Goal: Task Accomplishment & Management: Complete application form

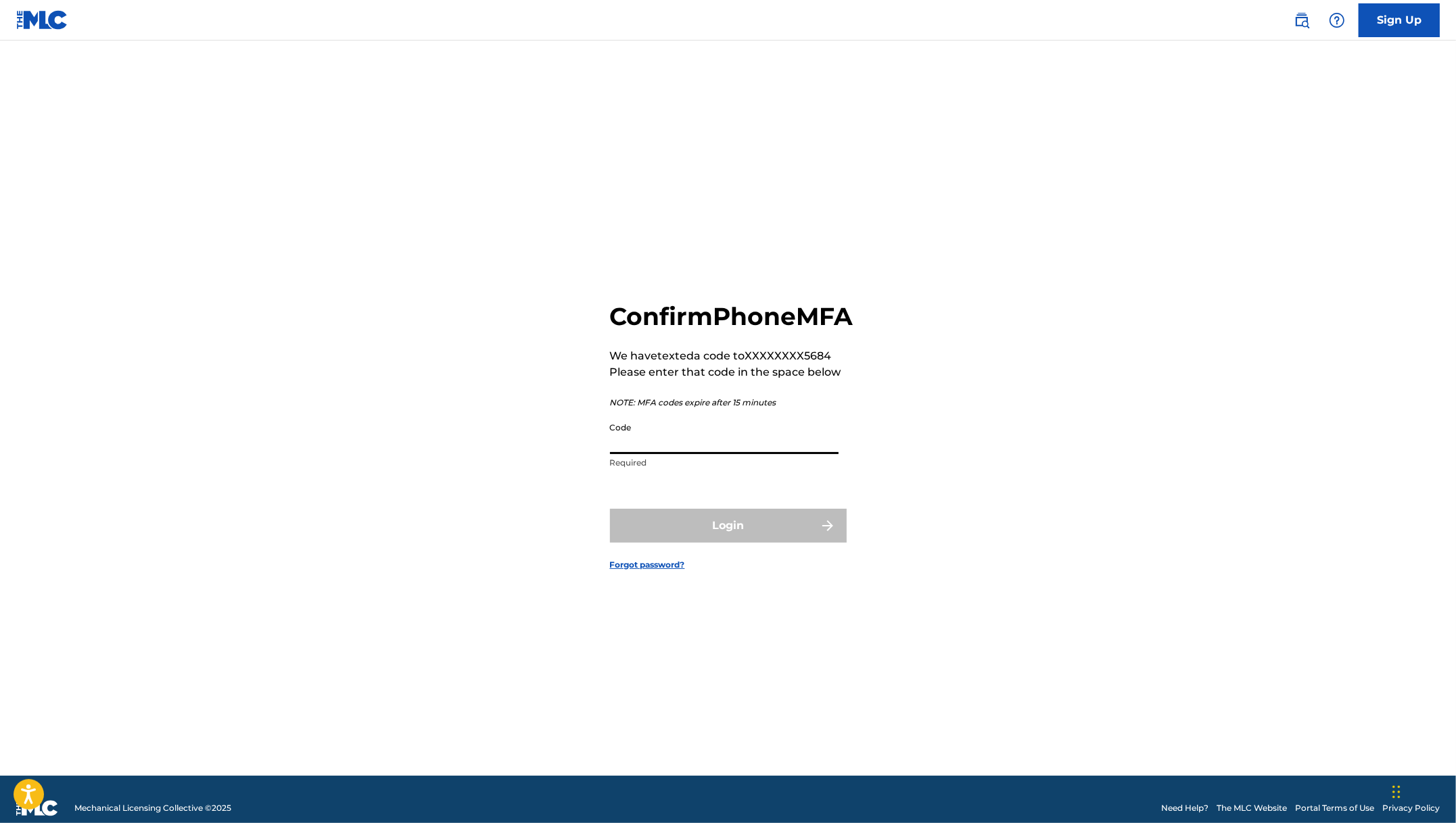
click at [648, 447] on input "Code" at bounding box center [724, 435] width 229 height 38
type input "899511"
click at [610, 509] on button "Login" at bounding box center [728, 526] width 237 height 34
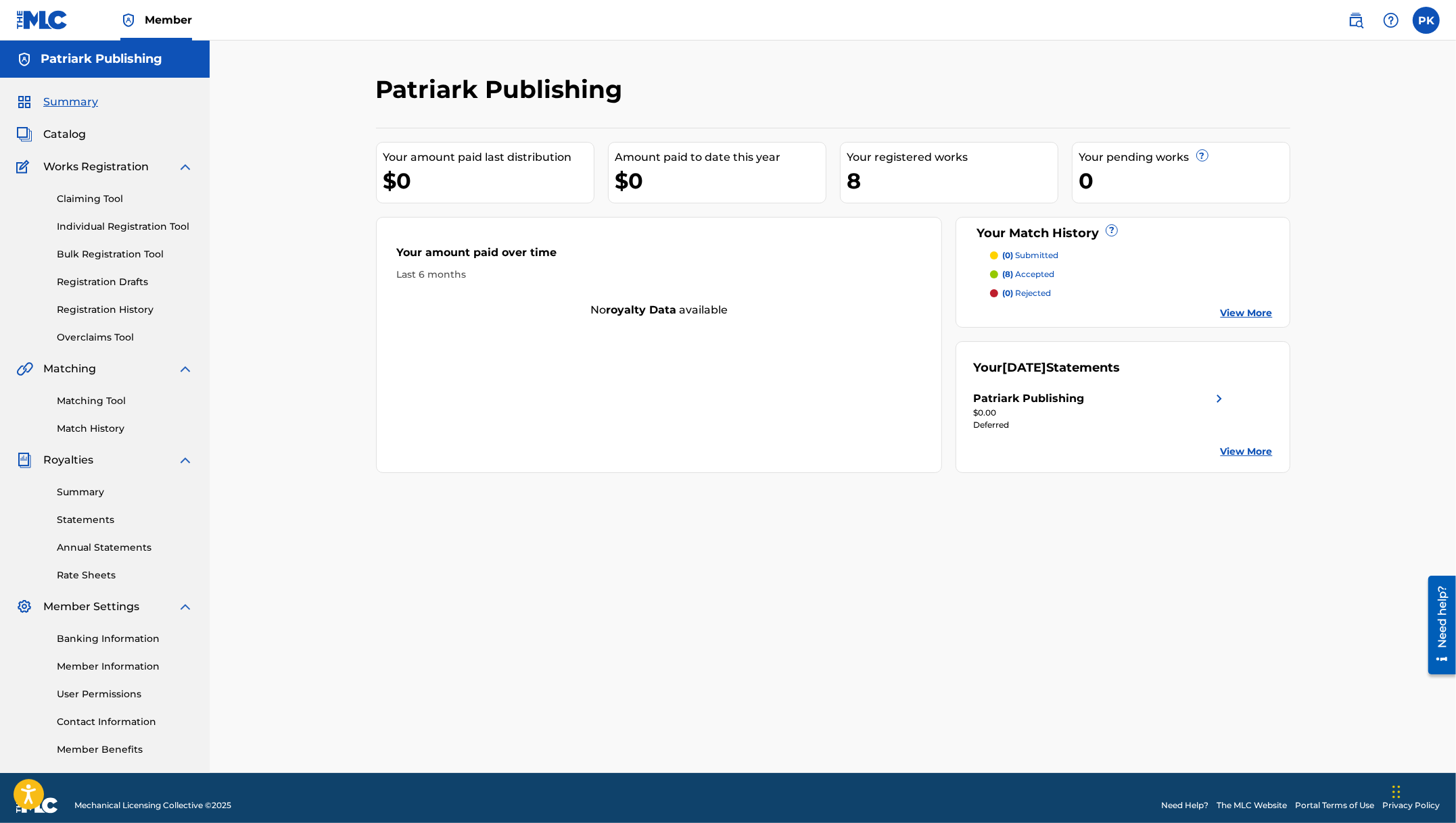
click at [104, 161] on span "Works Registration" at bounding box center [96, 166] width 106 height 16
click at [96, 196] on link "Claiming Tool" at bounding box center [126, 199] width 137 height 15
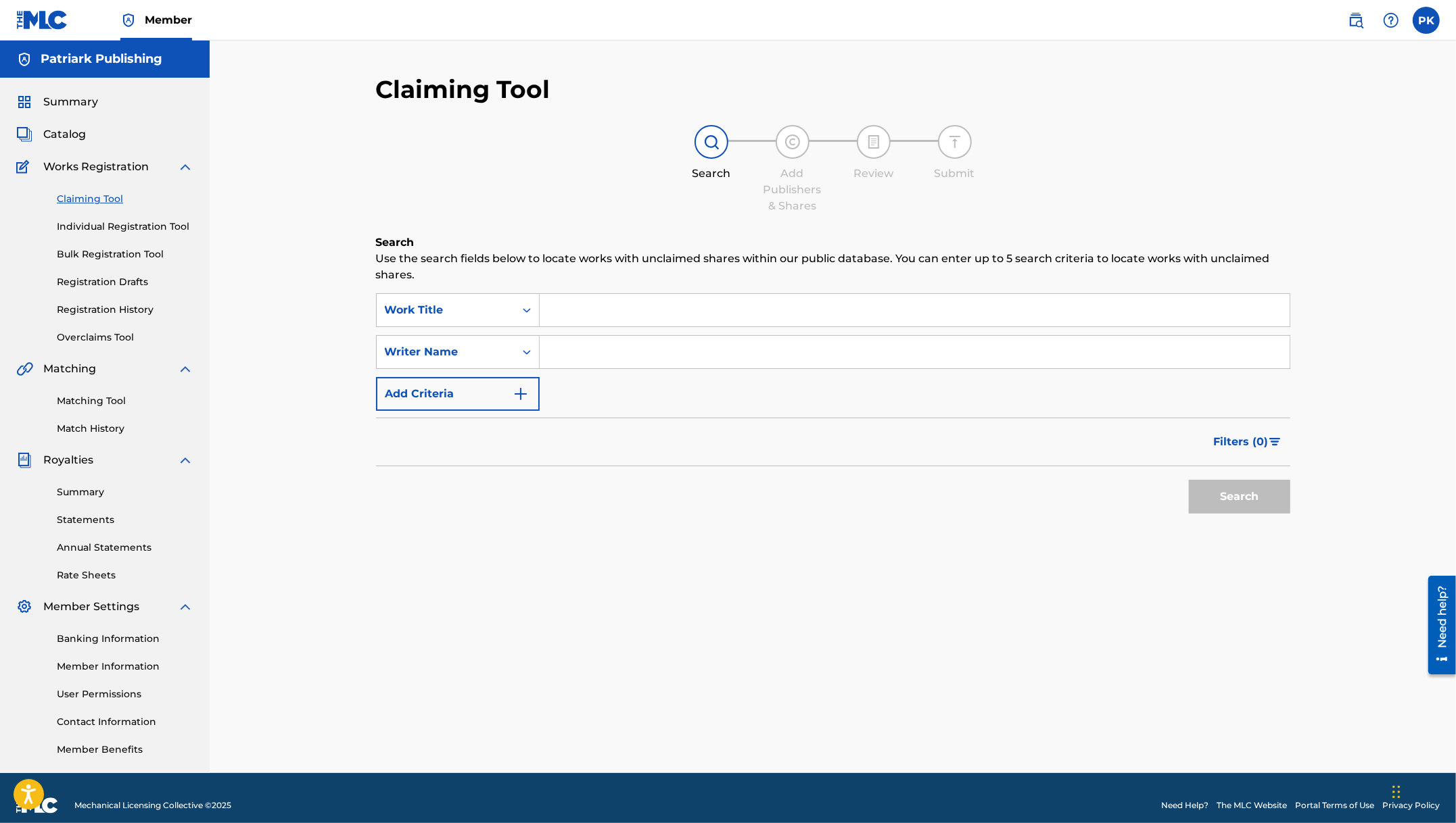
click at [576, 306] on input "Search Form" at bounding box center [915, 310] width 750 height 32
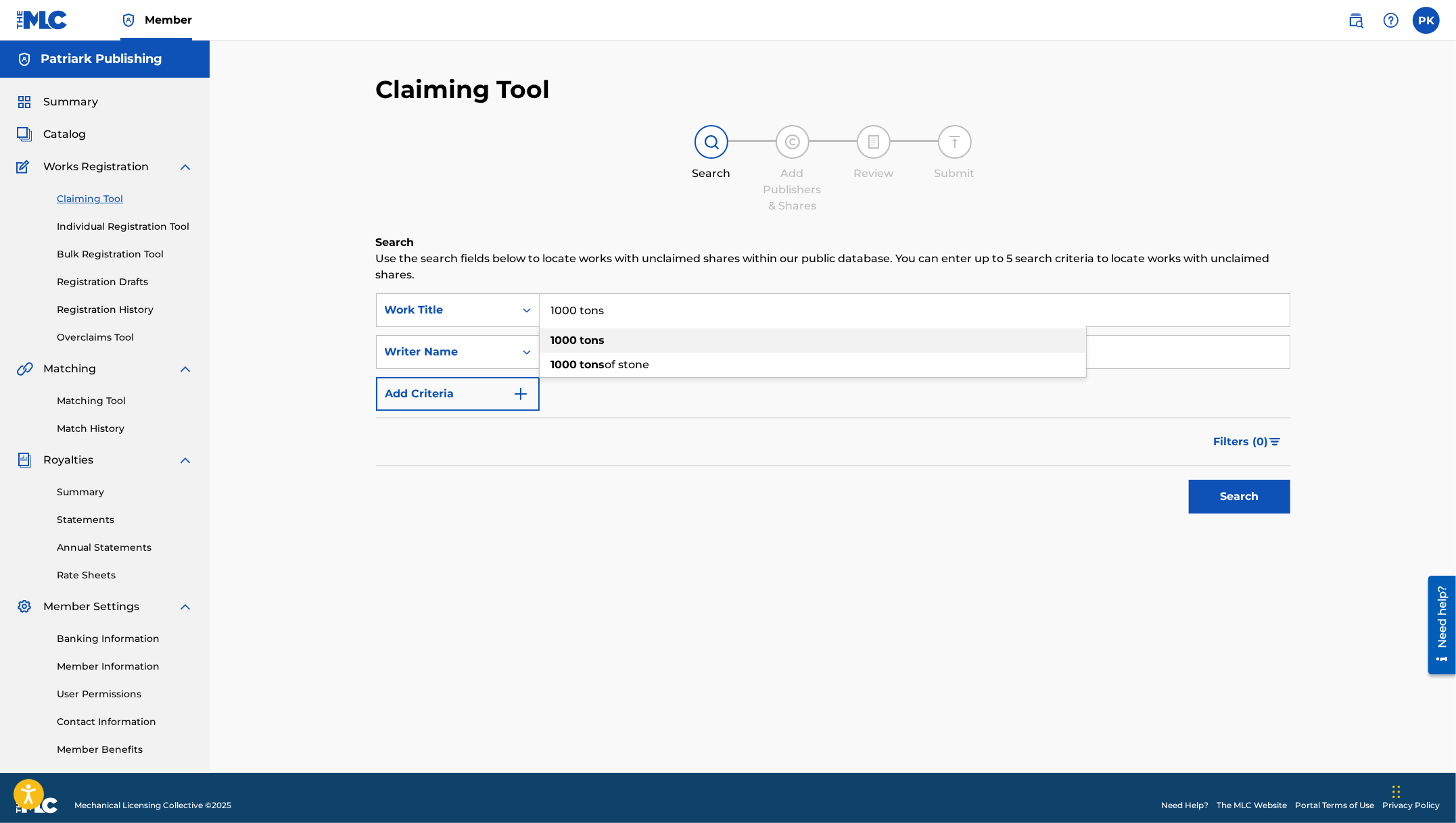
type input "1000 tons"
click at [570, 342] on strong "1000" at bounding box center [564, 340] width 26 height 13
click at [1215, 482] on button "Search" at bounding box center [1239, 497] width 102 height 34
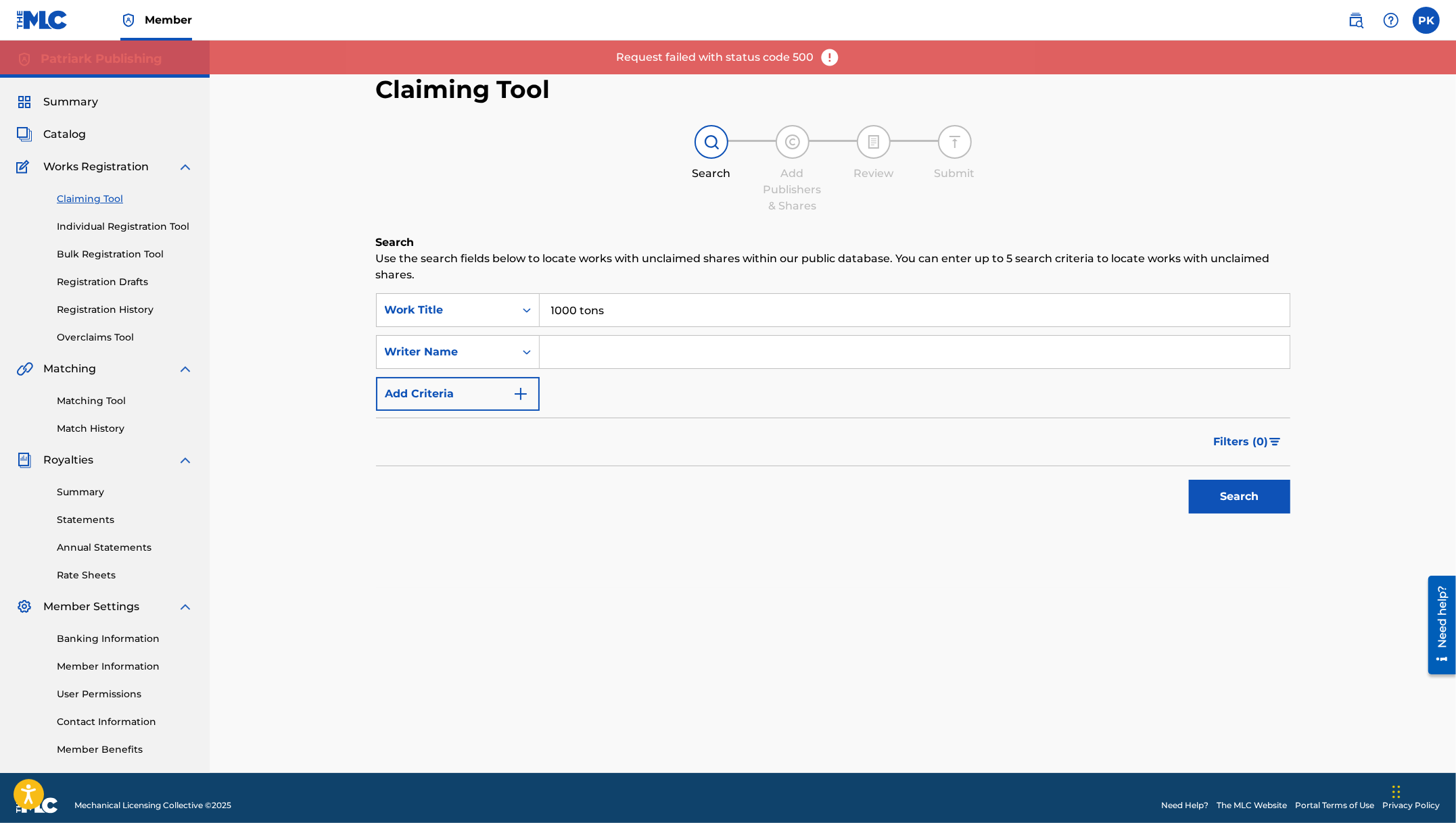
click at [629, 316] on input "1000 tons" at bounding box center [915, 310] width 750 height 32
click at [611, 339] on div "1000 tons" at bounding box center [813, 341] width 547 height 25
click at [1225, 505] on button "Search" at bounding box center [1239, 497] width 102 height 34
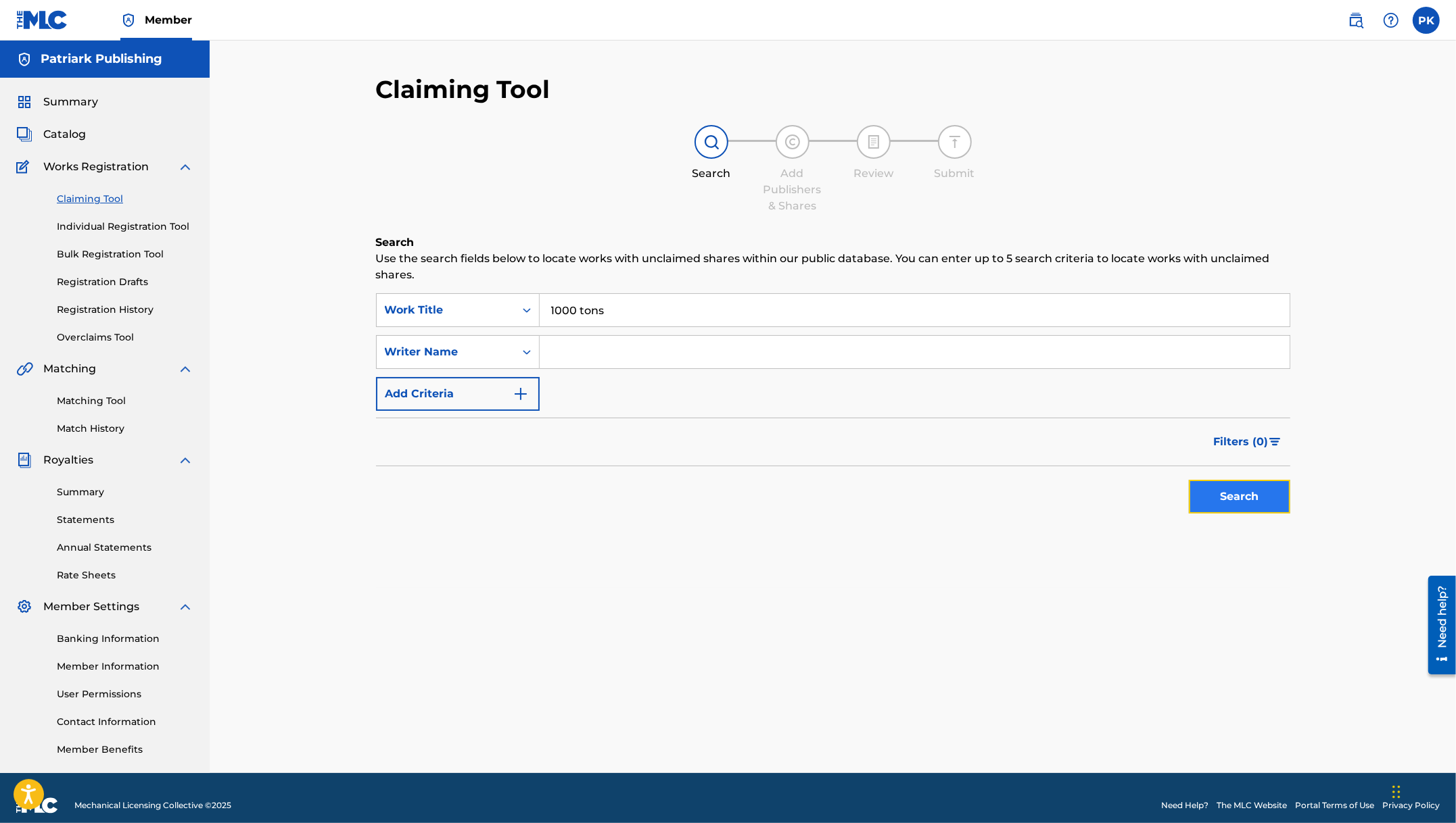
click at [1225, 502] on button "Search" at bounding box center [1239, 497] width 102 height 34
click at [92, 400] on link "Matching Tool" at bounding box center [126, 401] width 137 height 15
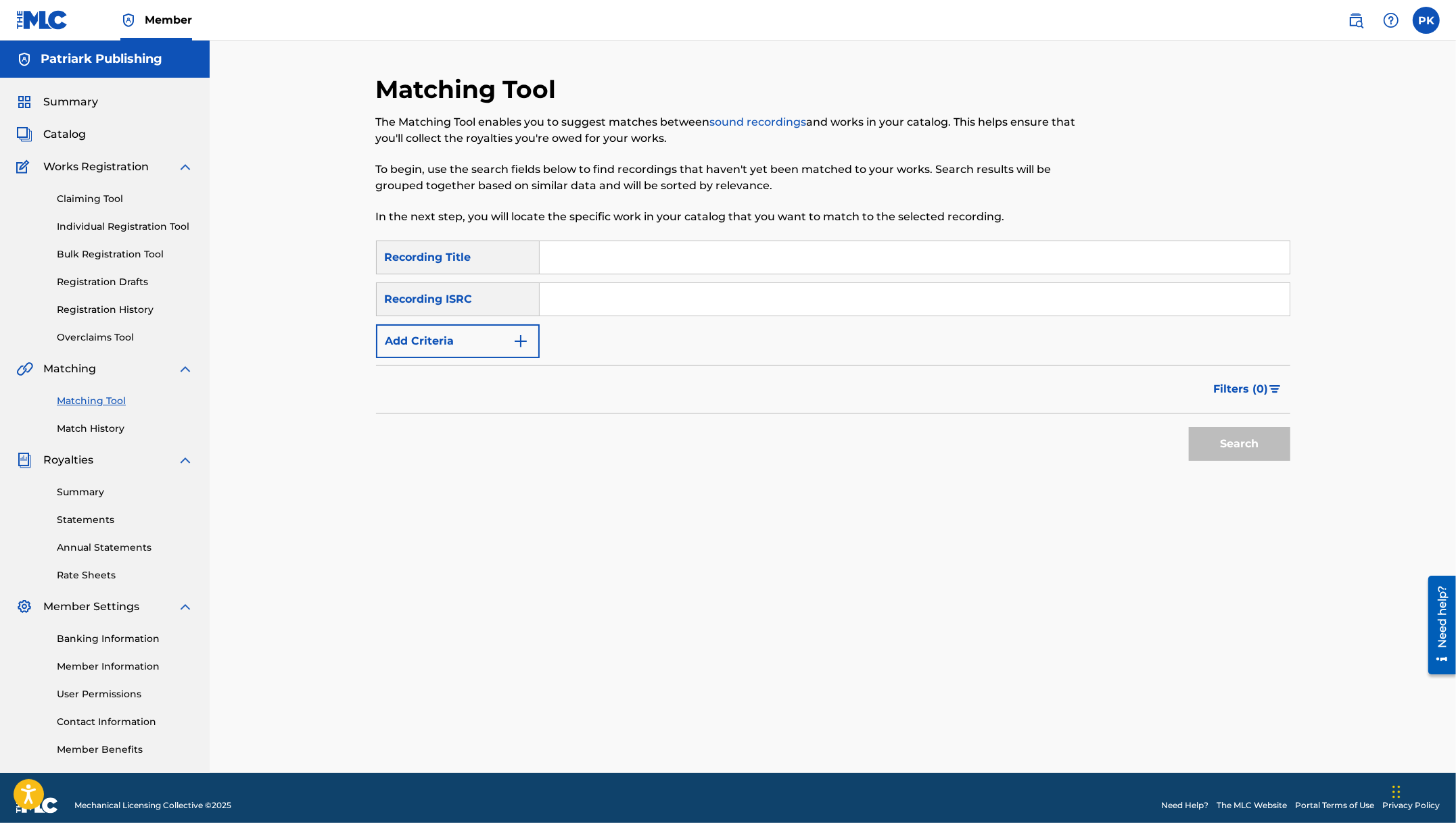
click at [594, 273] on input "Search Form" at bounding box center [915, 258] width 750 height 32
type input "1000 tons"
click at [1189, 427] on button "Search" at bounding box center [1239, 444] width 102 height 34
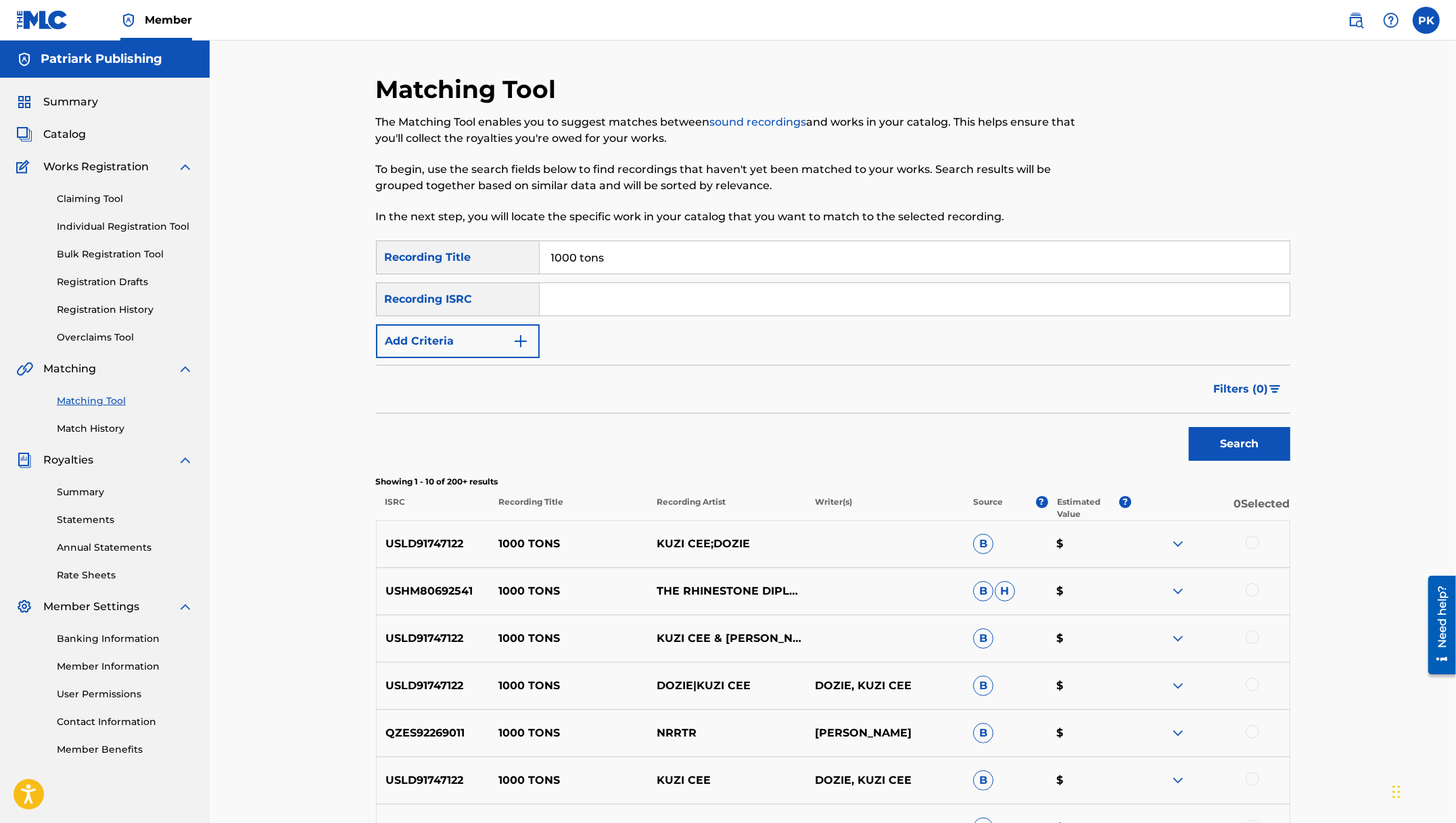
click at [499, 301] on div "Recording ISRC" at bounding box center [458, 300] width 164 height 34
click at [480, 342] on button "Add Criteria" at bounding box center [458, 341] width 164 height 34
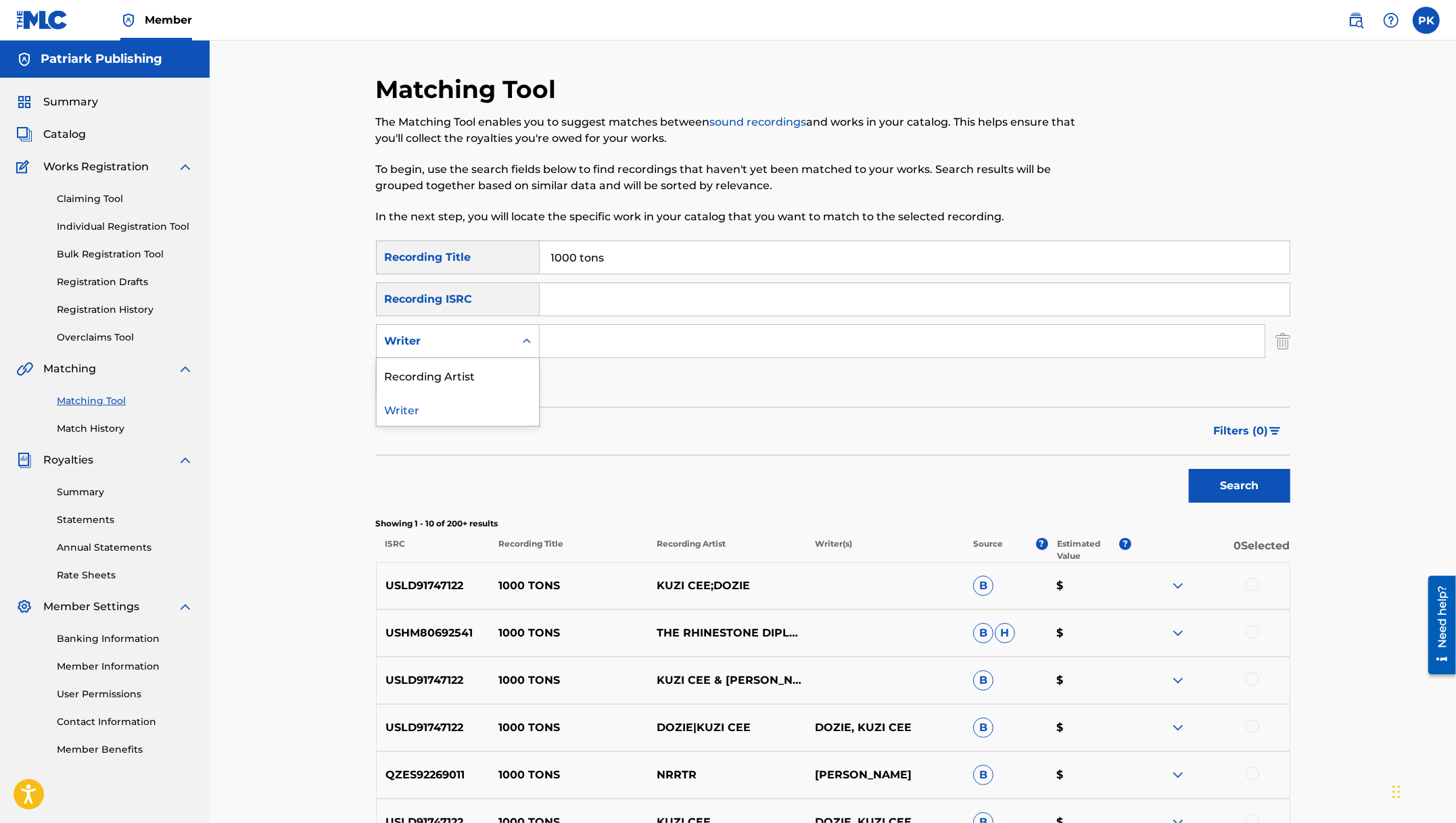
click at [507, 347] on div "Writer" at bounding box center [446, 341] width 138 height 26
click at [479, 371] on div "Recording Artist" at bounding box center [458, 376] width 162 height 34
click at [611, 348] on input "Search Form" at bounding box center [902, 341] width 725 height 32
type input "Chained Saint"
click at [1259, 508] on div "Search" at bounding box center [1236, 482] width 108 height 54
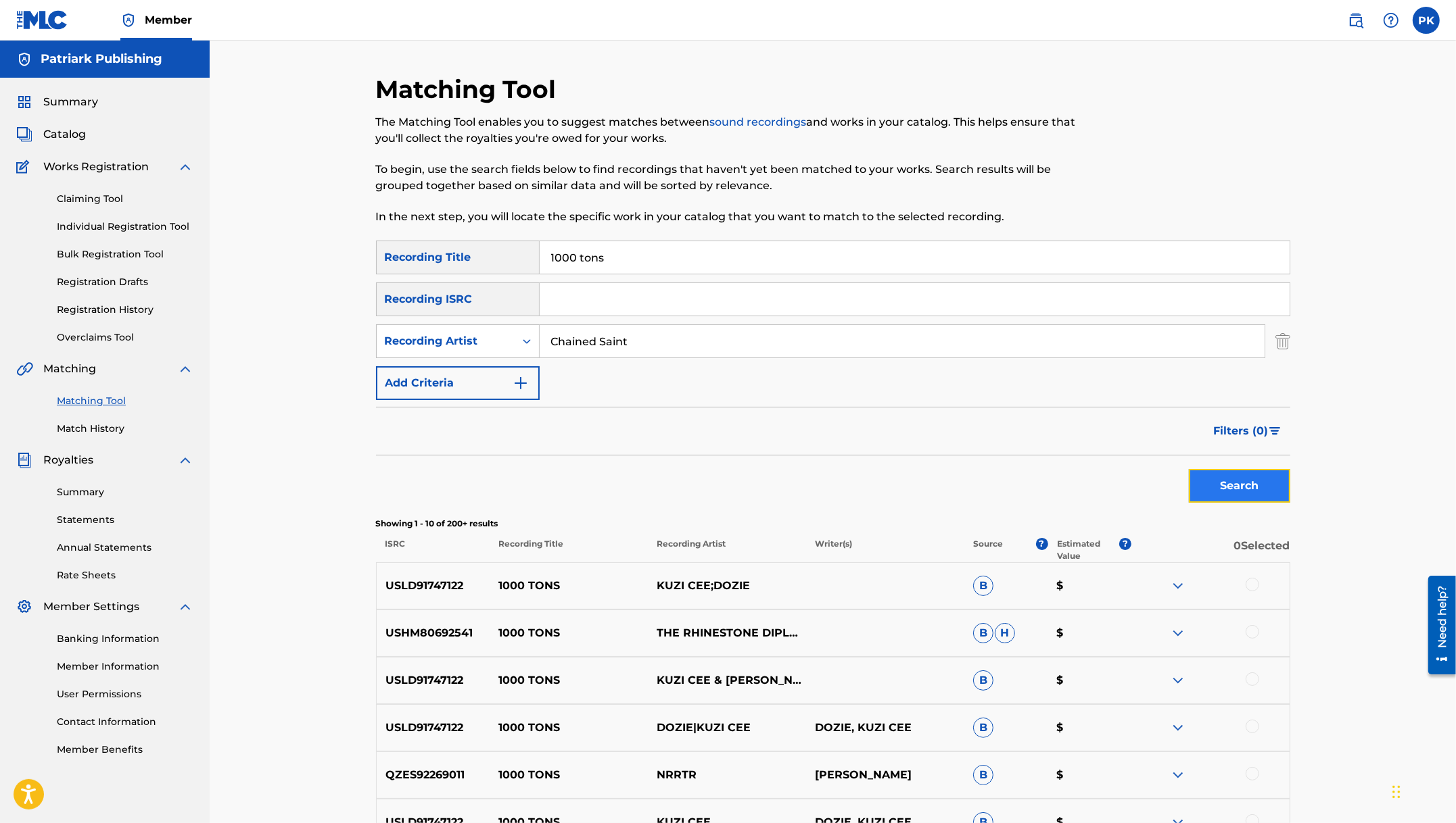
click at [1243, 490] on button "Search" at bounding box center [1239, 486] width 102 height 34
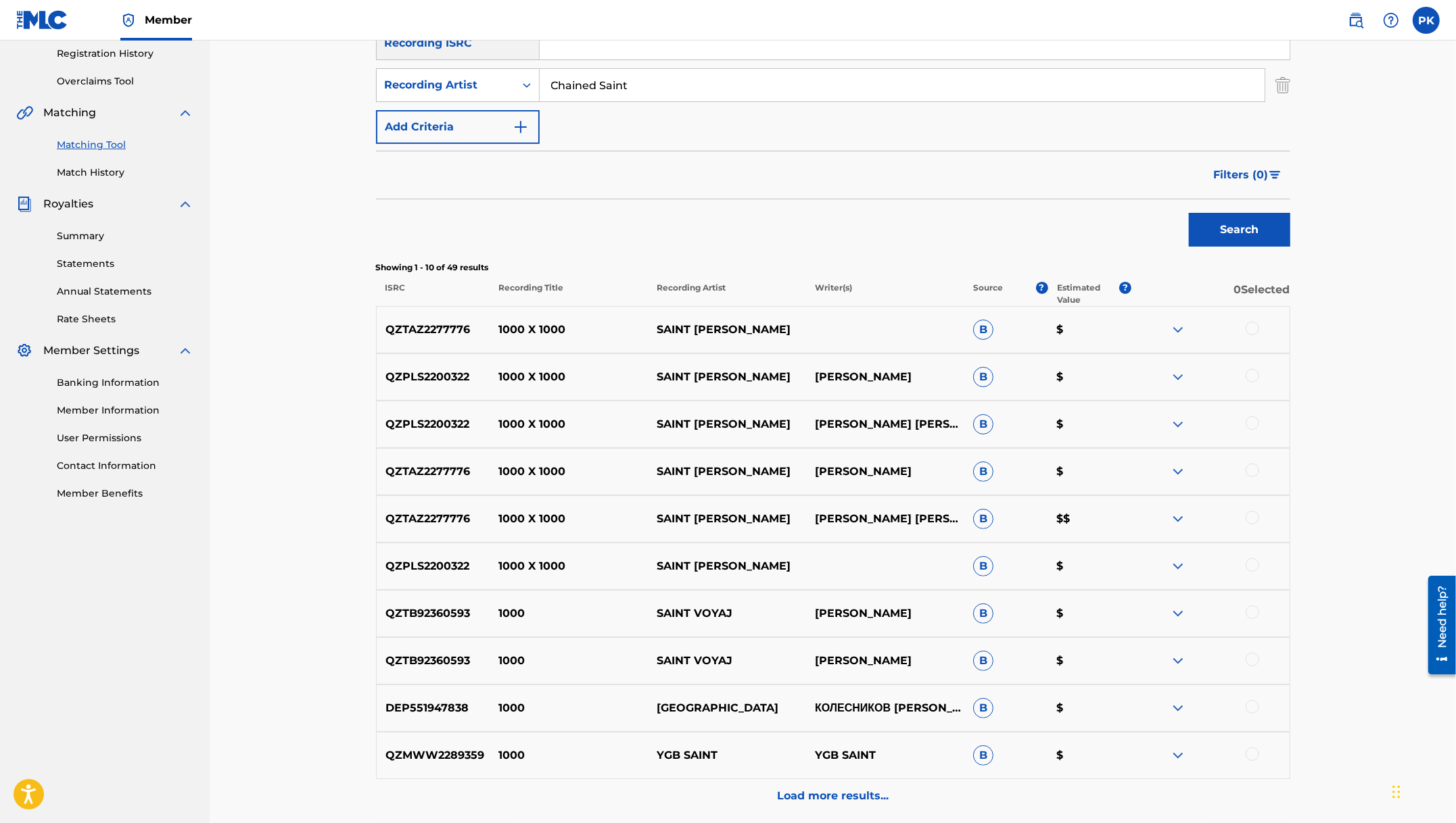
scroll to position [378, 0]
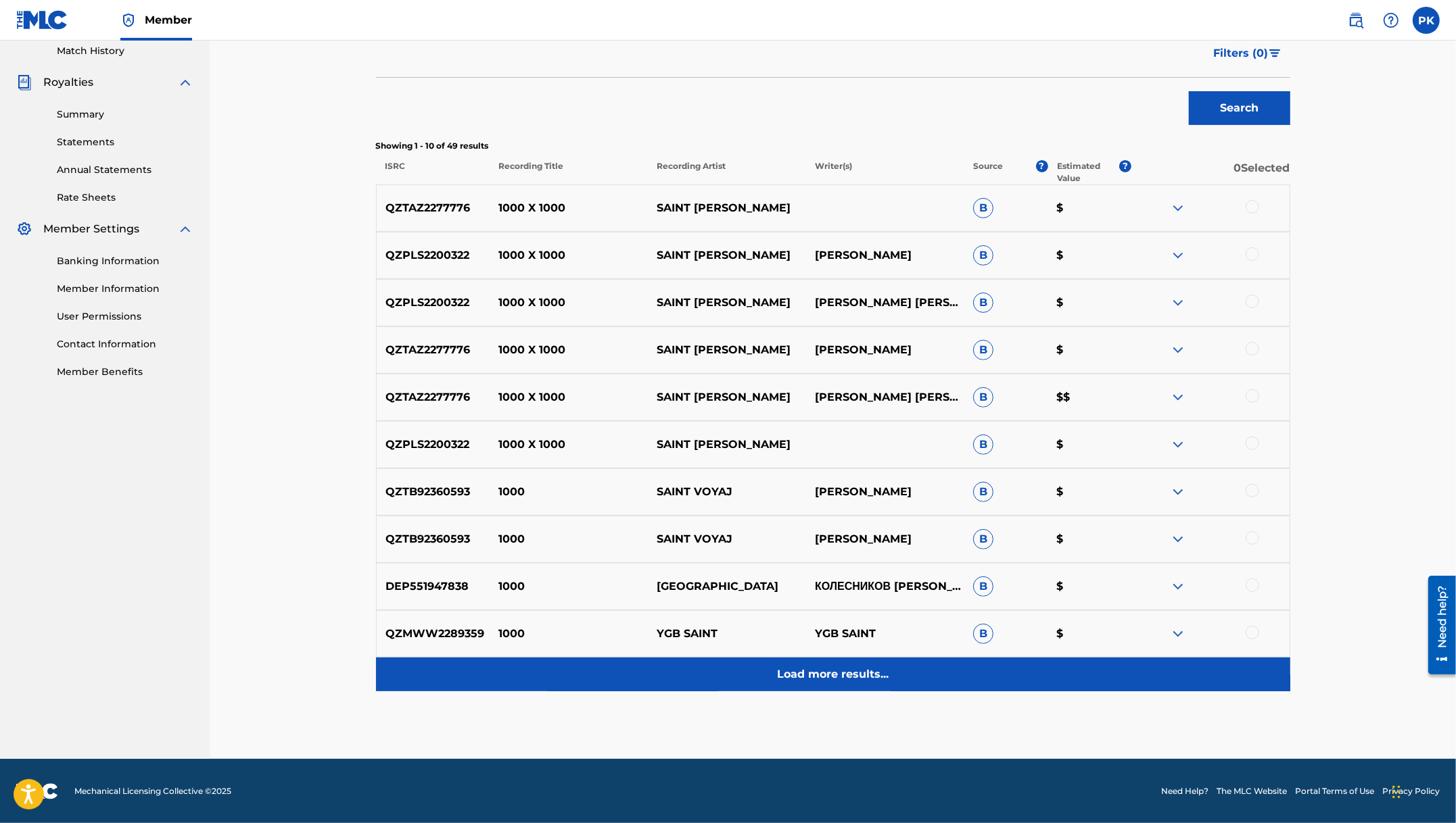
click at [834, 674] on p "Load more results..." at bounding box center [833, 674] width 112 height 16
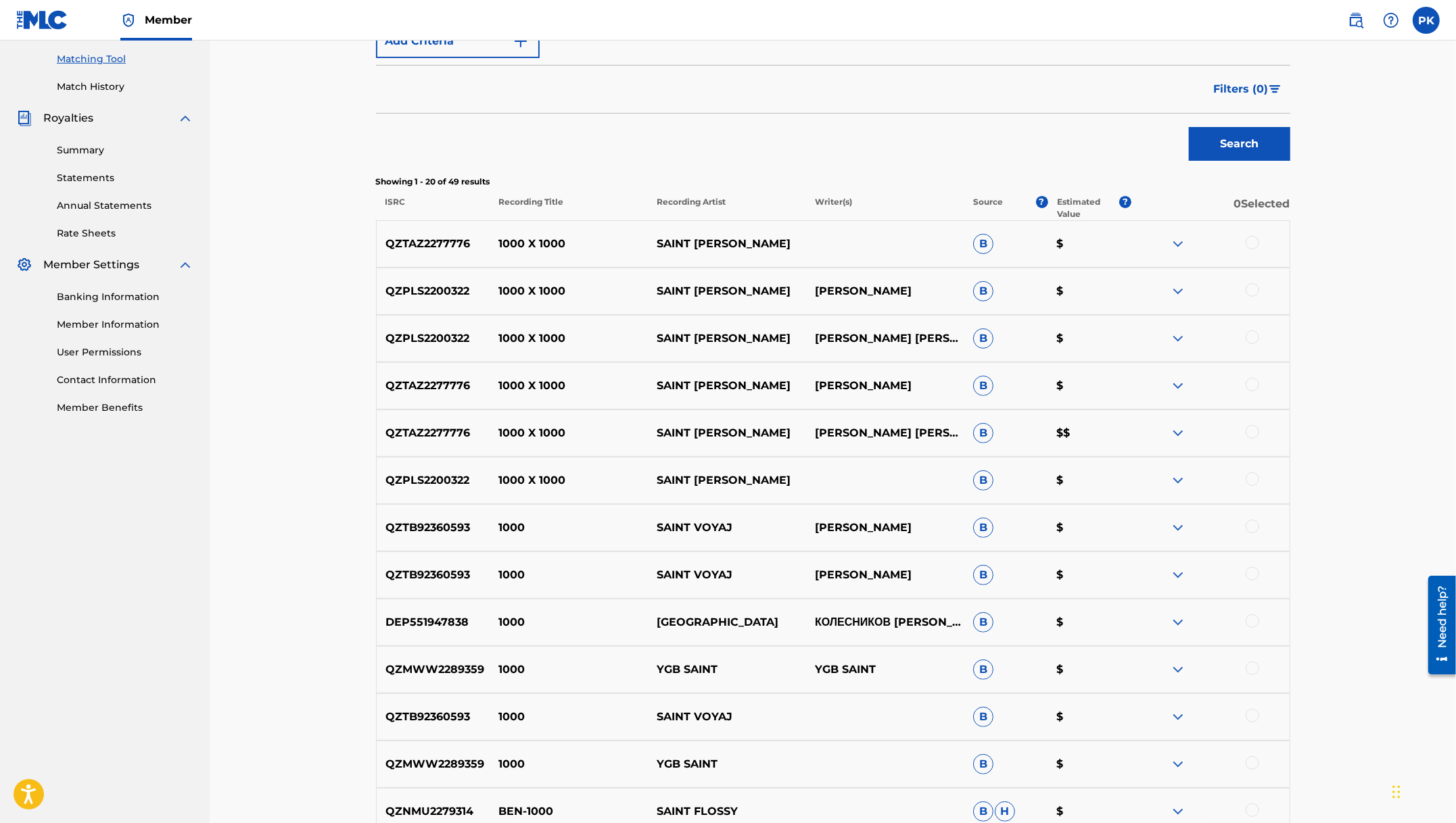
scroll to position [0, 0]
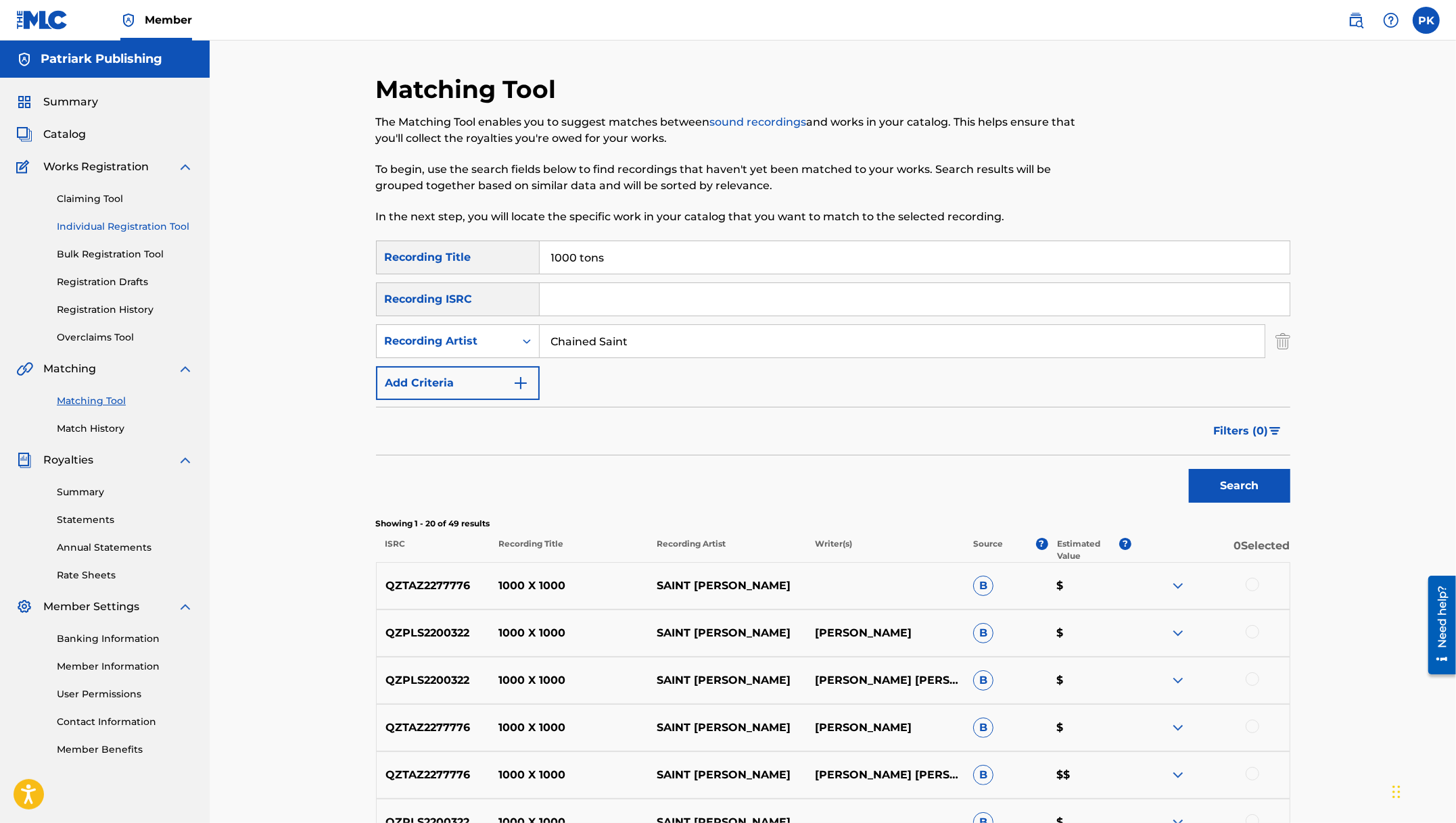
click at [131, 226] on link "Individual Registration Tool" at bounding box center [126, 226] width 137 height 15
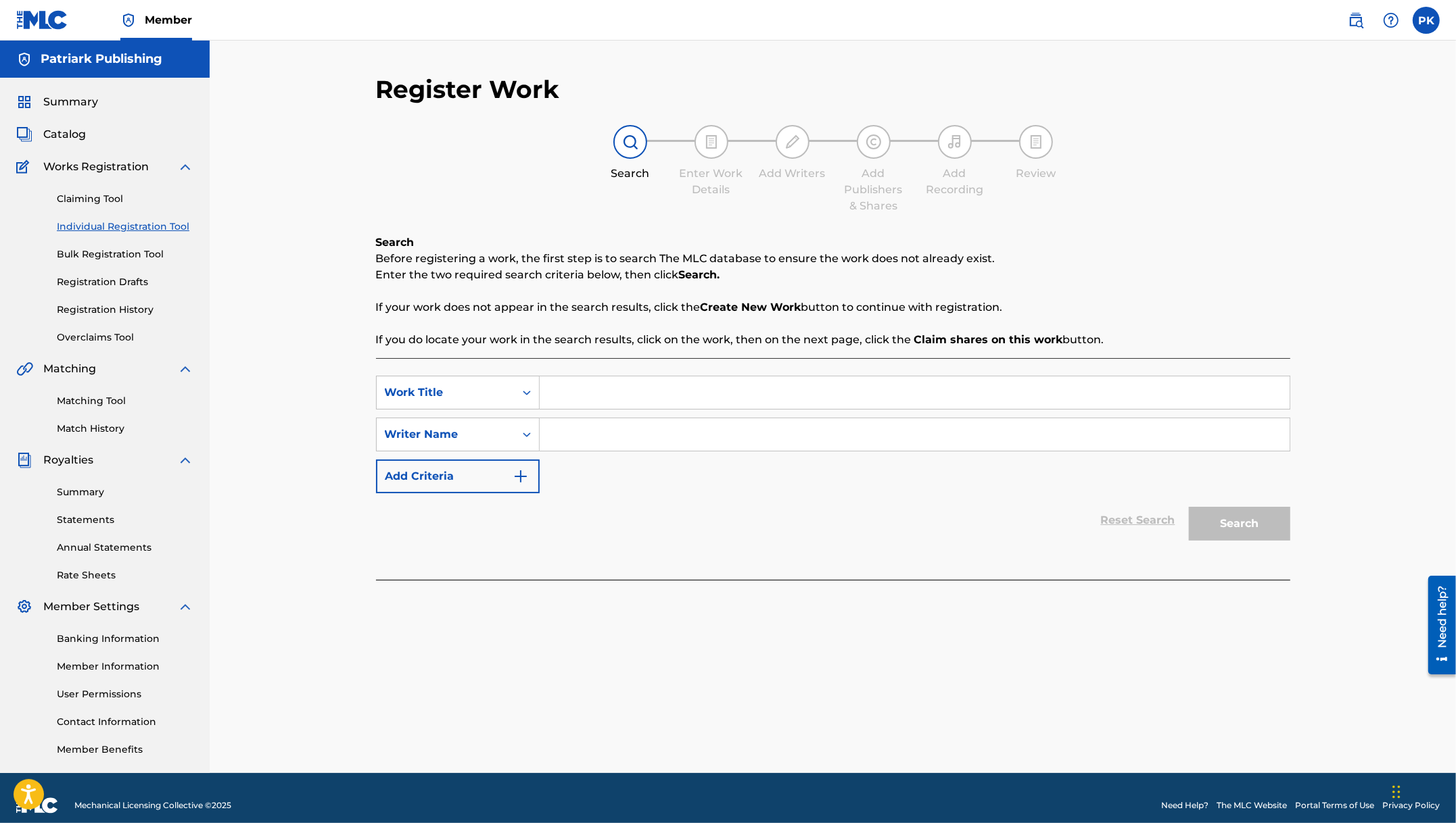
click at [570, 386] on input "Search Form" at bounding box center [915, 393] width 750 height 32
type input "1000 tons"
click at [590, 440] on input "Search Form" at bounding box center [915, 435] width 750 height 32
click at [518, 440] on div "Search Form" at bounding box center [526, 435] width 25 height 25
click at [619, 436] on input "Search Form" at bounding box center [915, 435] width 750 height 32
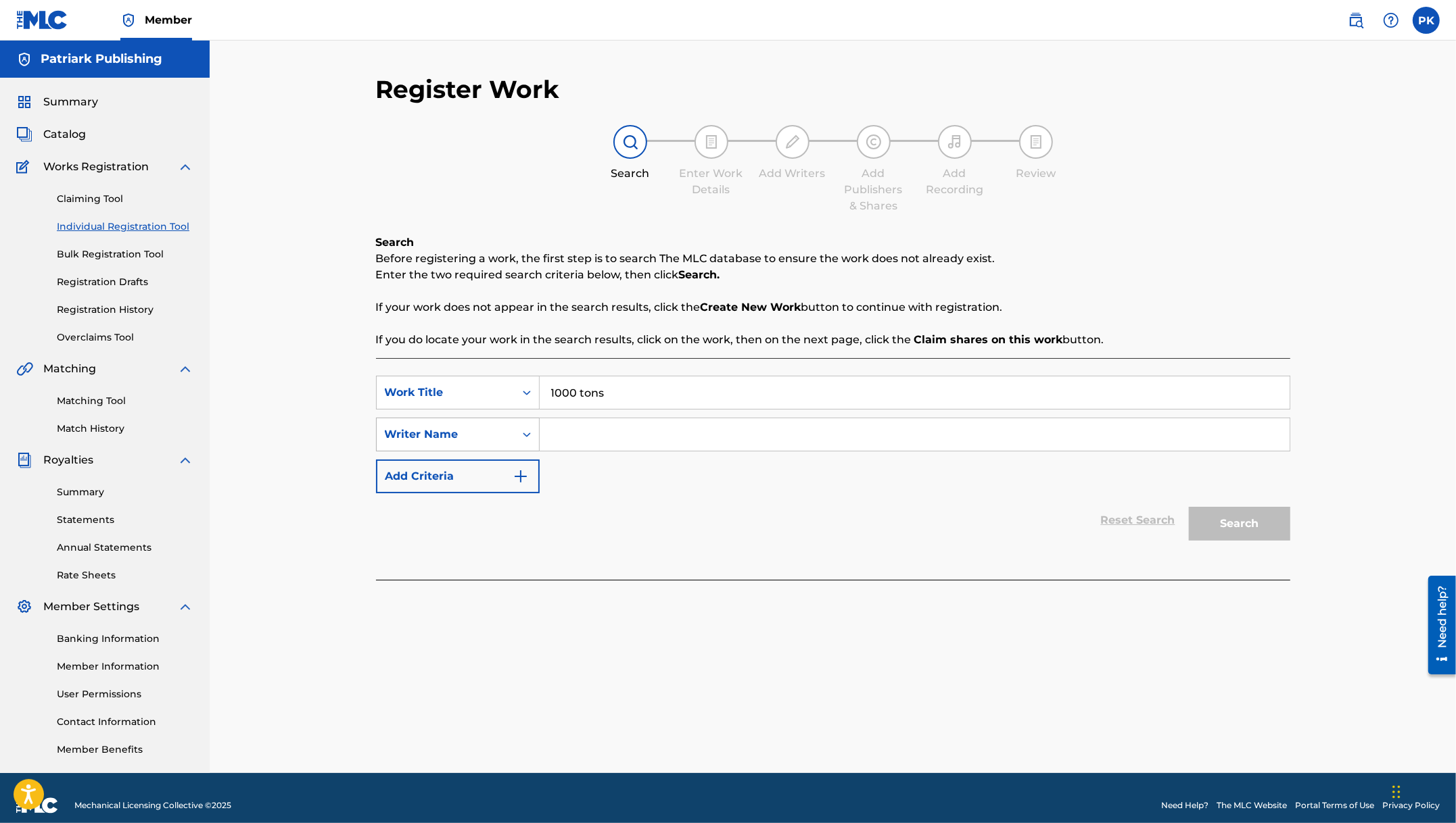
click at [503, 431] on div "Writer Name" at bounding box center [445, 435] width 122 height 16
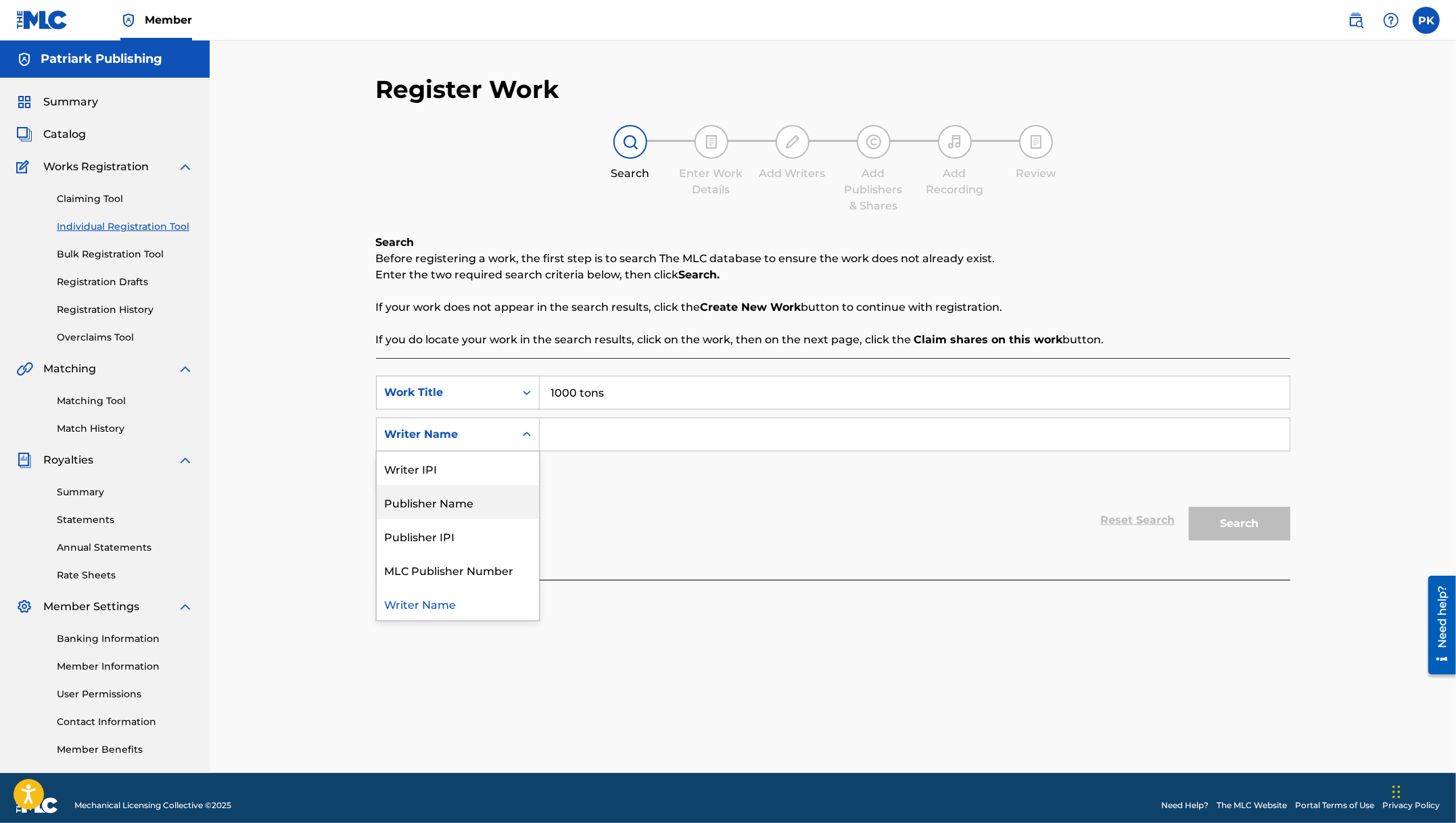
click at [473, 512] on div "Publisher Name" at bounding box center [458, 502] width 162 height 34
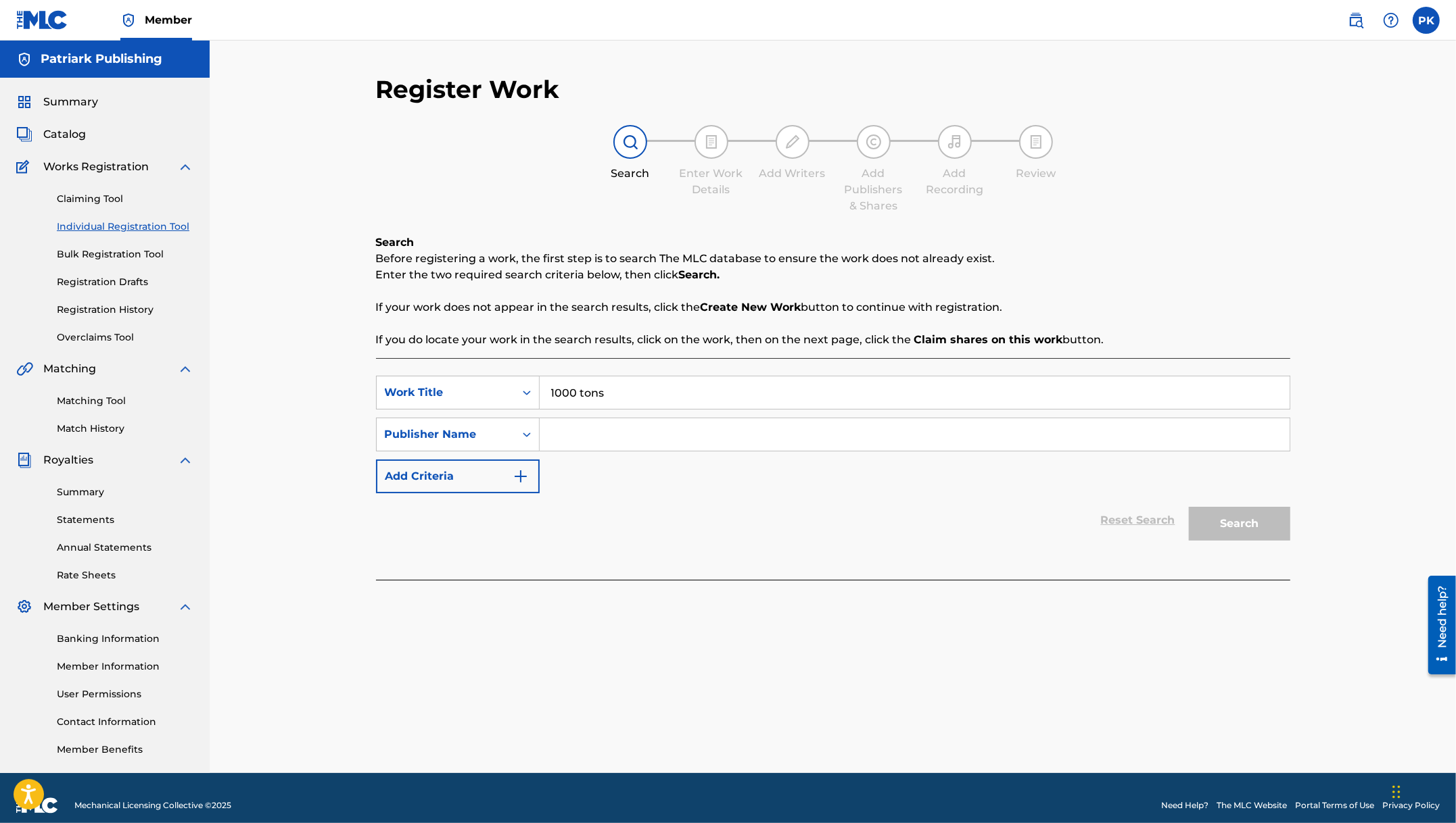
click at [593, 430] on input "Search Form" at bounding box center [915, 435] width 750 height 32
type input "Patriark"
click at [1189, 507] on button "Search" at bounding box center [1239, 524] width 102 height 34
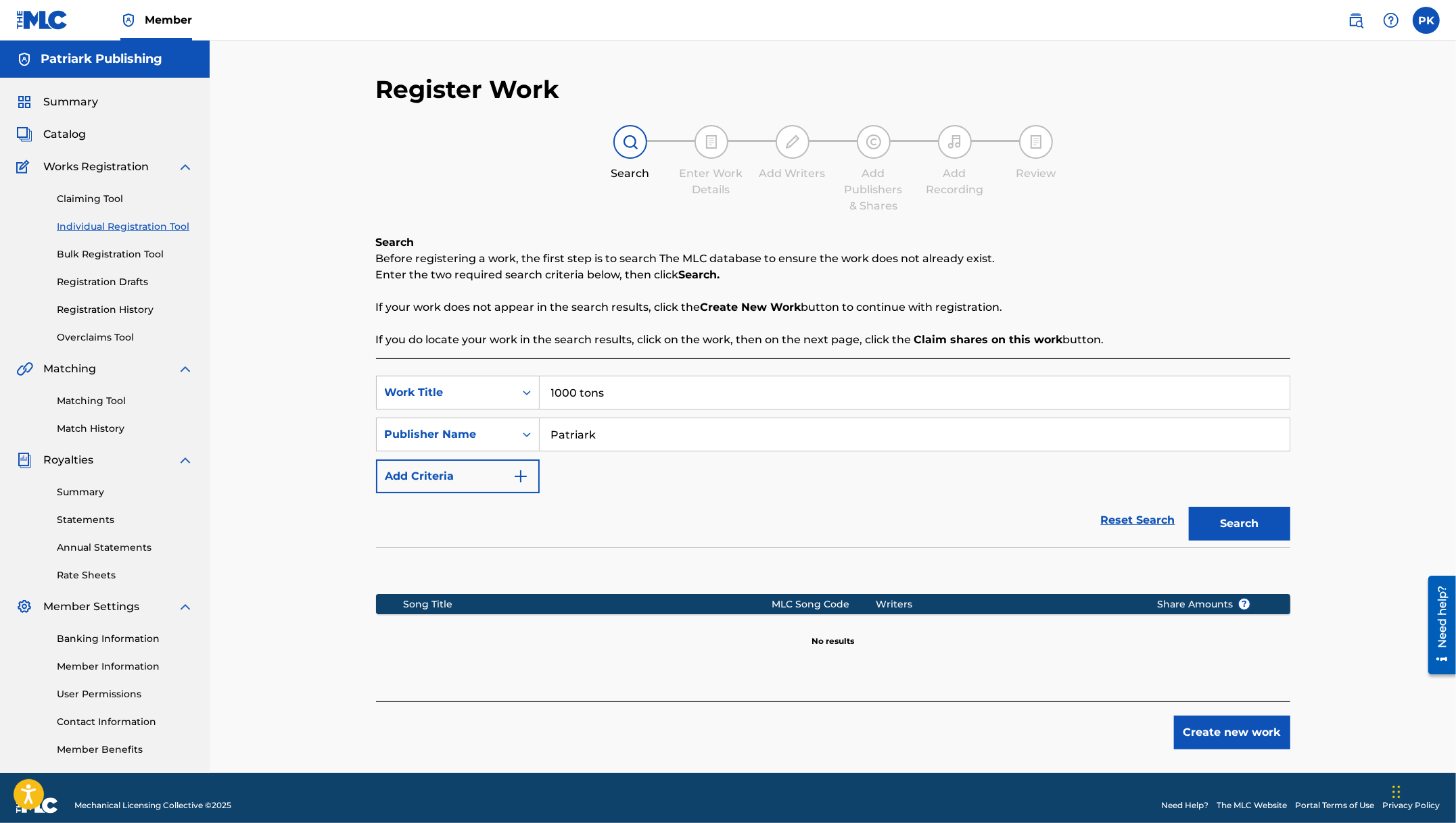
scroll to position [15, 0]
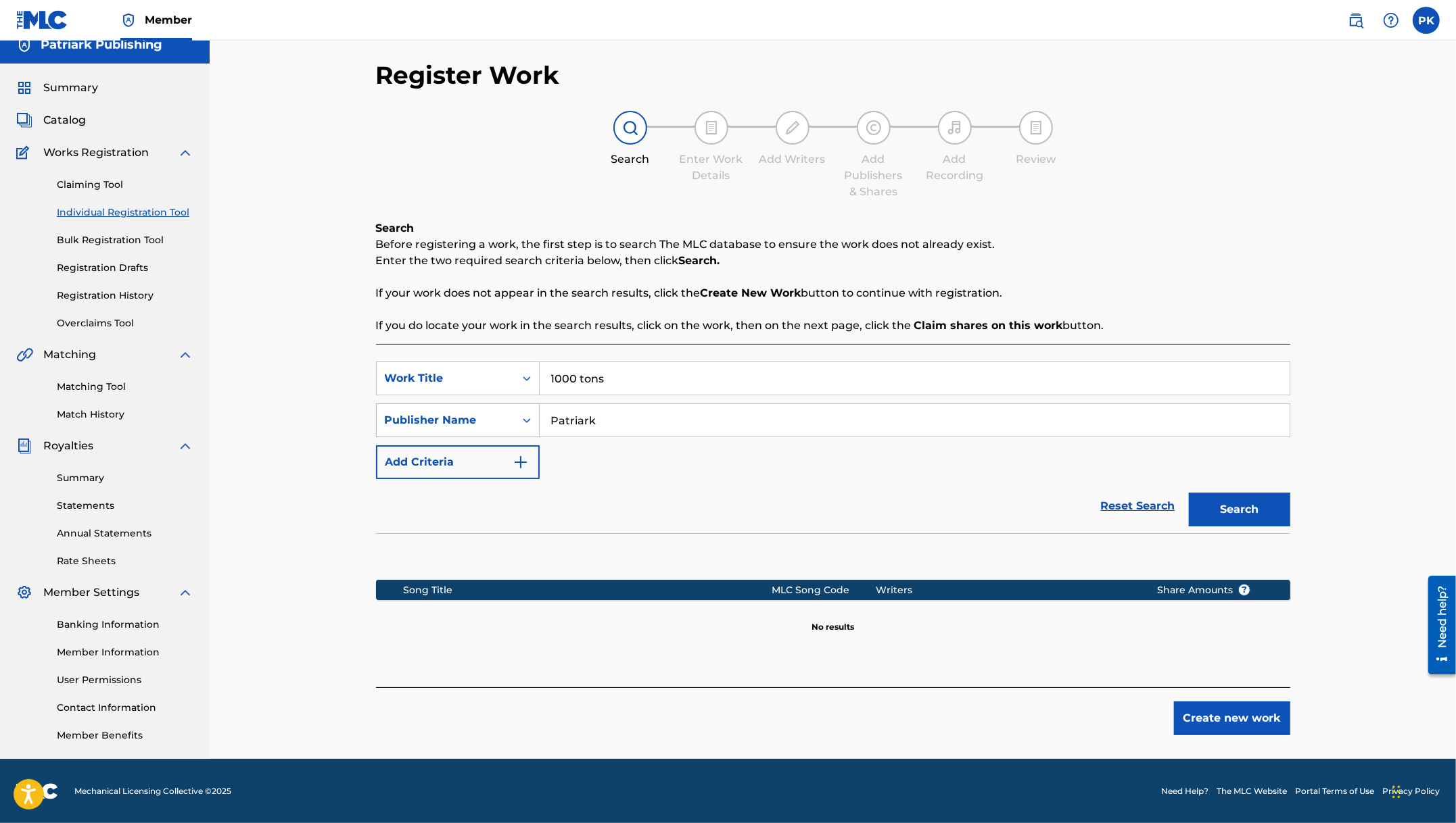
click at [537, 418] on div "Search Form" at bounding box center [526, 420] width 25 height 25
click at [616, 417] on input "Patriark" at bounding box center [915, 420] width 750 height 32
click at [631, 418] on input "Patriark" at bounding box center [915, 420] width 750 height 32
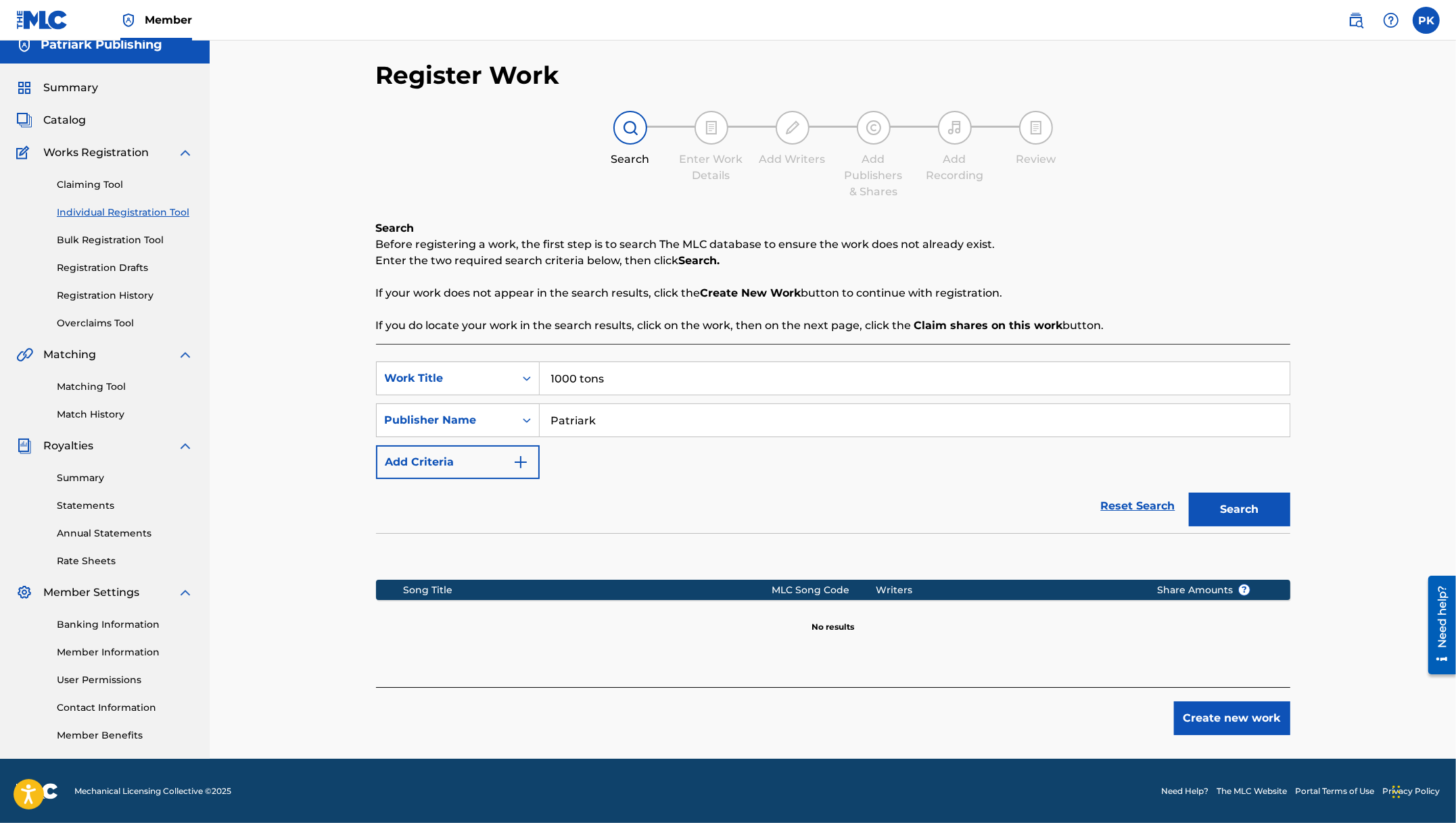
click at [631, 418] on input "Patriark" at bounding box center [915, 420] width 750 height 32
click at [1248, 719] on button "Create new work" at bounding box center [1231, 719] width 116 height 34
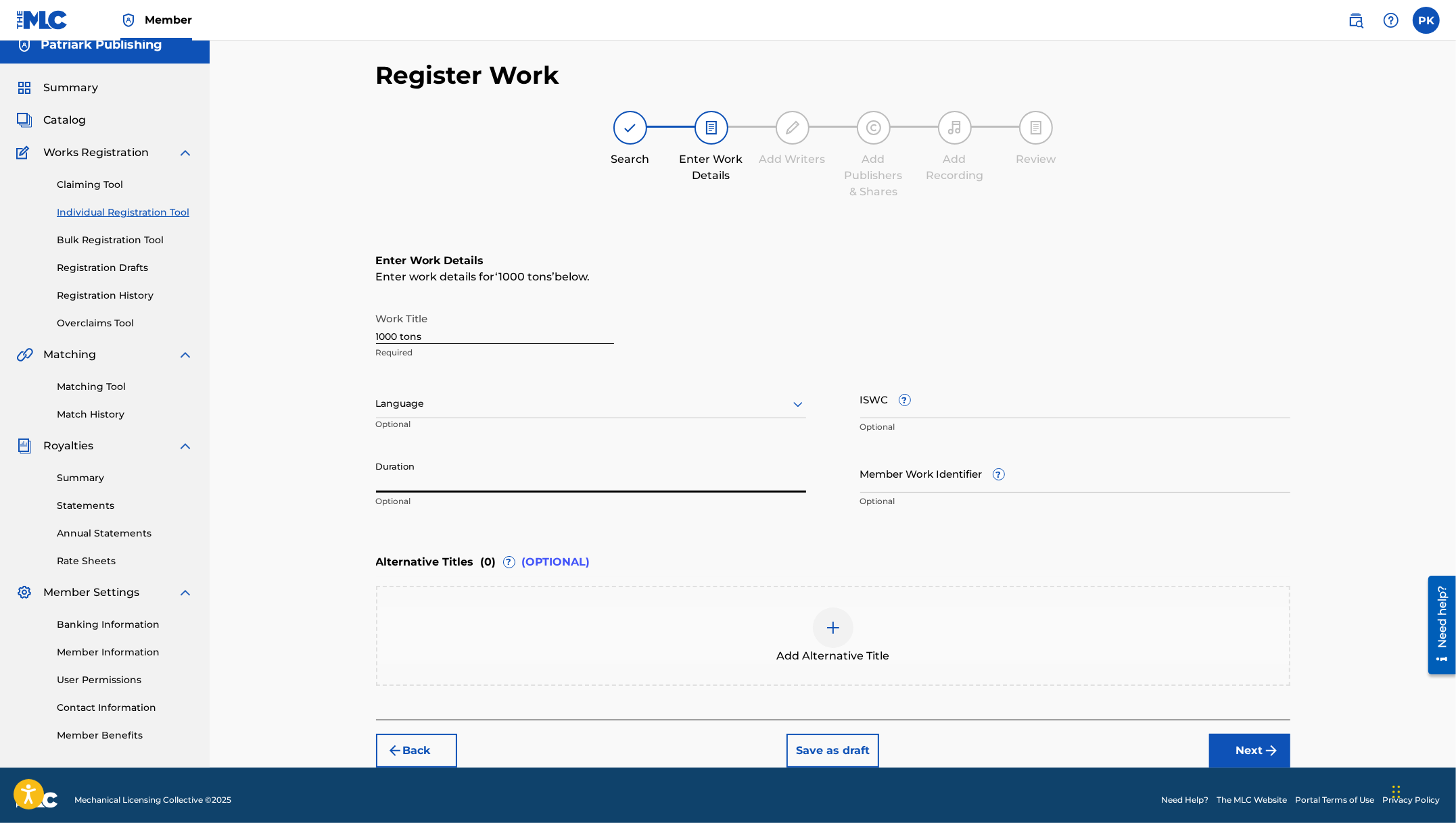
click at [556, 470] on input "Duration" at bounding box center [591, 473] width 430 height 38
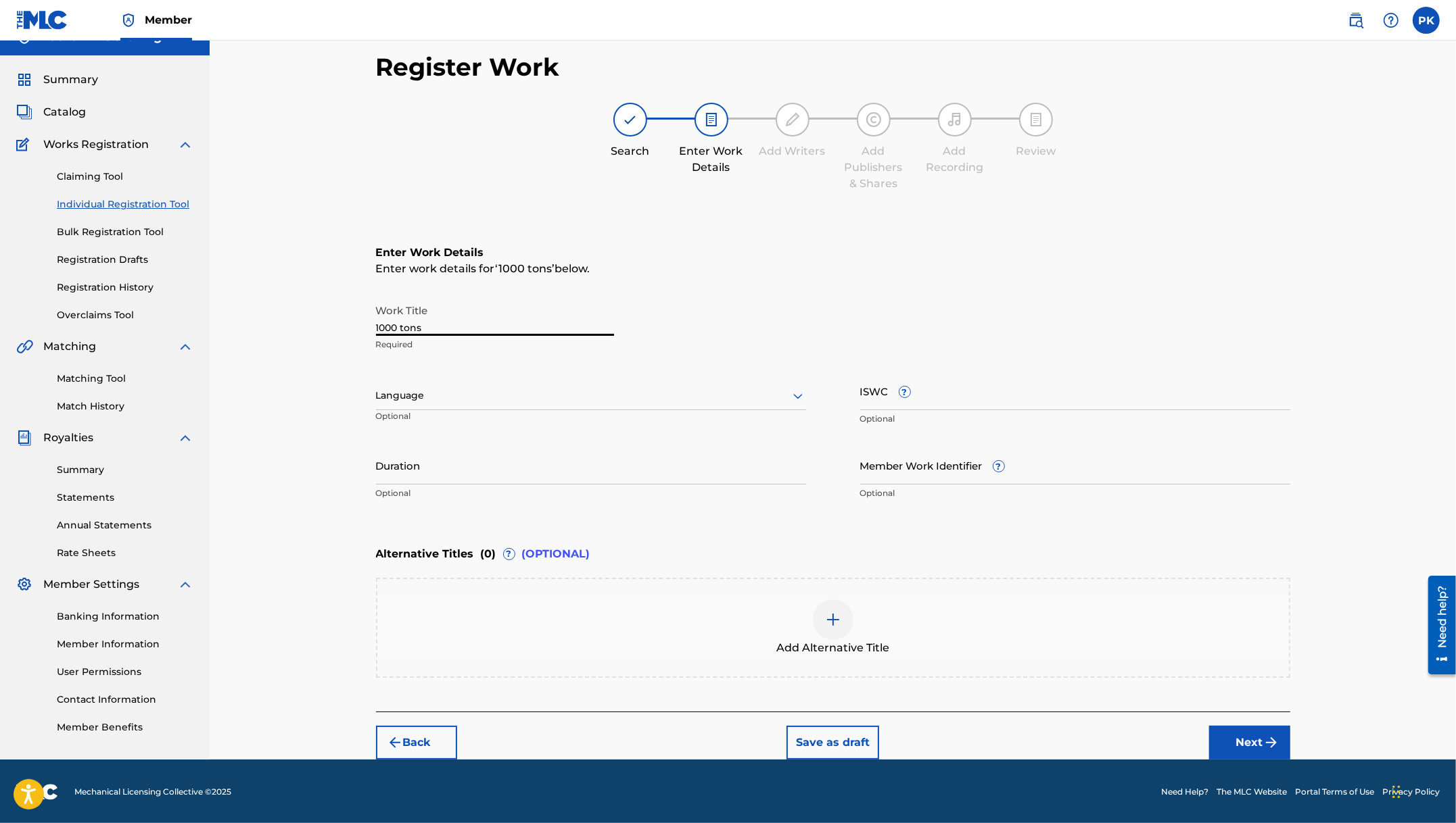
click at [404, 330] on input "1000 tons" at bounding box center [494, 316] width 238 height 38
type input "1000 Tons"
click at [970, 532] on div "Enter Work Details Enter work details for ‘ 1000 Tons ’ below. Work Title 1000 …" at bounding box center [833, 376] width 914 height 327
click at [1246, 744] on button "Next" at bounding box center [1249, 743] width 81 height 34
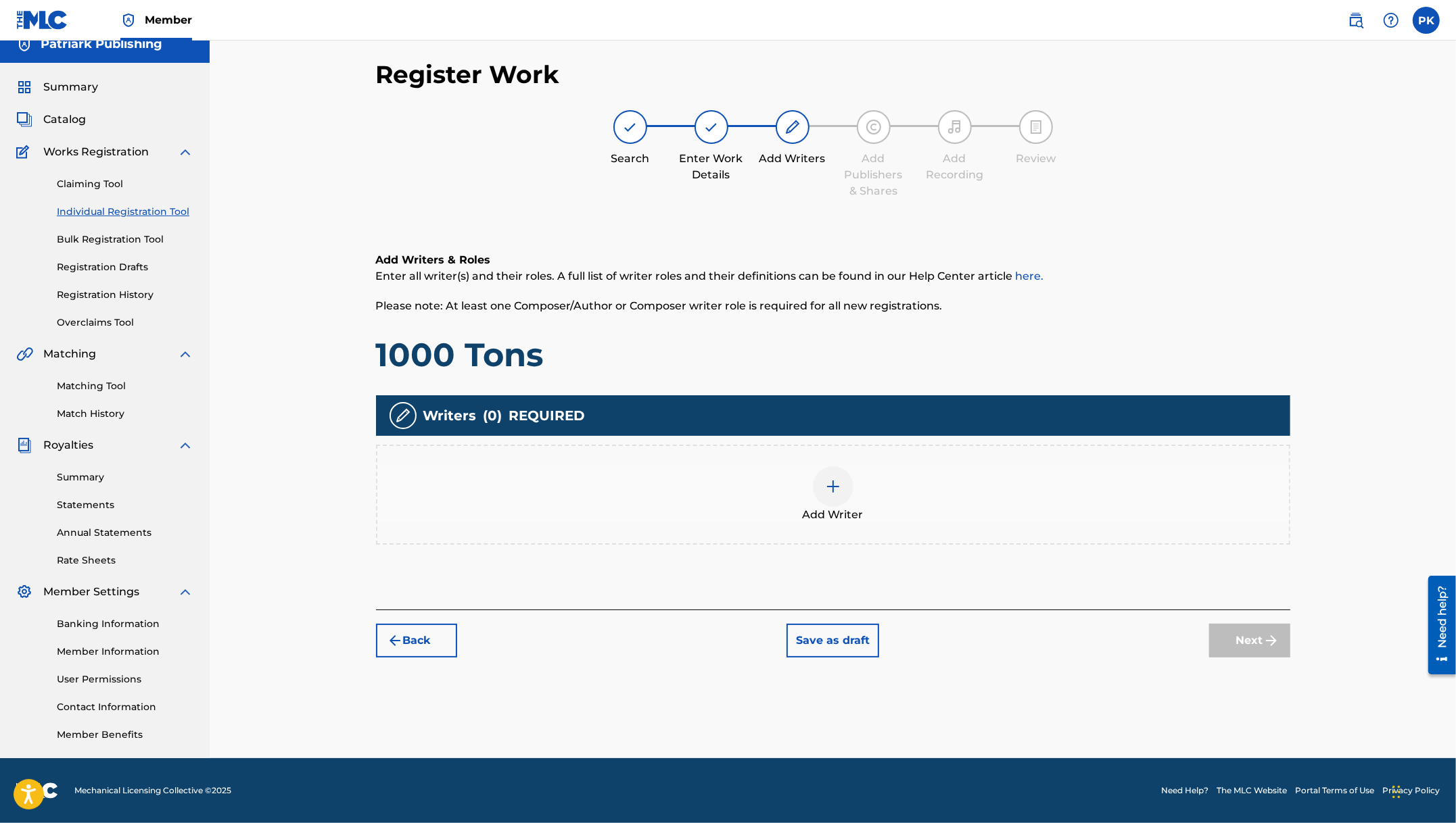
scroll to position [15, 0]
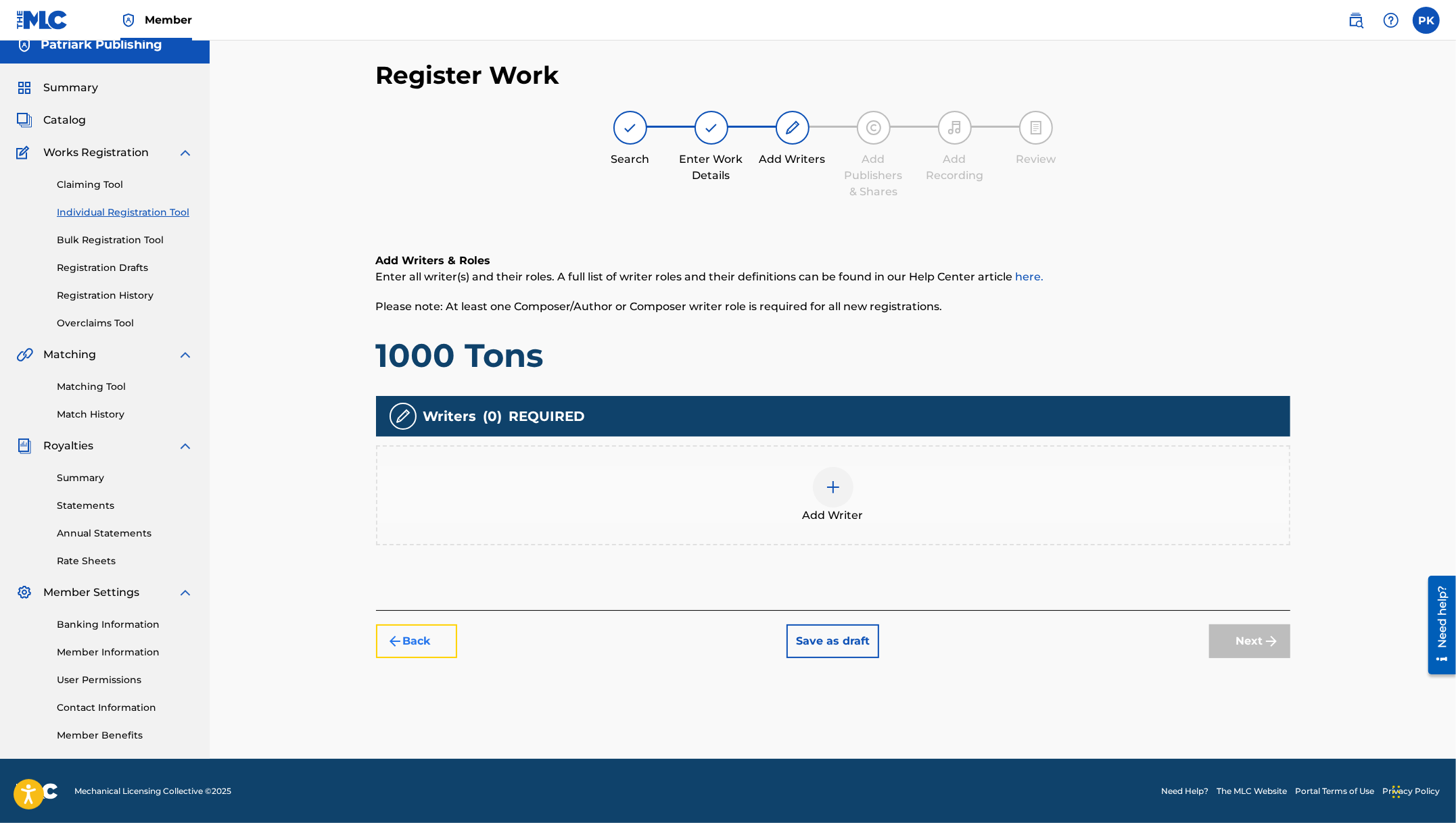
click at [427, 639] on button "Back" at bounding box center [416, 642] width 81 height 34
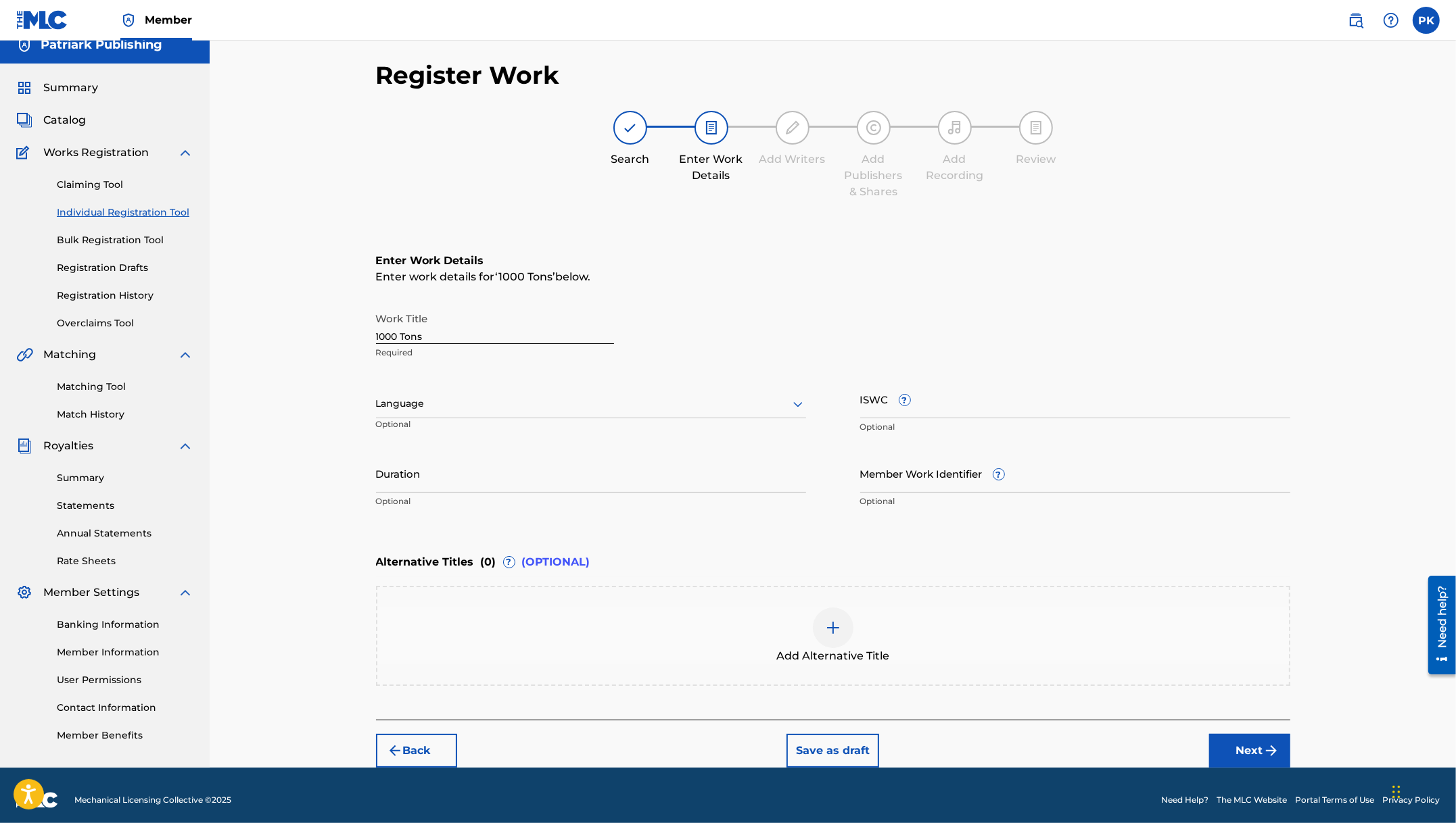
click at [414, 398] on div at bounding box center [591, 404] width 430 height 17
click at [573, 375] on div "Work Title 1000 Tons Required Language Optional ISWC ? Optional Duration Option…" at bounding box center [833, 410] width 914 height 209
click at [430, 479] on input "Duration" at bounding box center [591, 473] width 430 height 38
type input "2"
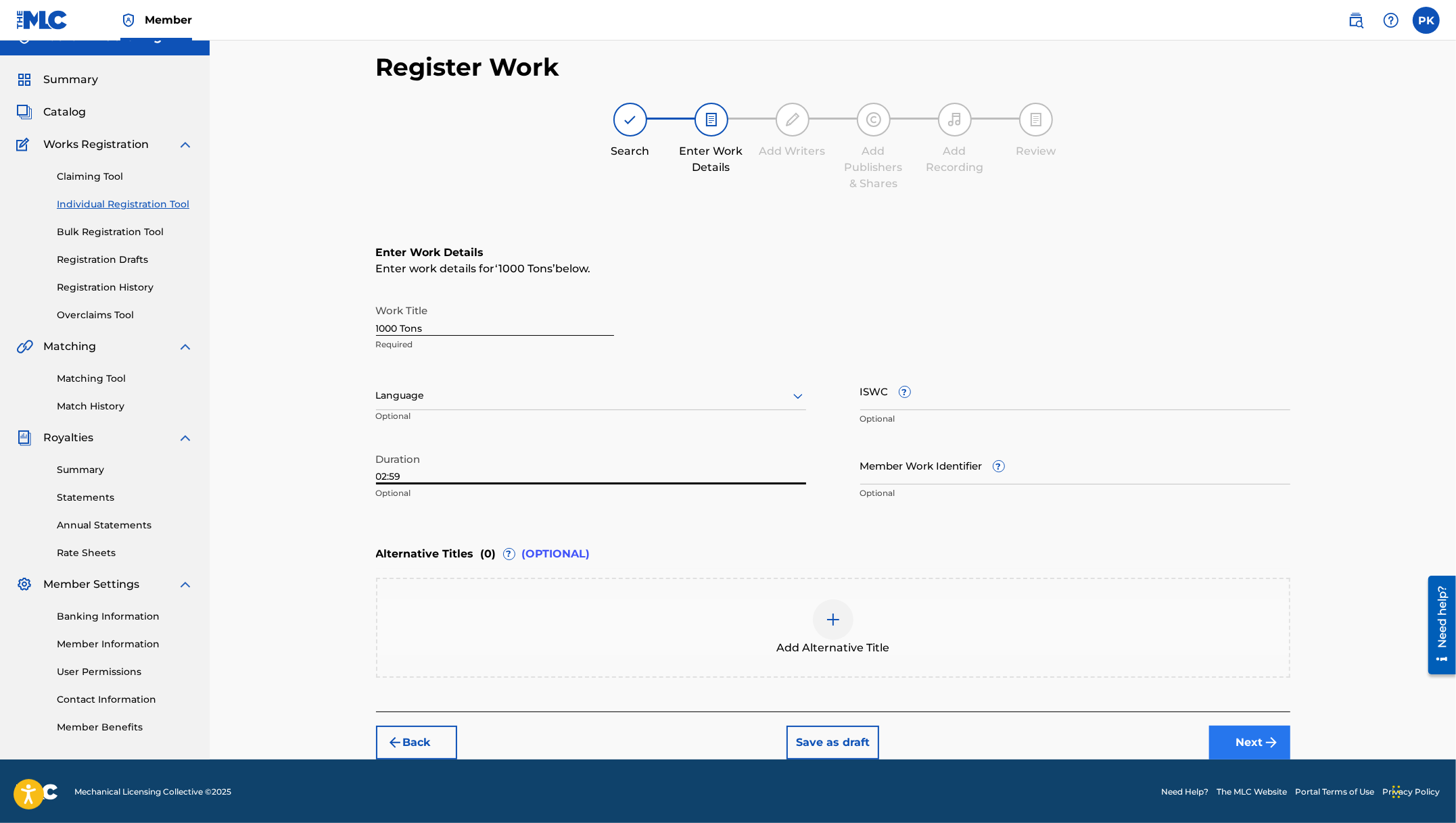
type input "02:59"
click at [1256, 750] on button "Next" at bounding box center [1249, 743] width 81 height 34
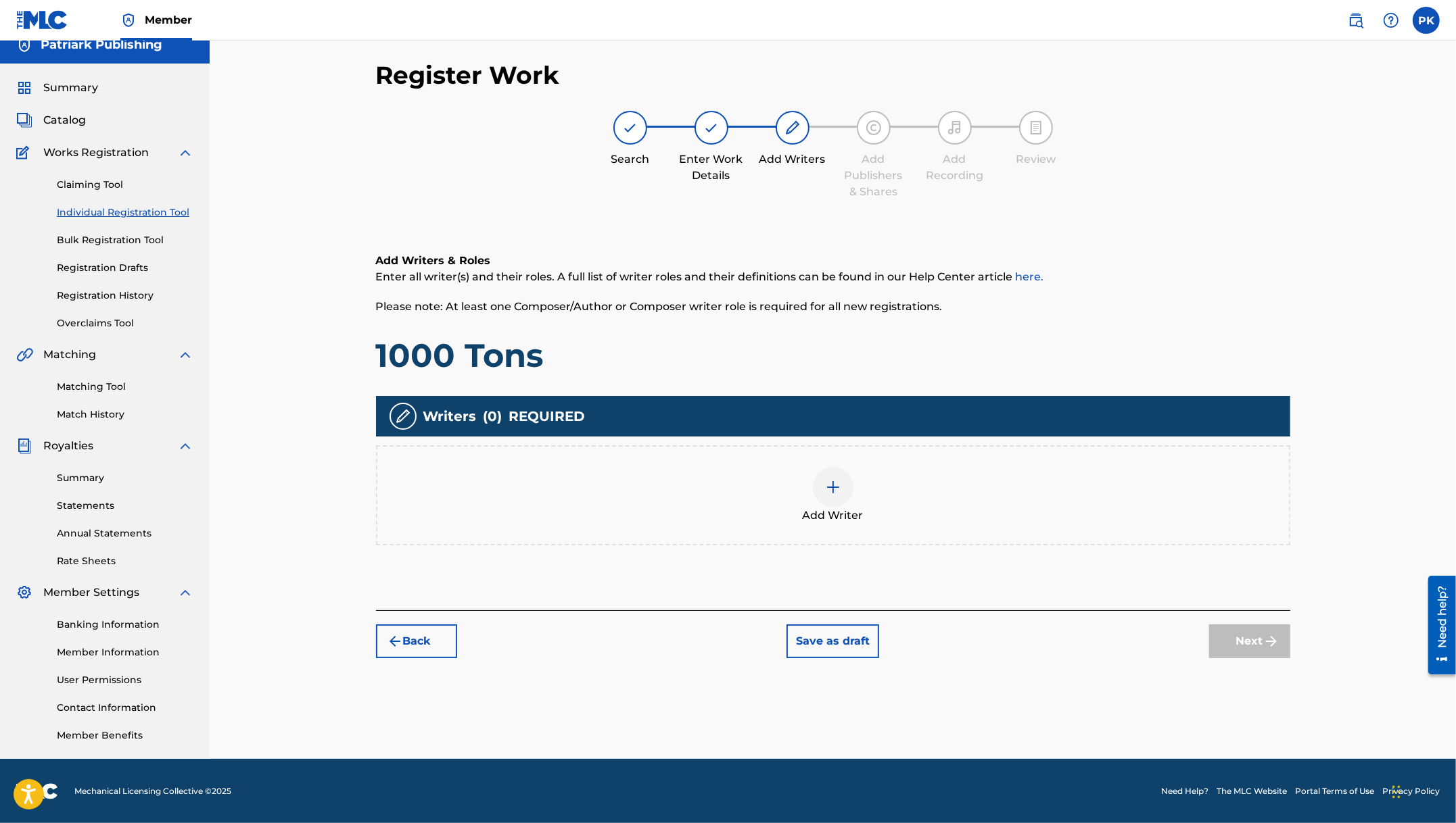
click at [833, 487] on img at bounding box center [833, 487] width 16 height 16
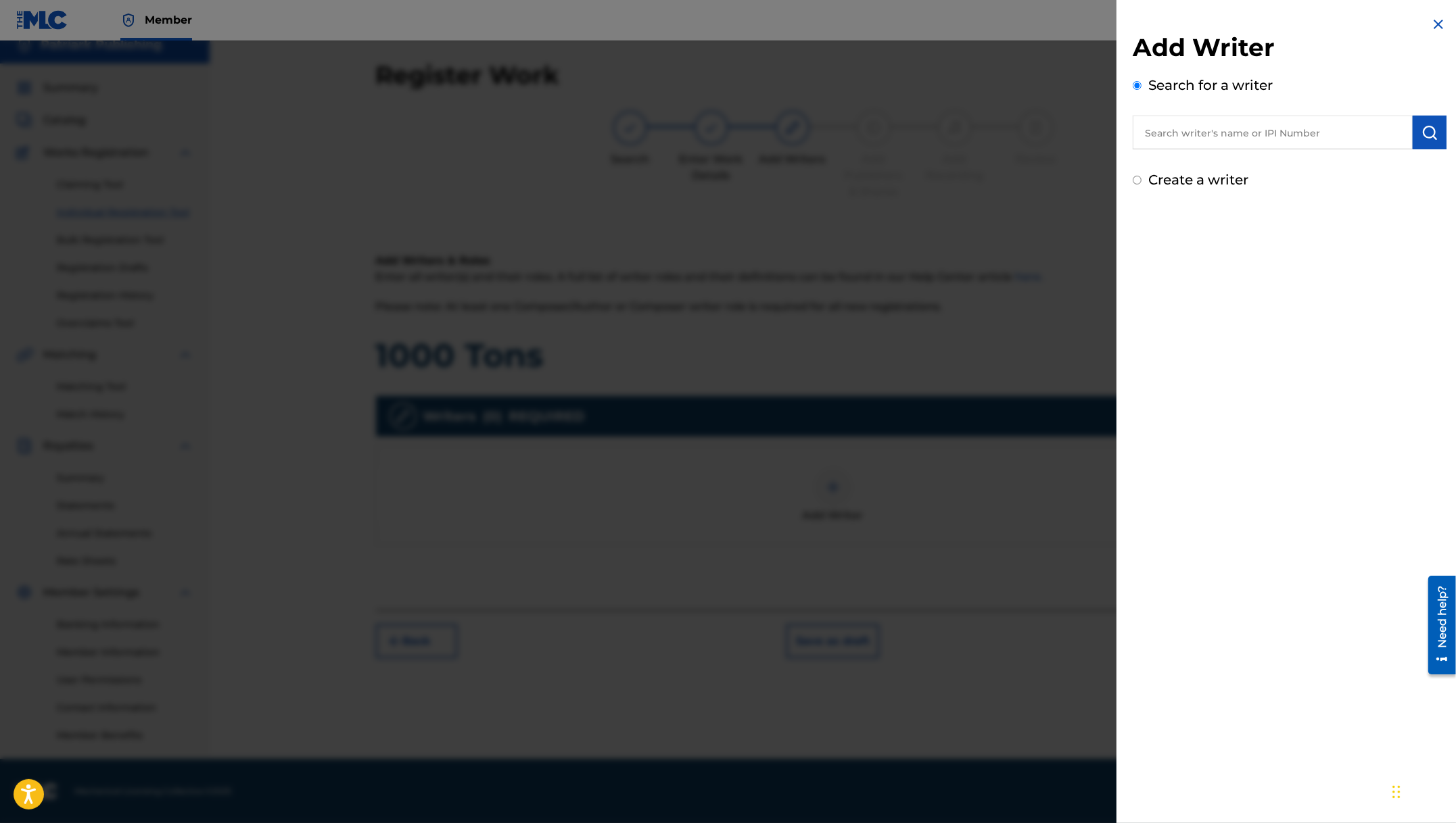
click at [1225, 141] on input "text" at bounding box center [1272, 132] width 280 height 34
click at [1287, 141] on input "text" at bounding box center [1272, 132] width 280 height 34
type input "S"
type input "[PERSON_NAME]"
click at [1268, 164] on div "[PERSON_NAME]" at bounding box center [1272, 163] width 279 height 25
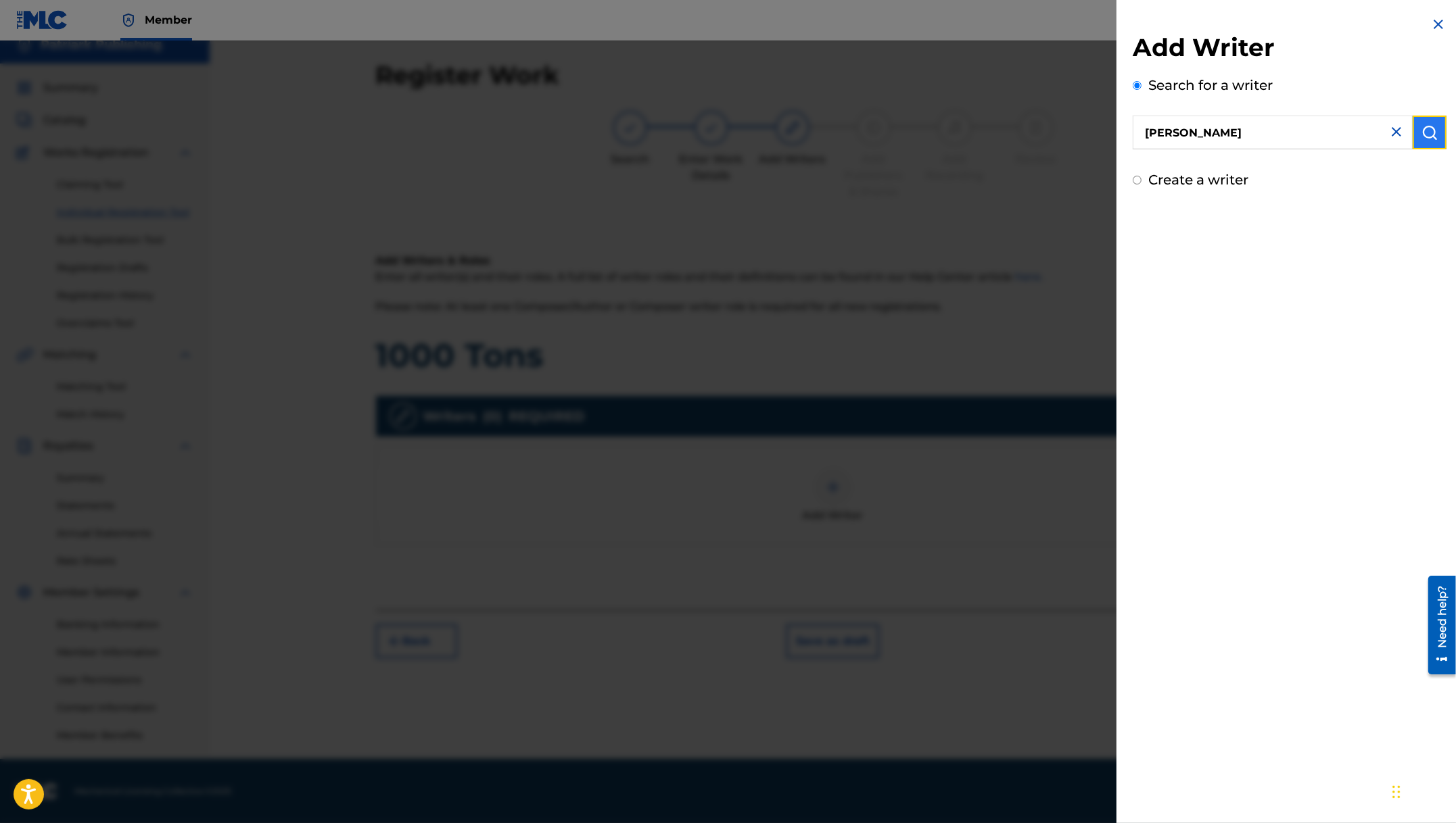
click at [1426, 130] on img "submit" at bounding box center [1429, 132] width 16 height 16
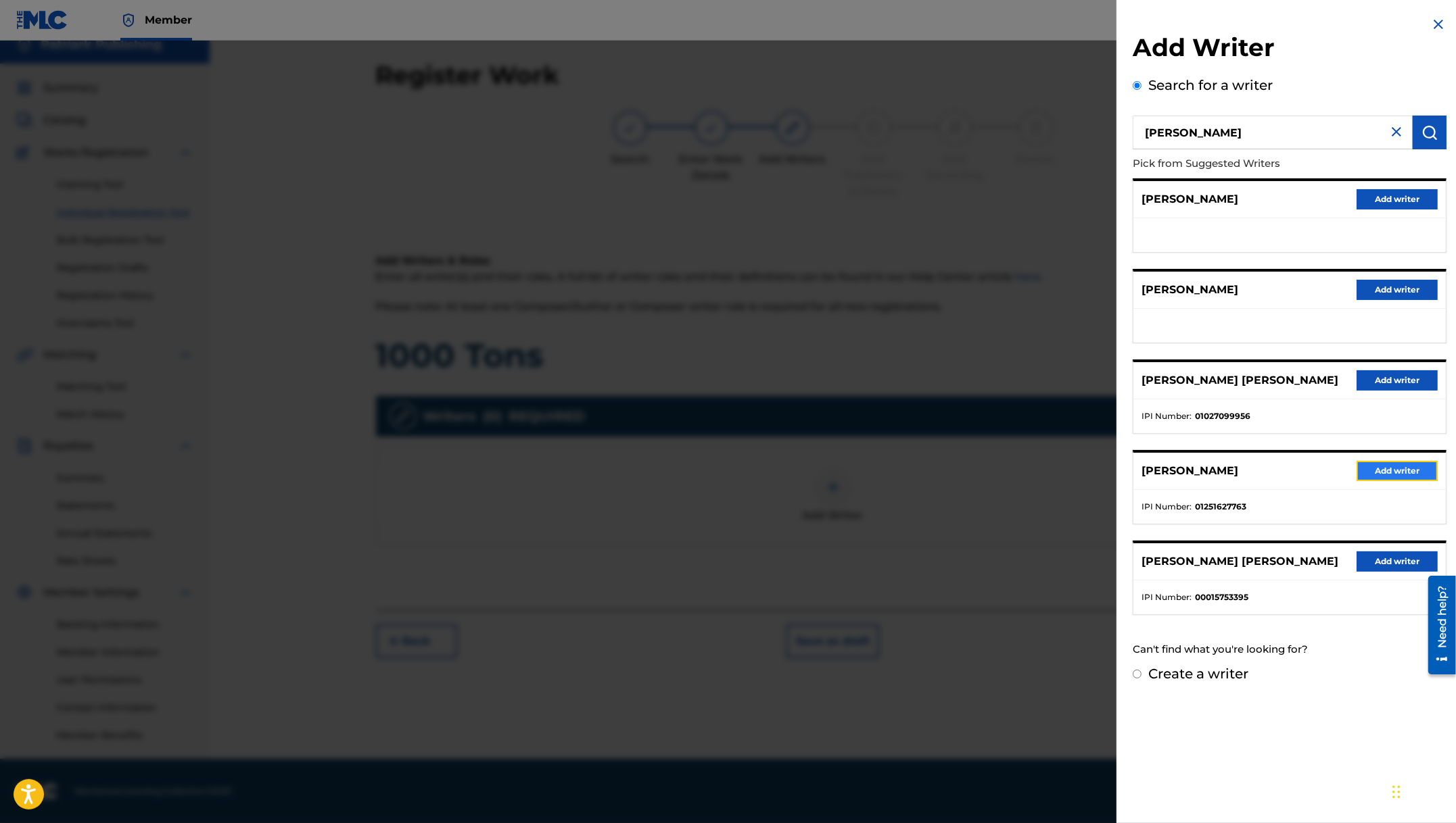
click at [1403, 471] on button "Add writer" at bounding box center [1396, 471] width 81 height 20
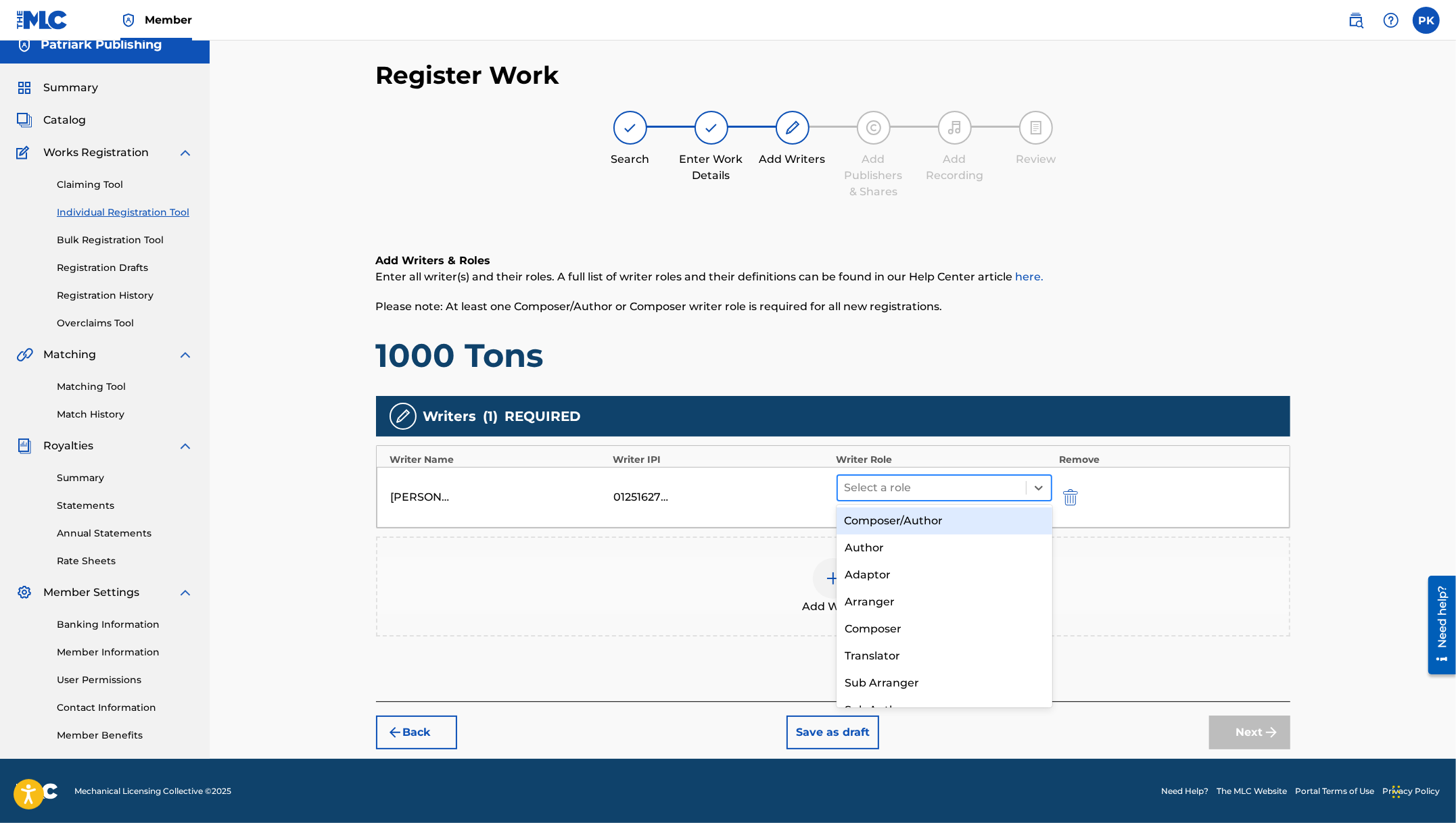
click at [962, 493] on div at bounding box center [932, 488] width 175 height 19
click at [931, 524] on div "Composer/Author" at bounding box center [944, 522] width 216 height 27
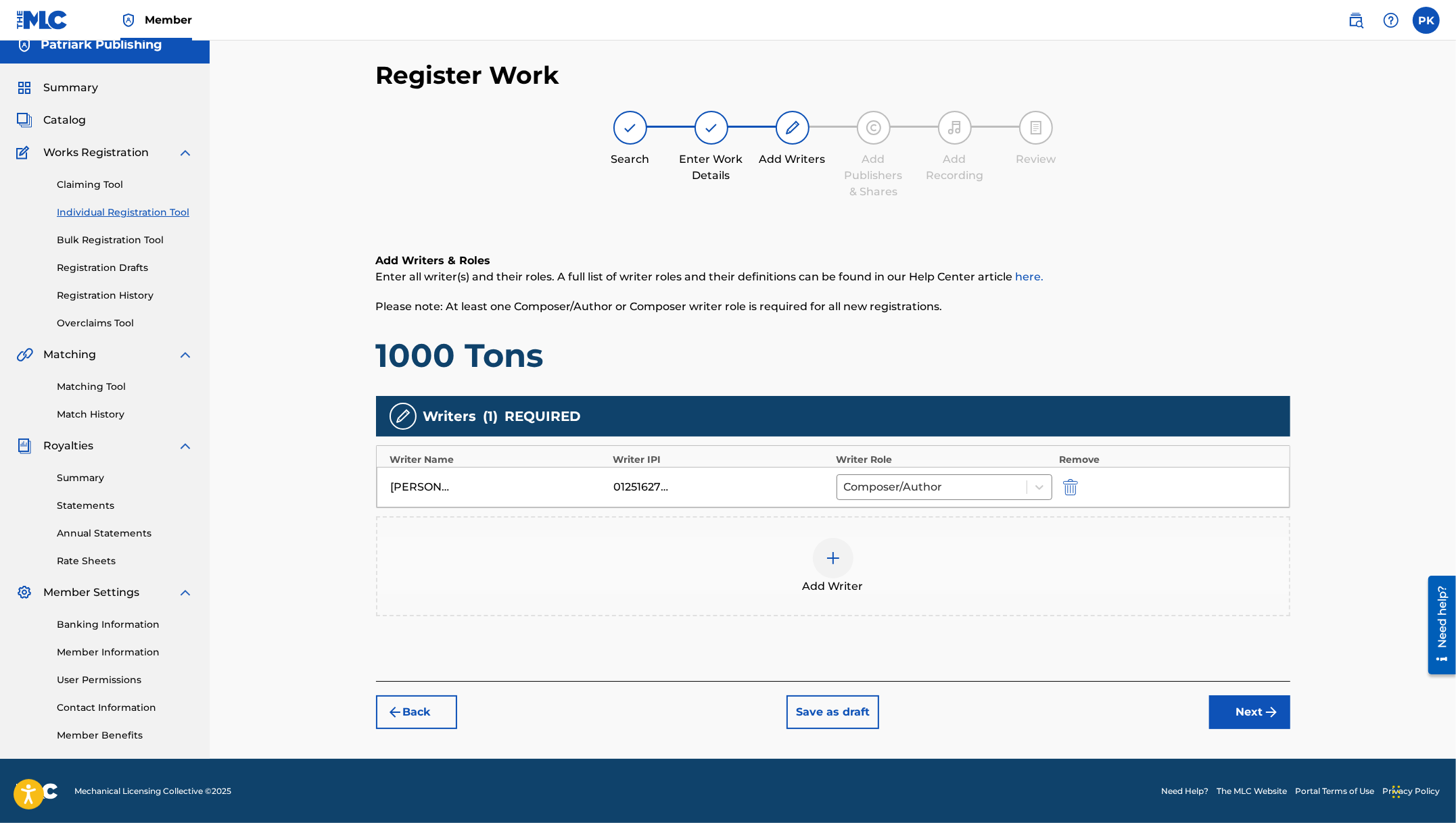
click at [828, 552] on img at bounding box center [833, 557] width 16 height 16
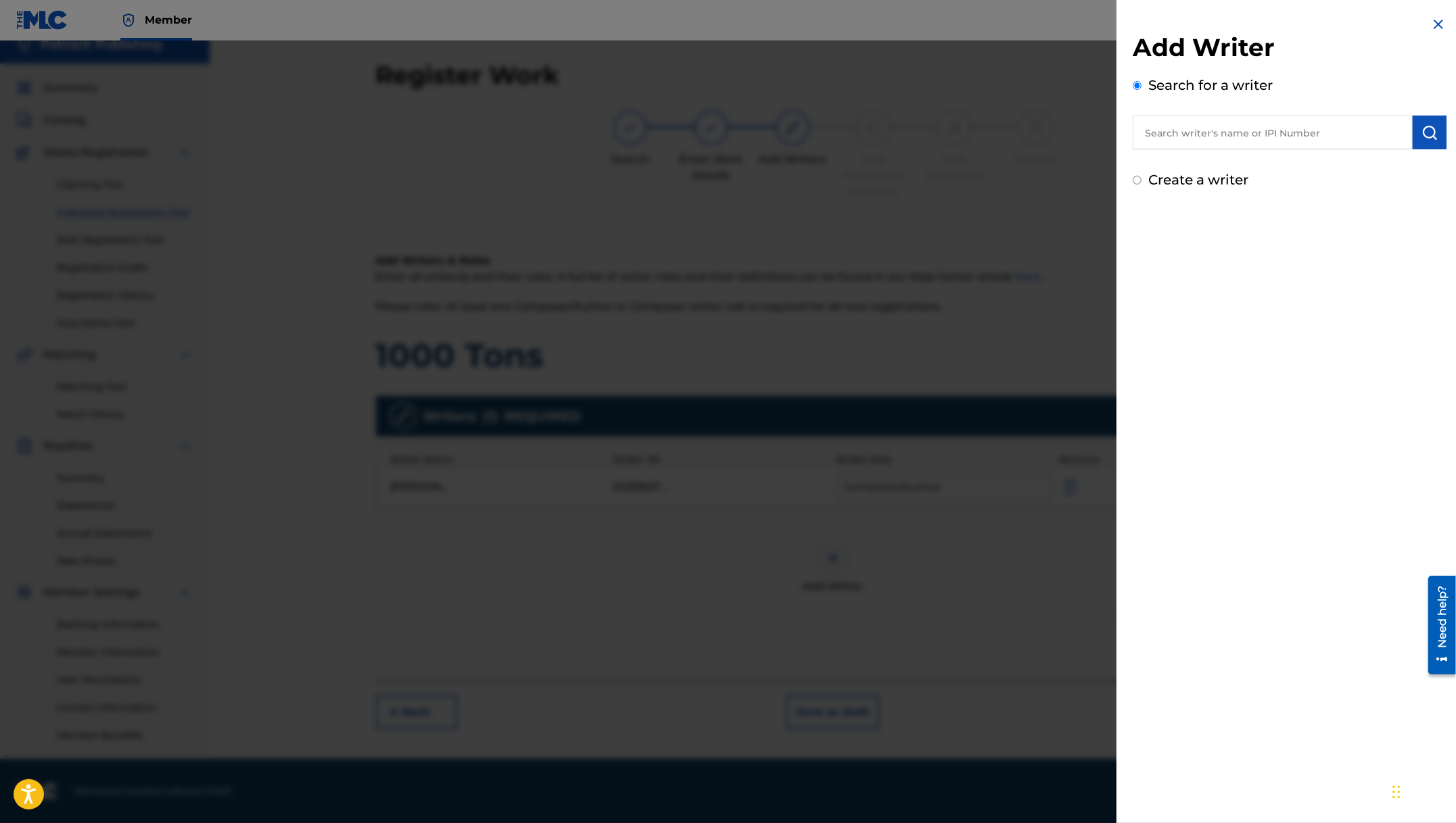
click at [1211, 135] on input "text" at bounding box center [1272, 132] width 280 height 34
click at [1261, 165] on span "trell" at bounding box center [1272, 163] width 21 height 13
type input "[PERSON_NAME]"
click at [1426, 138] on img "submit" at bounding box center [1429, 132] width 16 height 16
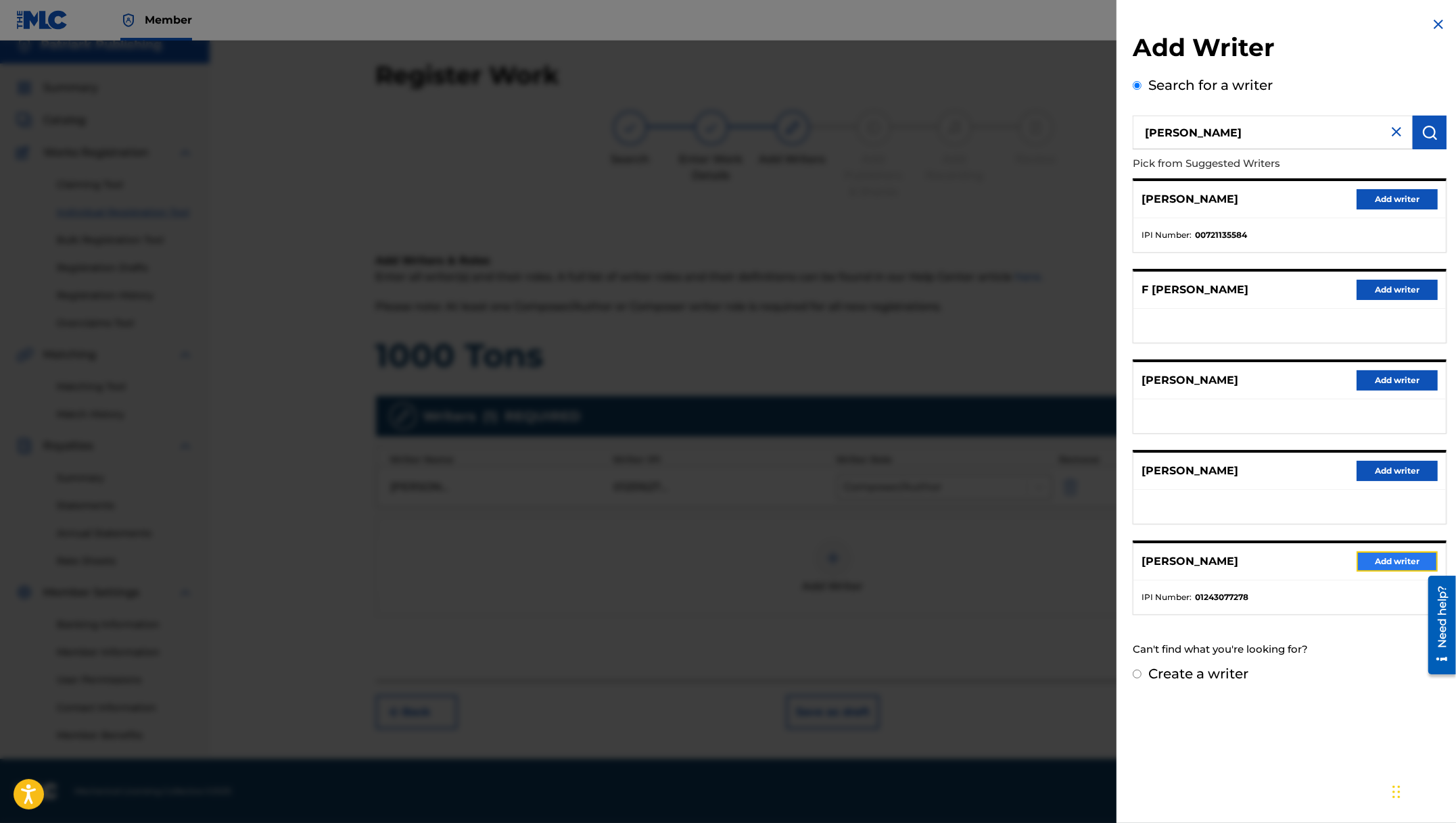
click at [1381, 559] on button "Add writer" at bounding box center [1396, 562] width 81 height 20
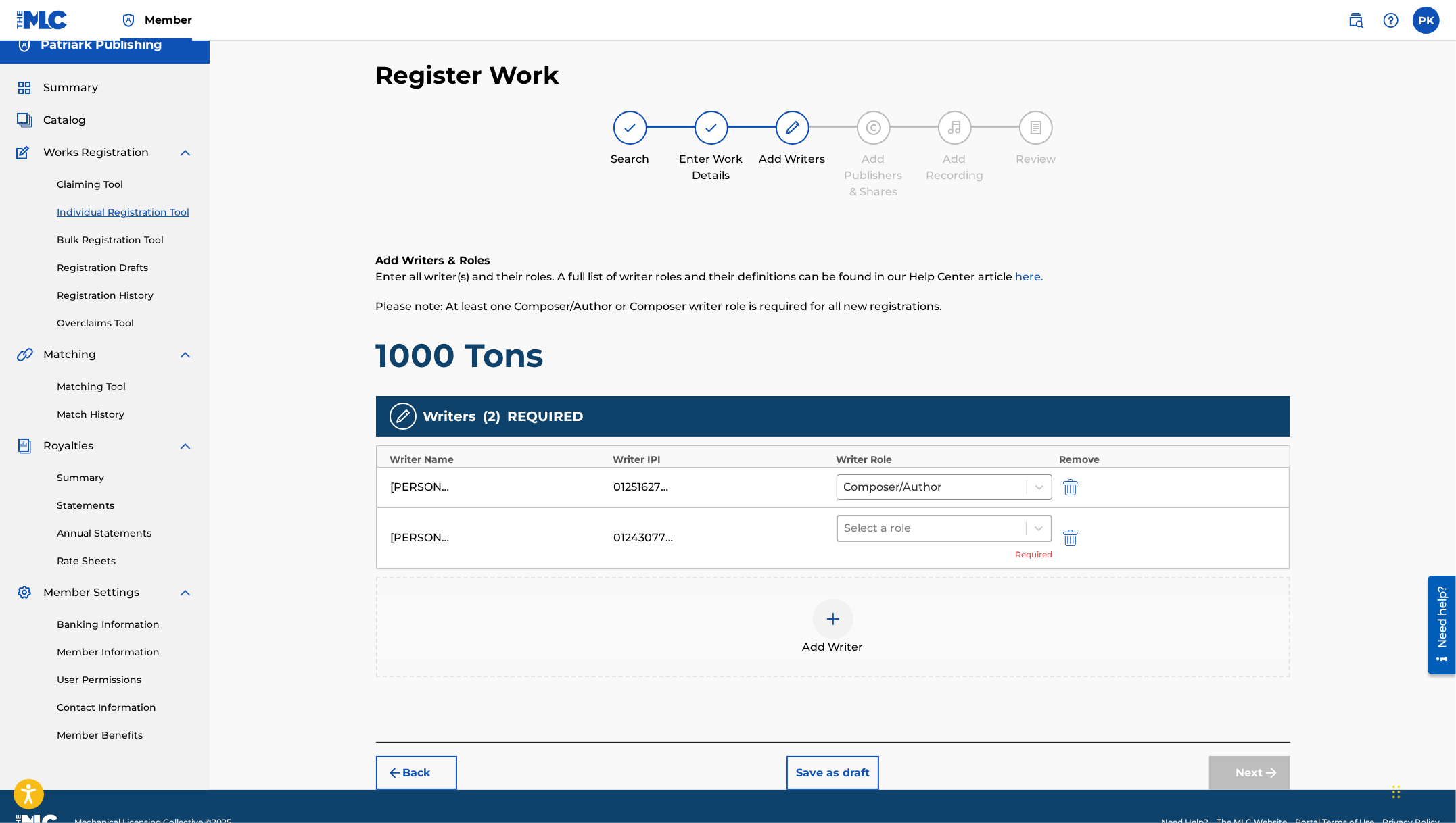
click at [905, 530] on div at bounding box center [932, 528] width 175 height 19
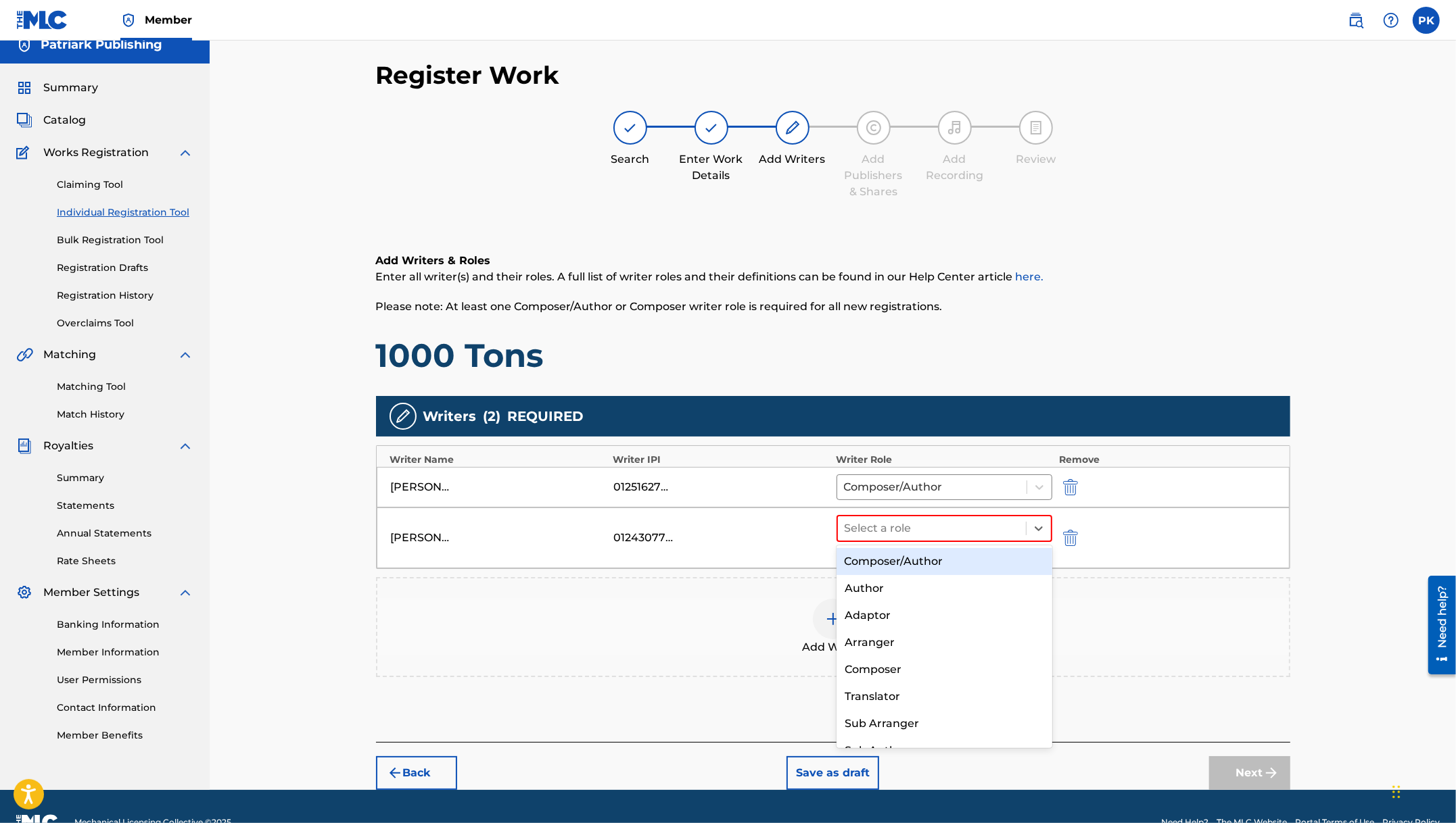
click at [897, 559] on div "Composer/Author" at bounding box center [944, 562] width 216 height 27
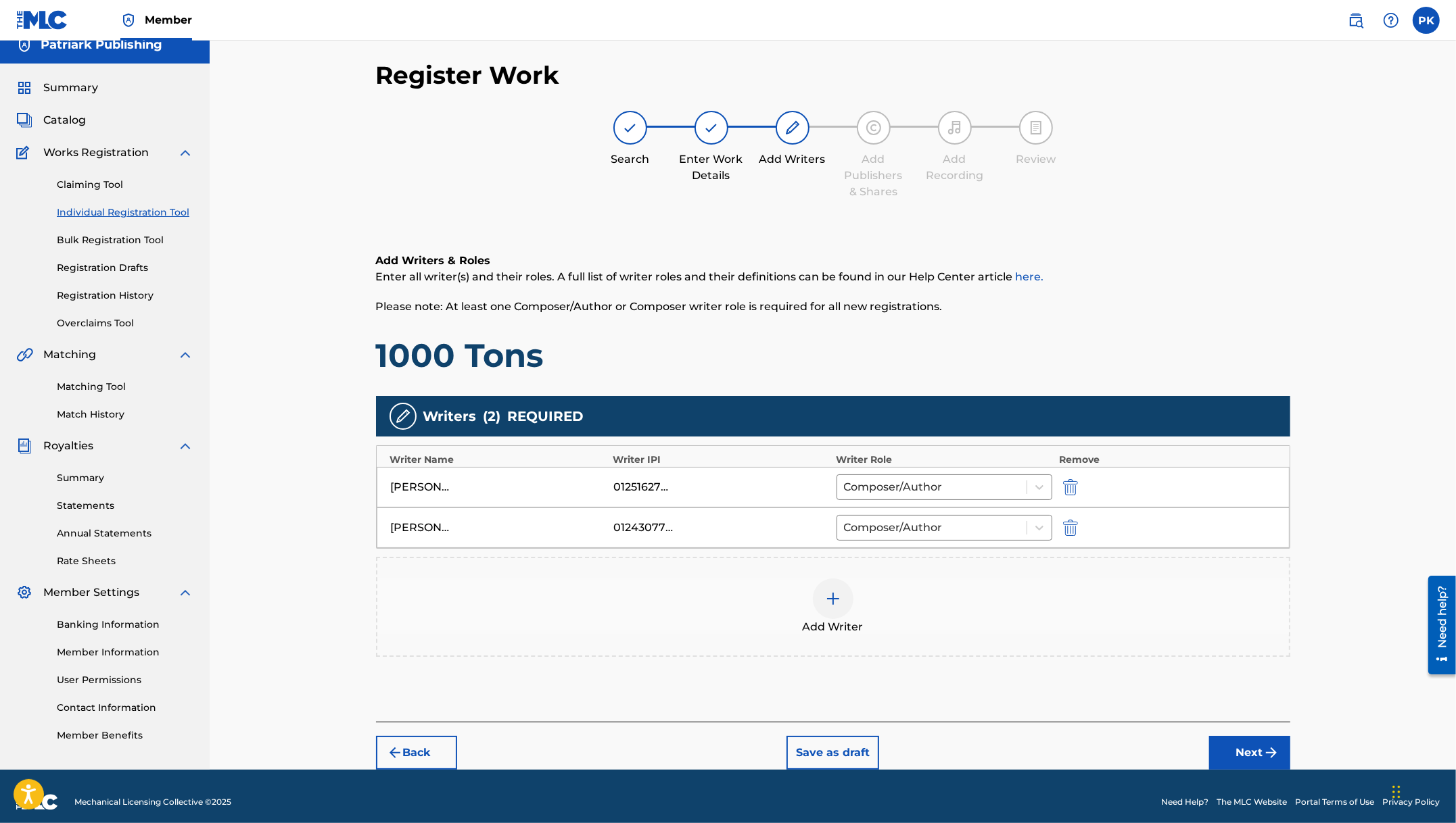
click at [841, 598] on div at bounding box center [833, 599] width 41 height 41
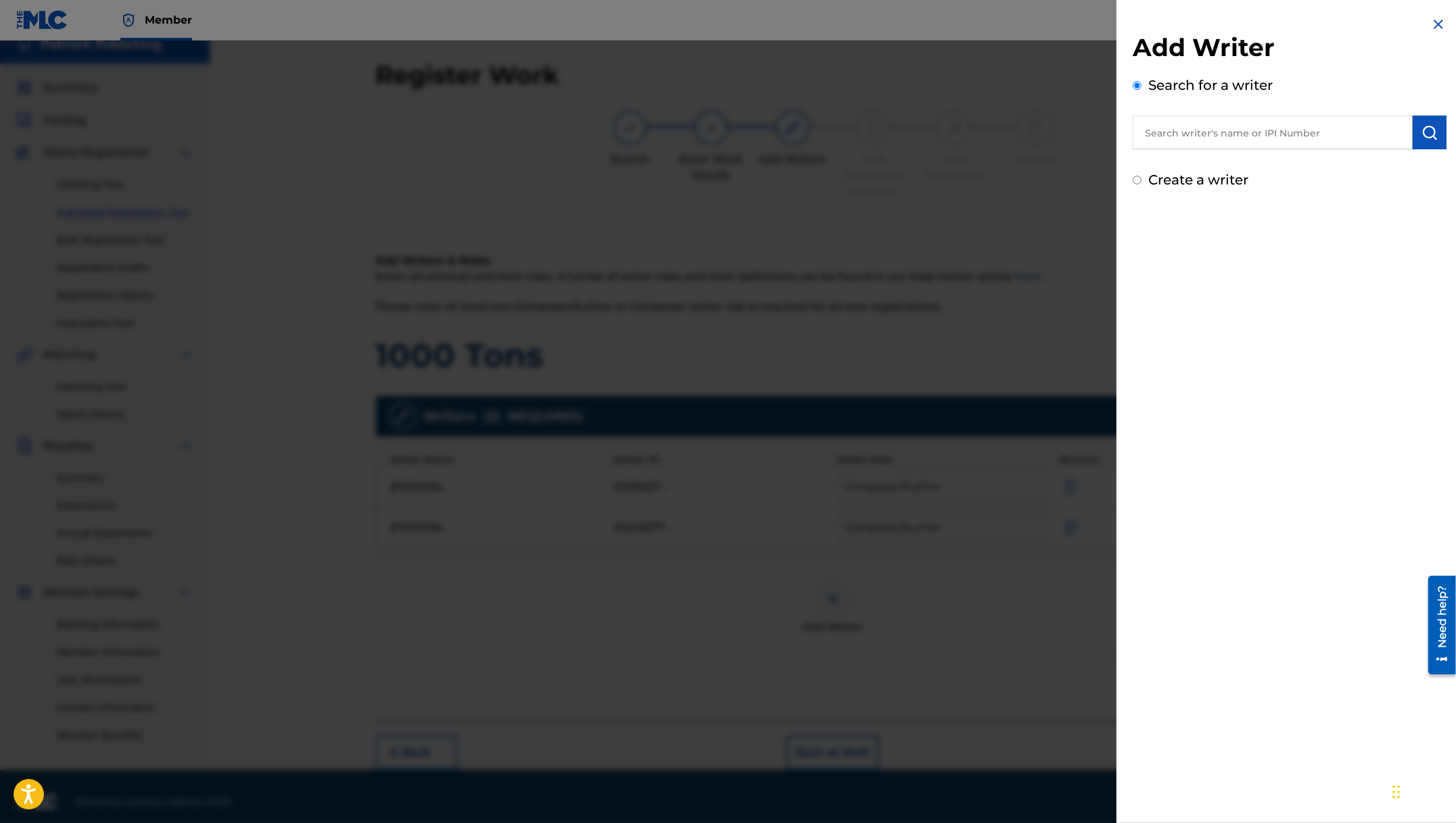
click at [1231, 137] on input "text" at bounding box center [1272, 132] width 280 height 34
click at [1260, 157] on strong "avil" at bounding box center [1271, 163] width 20 height 13
type input "[PERSON_NAME]"
click at [1248, 172] on div "[PERSON_NAME]" at bounding box center [1272, 163] width 279 height 25
click at [1421, 131] on img "submit" at bounding box center [1429, 132] width 16 height 16
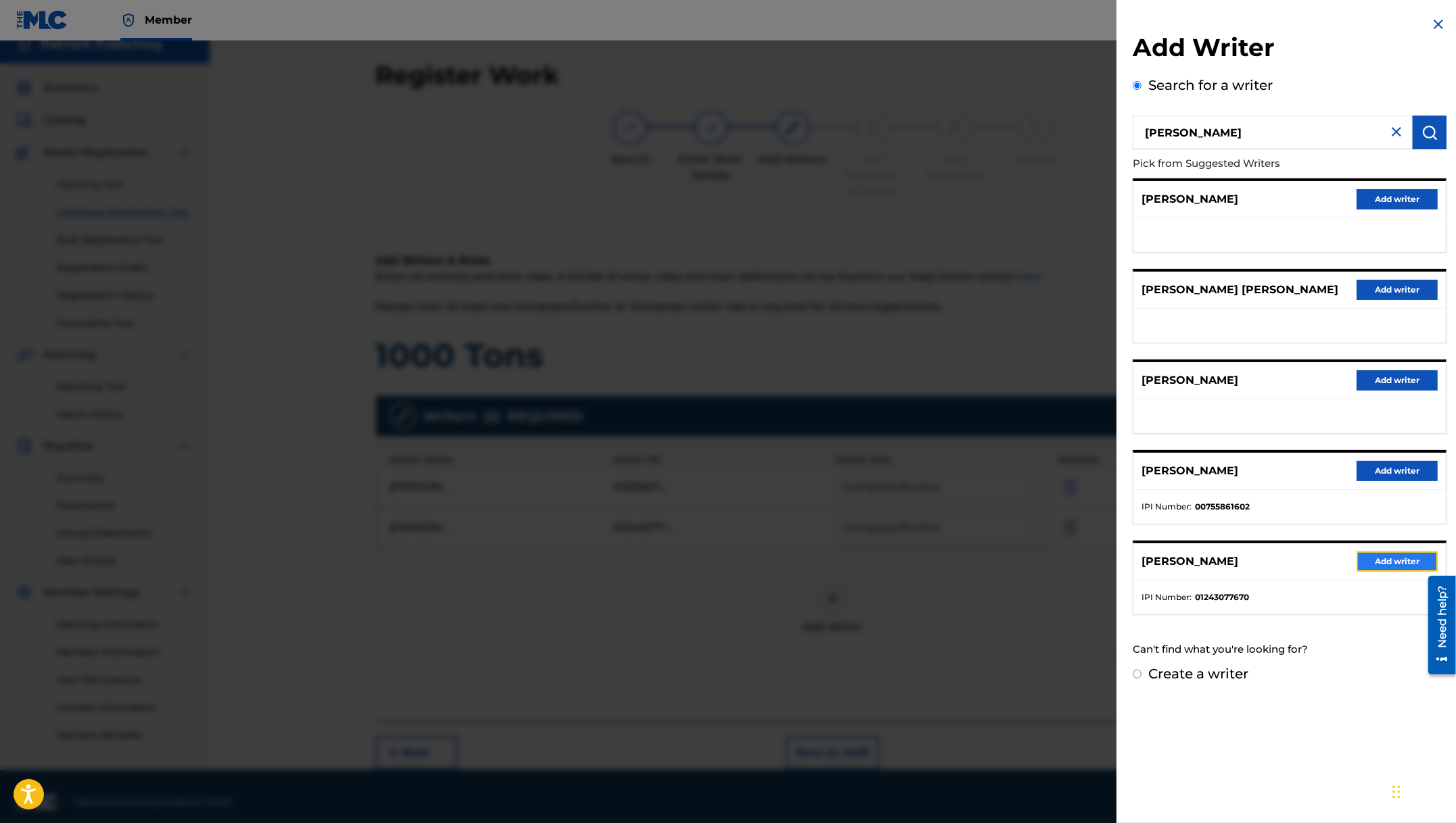
click at [1393, 558] on button "Add writer" at bounding box center [1396, 562] width 81 height 20
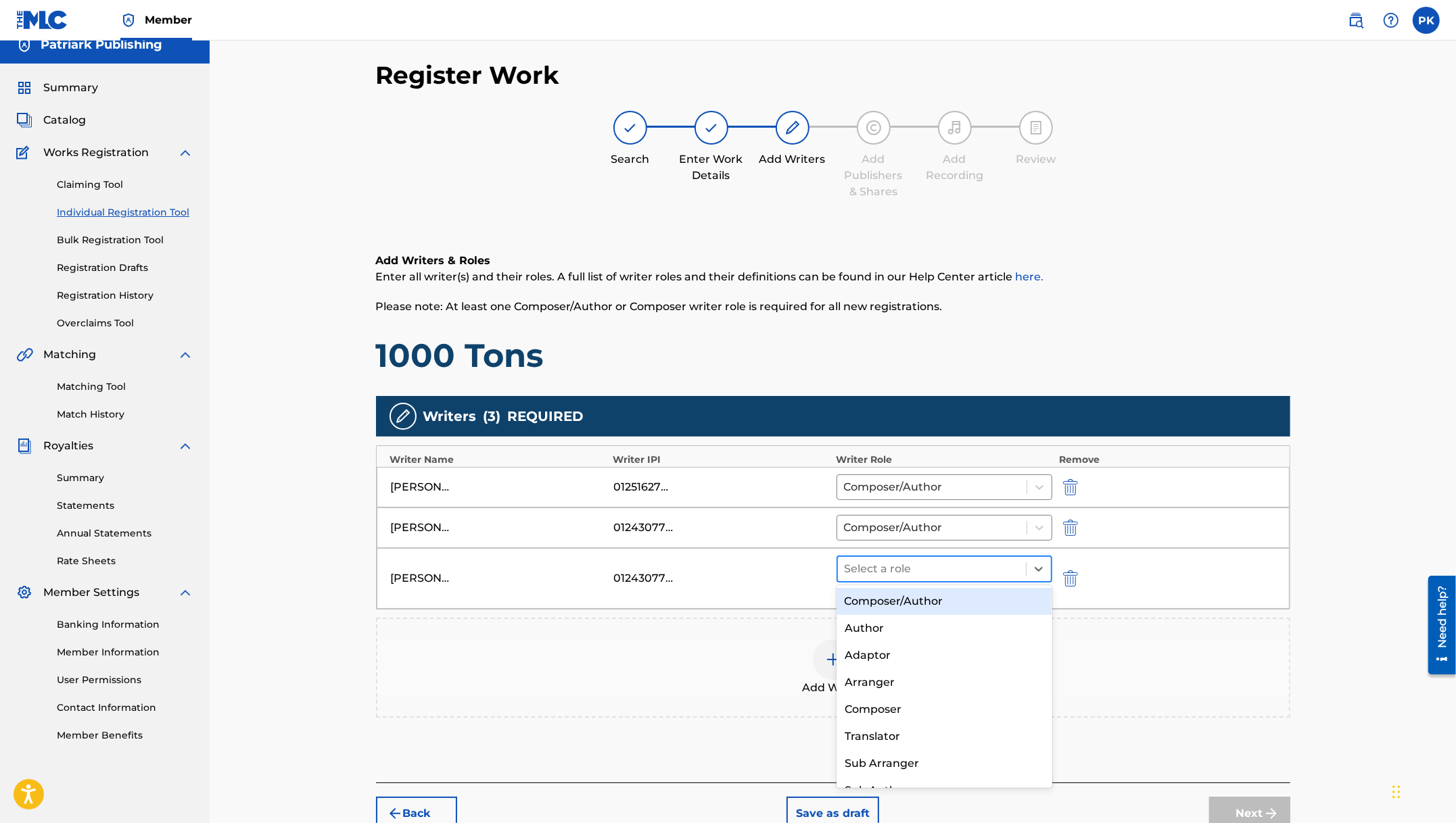
click at [876, 570] on div at bounding box center [932, 569] width 175 height 19
click at [879, 598] on div "Composer/Author" at bounding box center [944, 602] width 216 height 27
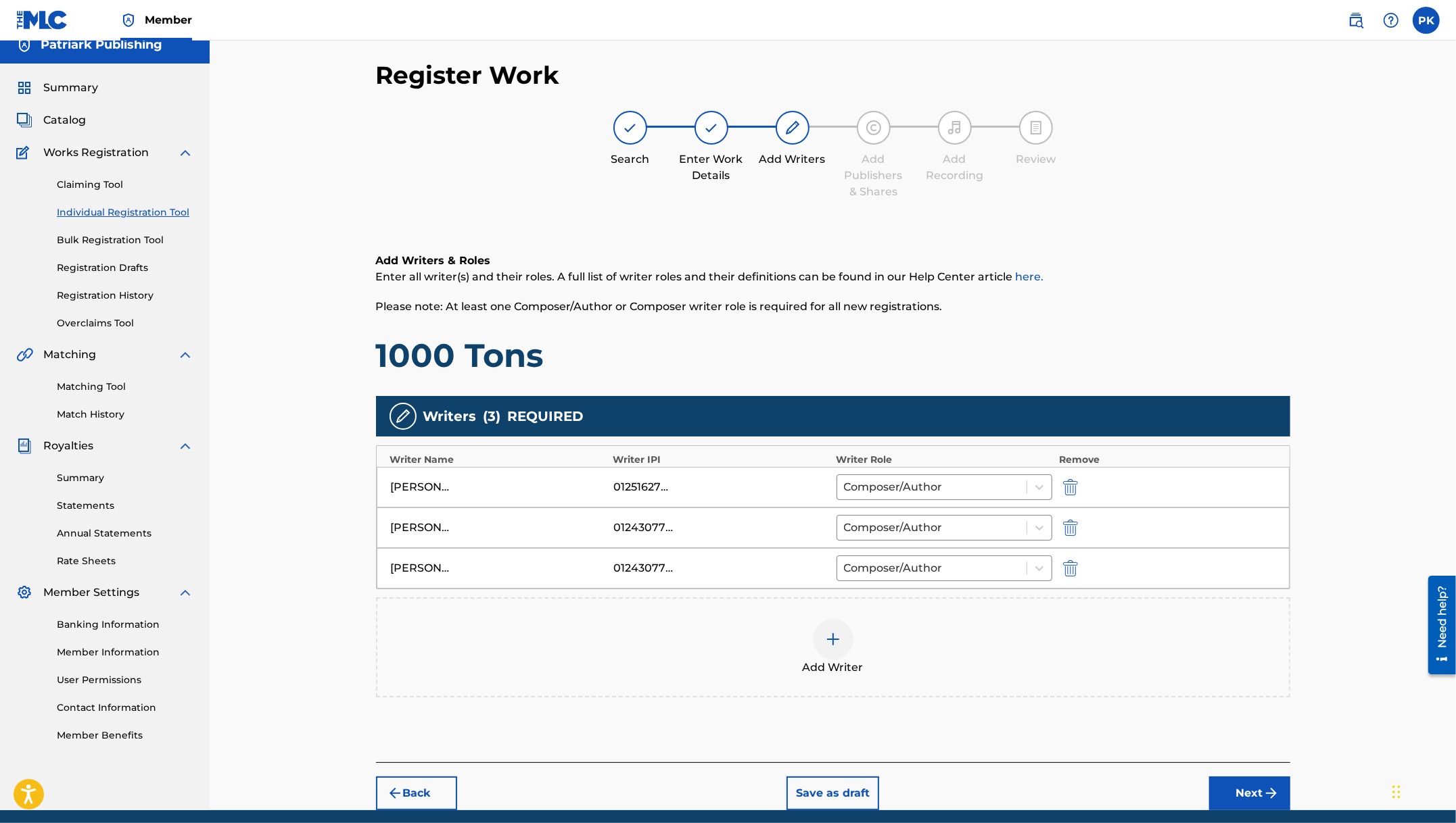
click at [831, 640] on img at bounding box center [833, 639] width 16 height 16
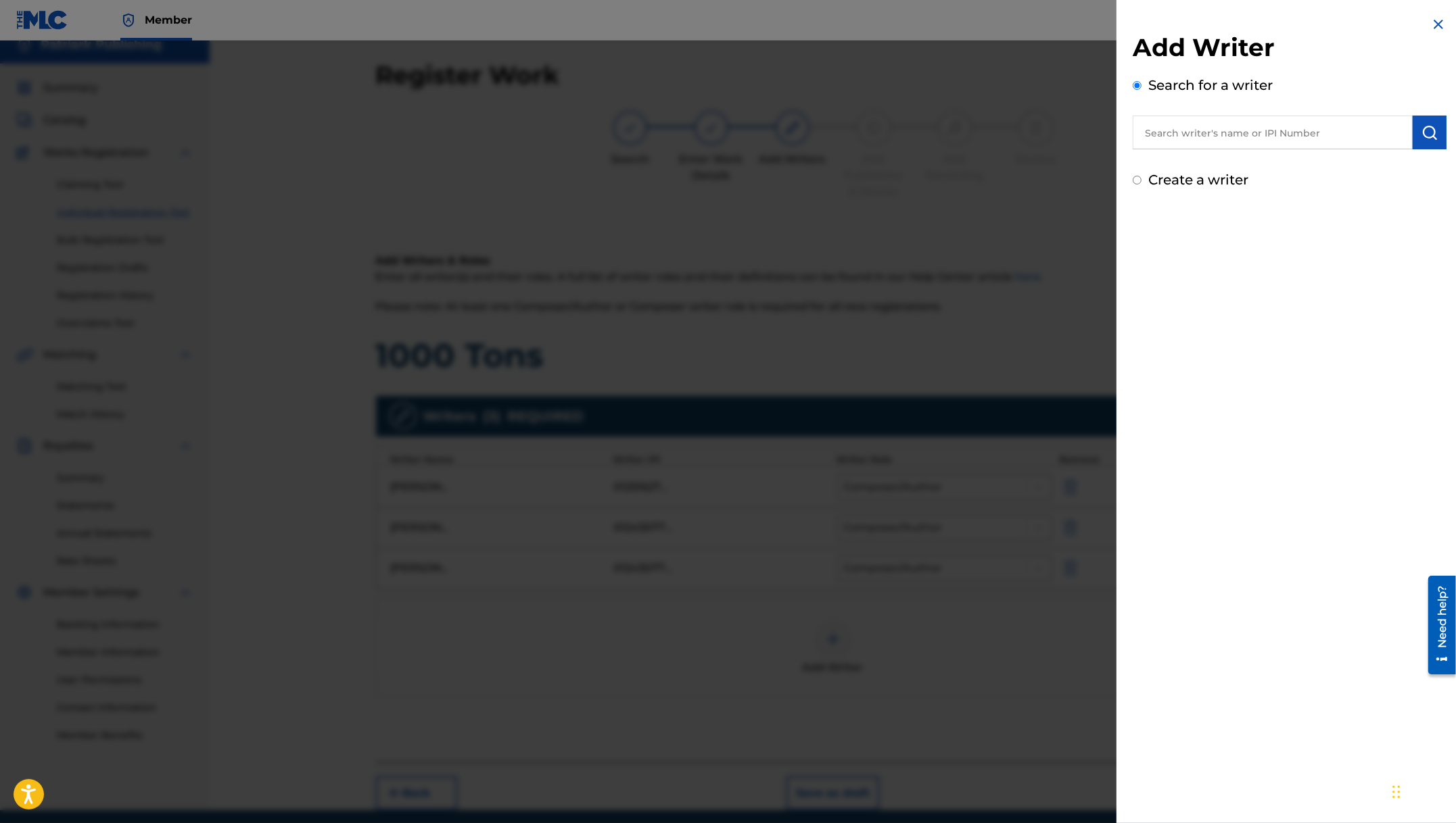
click at [1175, 135] on input "text" at bounding box center [1272, 132] width 280 height 34
type input "[PERSON_NAME]"
click at [1196, 162] on strong "sterling" at bounding box center [1195, 163] width 44 height 13
click at [1423, 129] on img "submit" at bounding box center [1429, 132] width 16 height 16
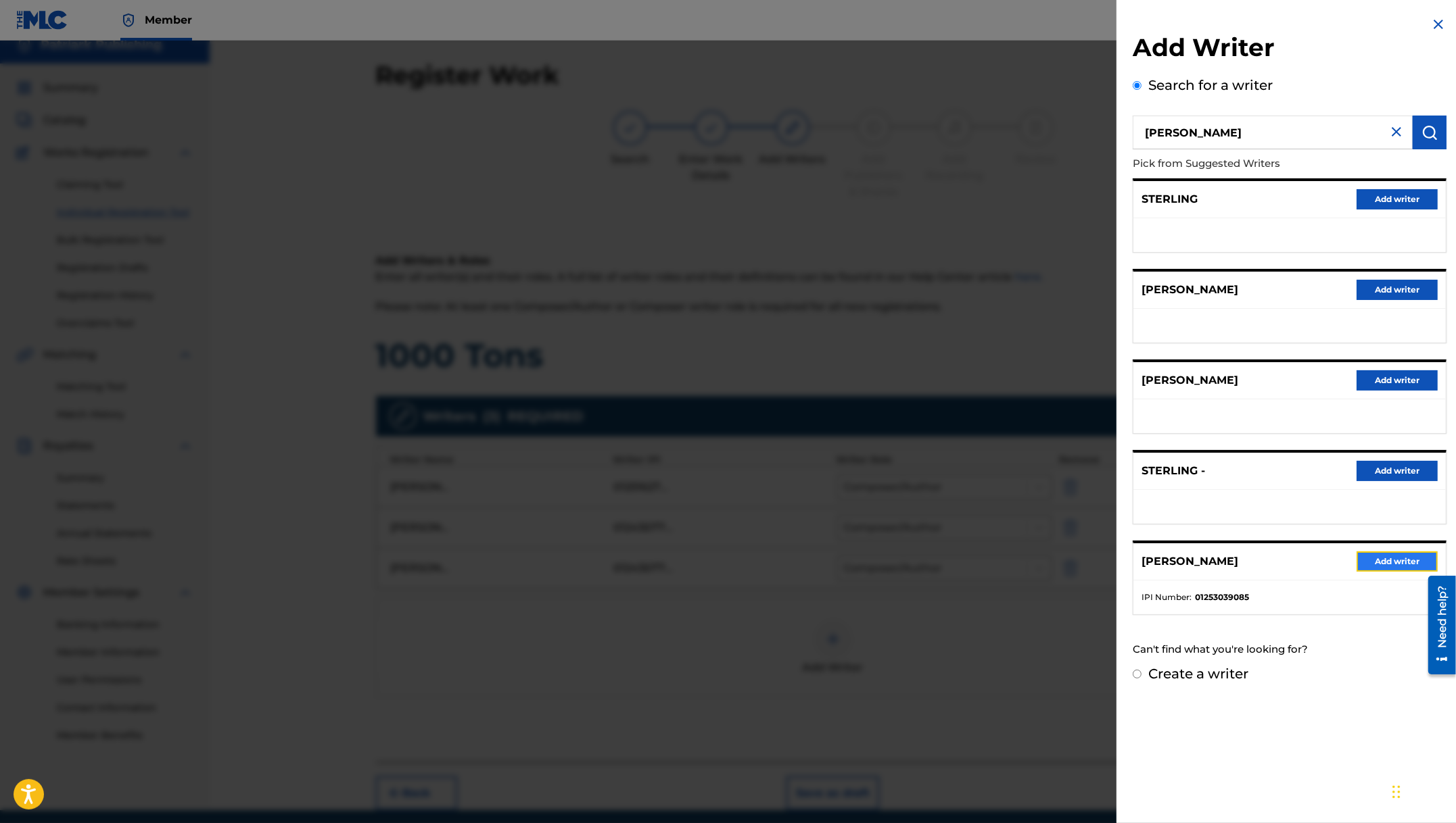
click at [1382, 571] on button "Add writer" at bounding box center [1396, 562] width 81 height 20
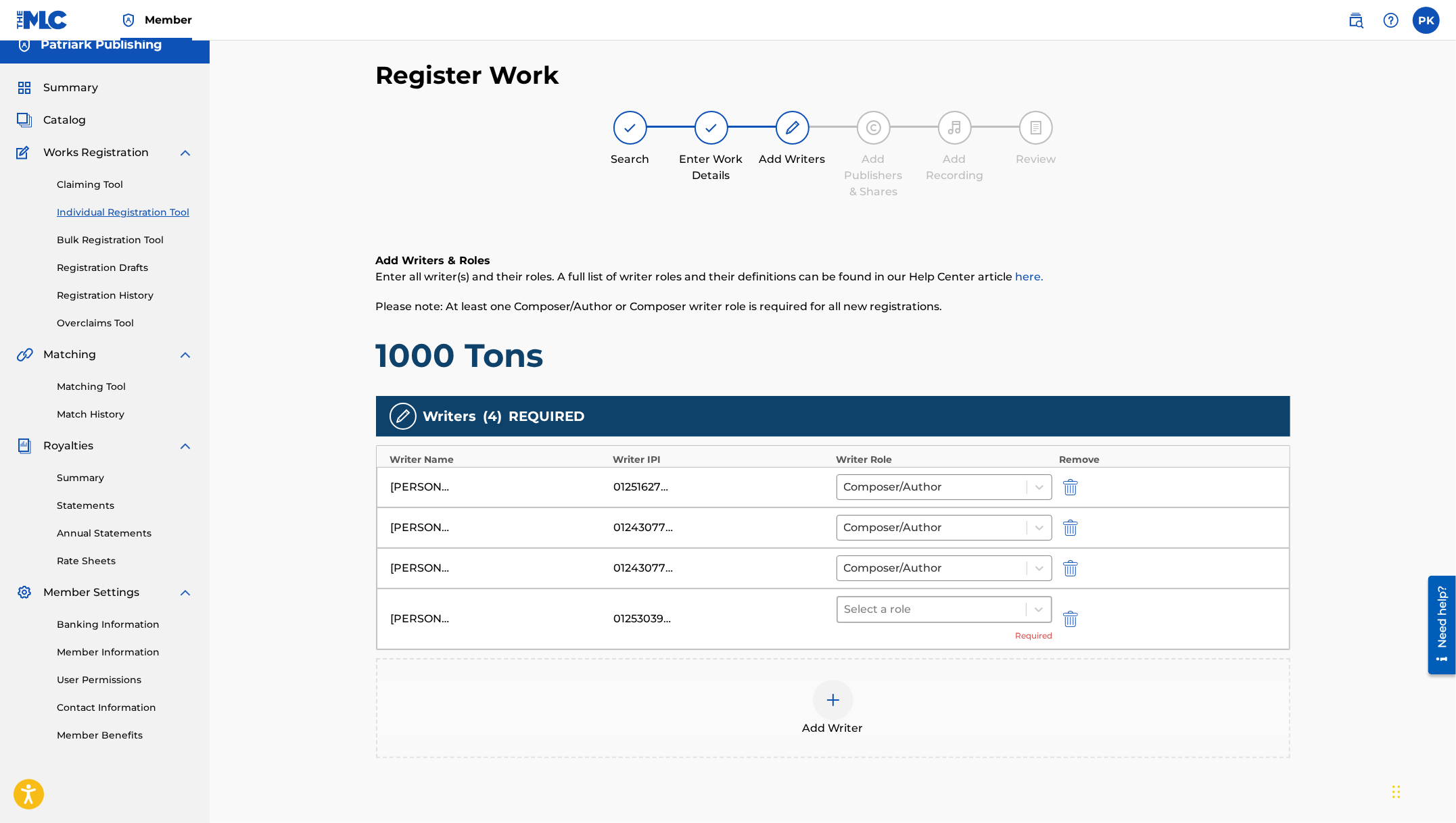
click at [957, 600] on div at bounding box center [932, 610] width 175 height 19
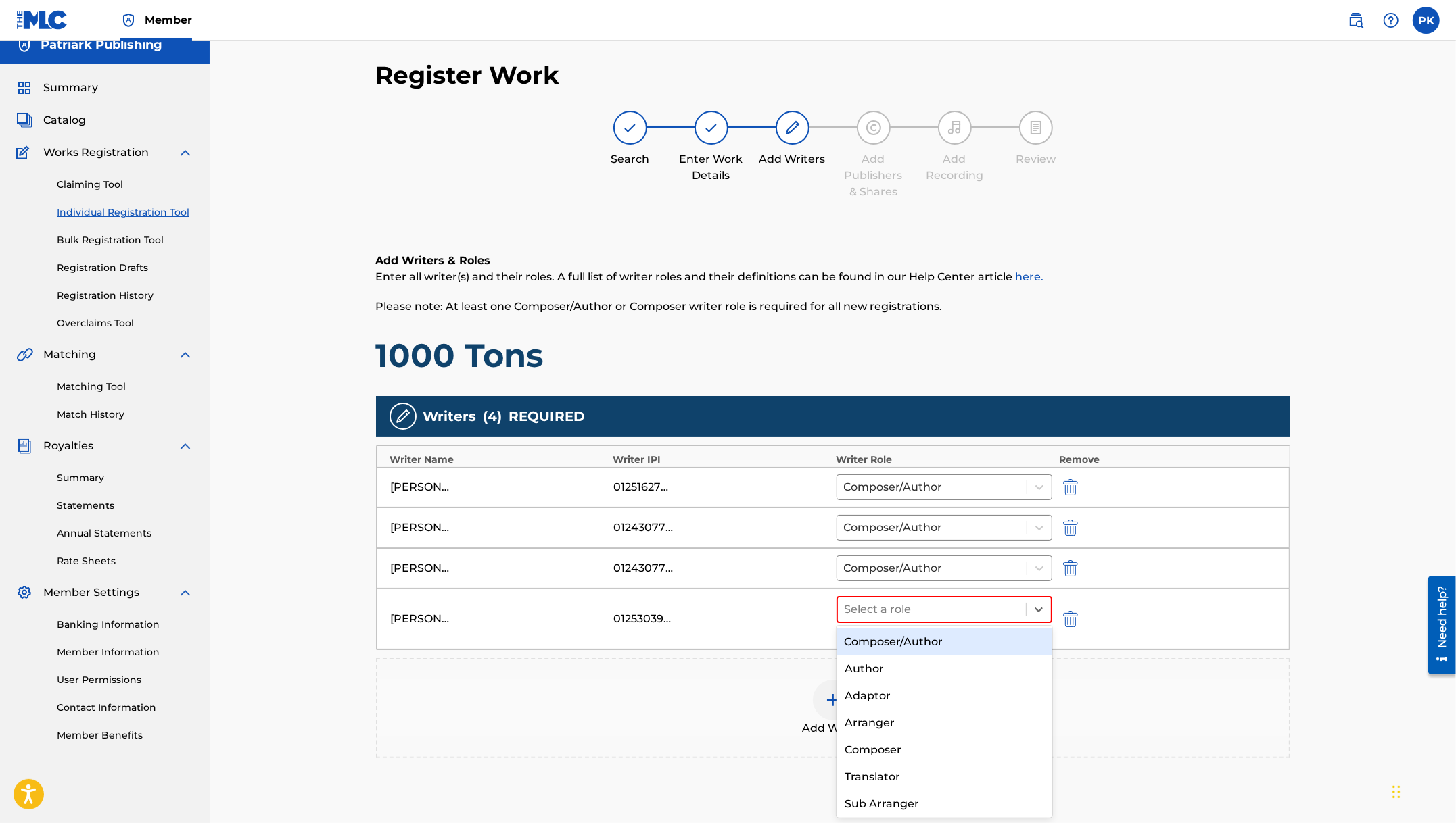
click at [920, 632] on div "Composer/Author" at bounding box center [944, 642] width 216 height 27
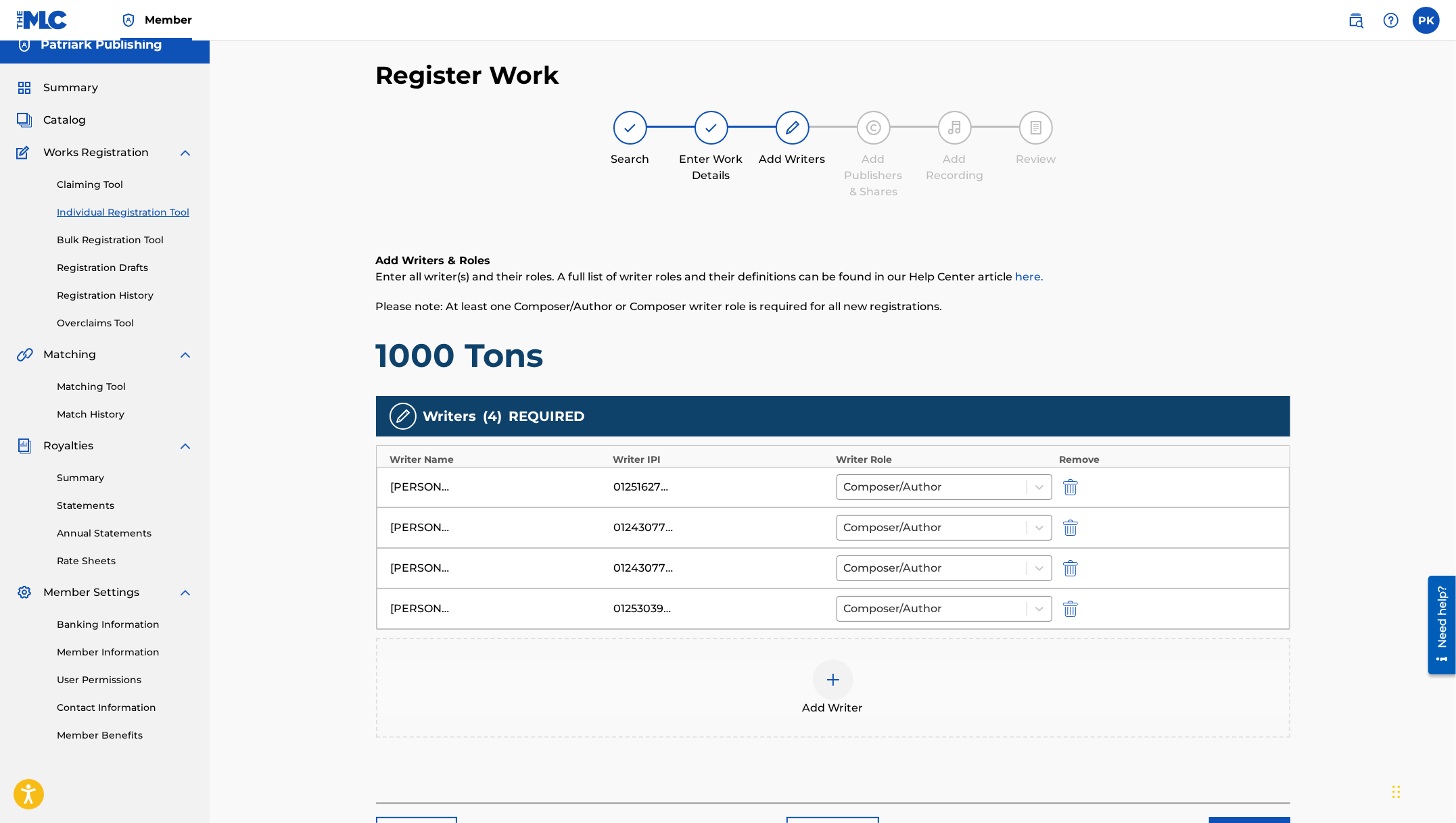
click at [834, 679] on img at bounding box center [833, 680] width 16 height 16
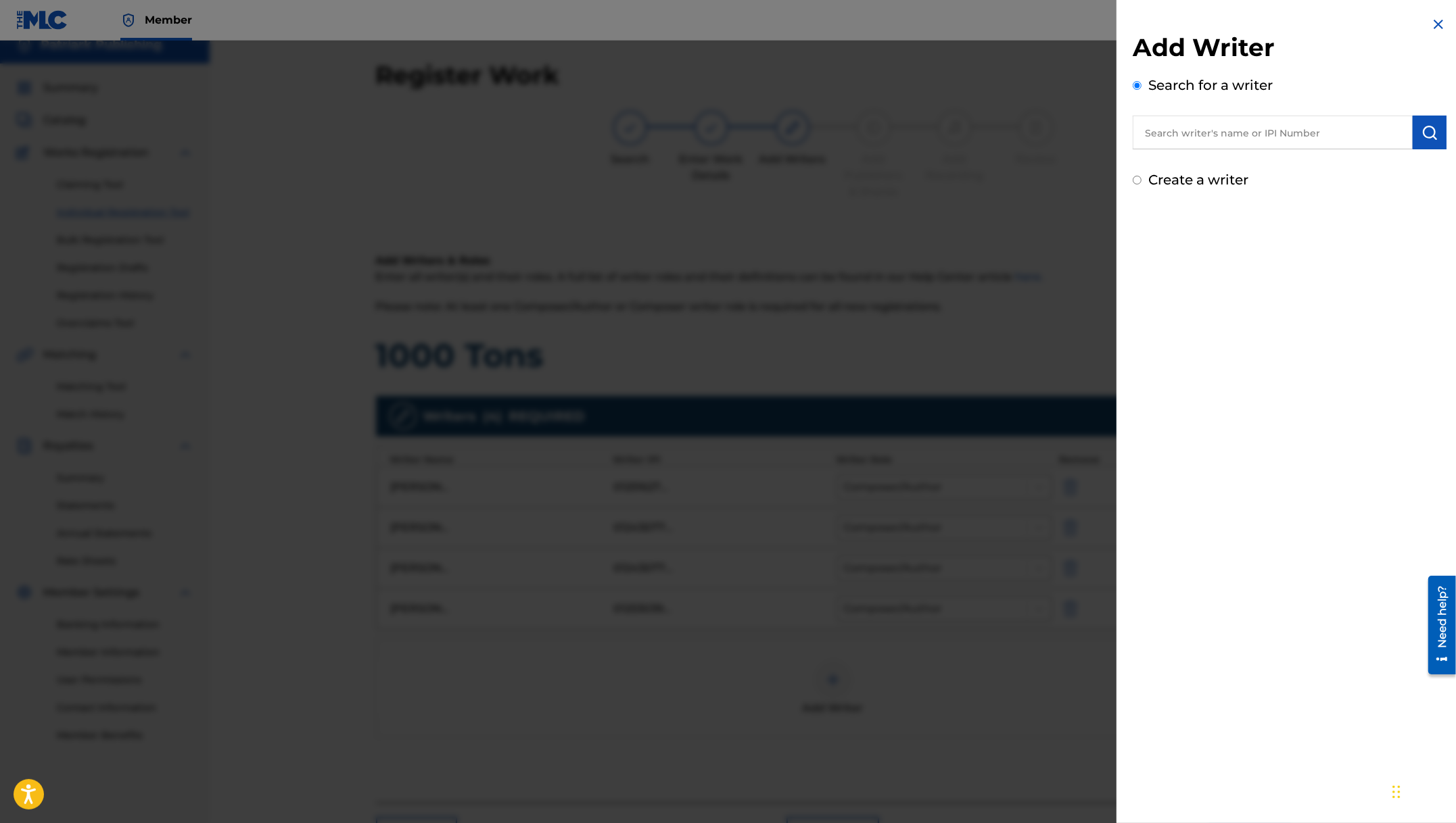
click at [1264, 135] on input "text" at bounding box center [1272, 132] width 280 height 34
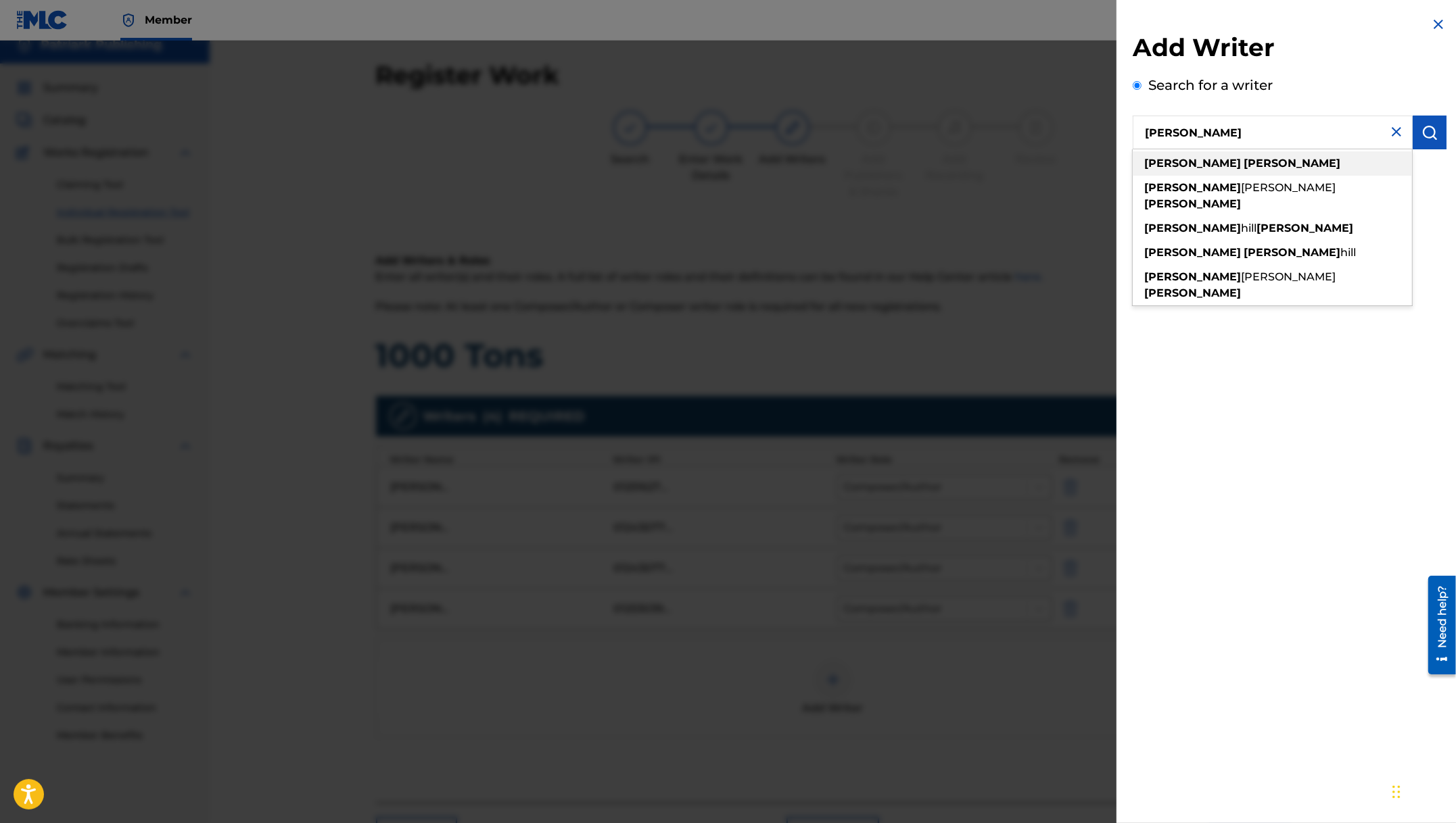
click at [1239, 169] on div "[PERSON_NAME]" at bounding box center [1272, 163] width 279 height 25
type input "[PERSON_NAME]"
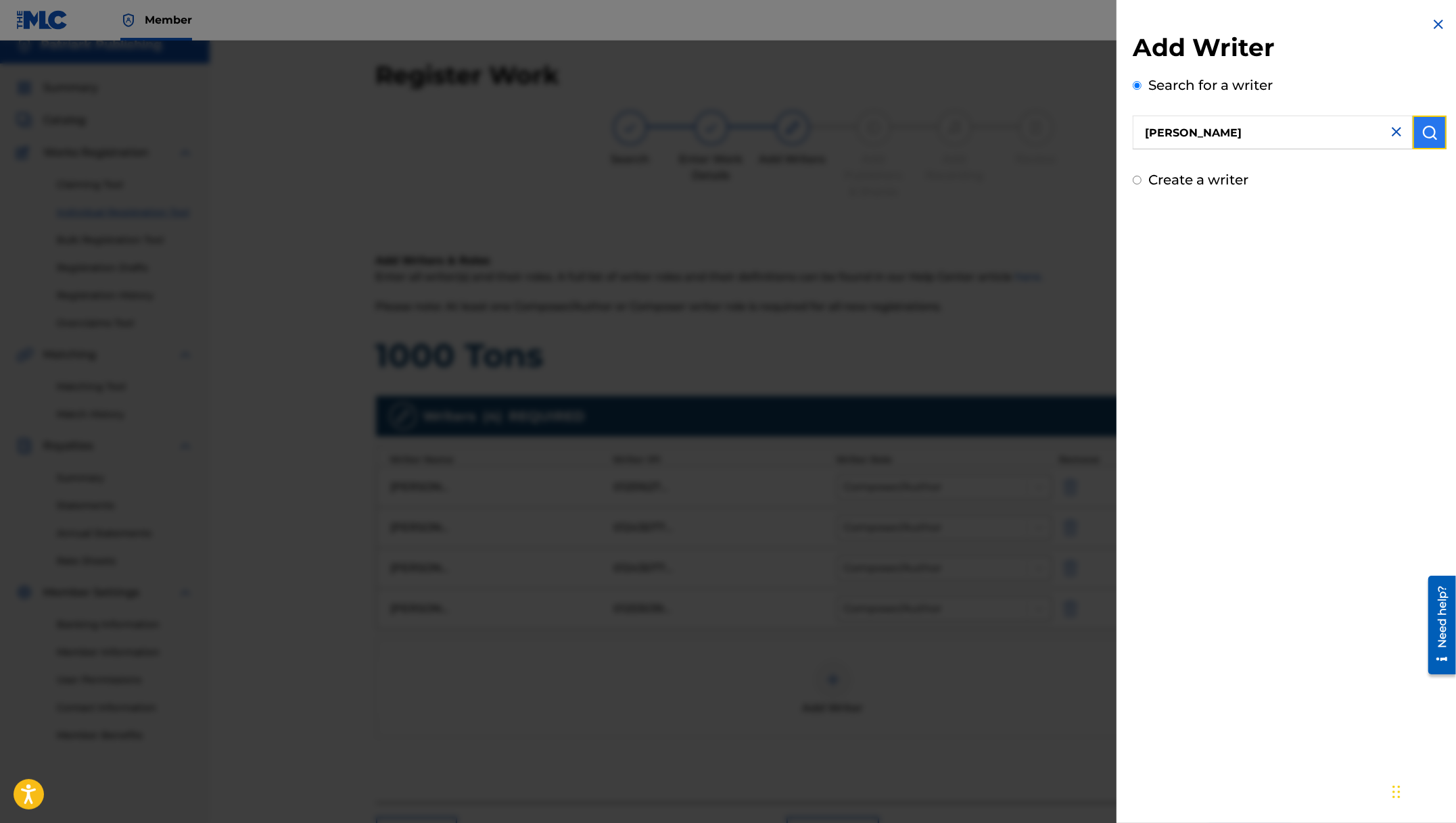
click at [1430, 140] on img "submit" at bounding box center [1429, 132] width 16 height 16
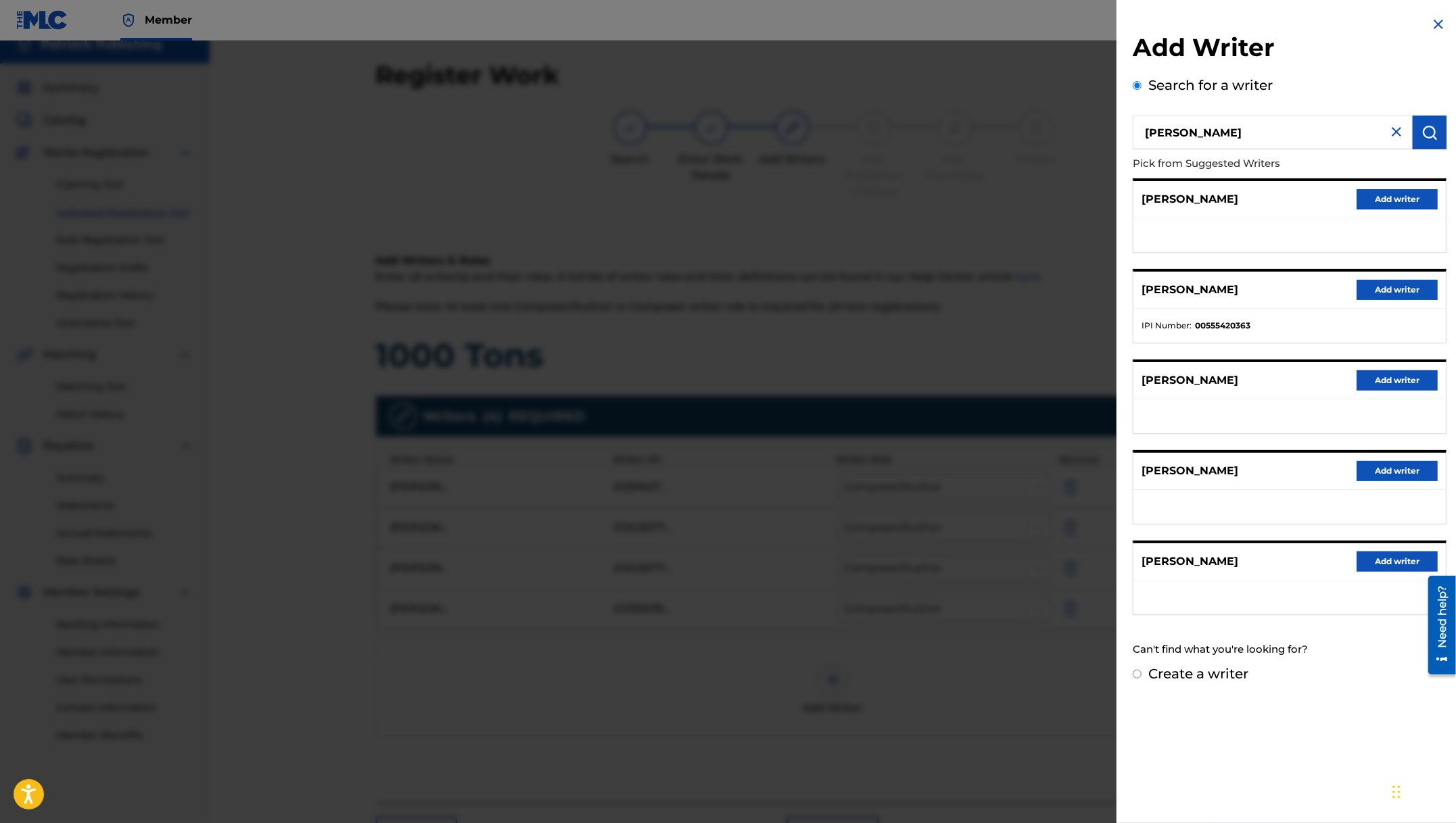
click at [1396, 134] on img at bounding box center [1395, 131] width 16 height 16
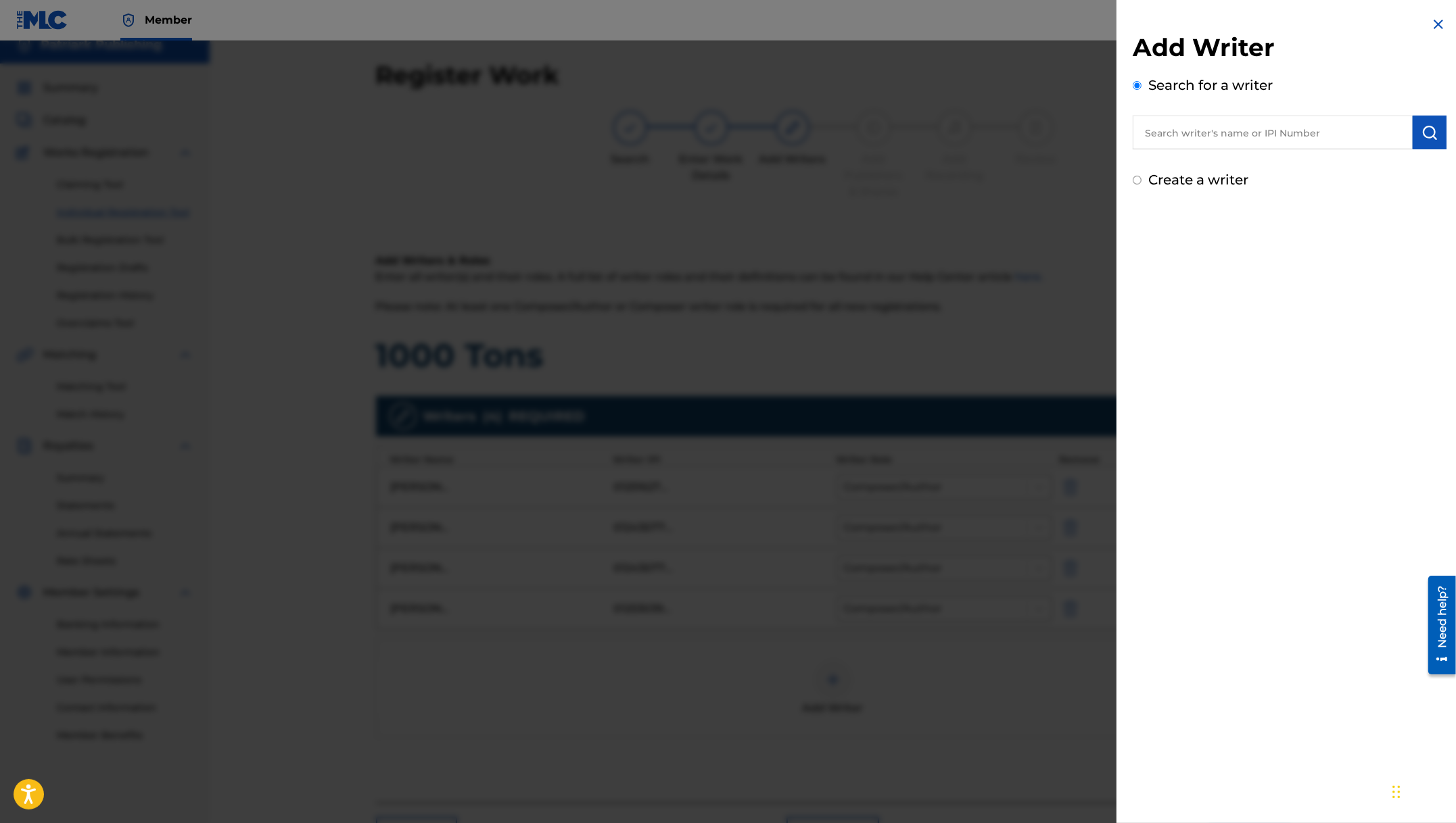
click at [1241, 135] on input "text" at bounding box center [1272, 132] width 280 height 34
type input "334172878"
click at [1425, 131] on img "submit" at bounding box center [1429, 132] width 16 height 16
click at [1214, 126] on input "334172878" at bounding box center [1272, 132] width 280 height 34
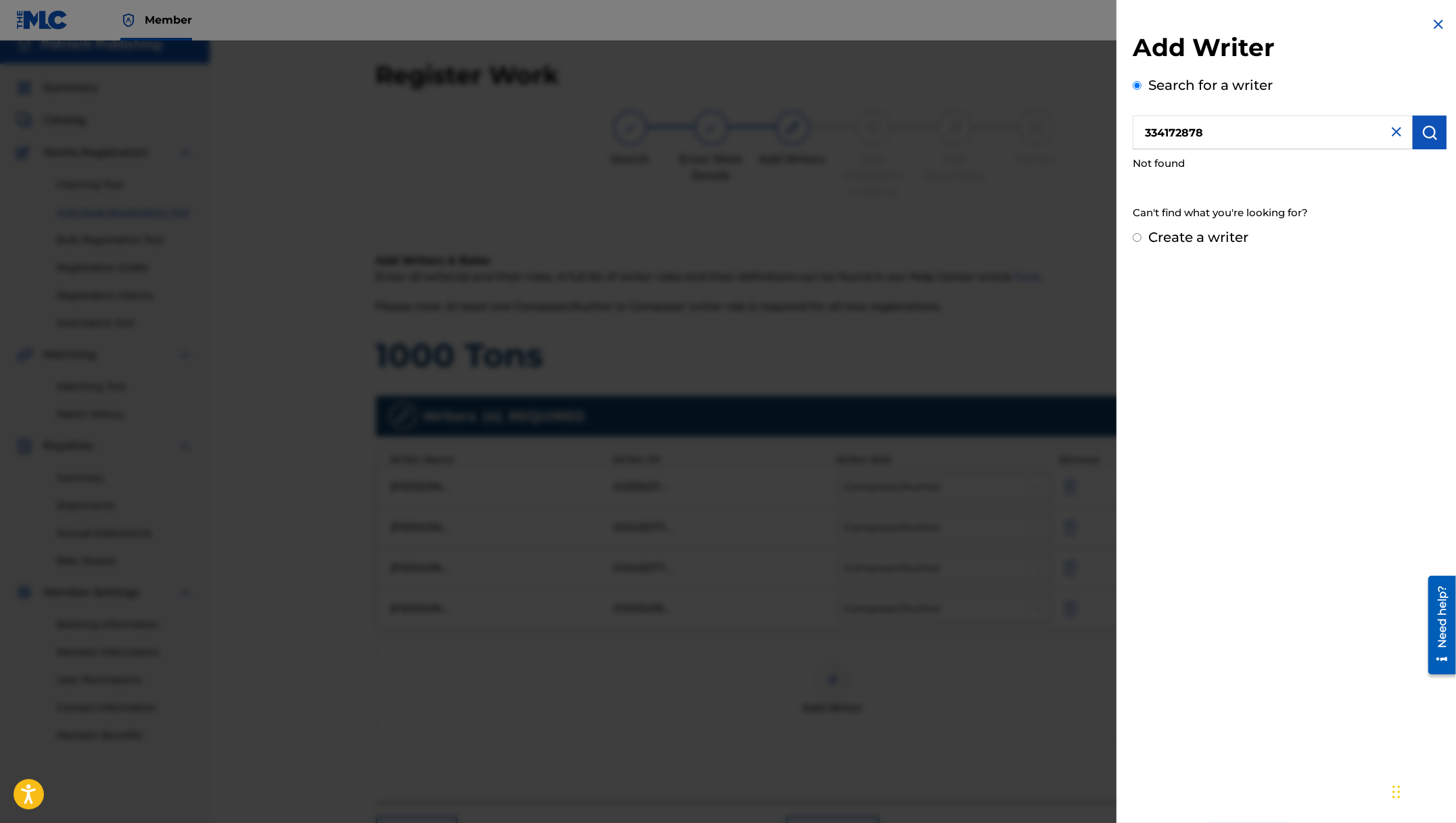
click at [1214, 126] on input "334172878" at bounding box center [1272, 132] width 280 height 34
click at [1027, 669] on div at bounding box center [728, 452] width 1456 height 823
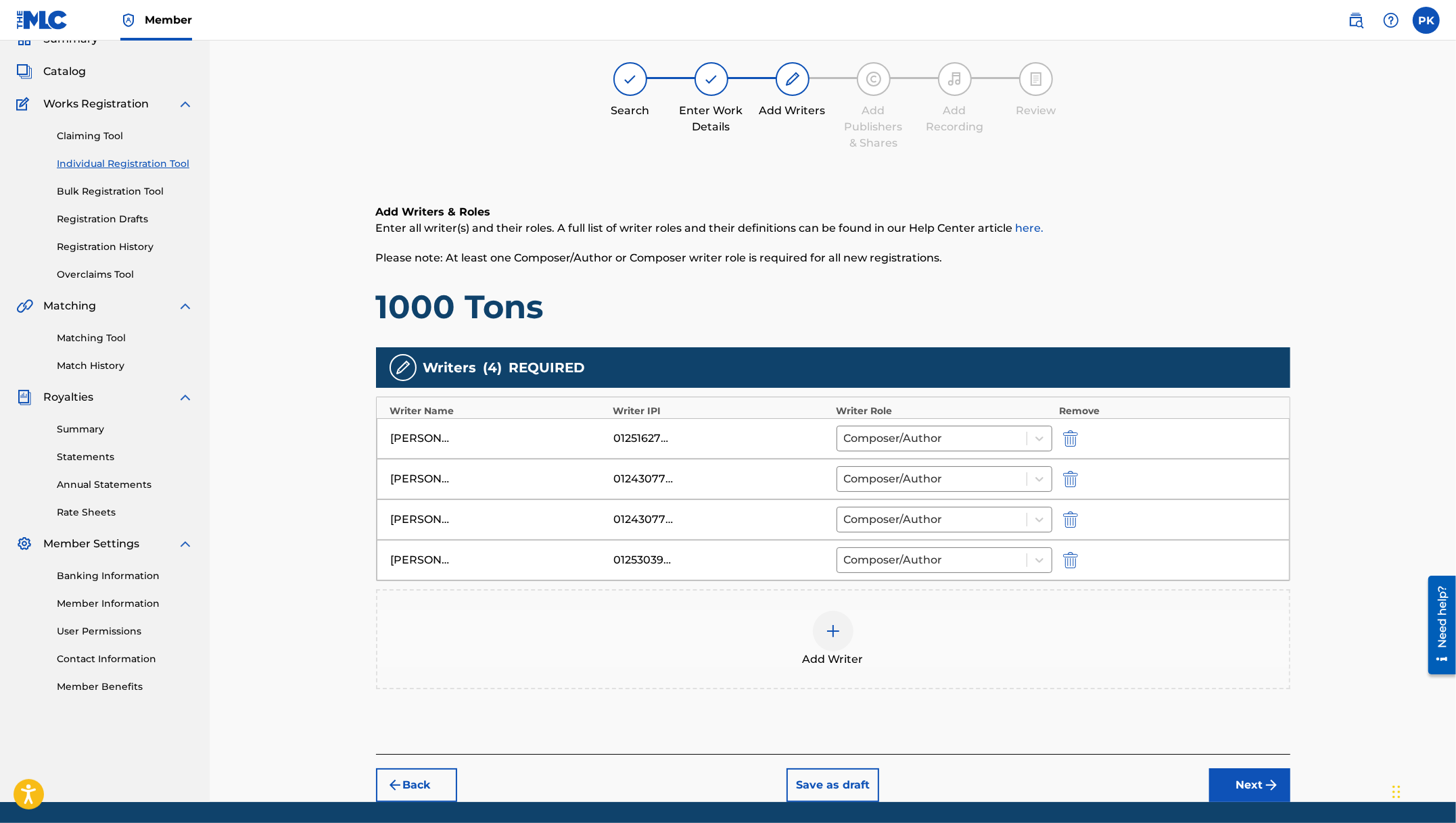
scroll to position [103, 0]
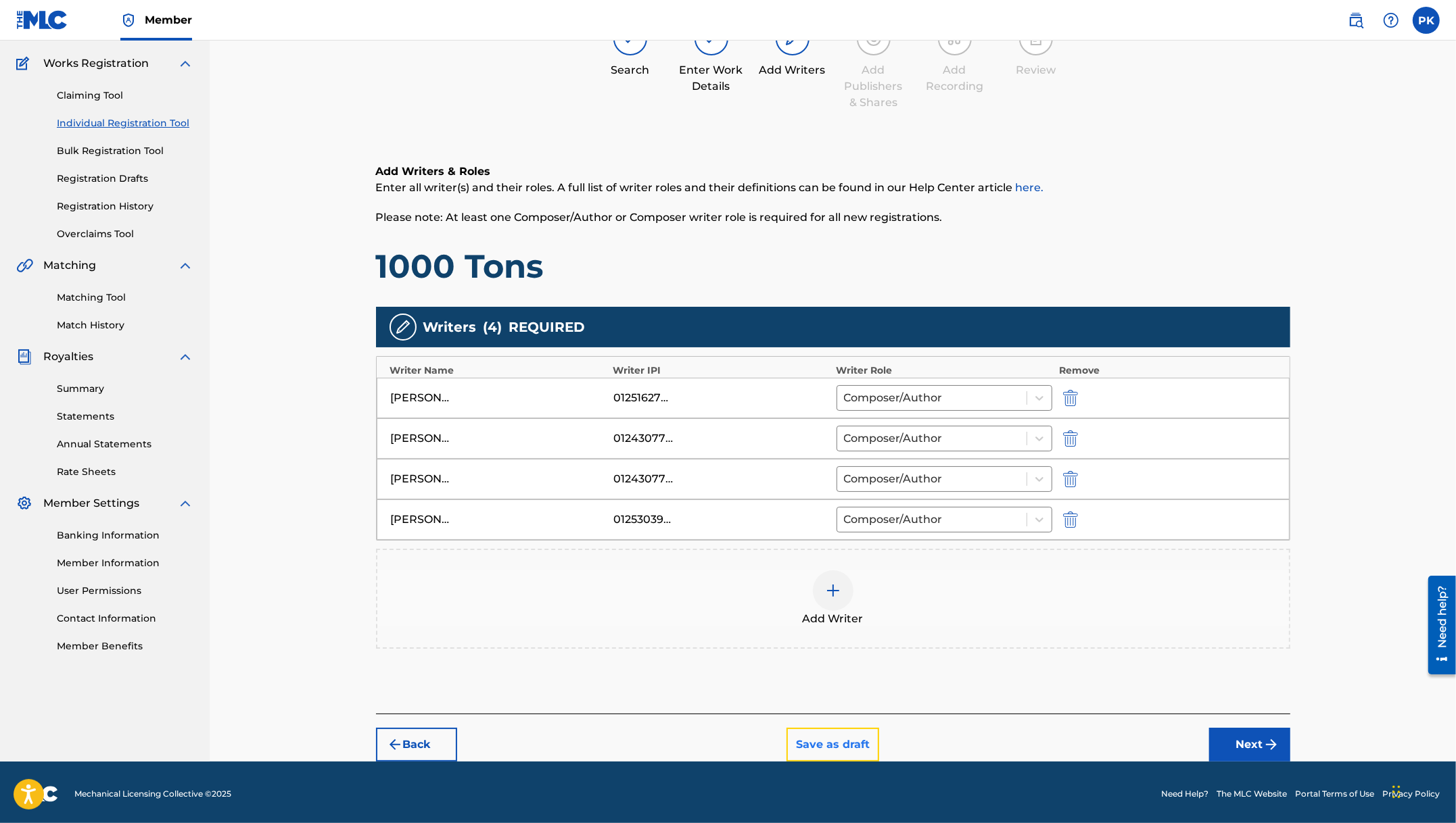
click at [827, 746] on button "Save as draft" at bounding box center [833, 745] width 92 height 34
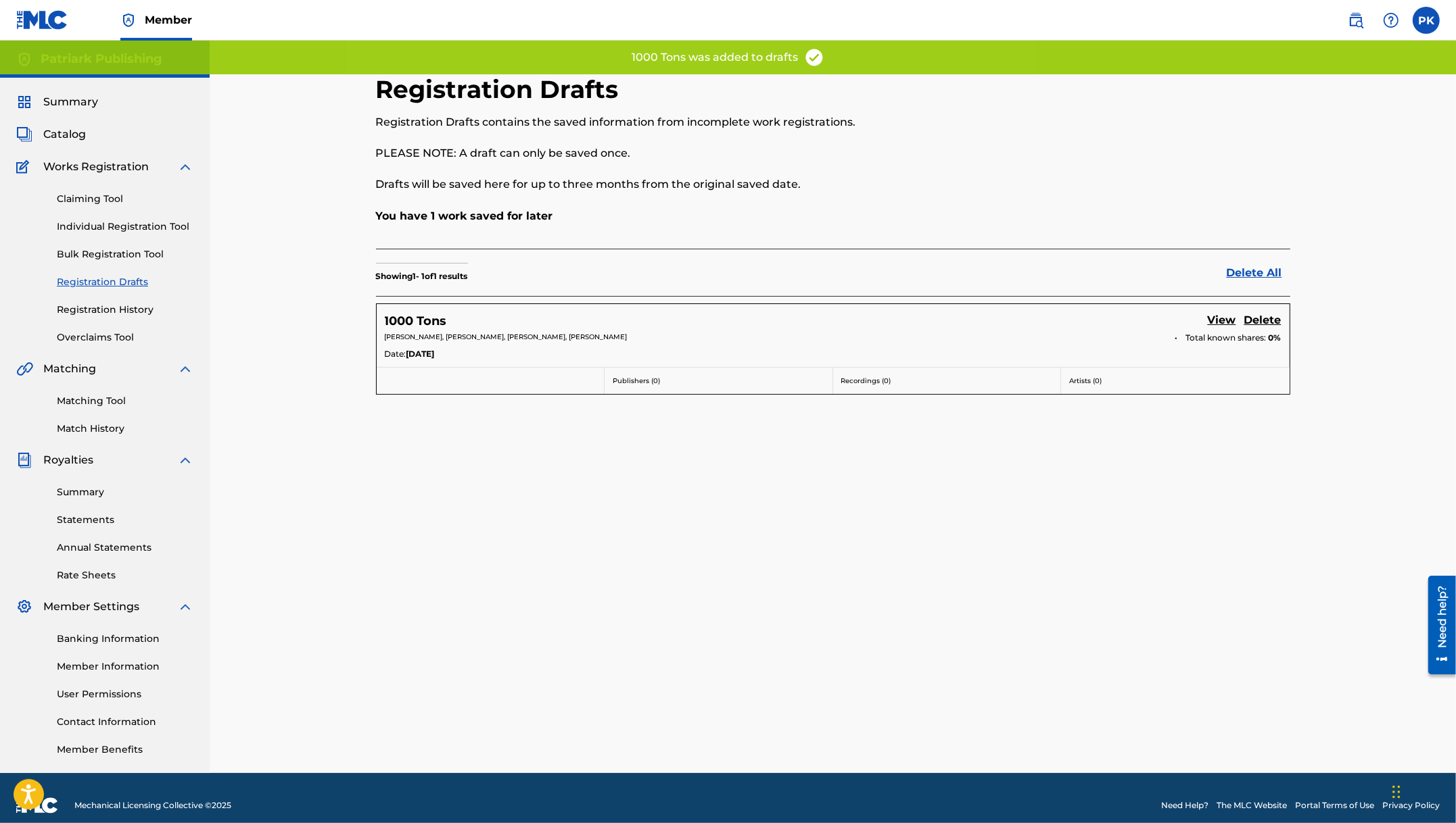
scroll to position [15, 0]
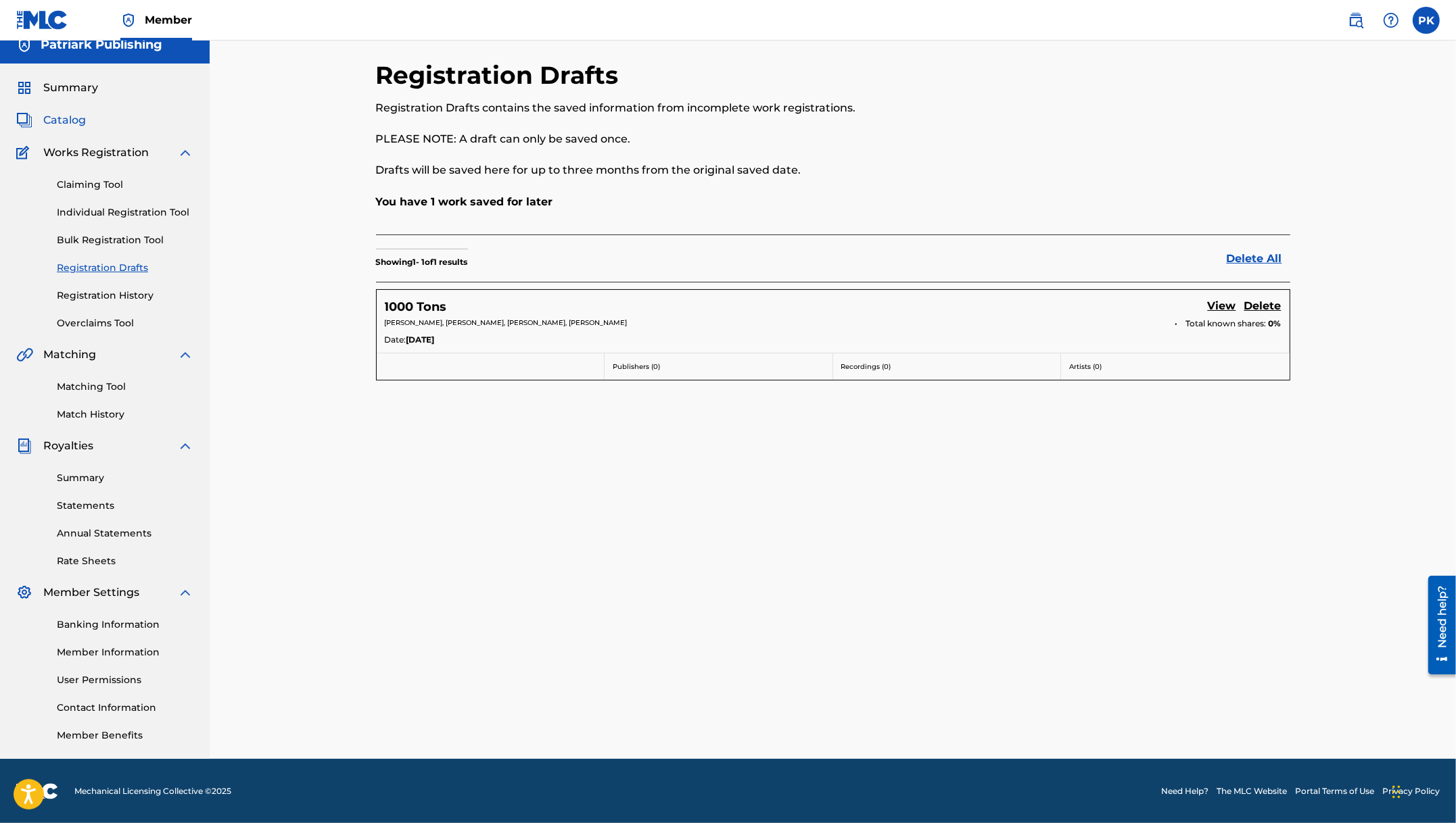
click at [59, 119] on span "Catalog" at bounding box center [65, 120] width 43 height 16
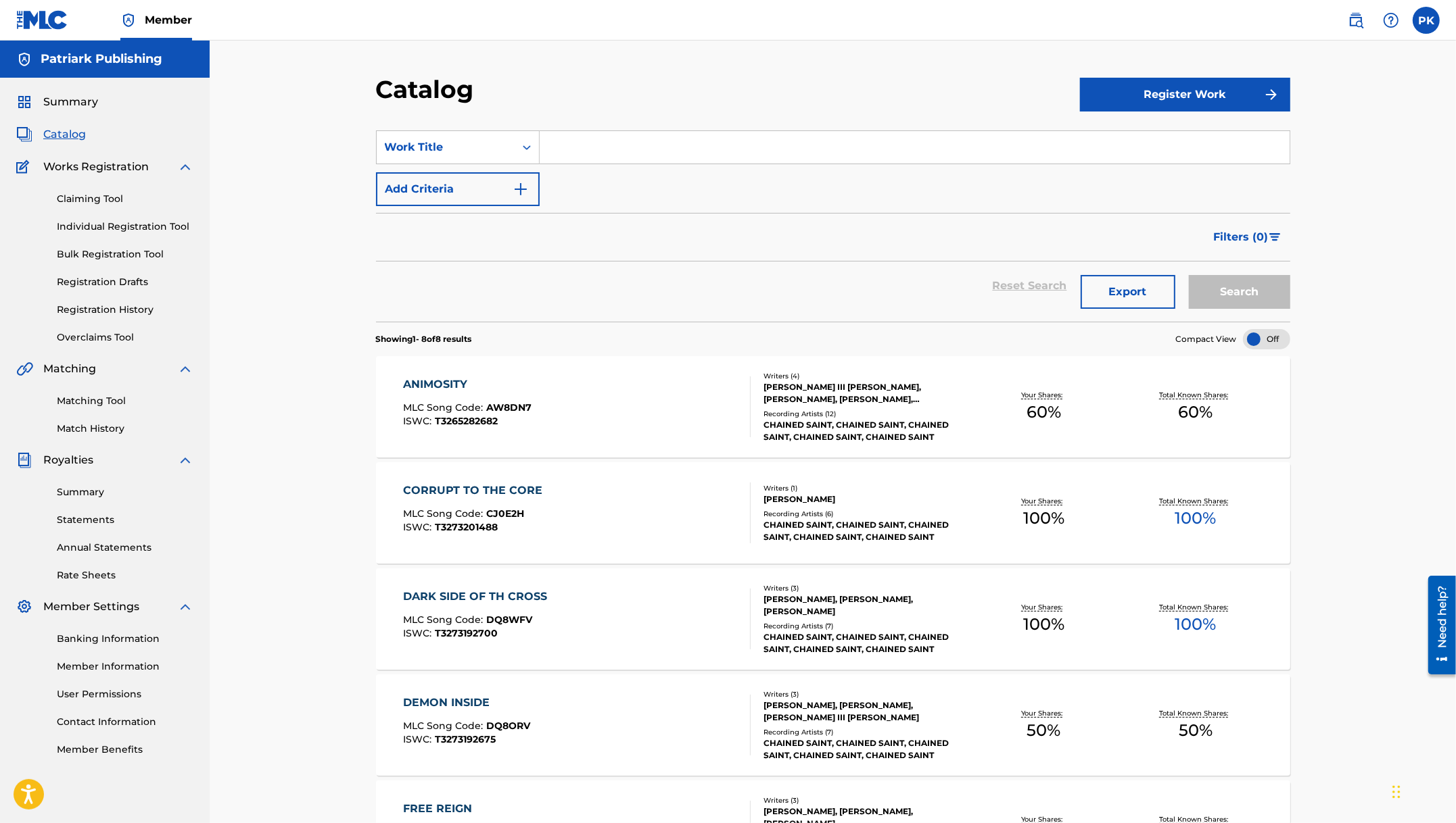
click at [836, 400] on div "[PERSON_NAME] III [PERSON_NAME], [PERSON_NAME], [PERSON_NAME], [PERSON_NAME]" at bounding box center [865, 394] width 204 height 25
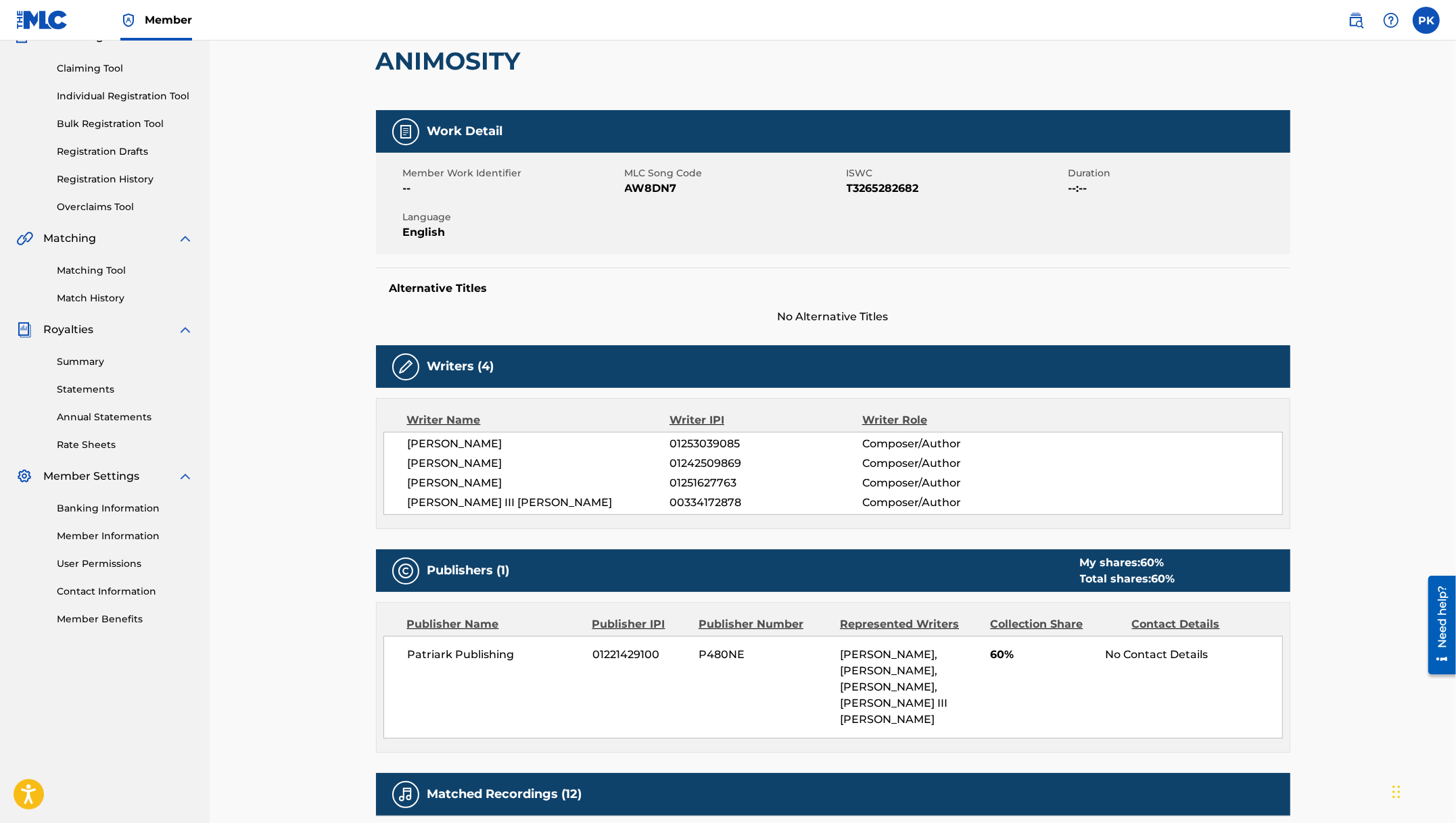
scroll to position [135, 0]
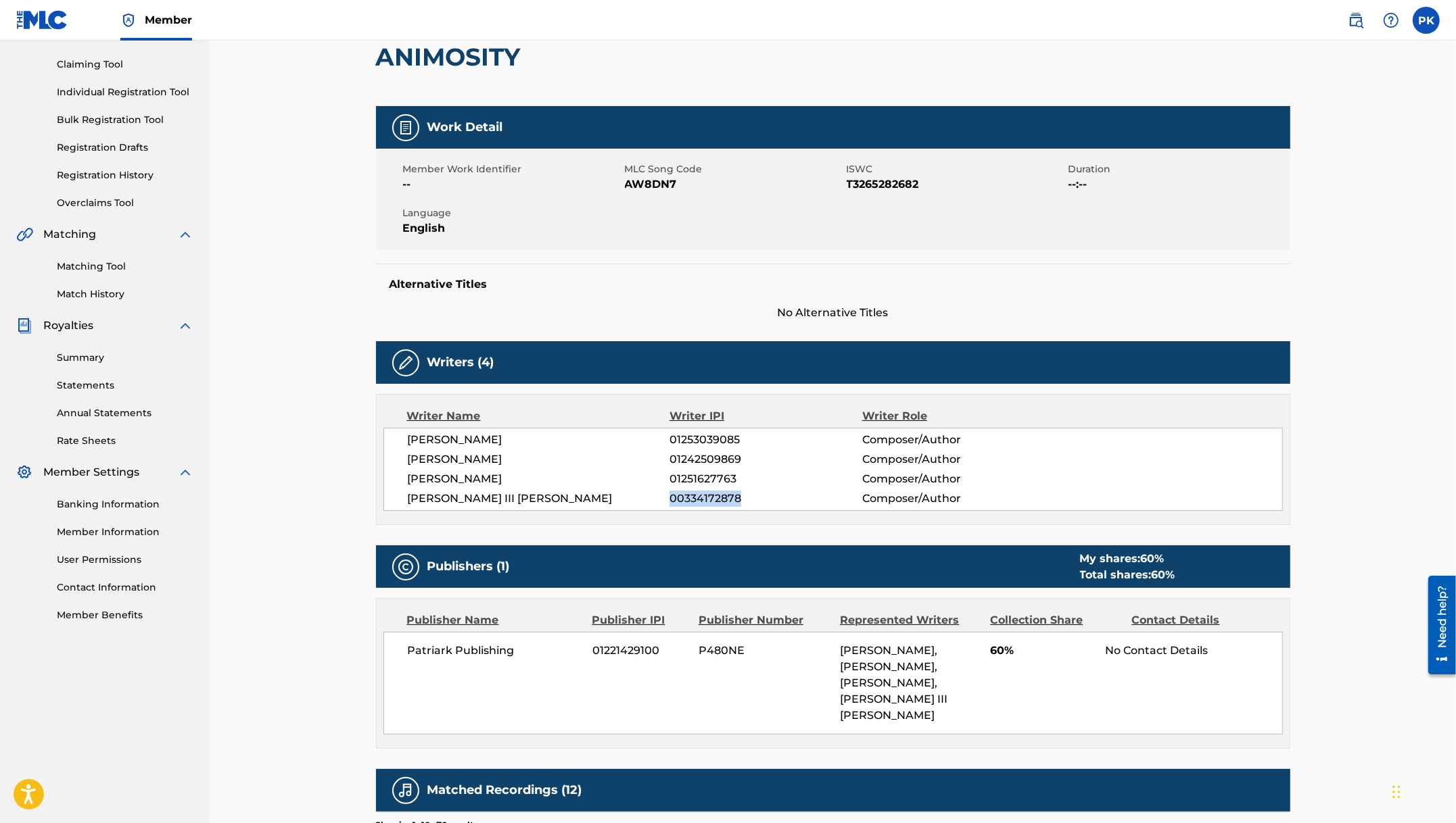
drag, startPoint x: 744, startPoint y: 498, endPoint x: 670, endPoint y: 500, distance: 74.0
click at [670, 500] on span "00334172878" at bounding box center [765, 499] width 192 height 16
copy span "00334172878"
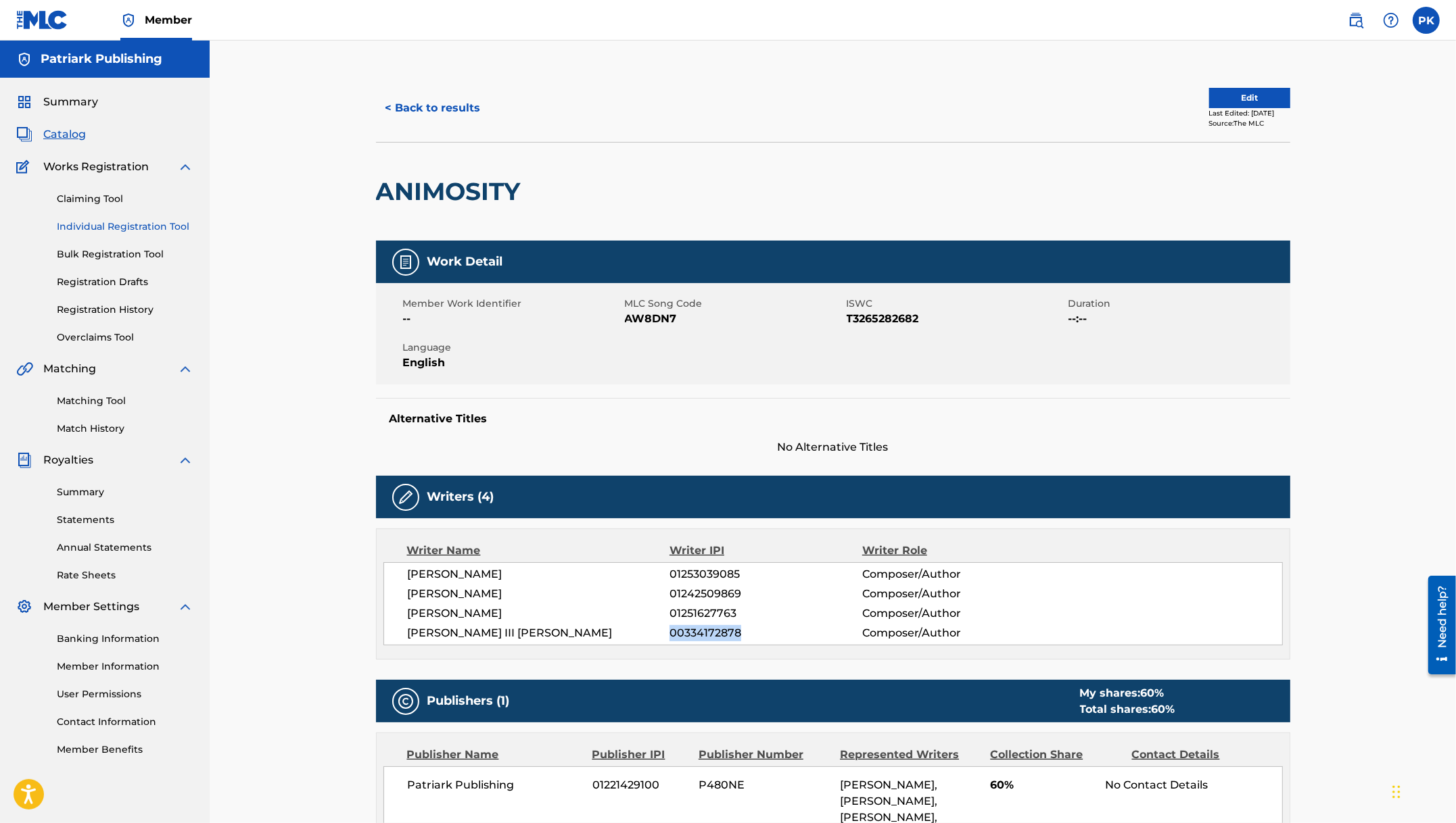
click at [115, 226] on link "Individual Registration Tool" at bounding box center [126, 226] width 137 height 15
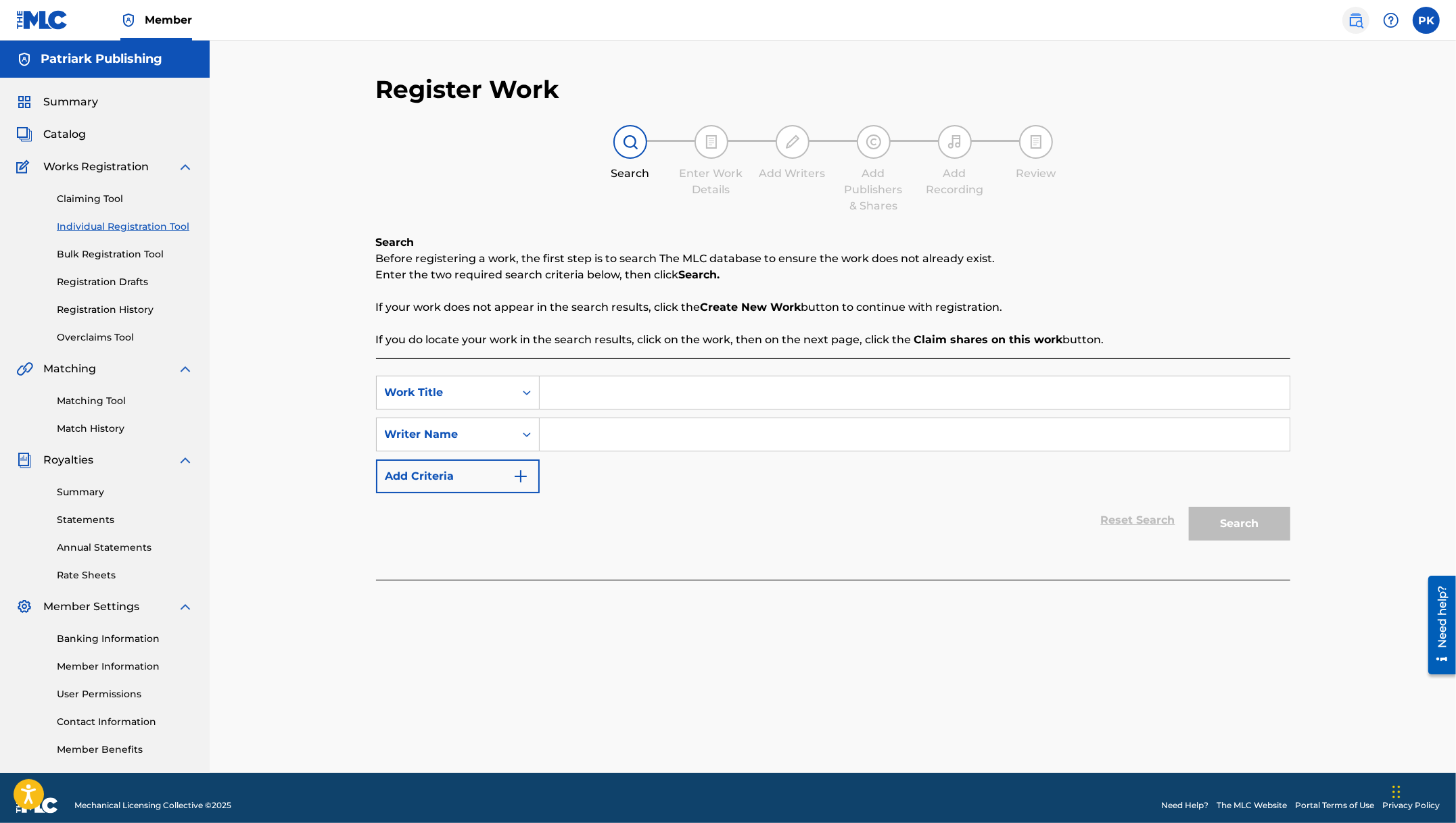
click at [1350, 13] on img at bounding box center [1355, 20] width 16 height 16
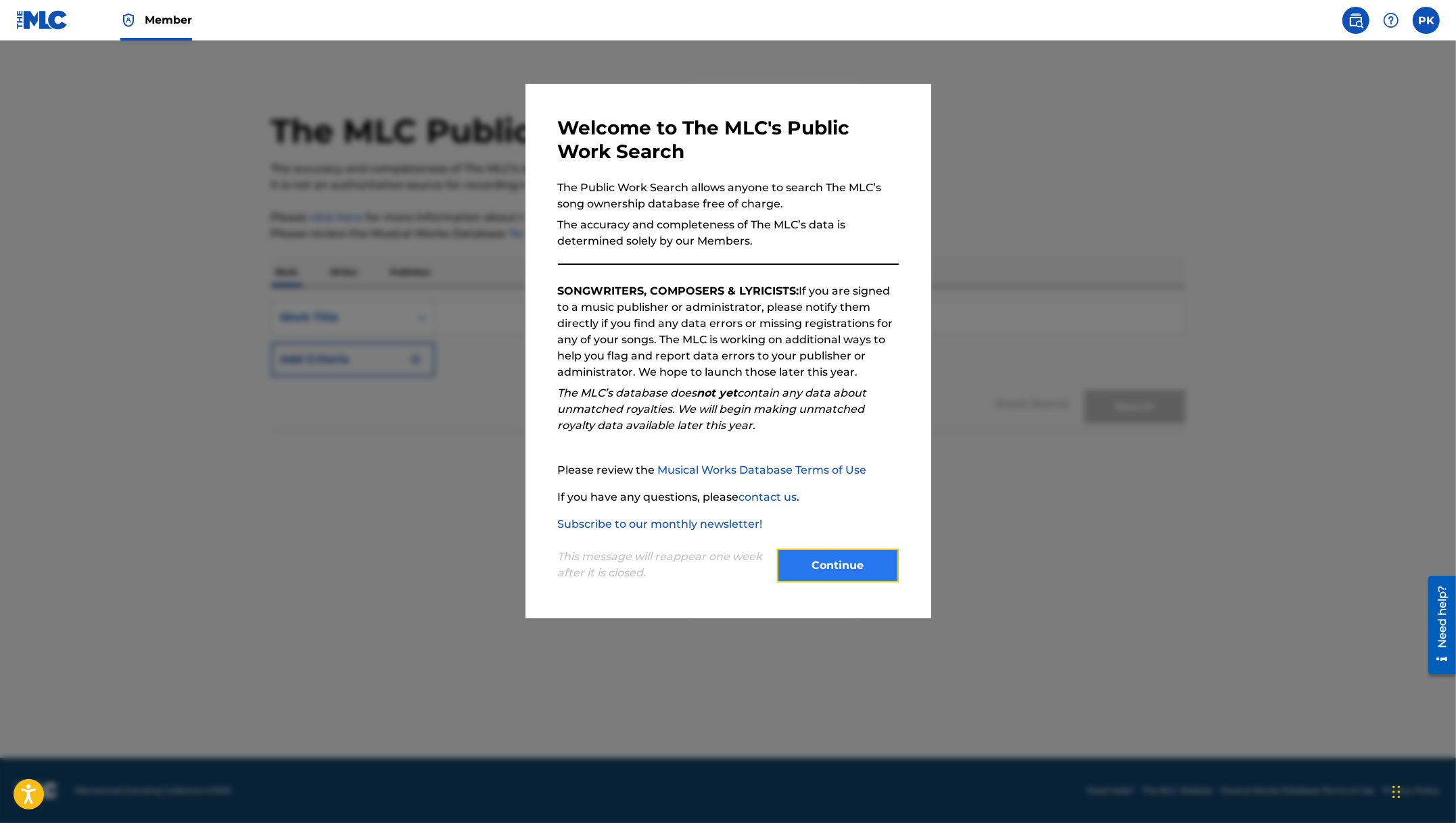
click at [829, 570] on button "Continue" at bounding box center [838, 566] width 122 height 34
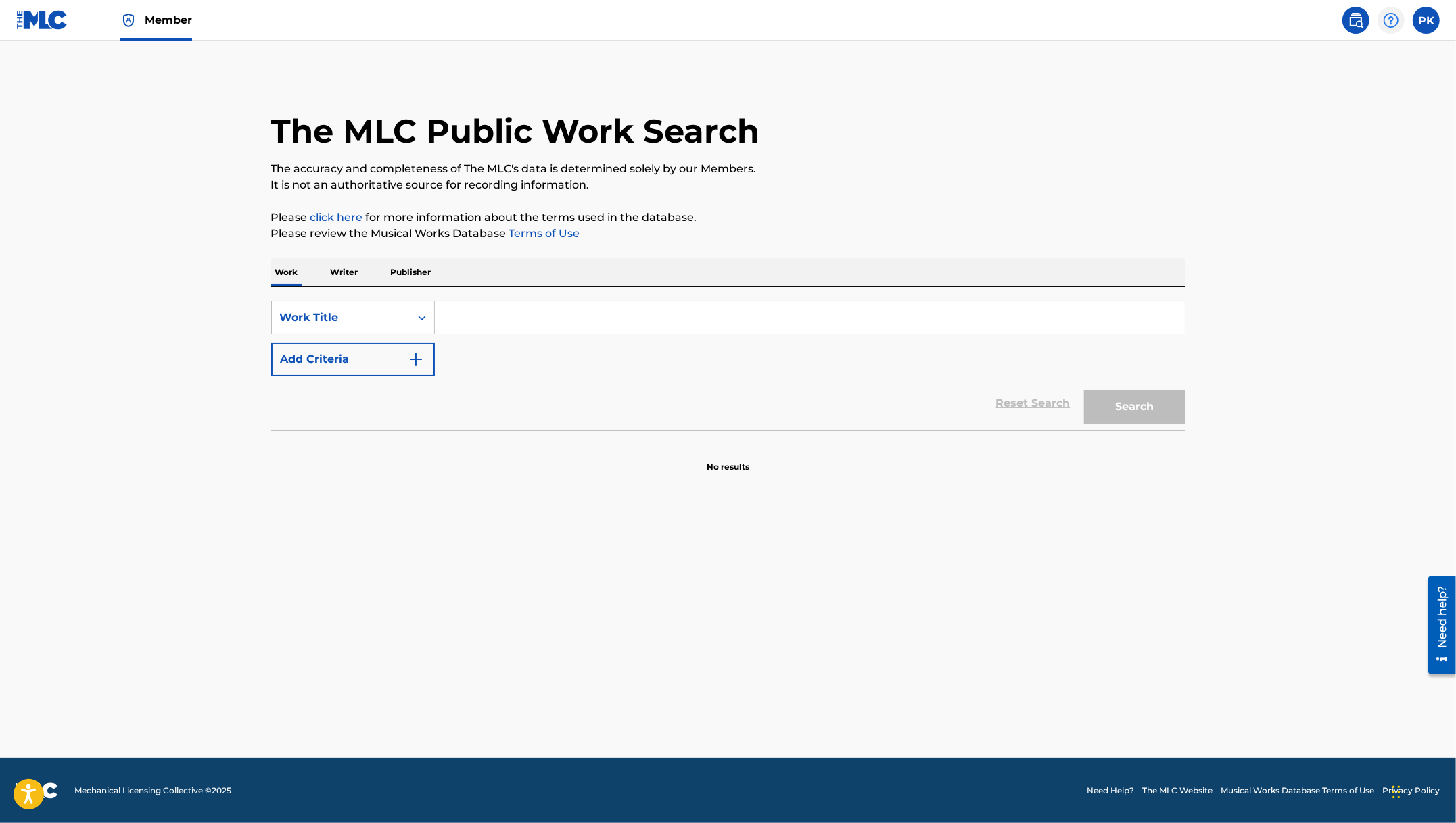
click at [1389, 21] on img at bounding box center [1390, 20] width 16 height 16
click at [1004, 112] on div "The MLC Public Work Search" at bounding box center [728, 124] width 914 height 99
click at [1423, 30] on label at bounding box center [1426, 20] width 27 height 27
click at [1426, 20] on input "PK [PERSON_NAME] [EMAIL_ADDRESS][DOMAIN_NAME] Notification Preferences Profile …" at bounding box center [1426, 20] width 0 height 0
click at [1061, 138] on div "The MLC Public Work Search" at bounding box center [728, 124] width 914 height 99
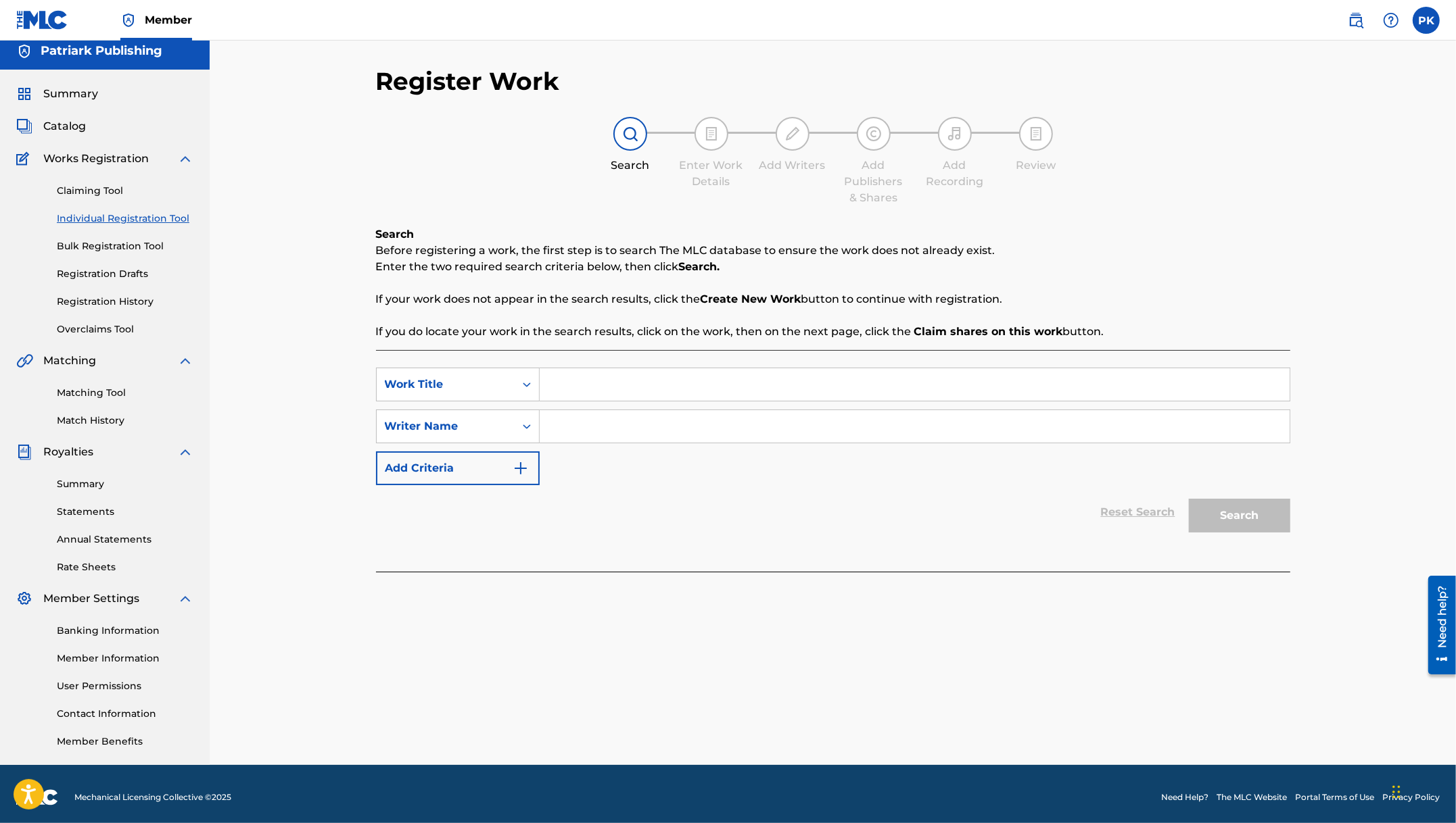
scroll to position [15, 0]
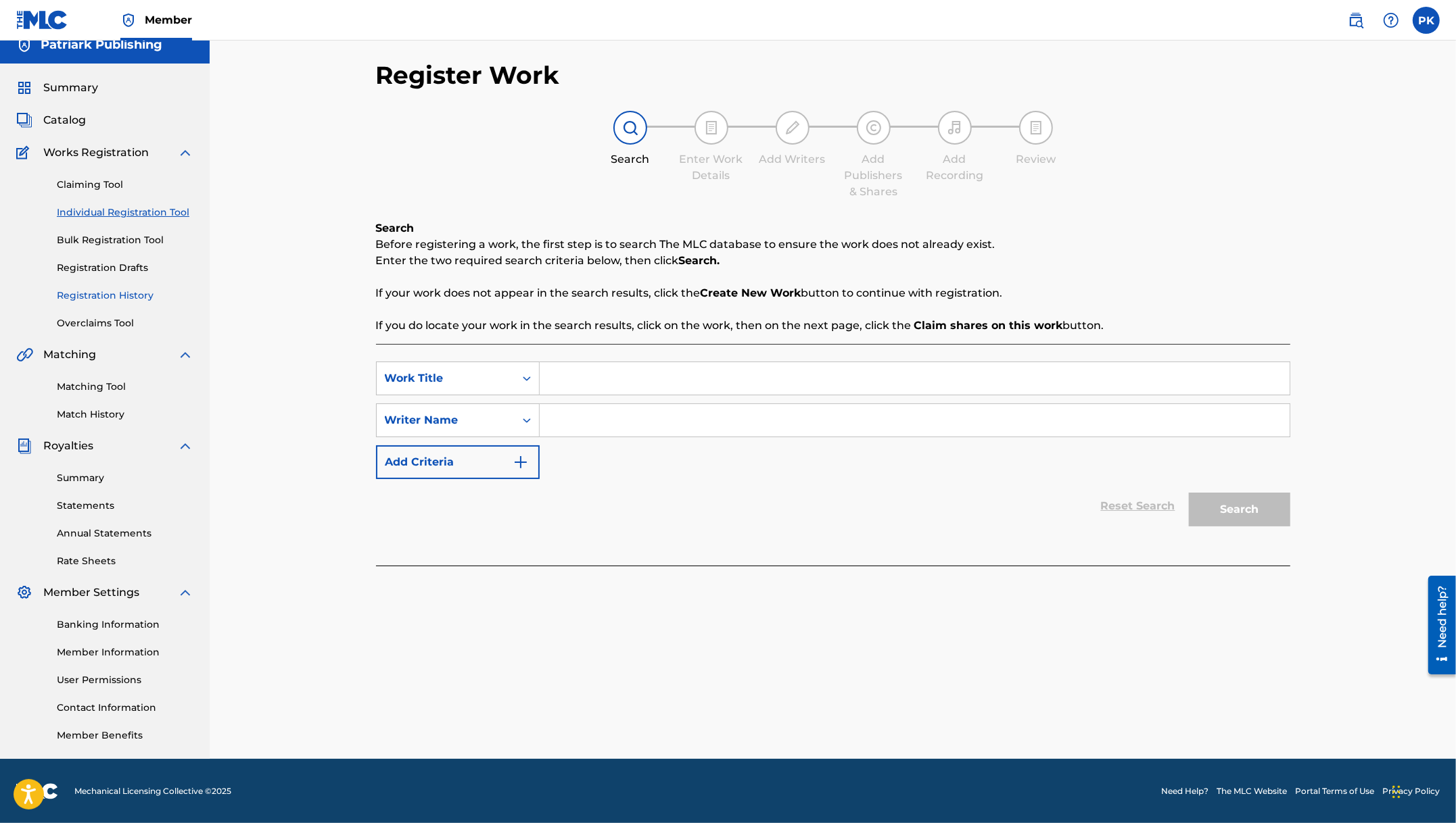
click at [137, 301] on link "Registration History" at bounding box center [126, 295] width 137 height 15
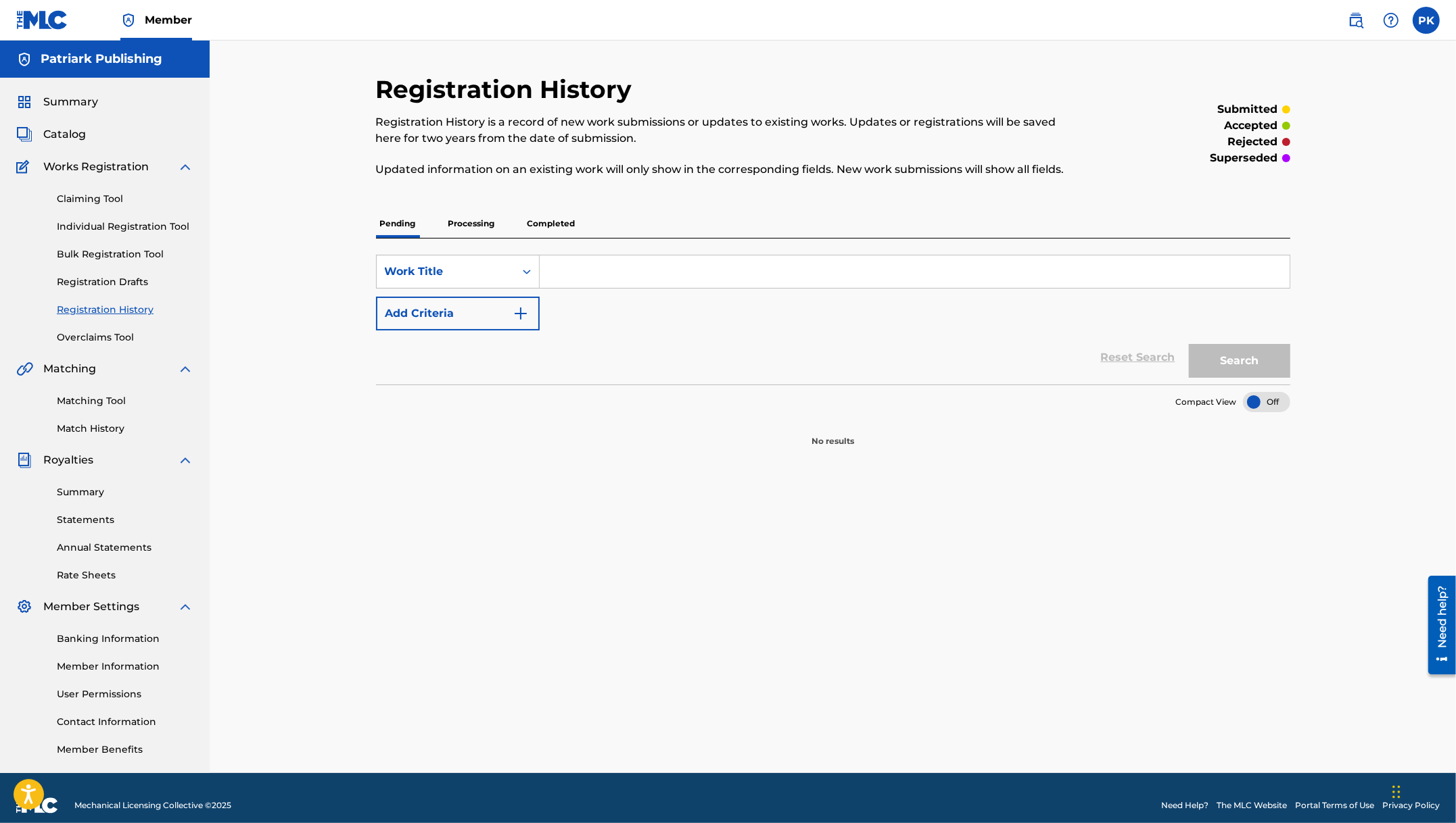
click at [466, 230] on p "Processing" at bounding box center [471, 223] width 55 height 28
click at [538, 221] on p "Completed" at bounding box center [552, 223] width 56 height 28
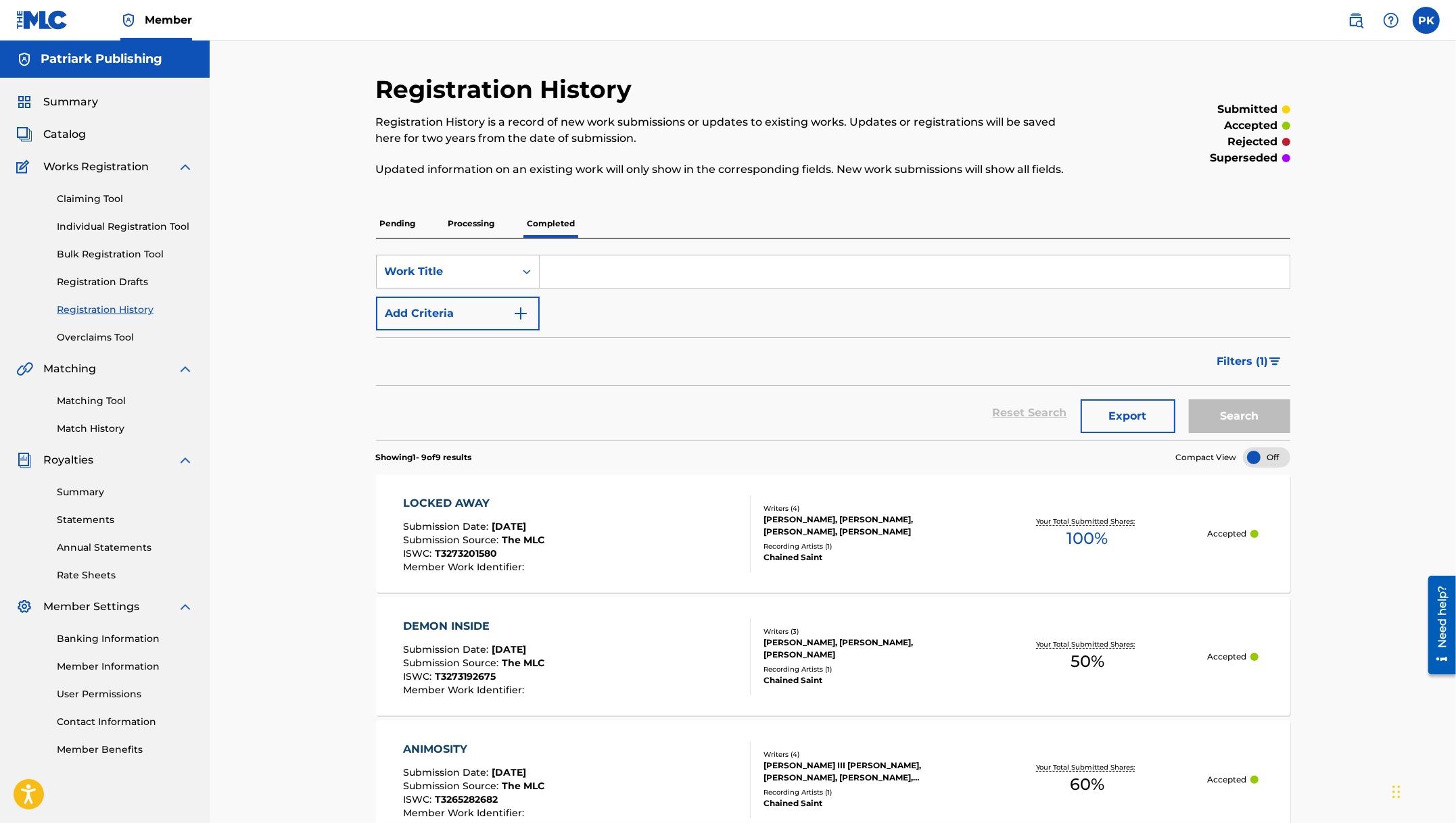
click at [400, 221] on p "Pending" at bounding box center [397, 223] width 44 height 28
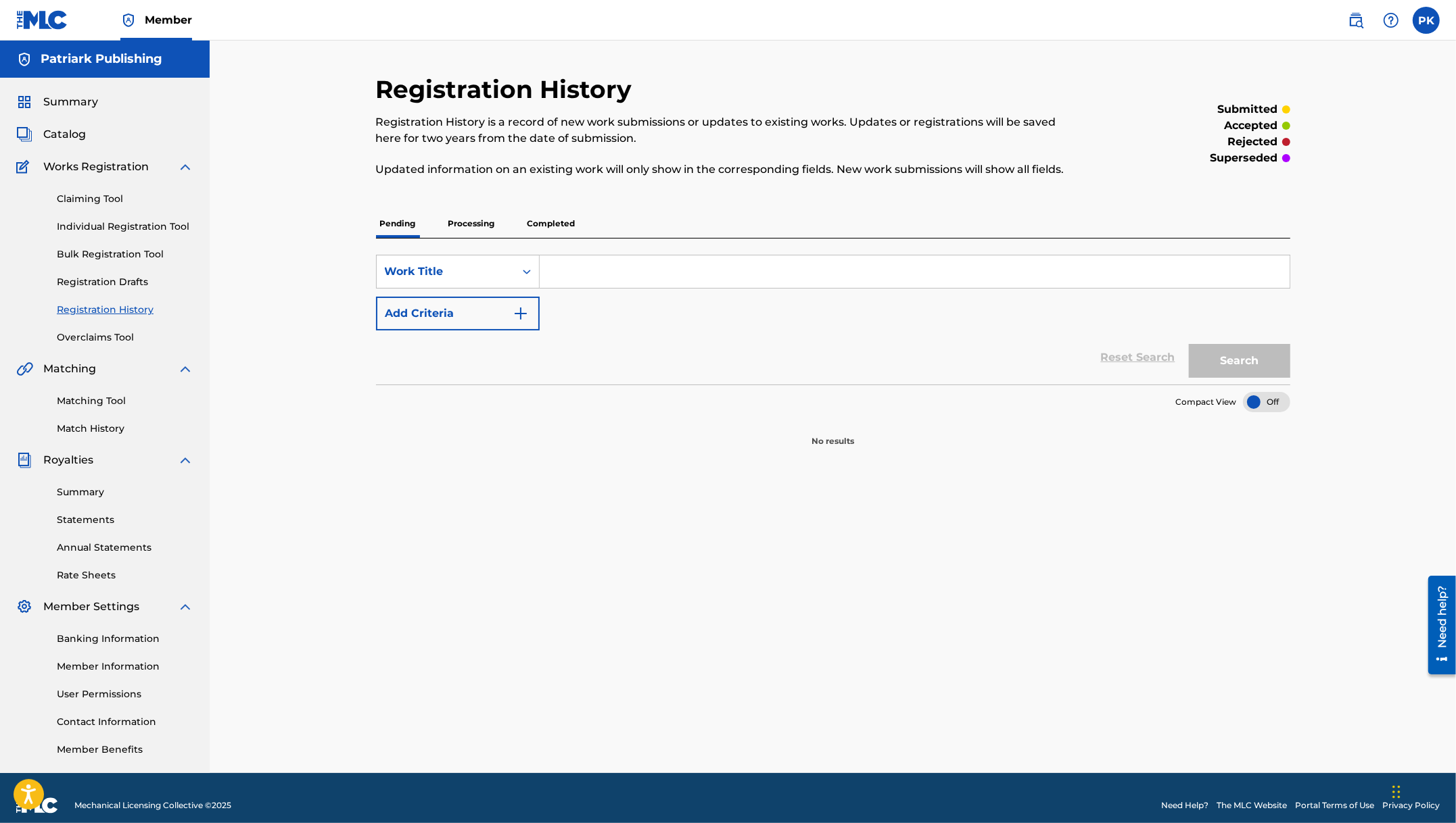
click at [482, 216] on p "Processing" at bounding box center [471, 223] width 55 height 28
click at [477, 275] on div "Work Title" at bounding box center [445, 271] width 122 height 16
click at [629, 189] on div "Registration History Registration History is a record of new work submissions o…" at bounding box center [728, 133] width 704 height 119
click at [528, 213] on p "Completed" at bounding box center [552, 223] width 56 height 28
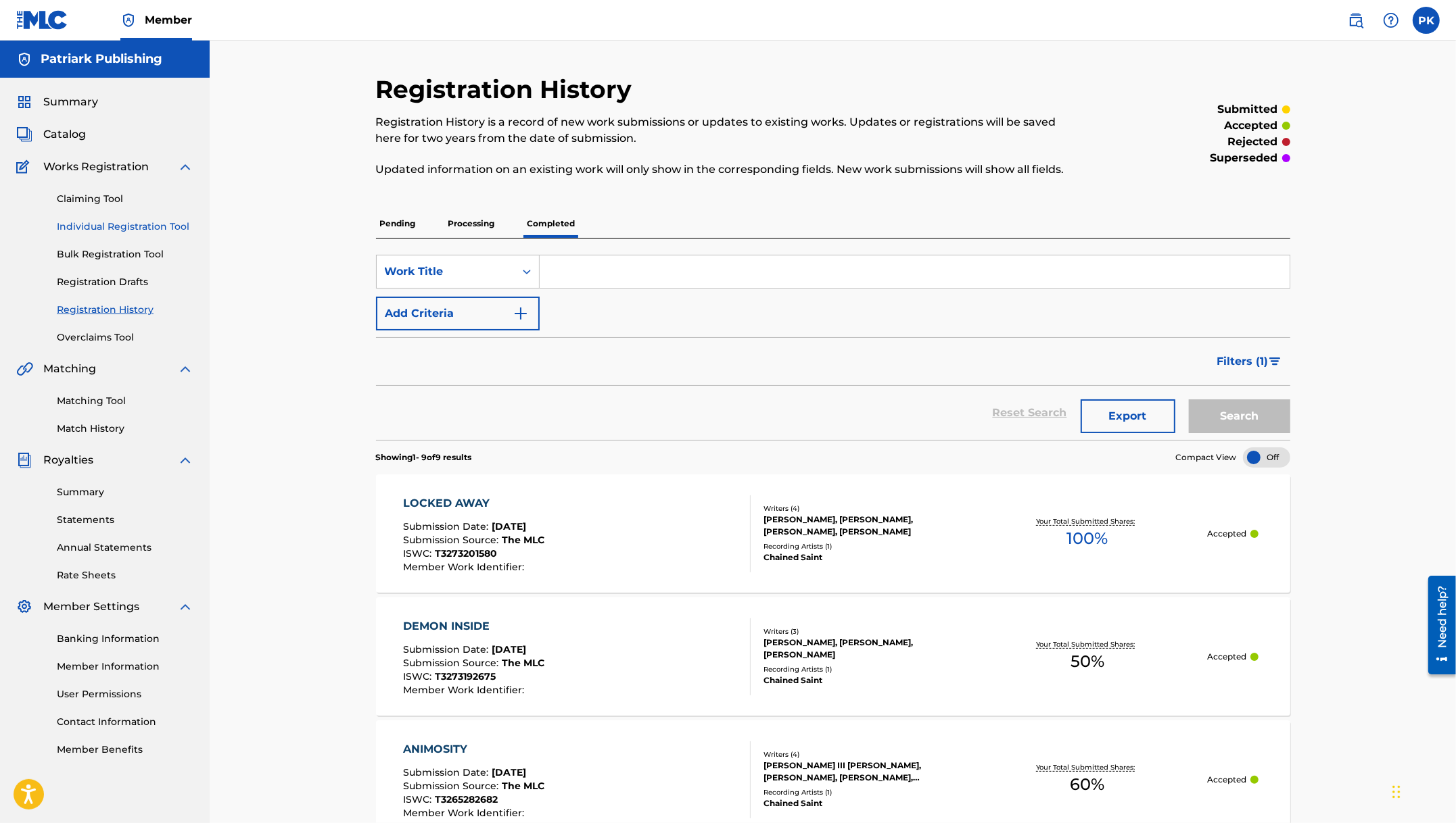
click at [97, 231] on link "Individual Registration Tool" at bounding box center [126, 226] width 137 height 15
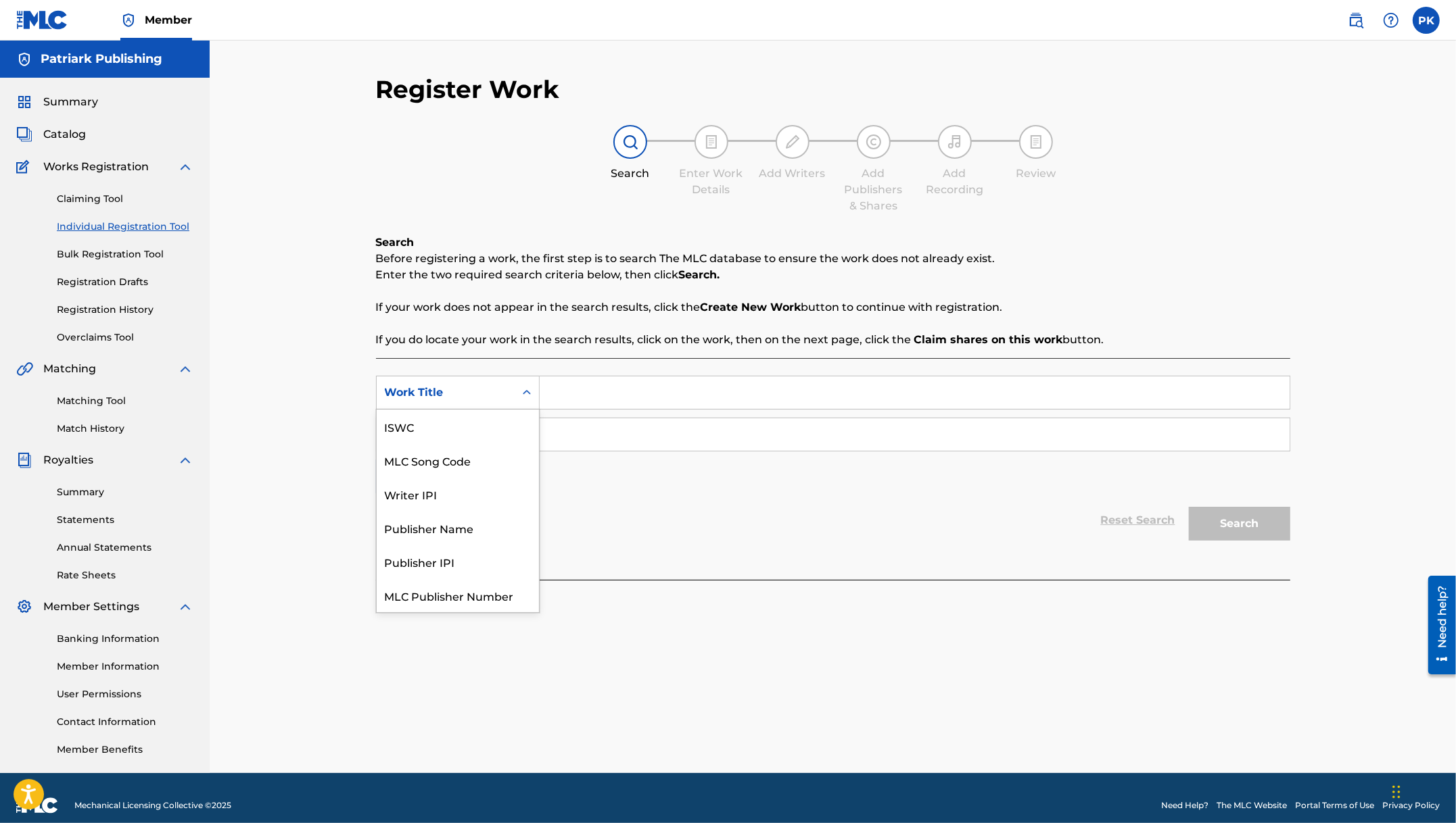
click at [460, 388] on div "Work Title" at bounding box center [445, 392] width 122 height 16
click at [456, 390] on div "Work Title" at bounding box center [445, 392] width 122 height 16
click at [584, 394] on input "Search Form" at bounding box center [915, 393] width 750 height 32
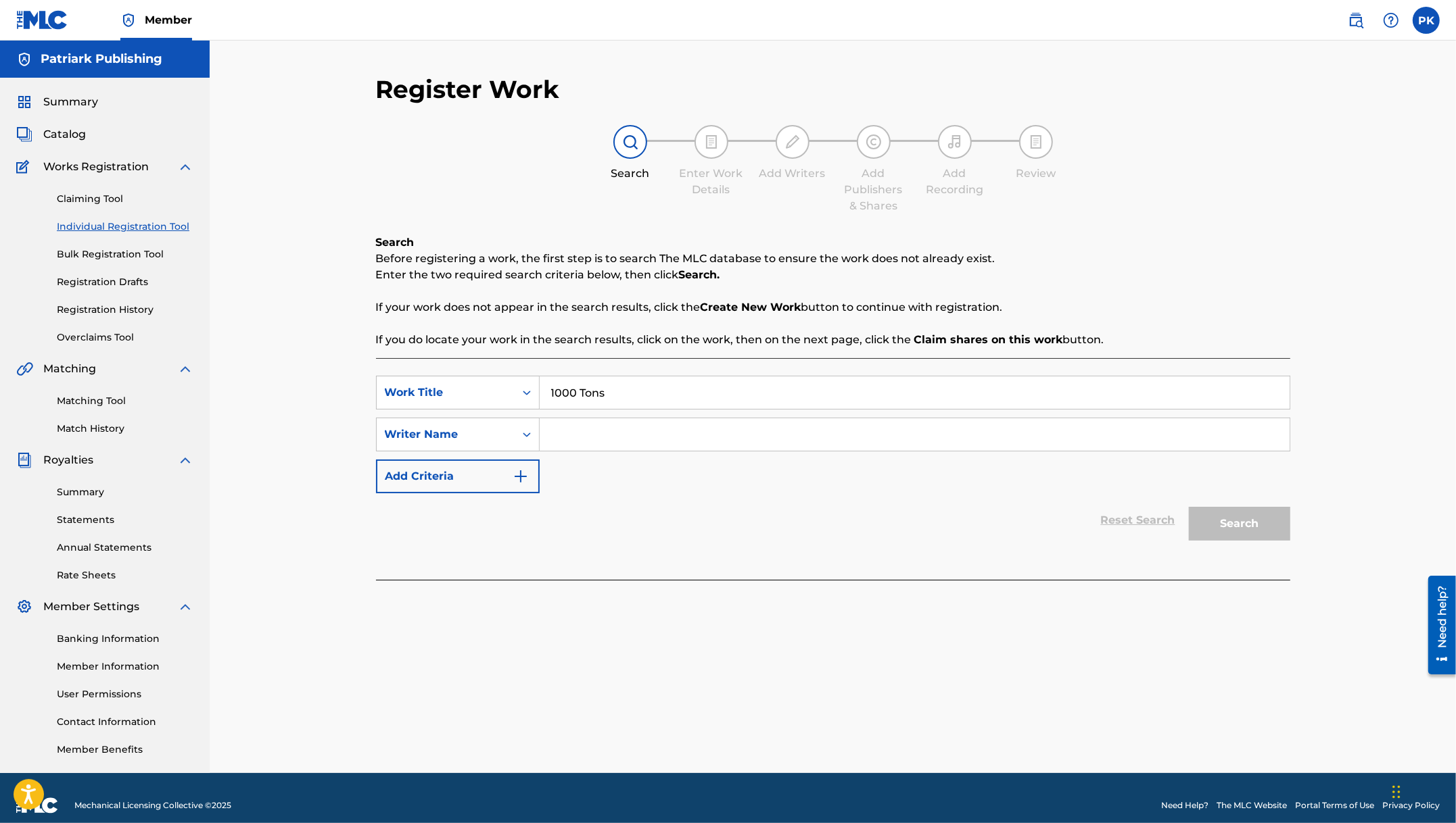
type input "1000 Tons"
click at [710, 442] on input "Search Form" at bounding box center [915, 435] width 750 height 32
click at [450, 425] on div "Writer Name" at bounding box center [446, 435] width 138 height 26
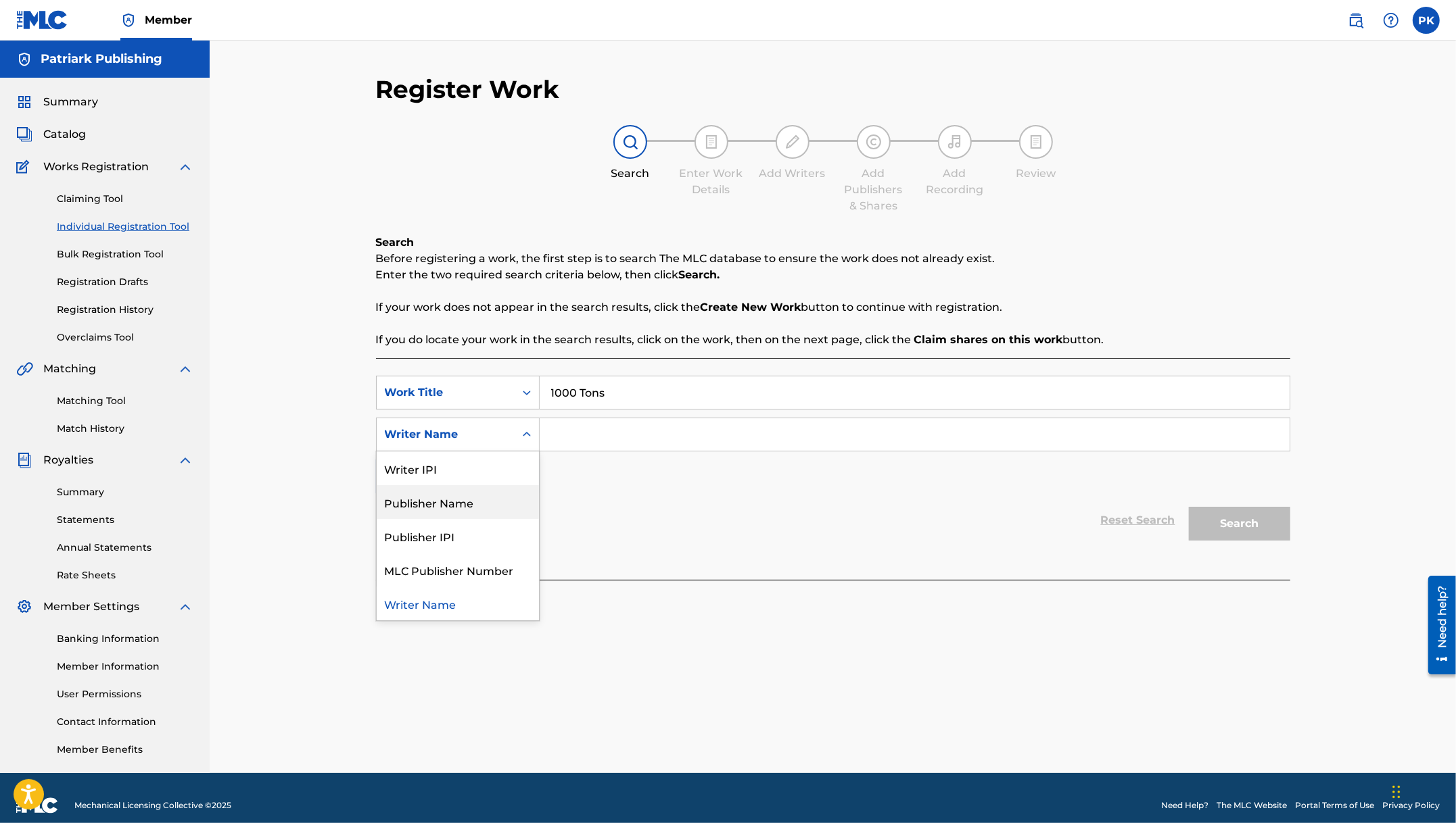
click at [440, 501] on div "Publisher Name" at bounding box center [458, 502] width 162 height 34
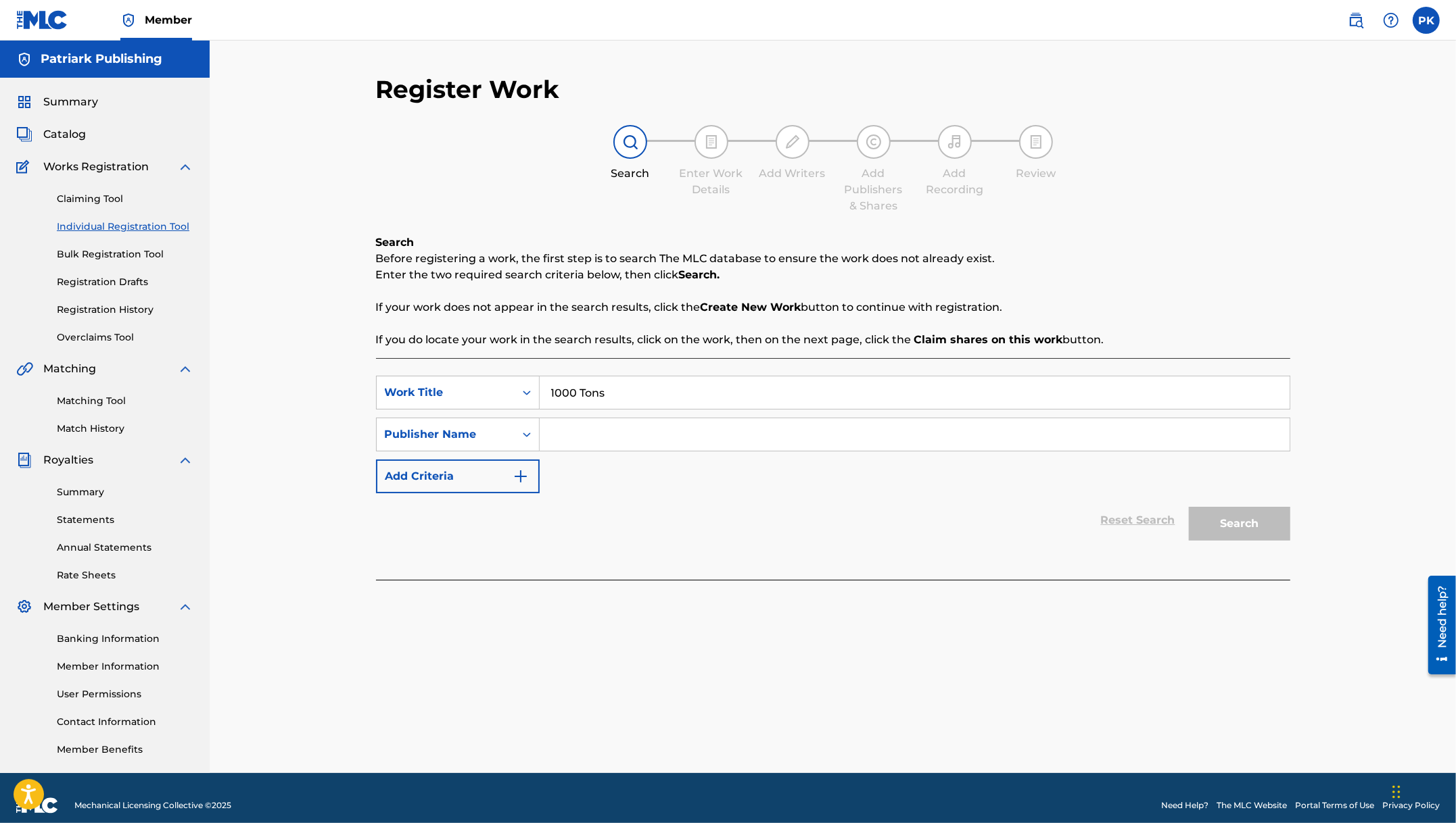
click at [594, 428] on input "Search Form" at bounding box center [915, 435] width 750 height 32
click at [462, 435] on div "Publisher Name" at bounding box center [445, 435] width 122 height 16
click at [97, 308] on link "Registration History" at bounding box center [126, 310] width 137 height 15
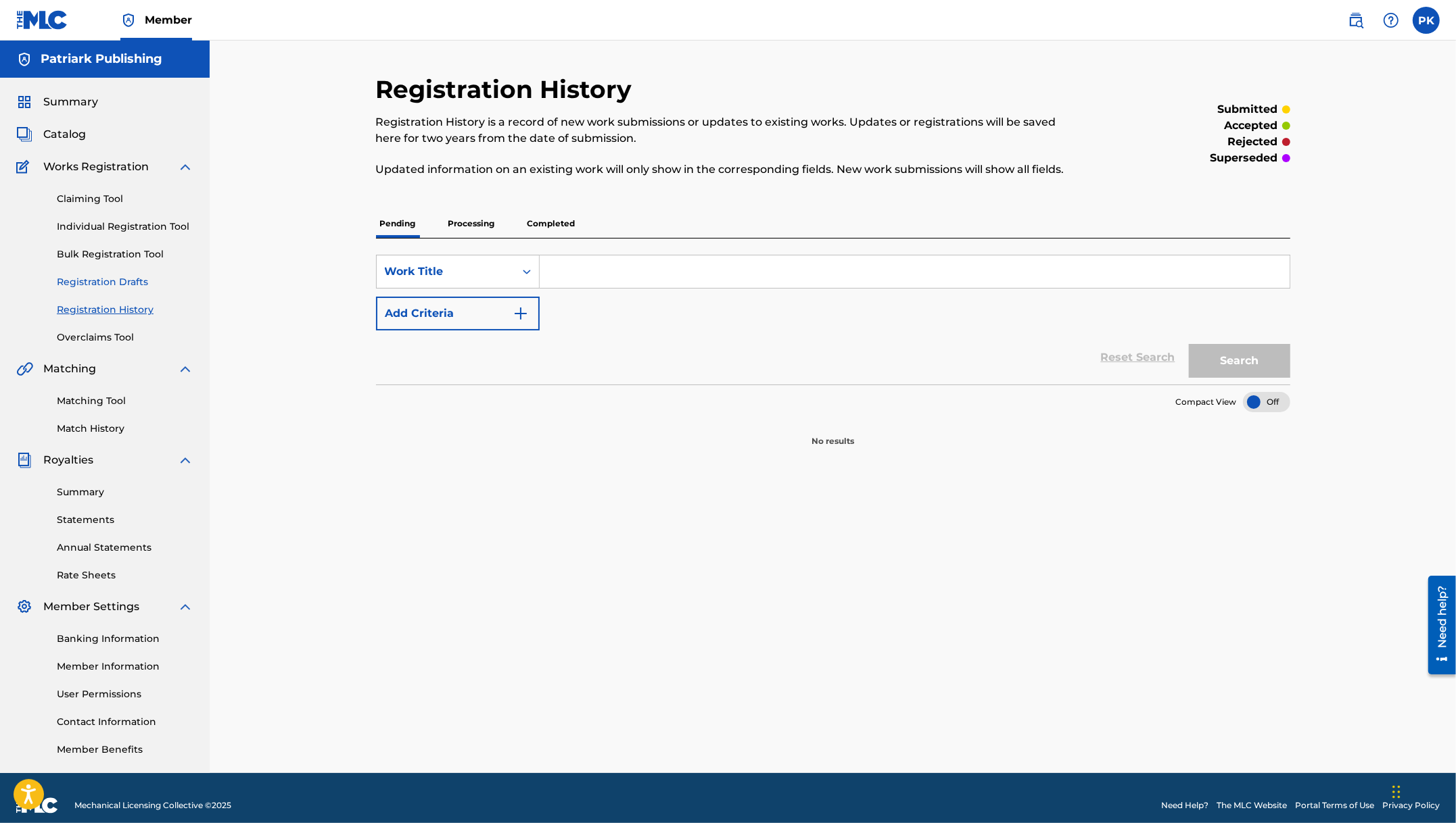
click at [97, 278] on link "Registration Drafts" at bounding box center [126, 282] width 137 height 15
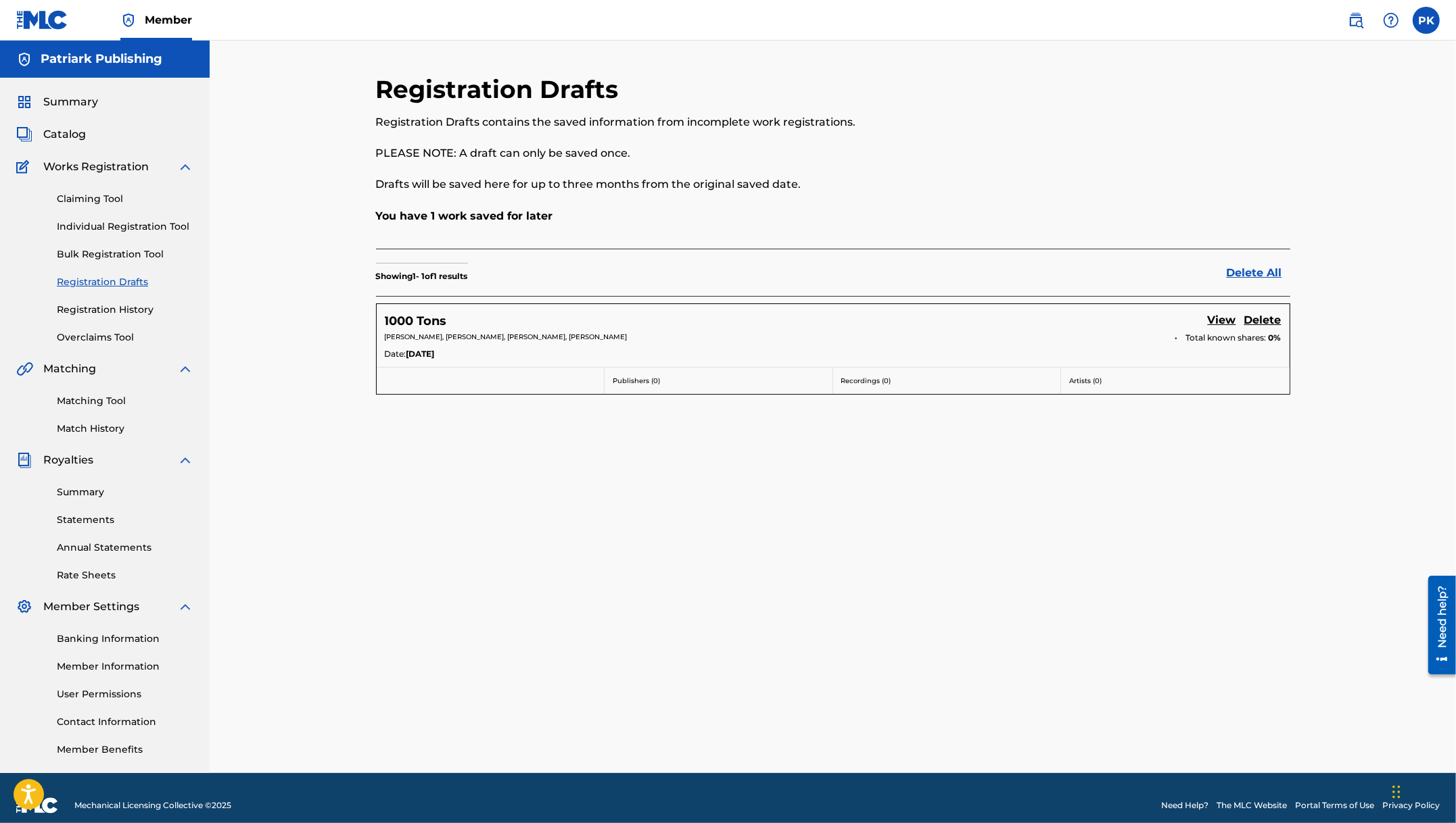
click at [905, 348] on div "Date: [DATE]" at bounding box center [833, 355] width 897 height 15
click at [1227, 319] on link "View" at bounding box center [1221, 321] width 28 height 18
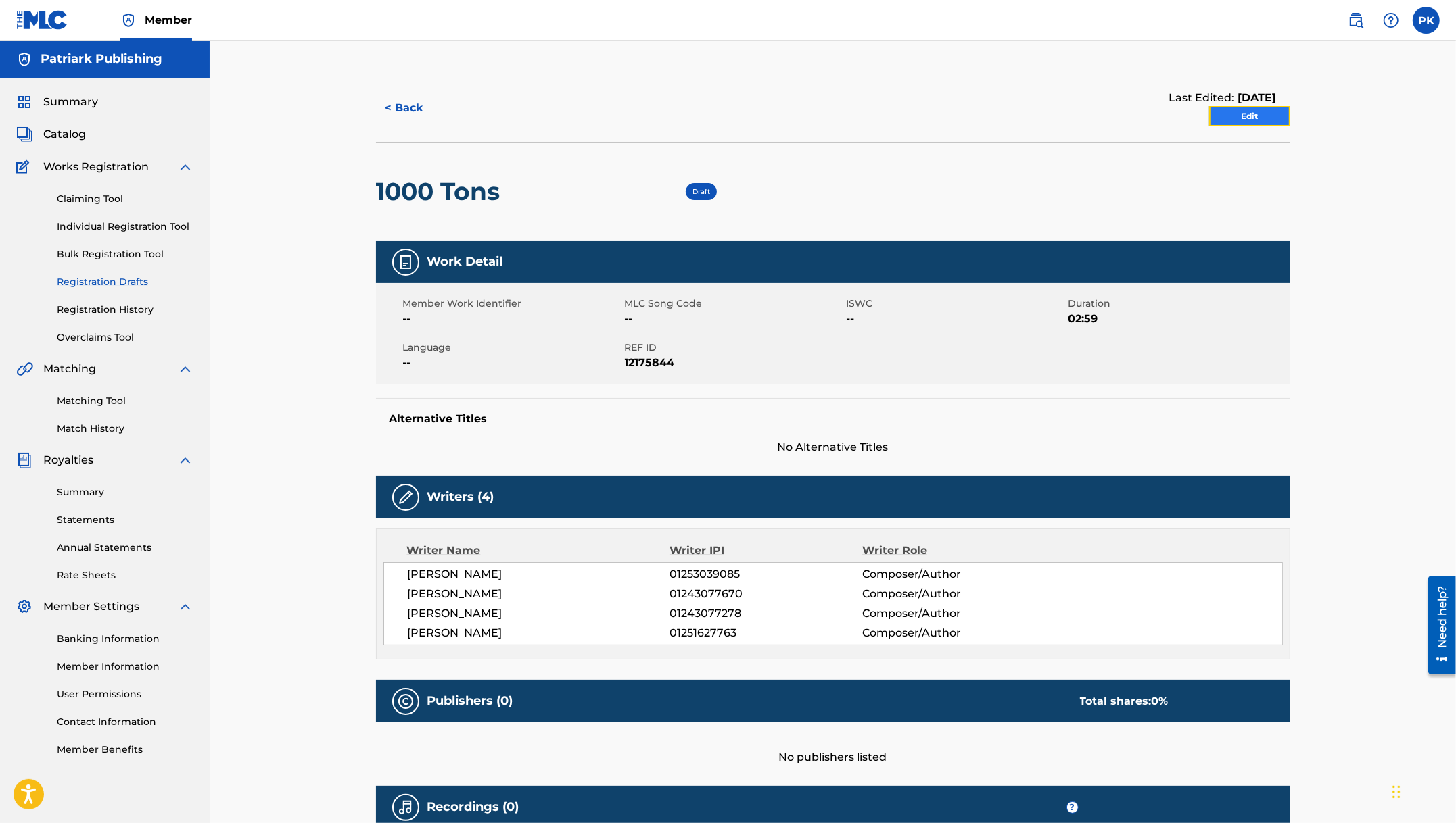
click at [1242, 113] on link "Edit" at bounding box center [1249, 116] width 81 height 20
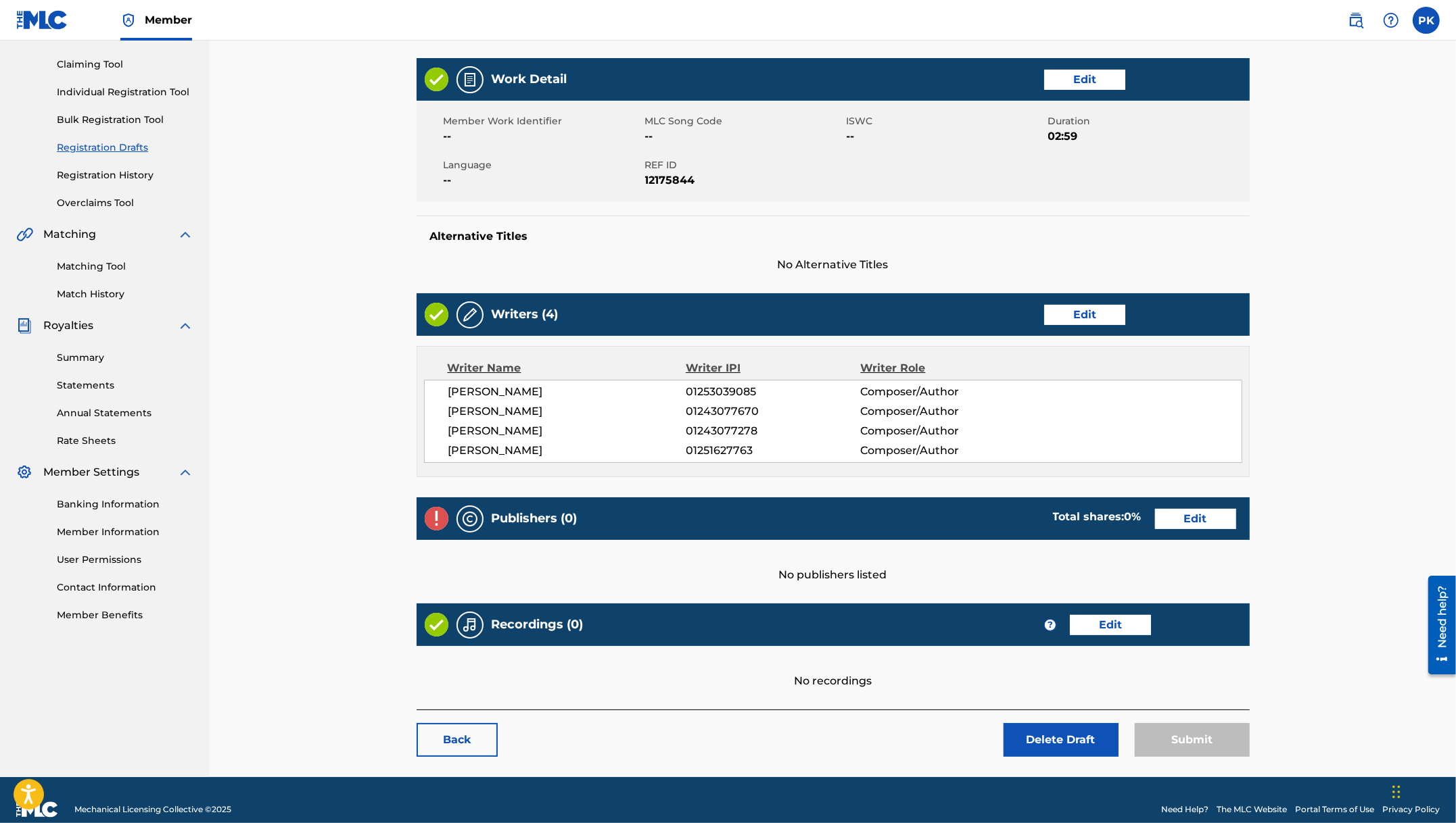
scroll to position [152, 0]
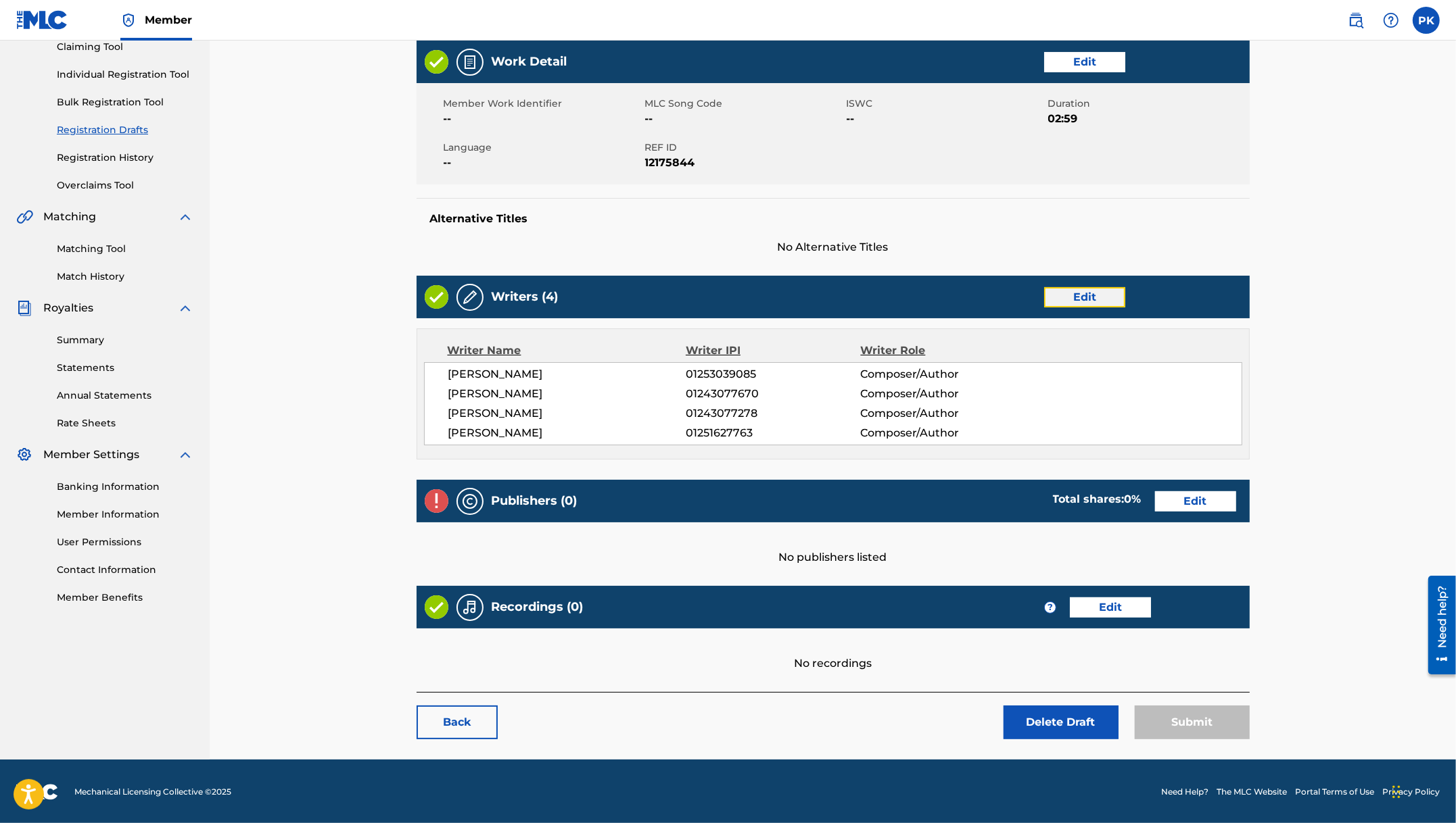
click at [1089, 290] on link "Edit" at bounding box center [1084, 297] width 81 height 20
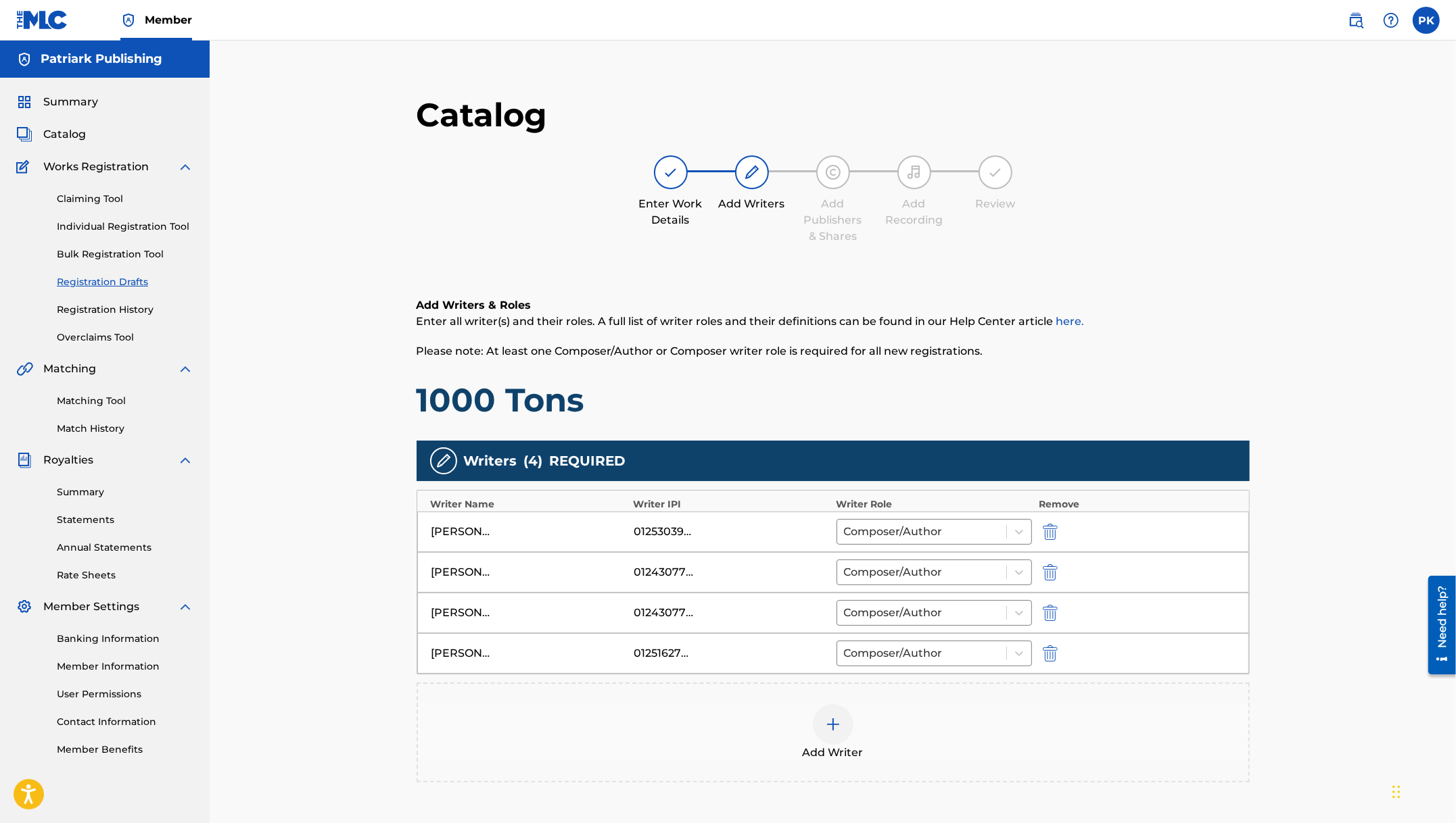
click at [835, 716] on img at bounding box center [833, 724] width 16 height 16
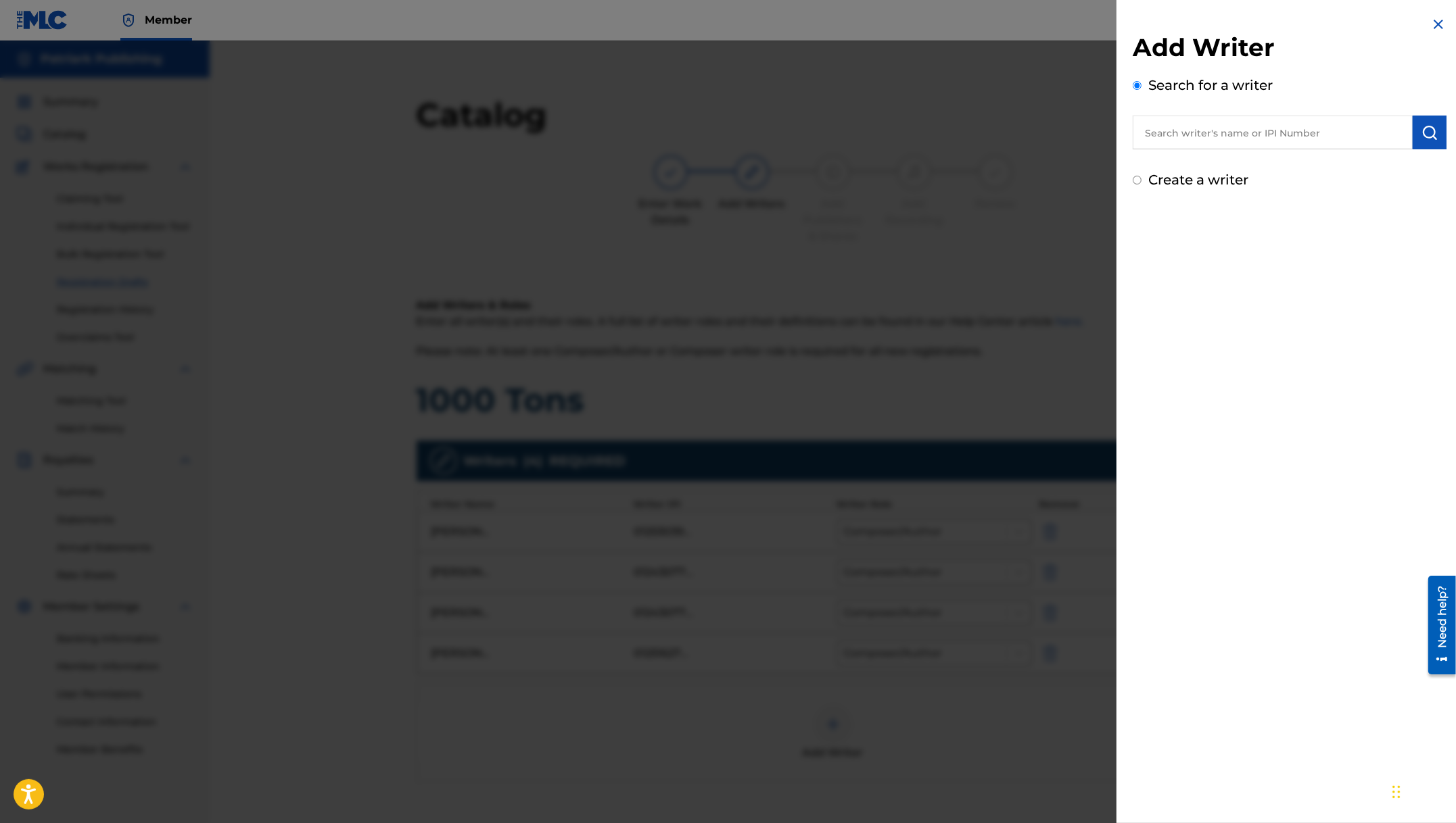
click at [1209, 132] on input "text" at bounding box center [1272, 132] width 280 height 34
paste input "00334172878"
type input "00334172878"
click at [1428, 134] on img "submit" at bounding box center [1429, 132] width 16 height 16
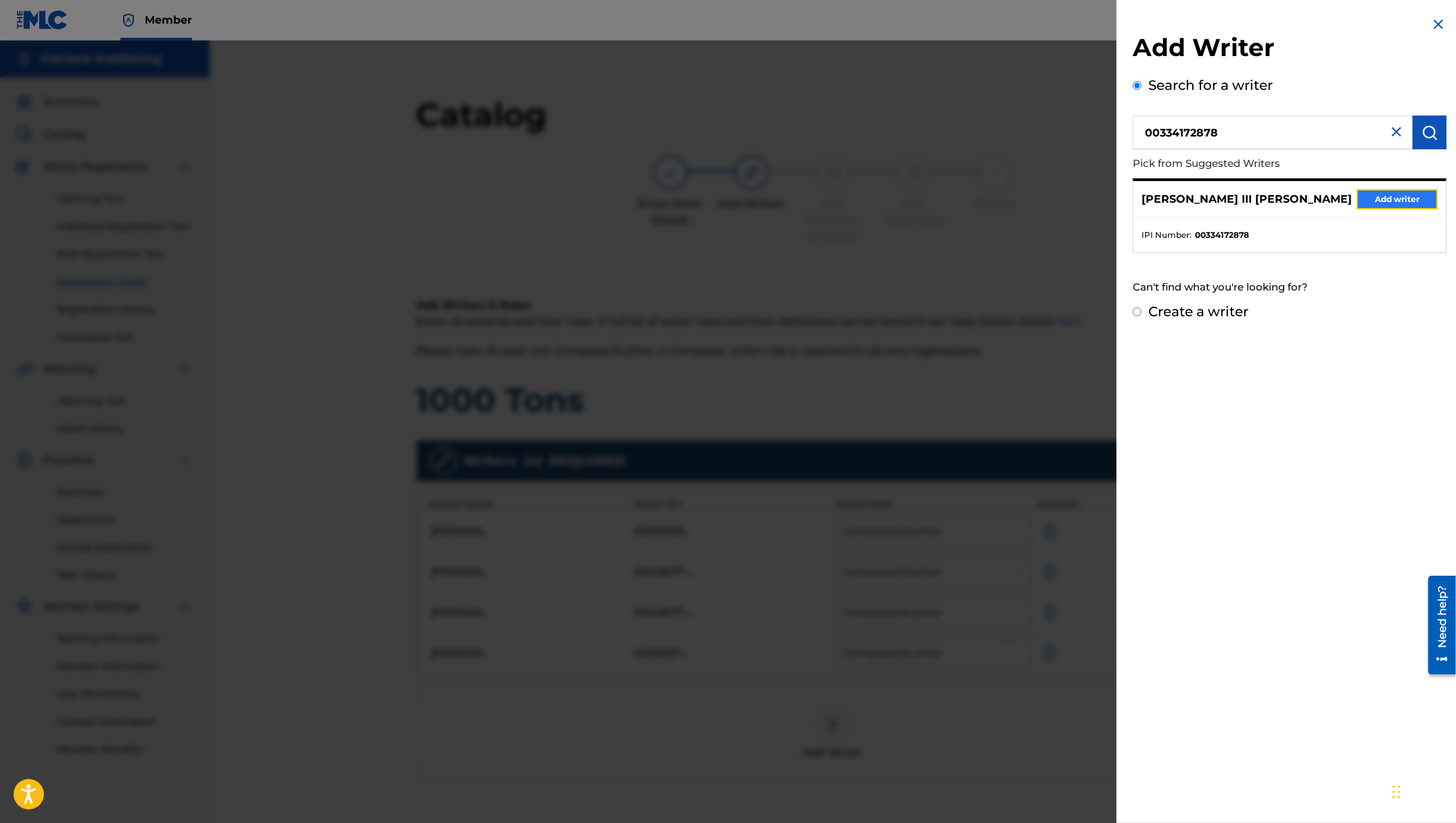
click at [1377, 198] on button "Add writer" at bounding box center [1396, 200] width 81 height 20
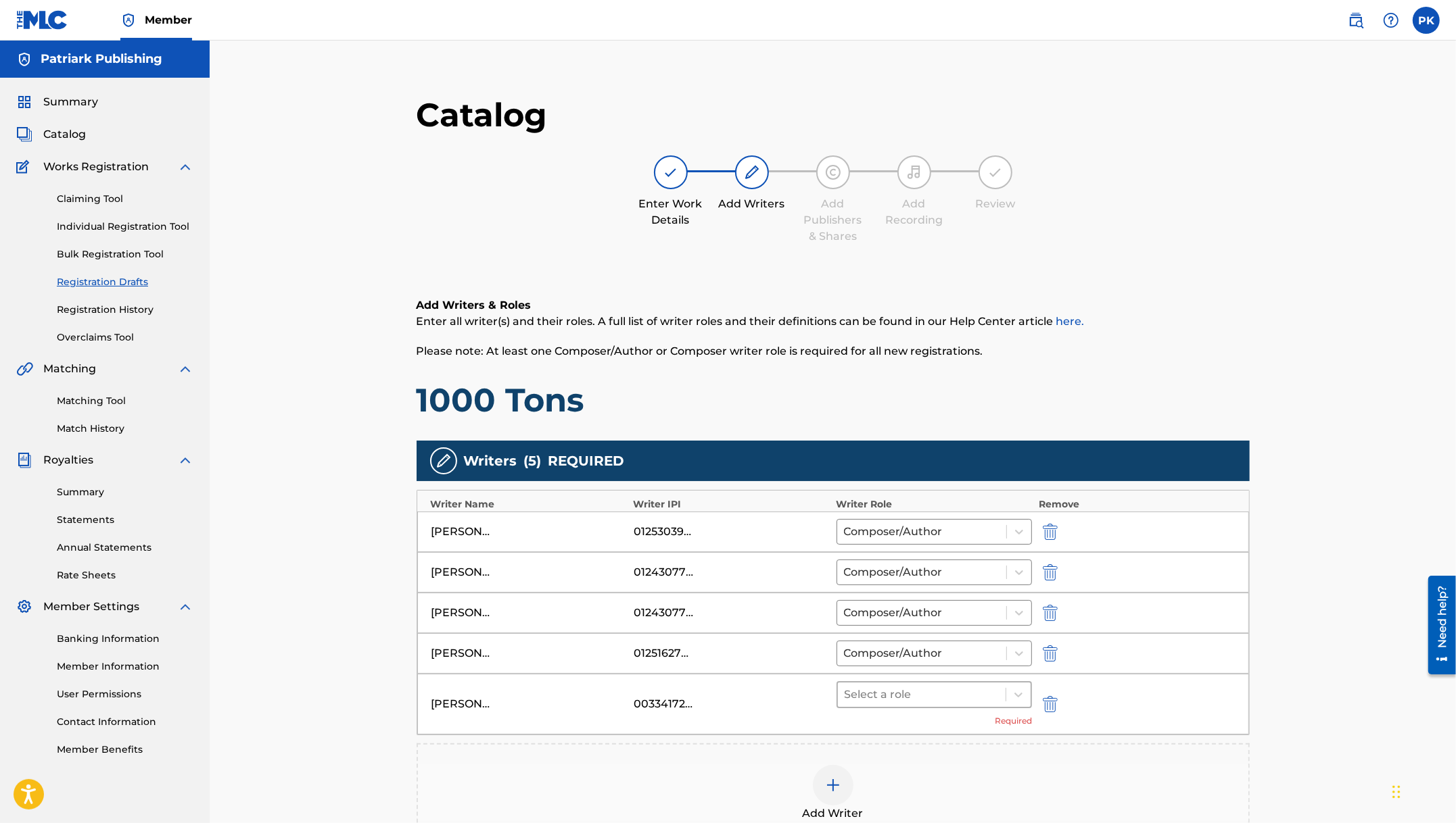
click at [933, 698] on div at bounding box center [921, 695] width 155 height 19
click at [915, 734] on div "Composer/Author" at bounding box center [934, 727] width 196 height 27
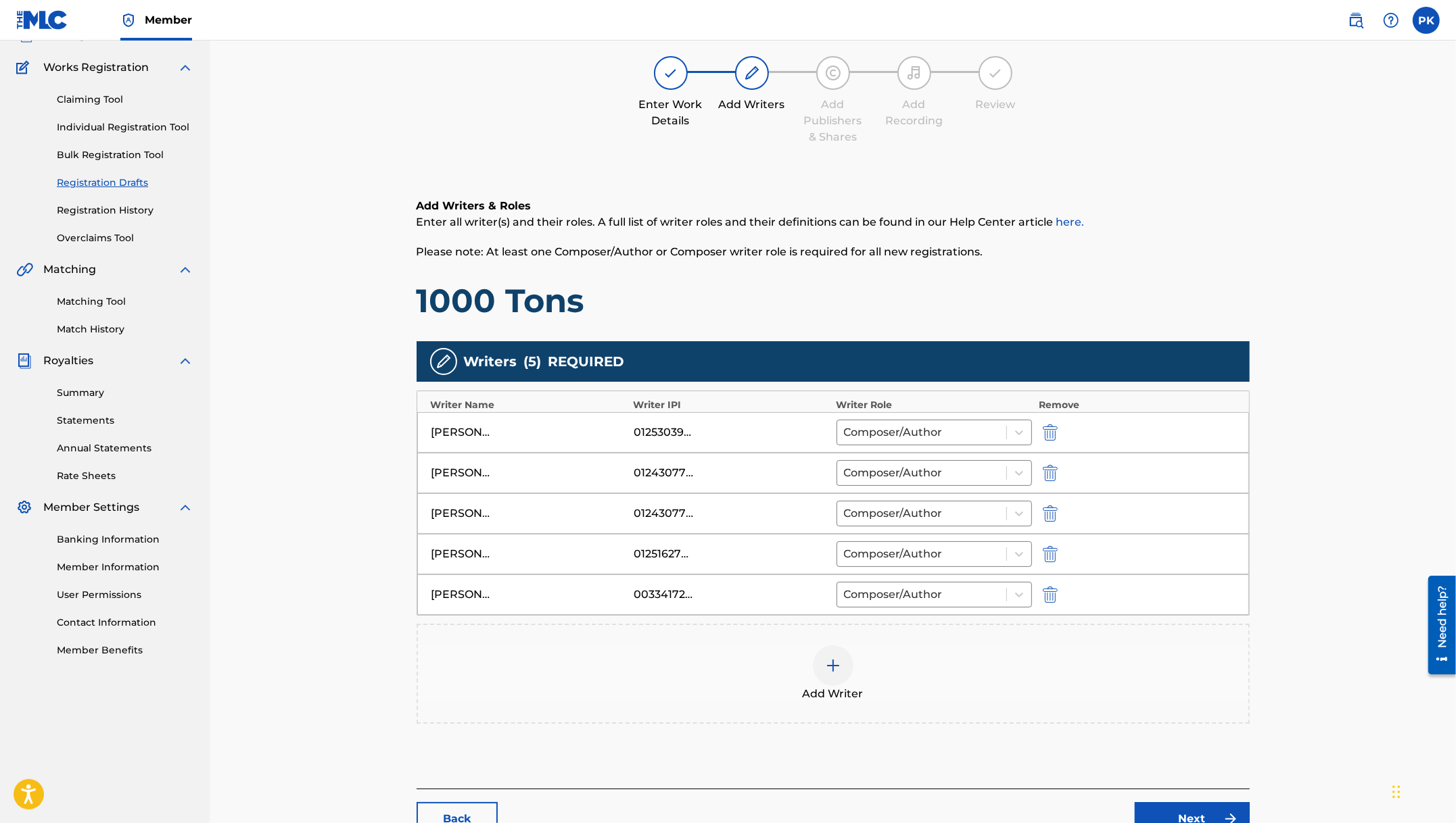
scroll to position [195, 0]
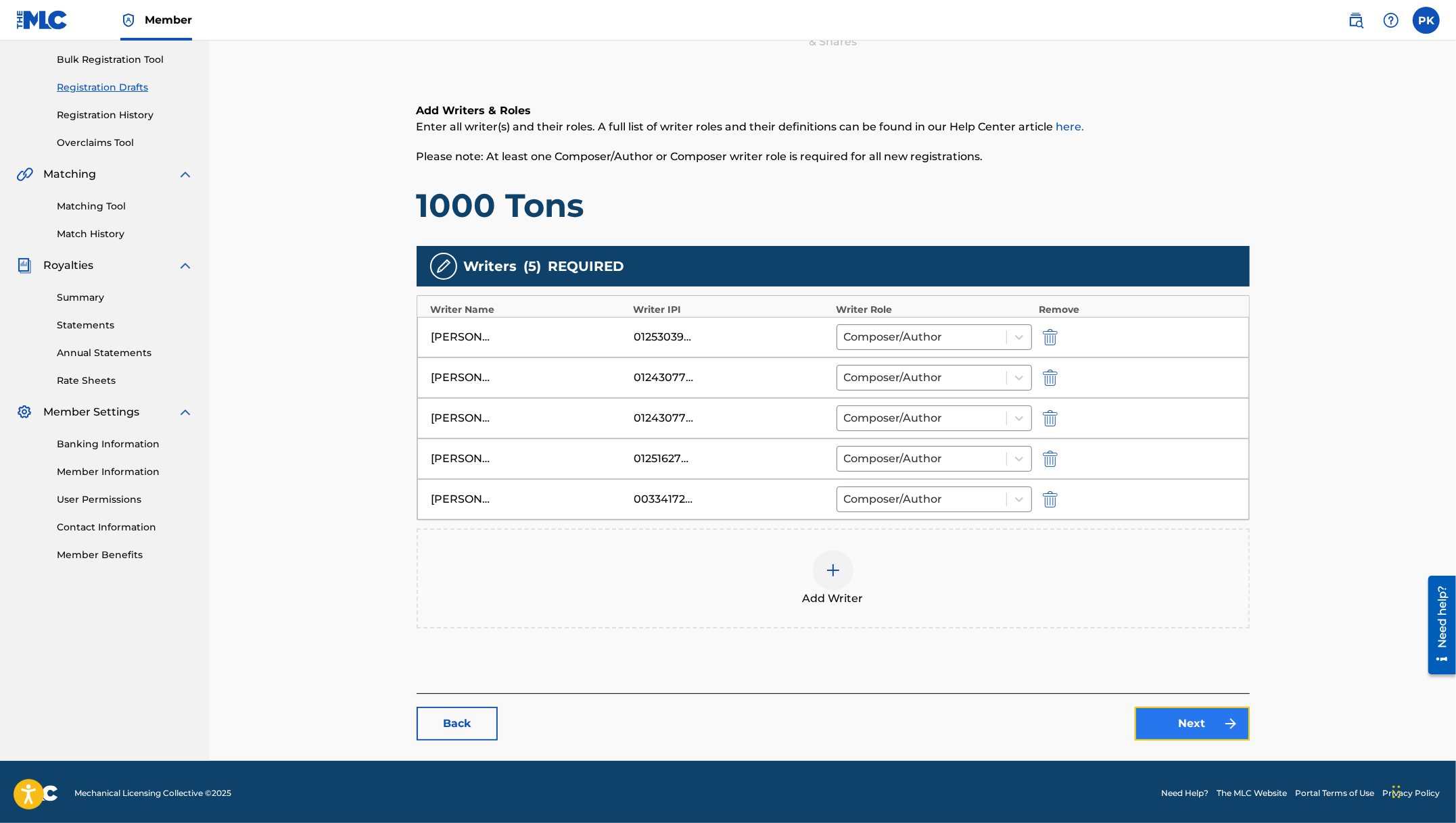
click at [1195, 718] on link "Next" at bounding box center [1191, 724] width 115 height 34
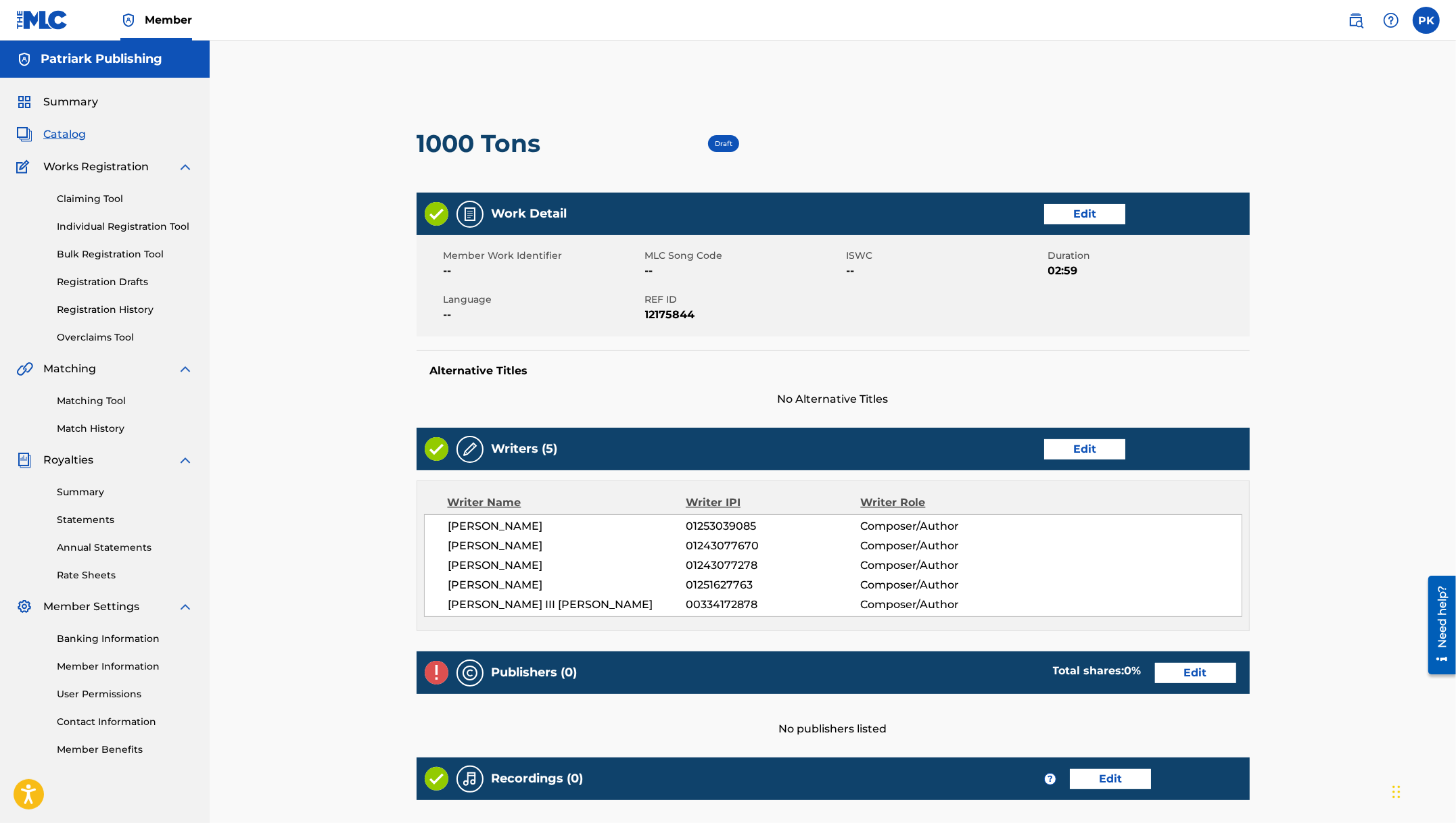
scroll to position [172, 0]
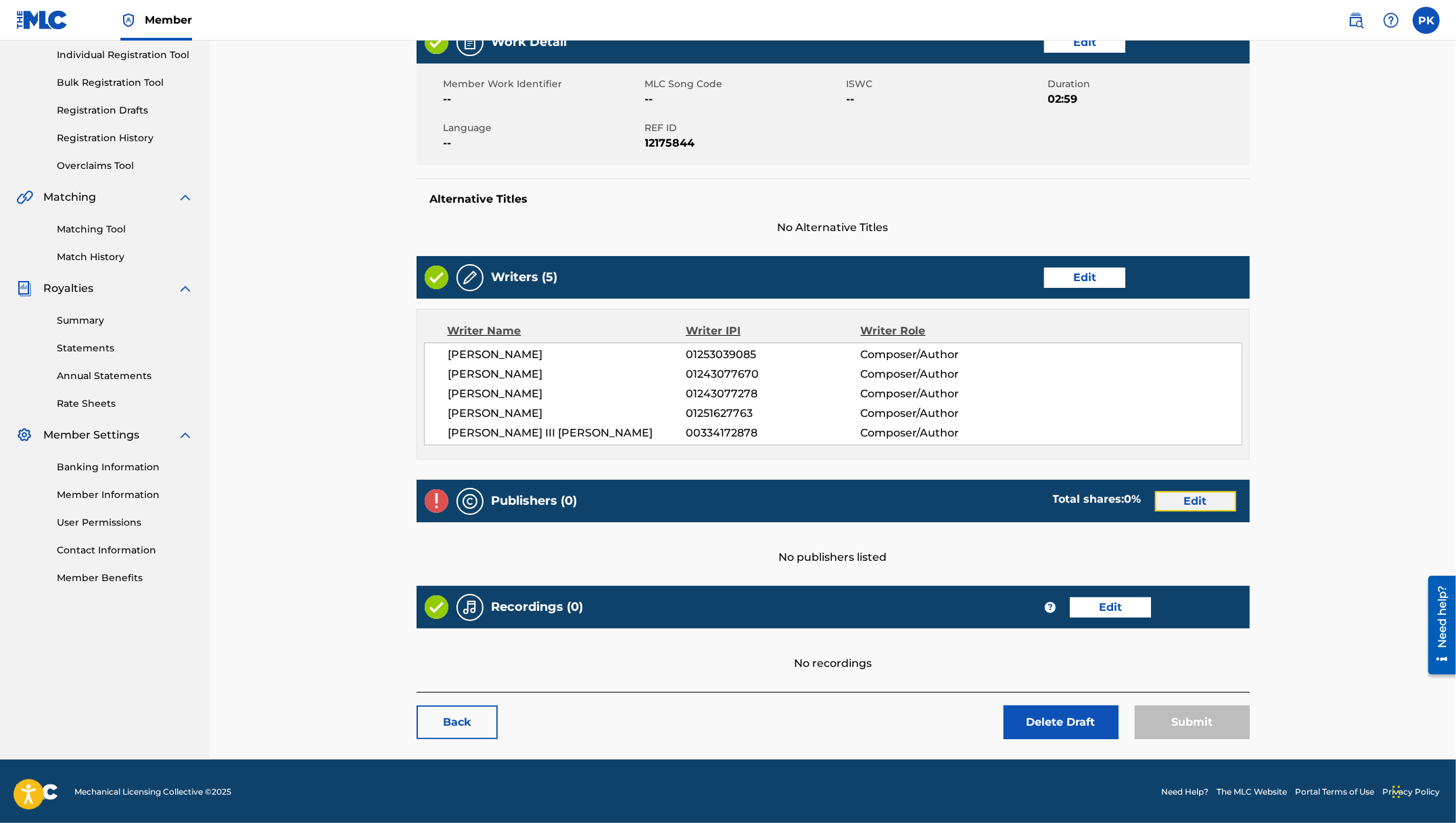
click at [1196, 509] on link "Edit" at bounding box center [1195, 502] width 81 height 20
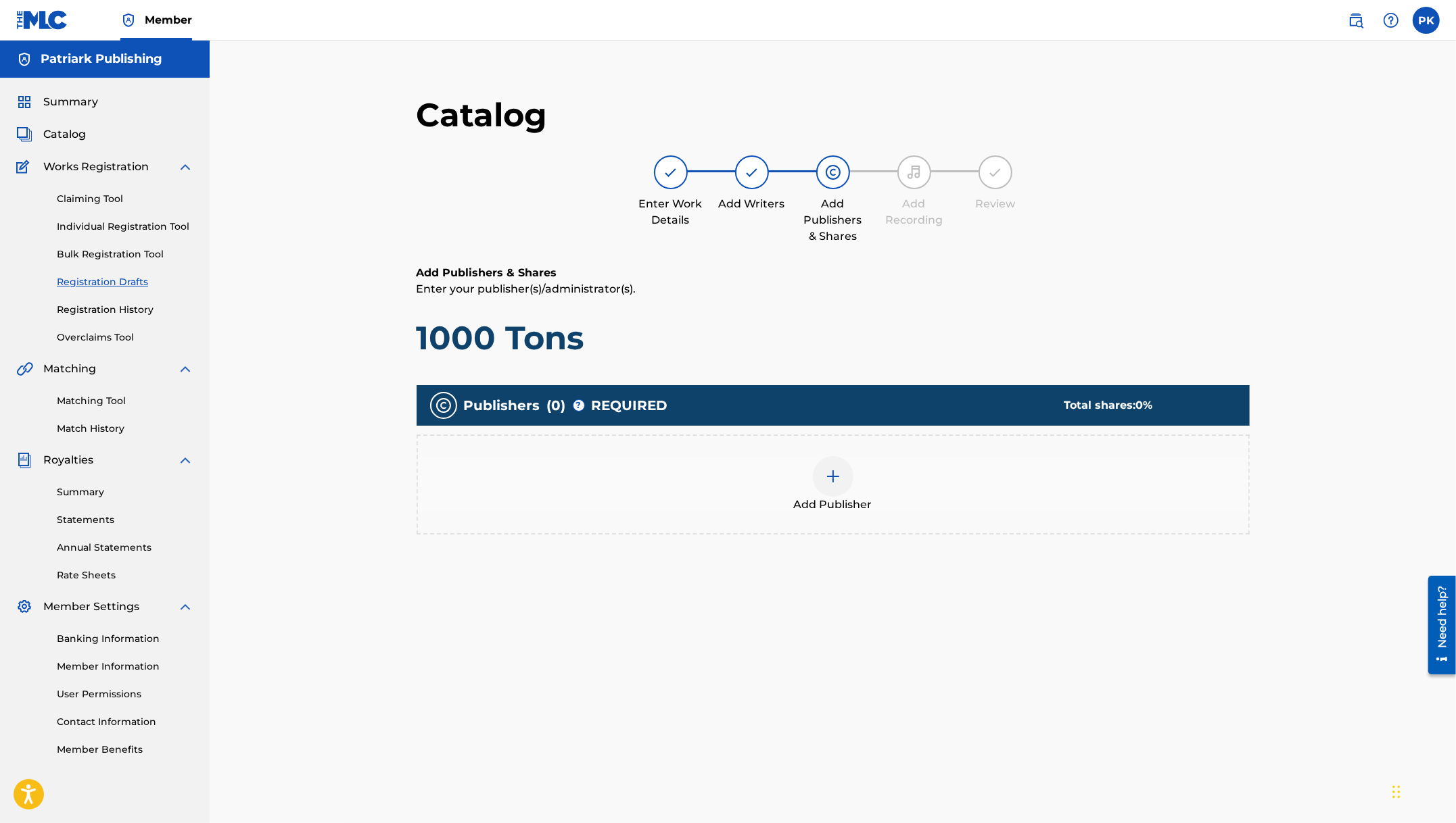
click at [822, 479] on div at bounding box center [833, 476] width 41 height 41
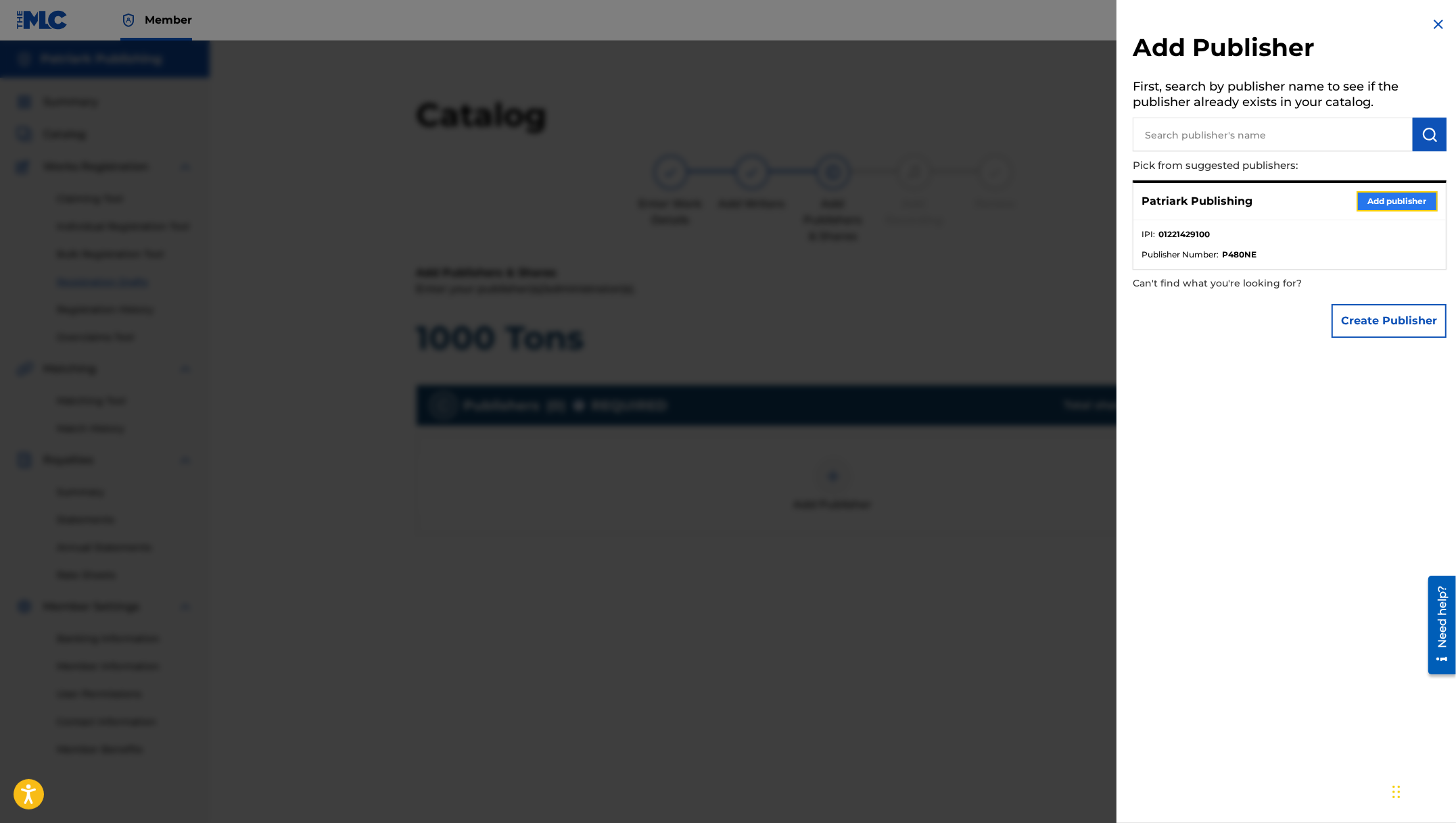
click at [1382, 200] on button "Add publisher" at bounding box center [1396, 201] width 81 height 20
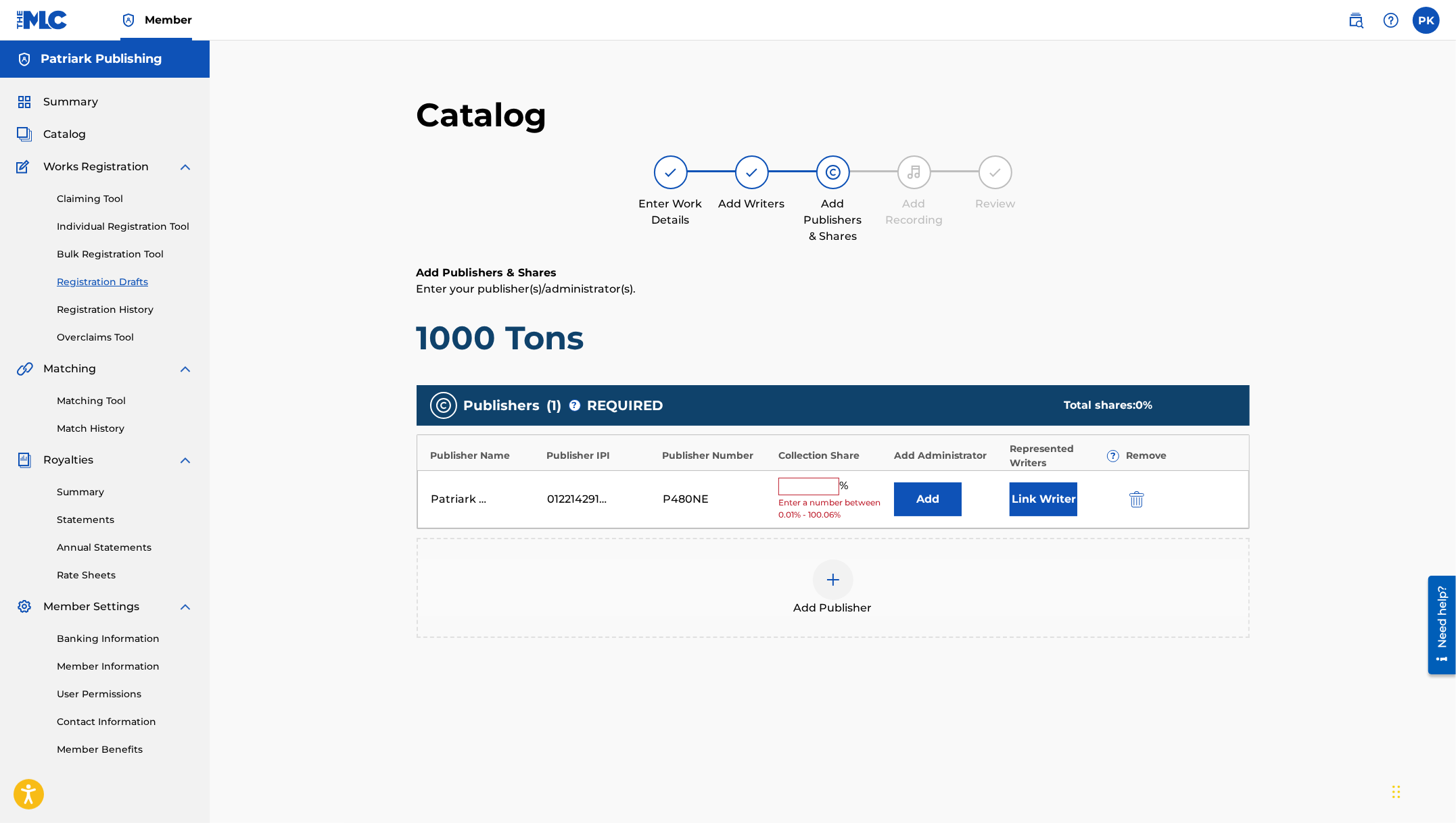
click at [810, 484] on input "text" at bounding box center [808, 487] width 61 height 18
type input "60"
click at [947, 562] on div "Add Publisher" at bounding box center [833, 578] width 830 height 57
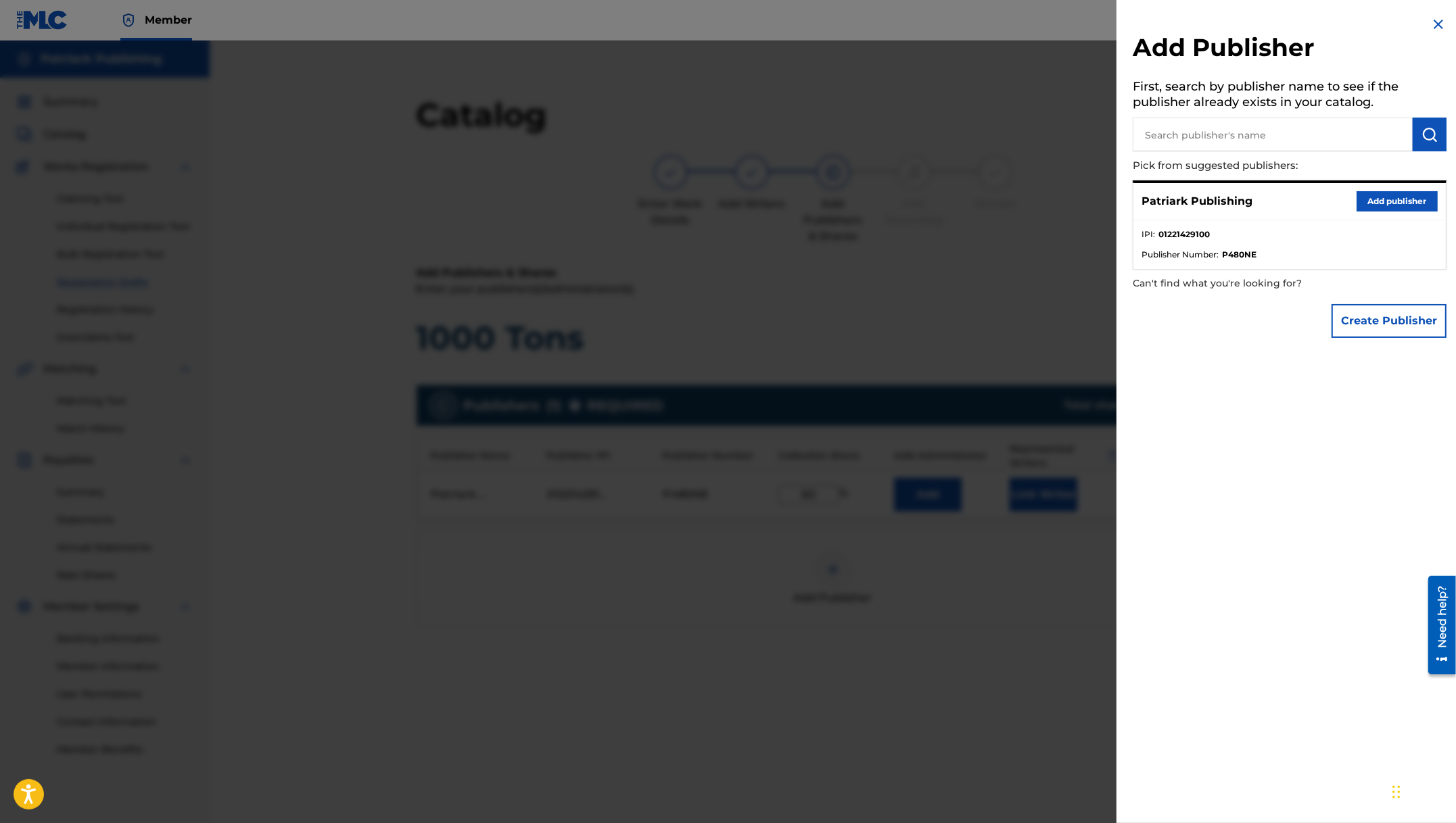
click at [1442, 20] on div "Add Publisher First, search by publisher name to see if the publisher already e…" at bounding box center [1289, 180] width 346 height 361
click at [1430, 21] on img at bounding box center [1437, 24] width 16 height 16
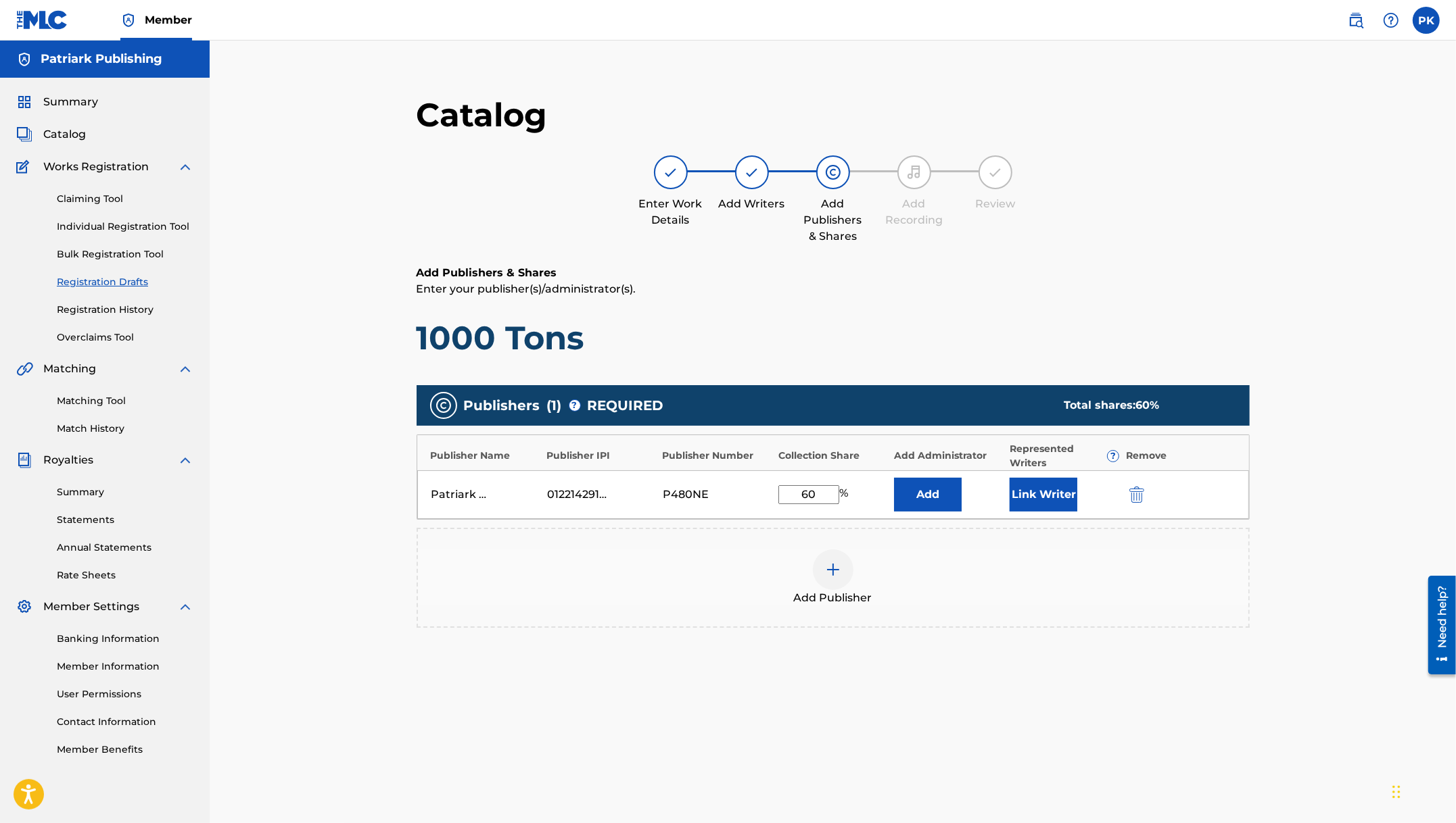
click at [746, 173] on img at bounding box center [751, 172] width 16 height 16
click at [1051, 497] on button "Link Writer" at bounding box center [1043, 495] width 67 height 34
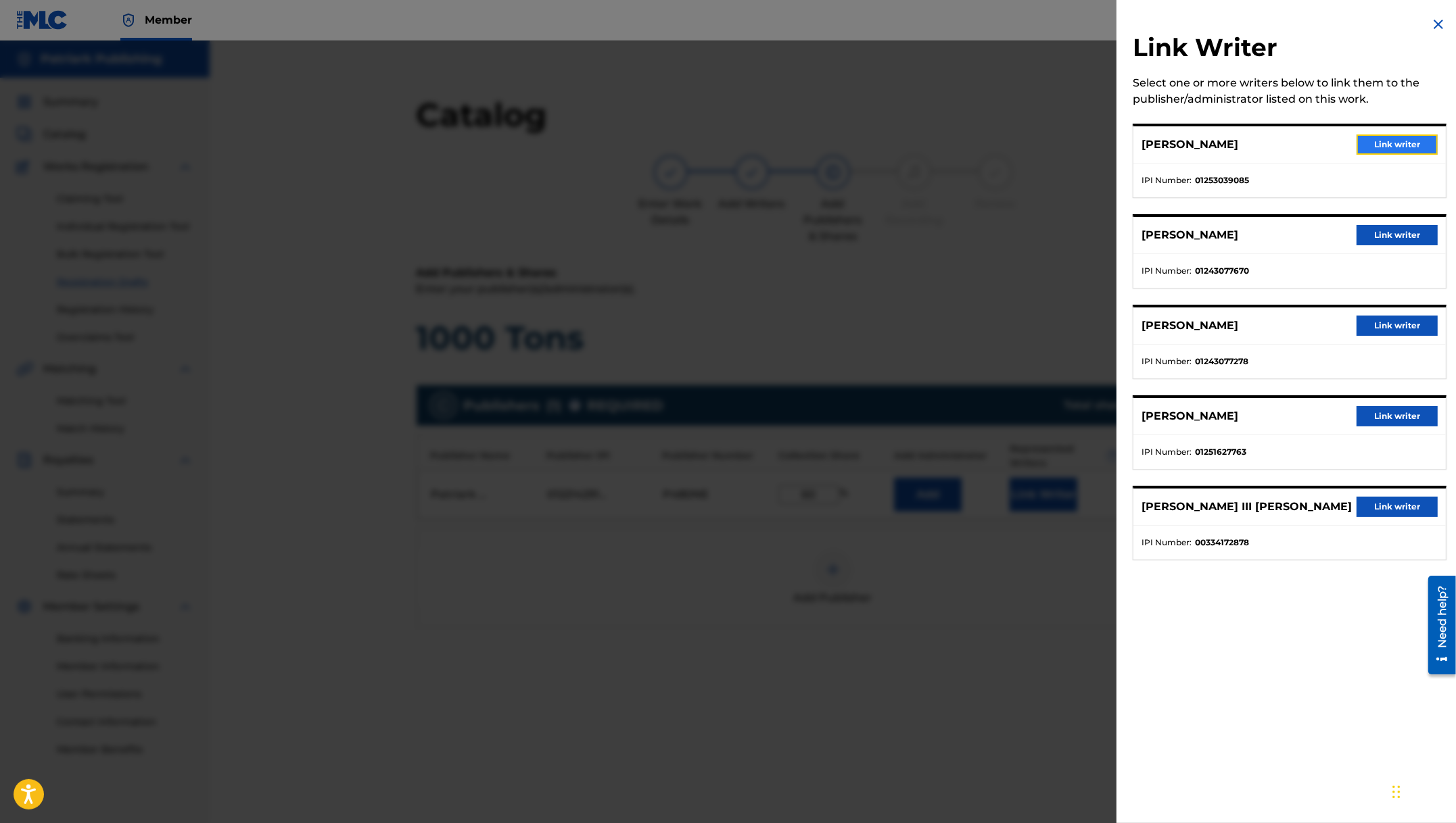
click at [1365, 141] on button "Link writer" at bounding box center [1396, 145] width 81 height 20
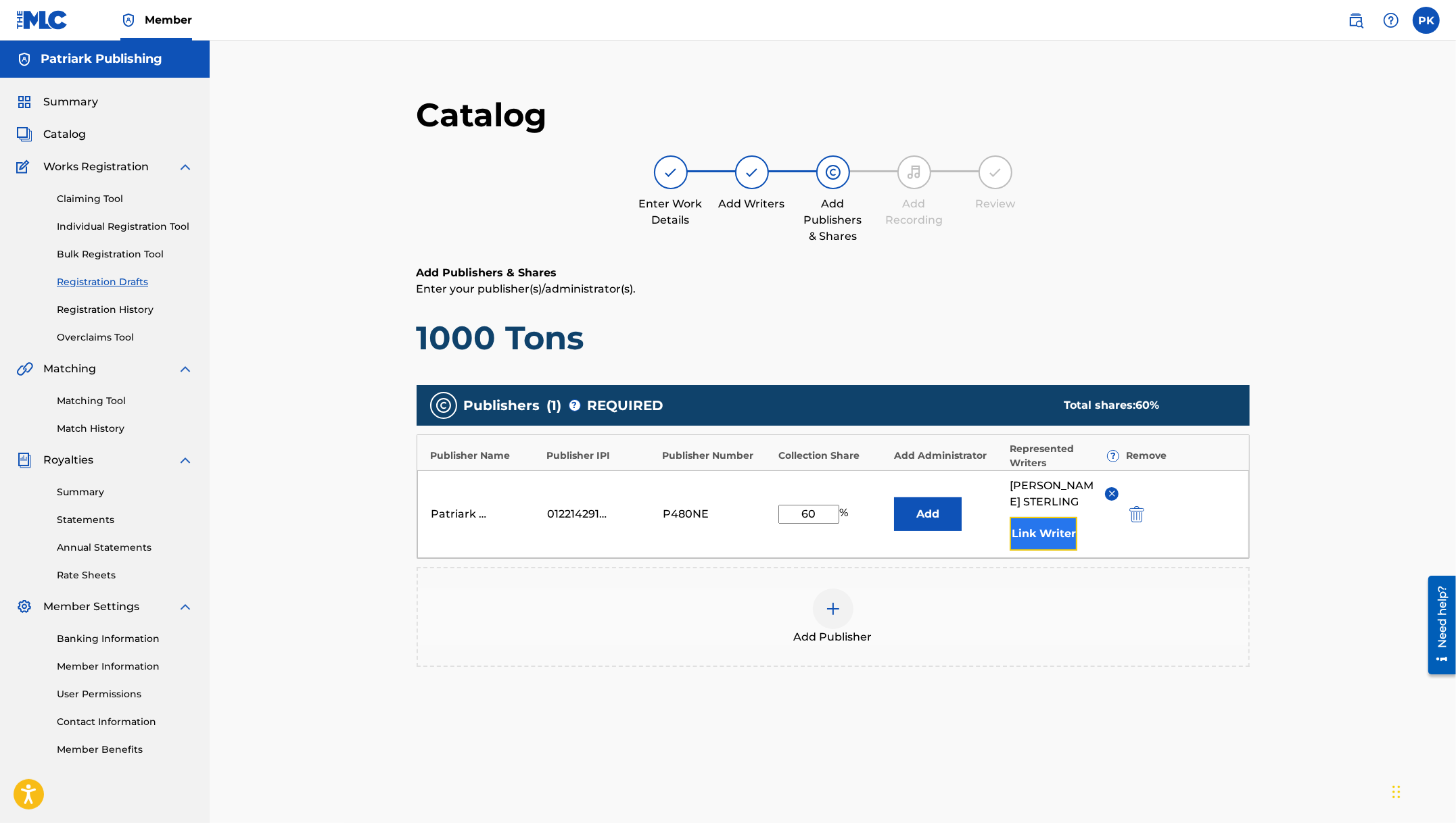
click at [1038, 534] on button "Link Writer" at bounding box center [1043, 534] width 67 height 34
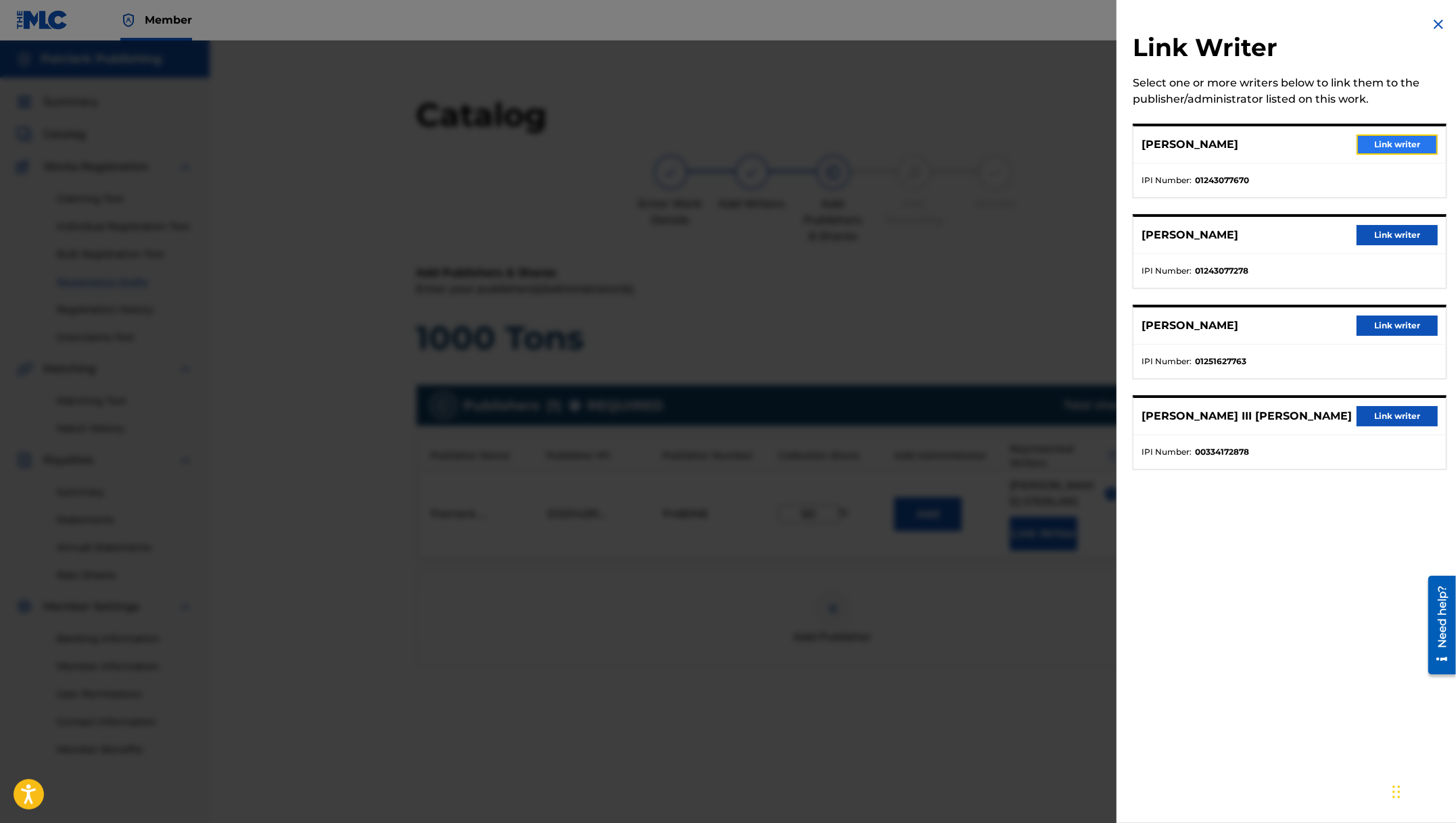
click at [1397, 145] on button "Link writer" at bounding box center [1396, 145] width 81 height 20
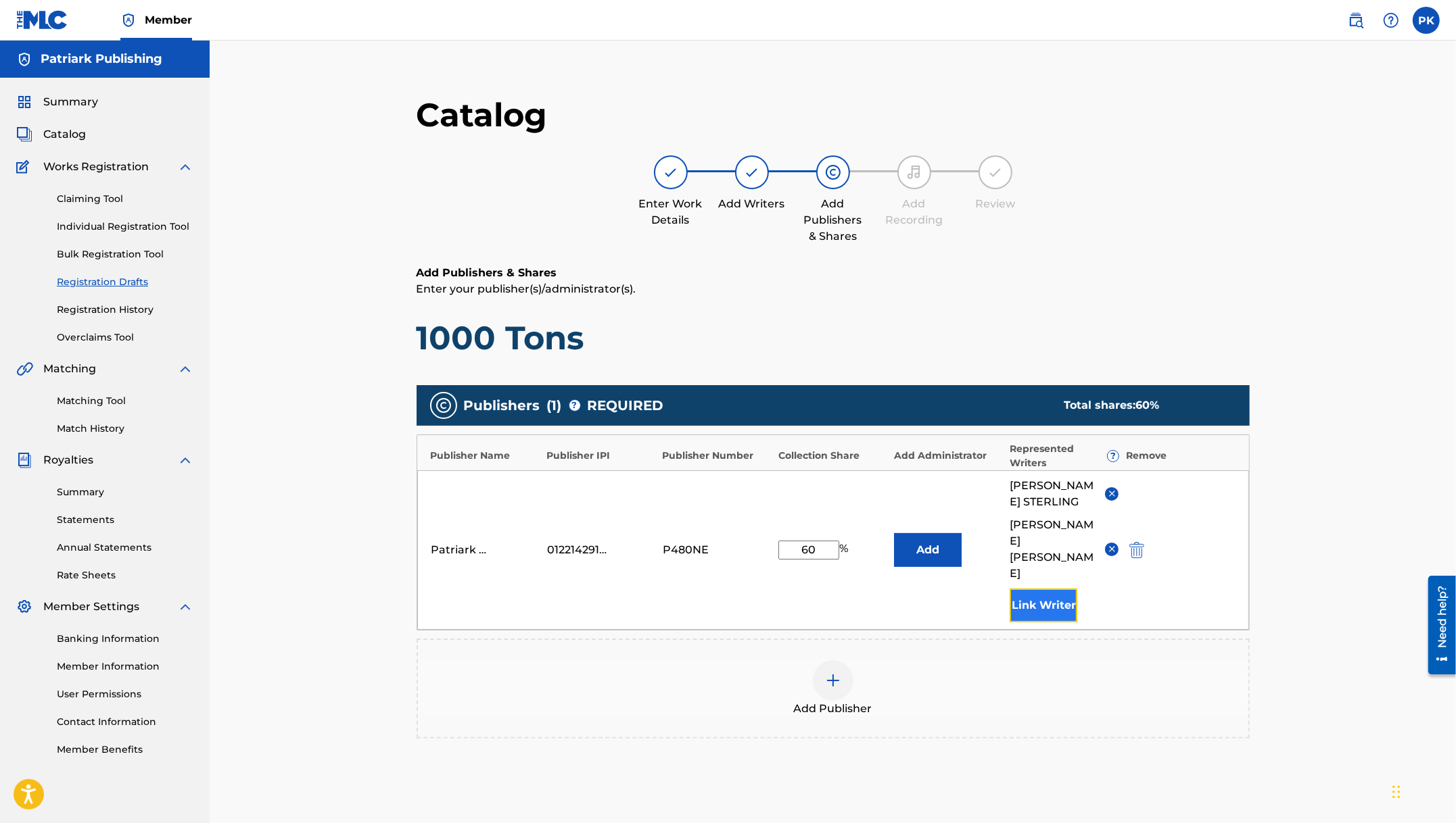
click at [1061, 589] on button "Link Writer" at bounding box center [1043, 606] width 67 height 34
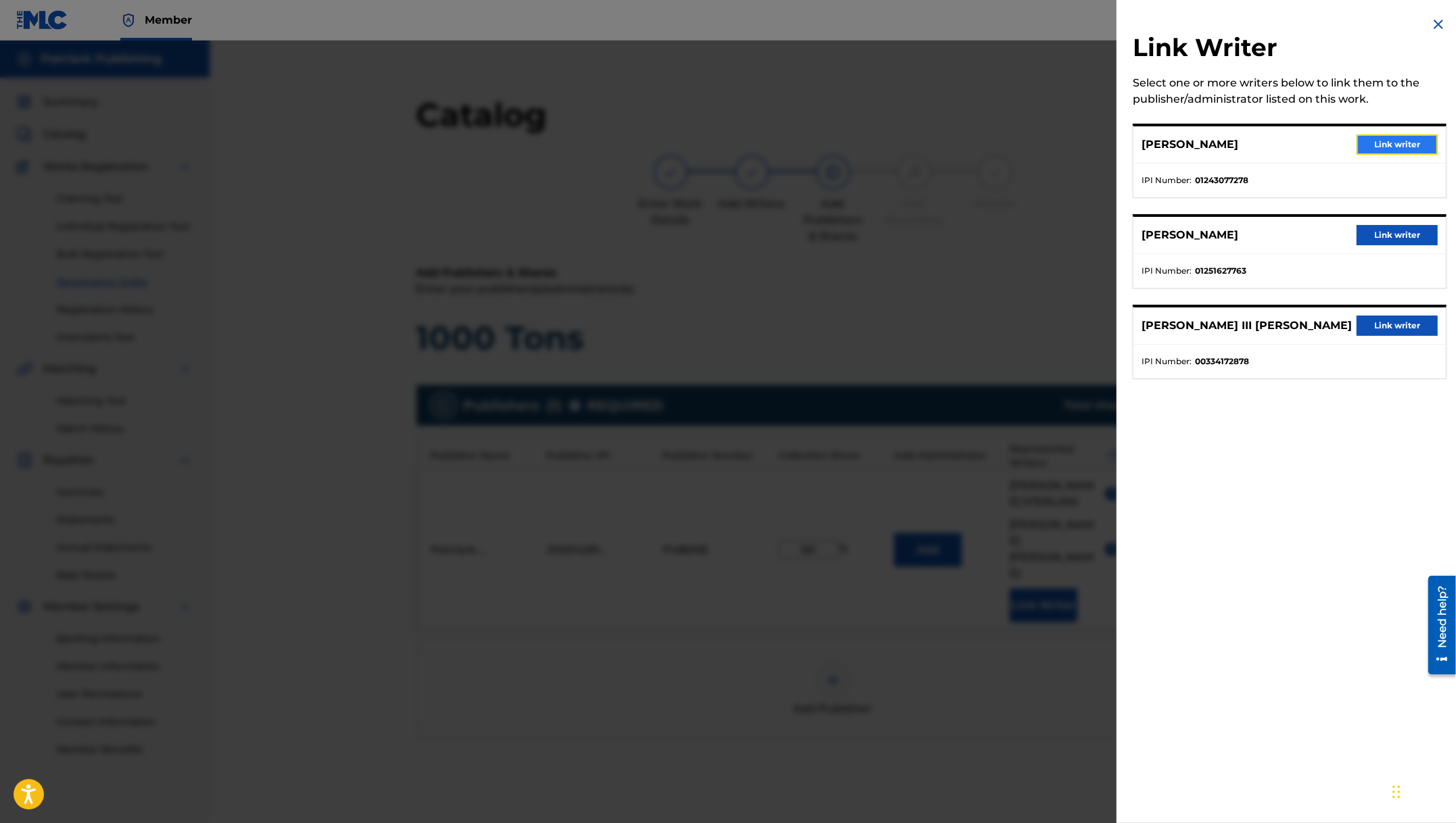
click at [1409, 143] on button "Link writer" at bounding box center [1396, 145] width 81 height 20
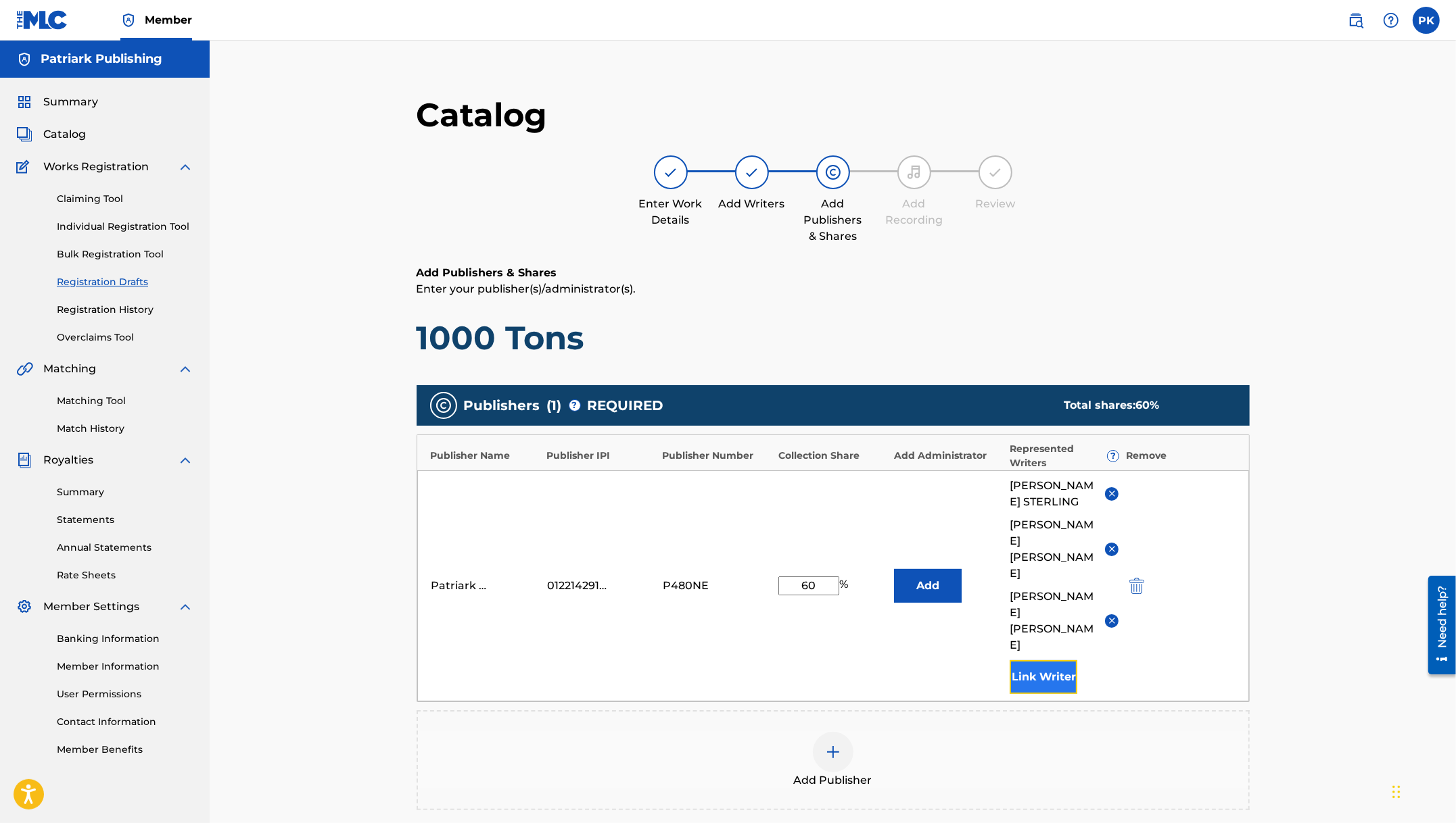
click at [1032, 660] on button "Link Writer" at bounding box center [1043, 677] width 67 height 34
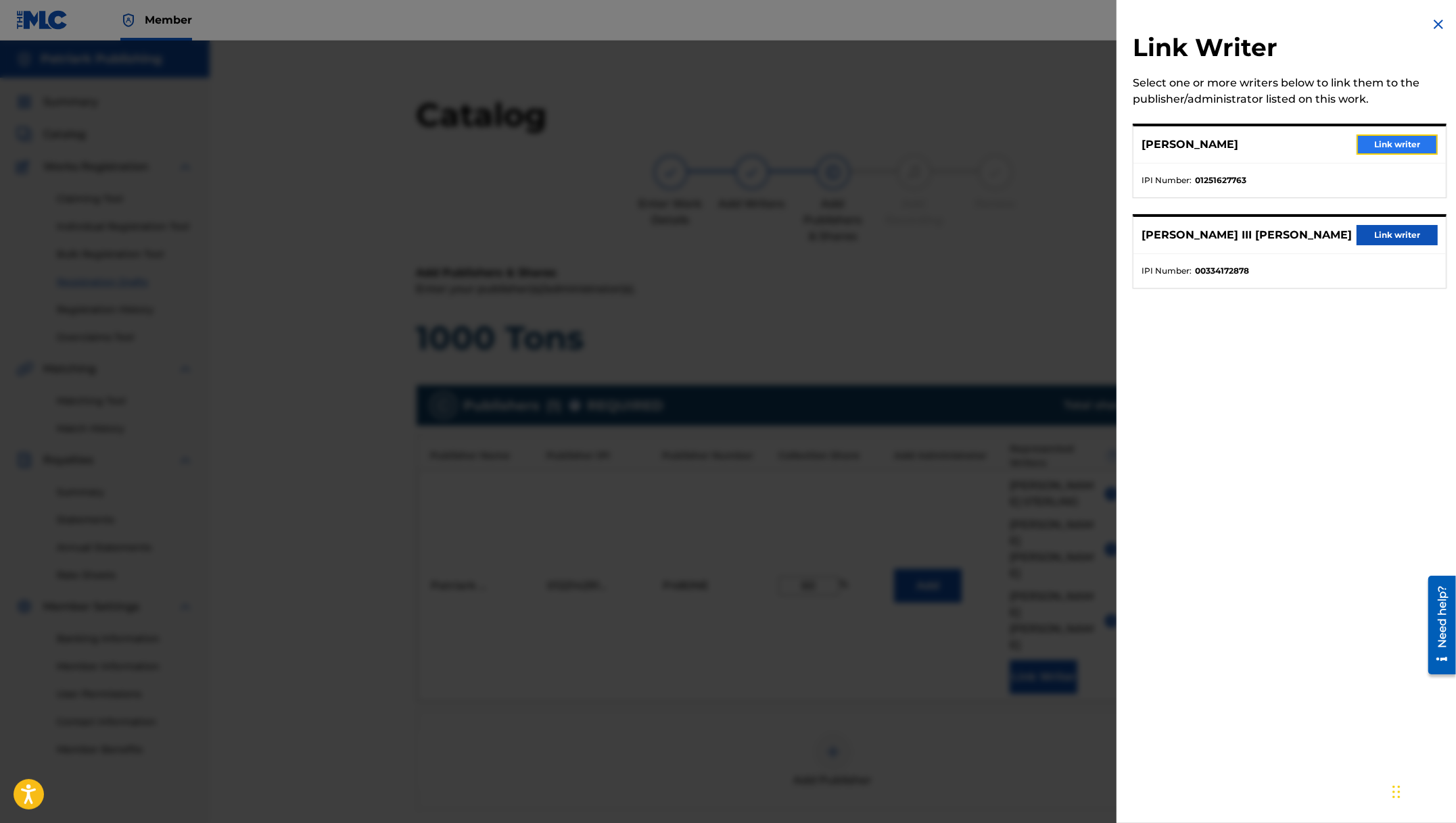
click at [1369, 140] on button "Link writer" at bounding box center [1396, 145] width 81 height 20
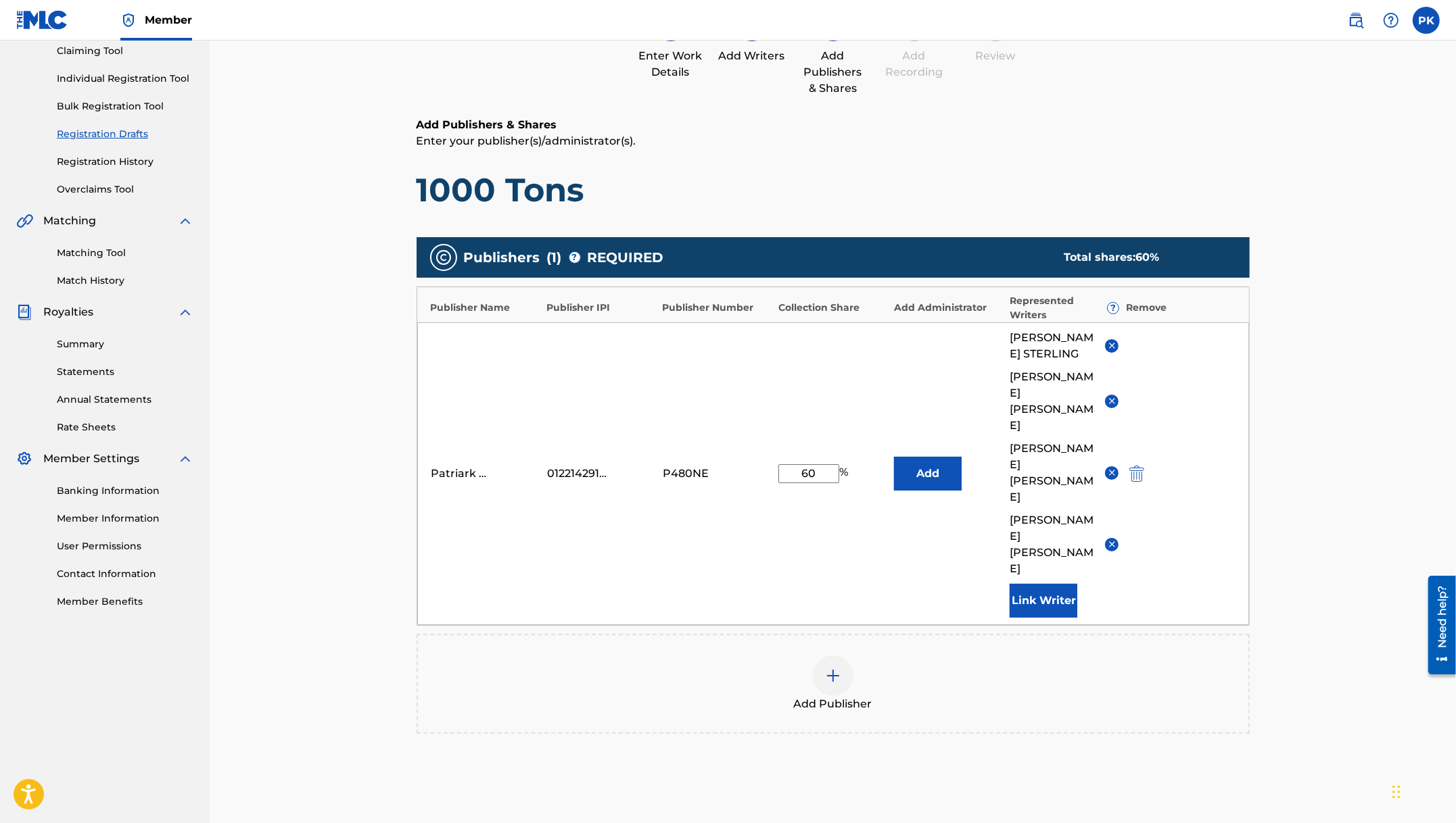
scroll to position [181, 0]
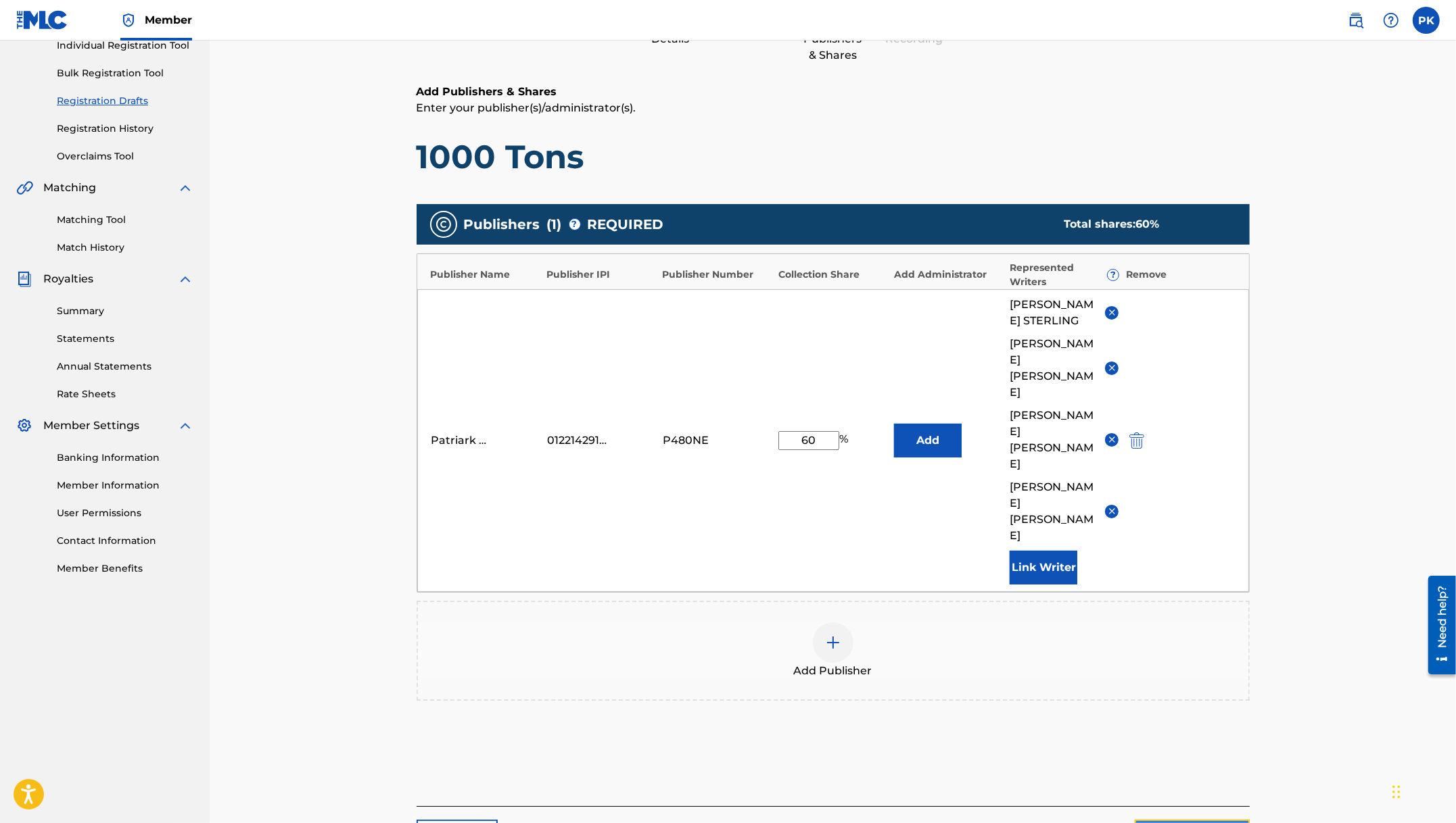
click at [1173, 820] on link "Next" at bounding box center [1191, 837] width 115 height 34
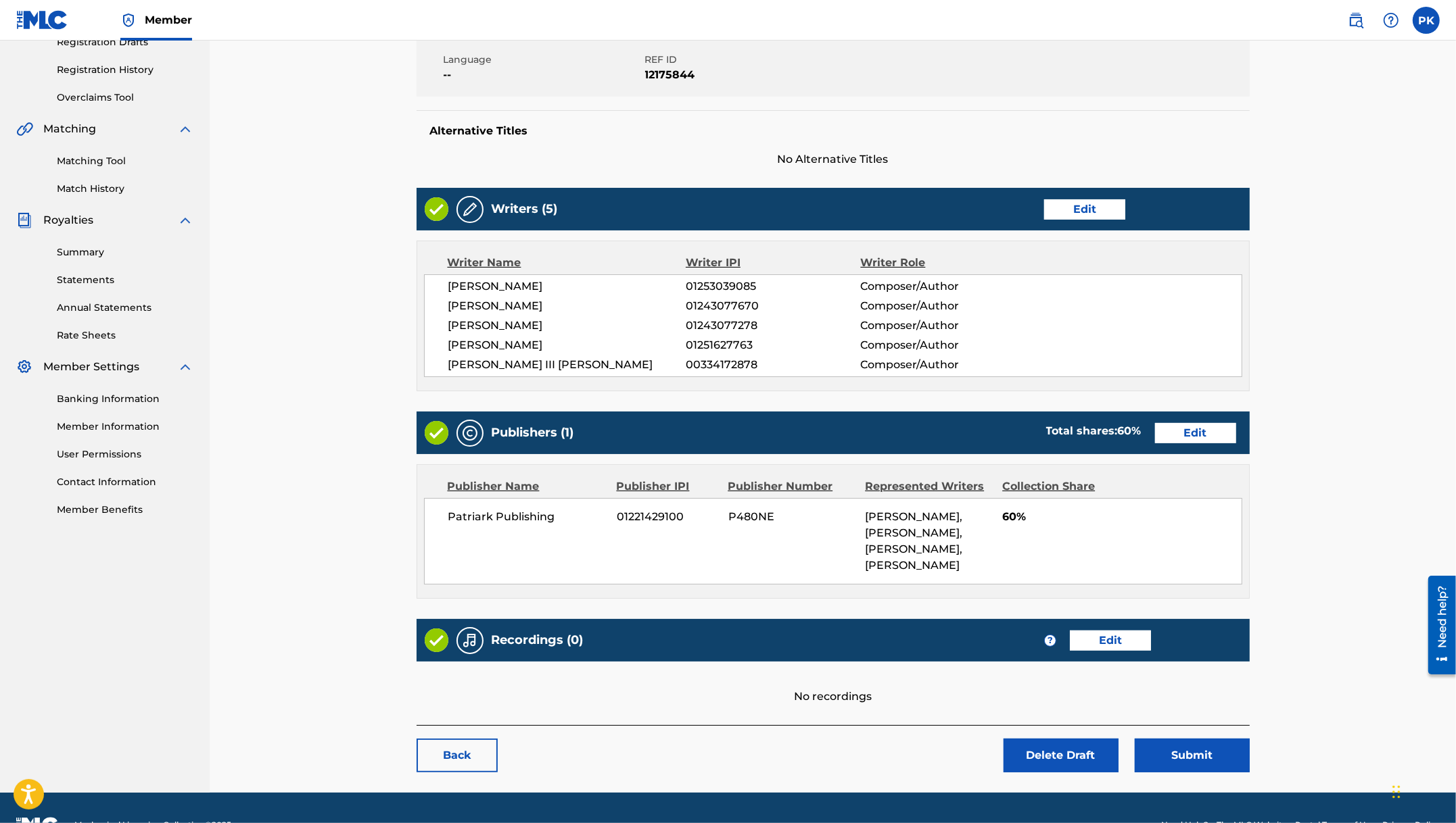
scroll to position [243, 0]
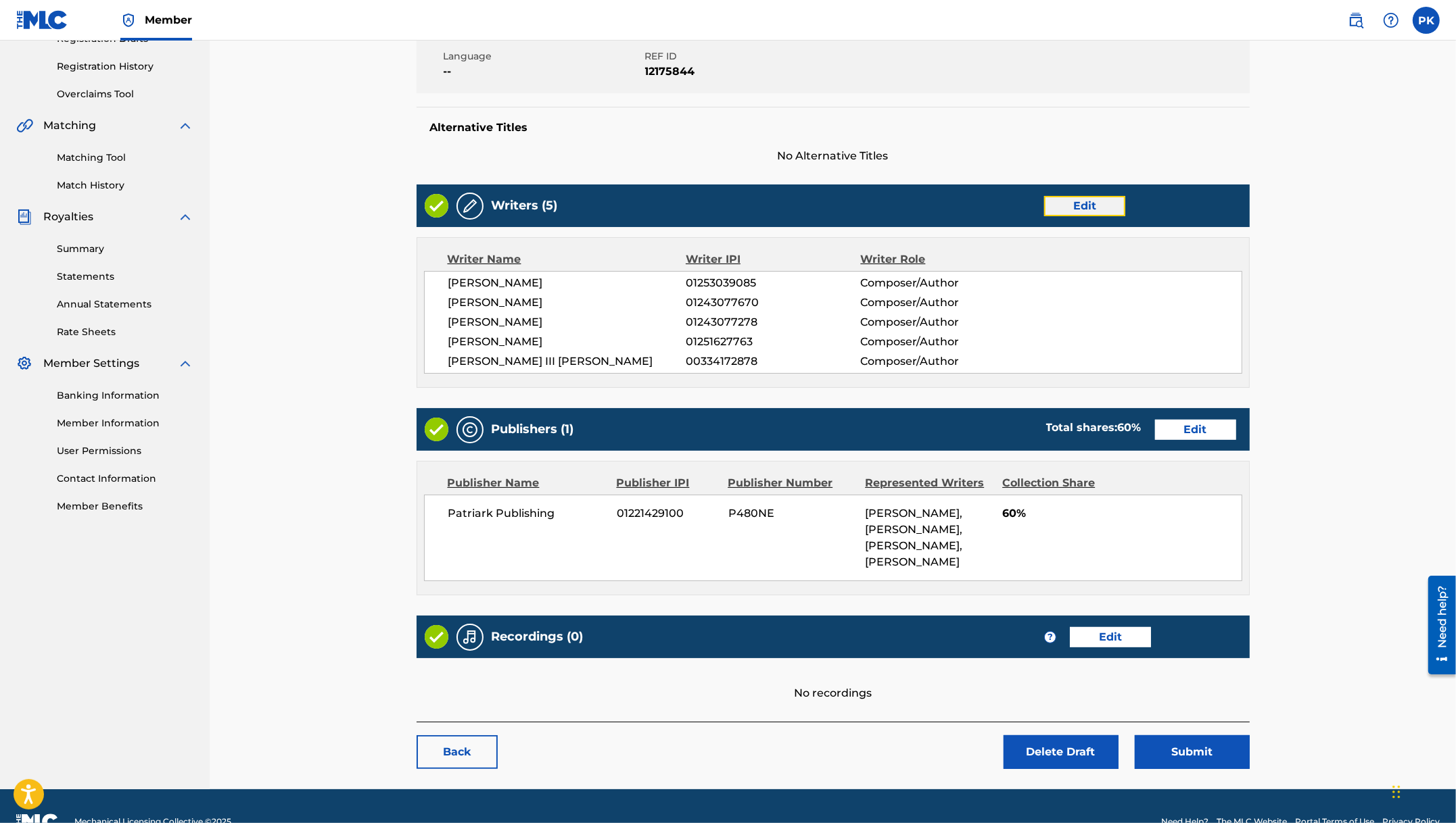
click at [1060, 207] on link "Edit" at bounding box center [1084, 207] width 81 height 20
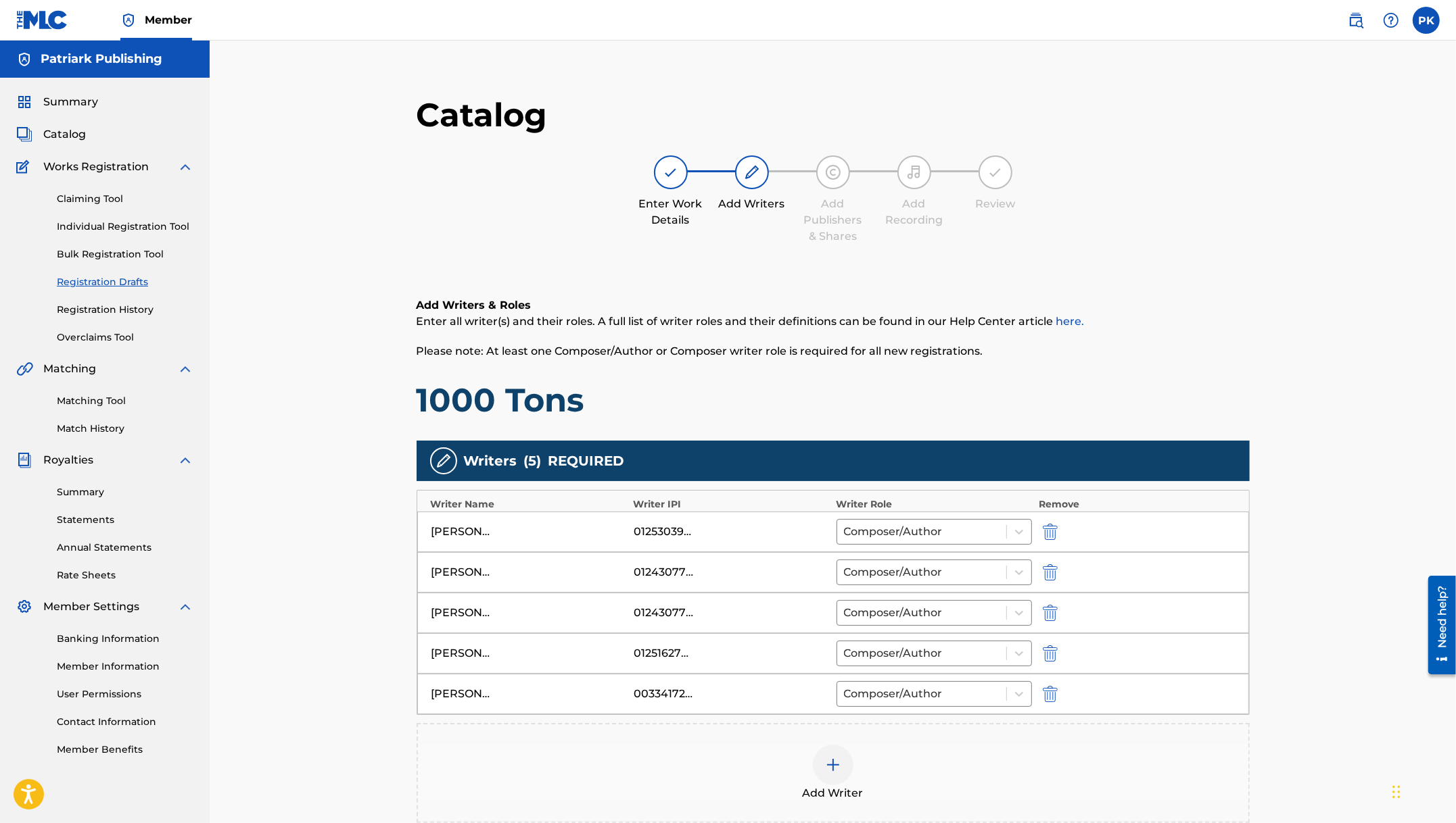
scroll to position [195, 0]
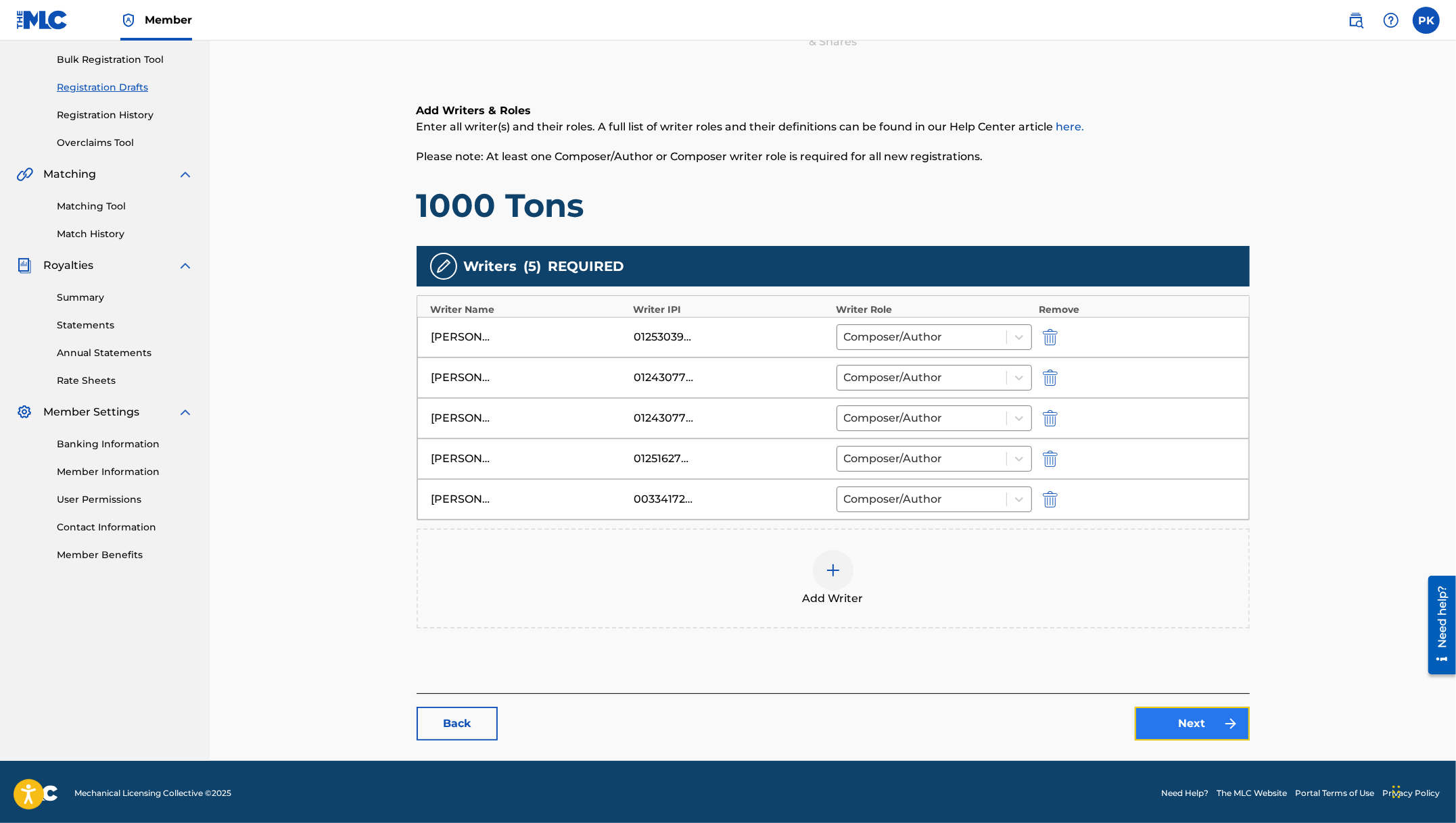
click at [1208, 720] on link "Next" at bounding box center [1191, 724] width 115 height 34
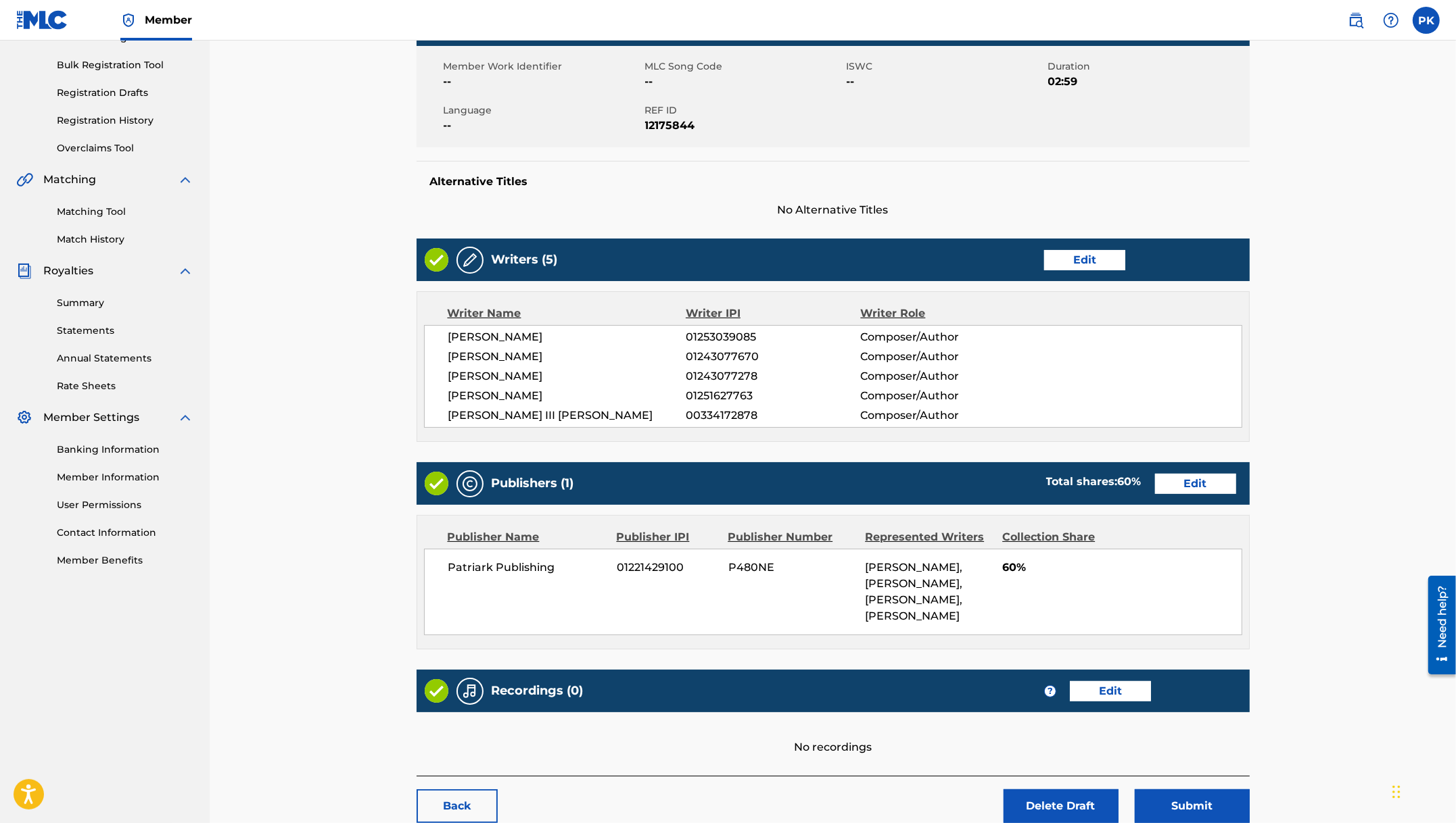
scroll to position [272, 0]
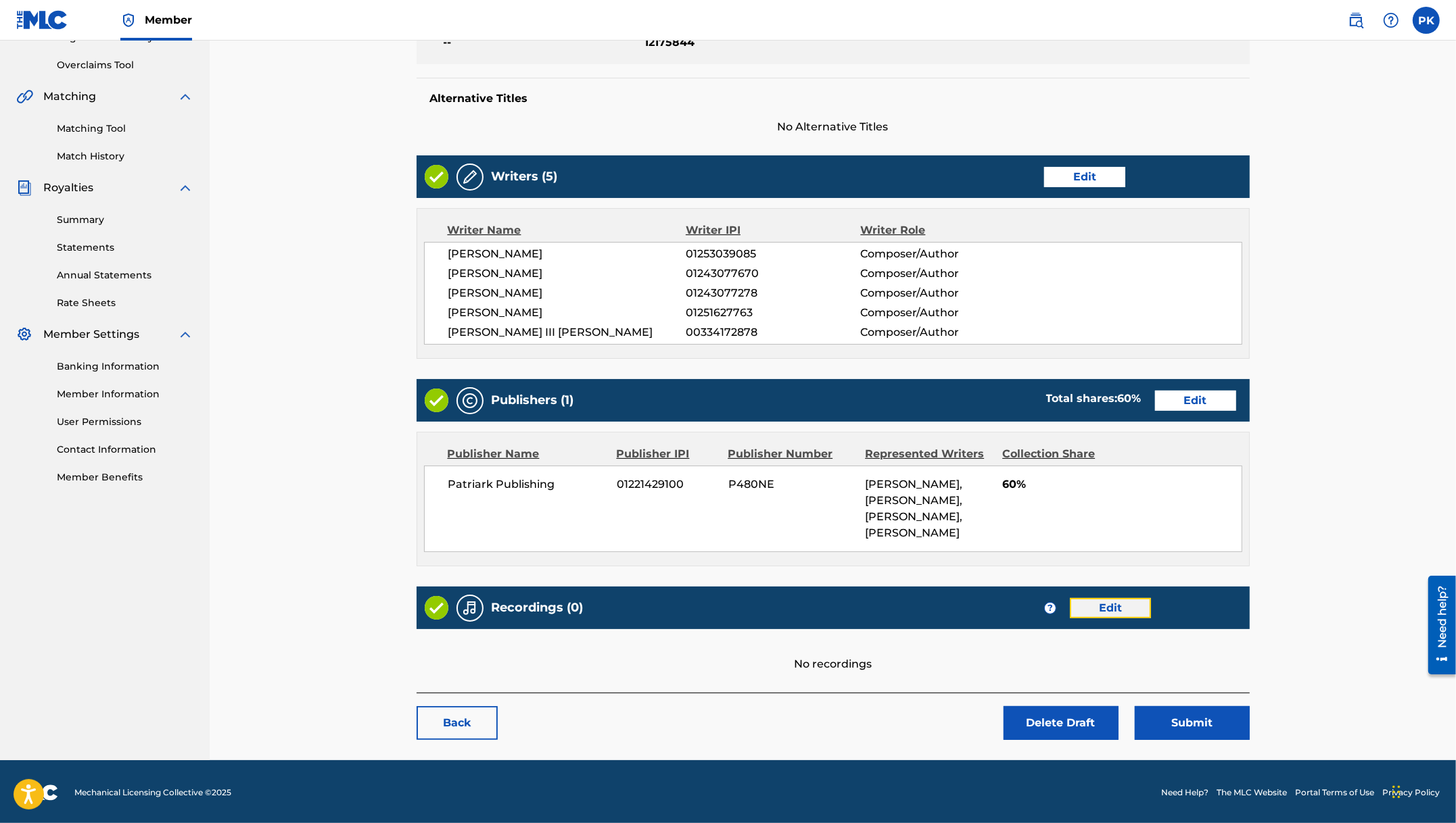
click at [1114, 604] on link "Edit" at bounding box center [1109, 609] width 81 height 20
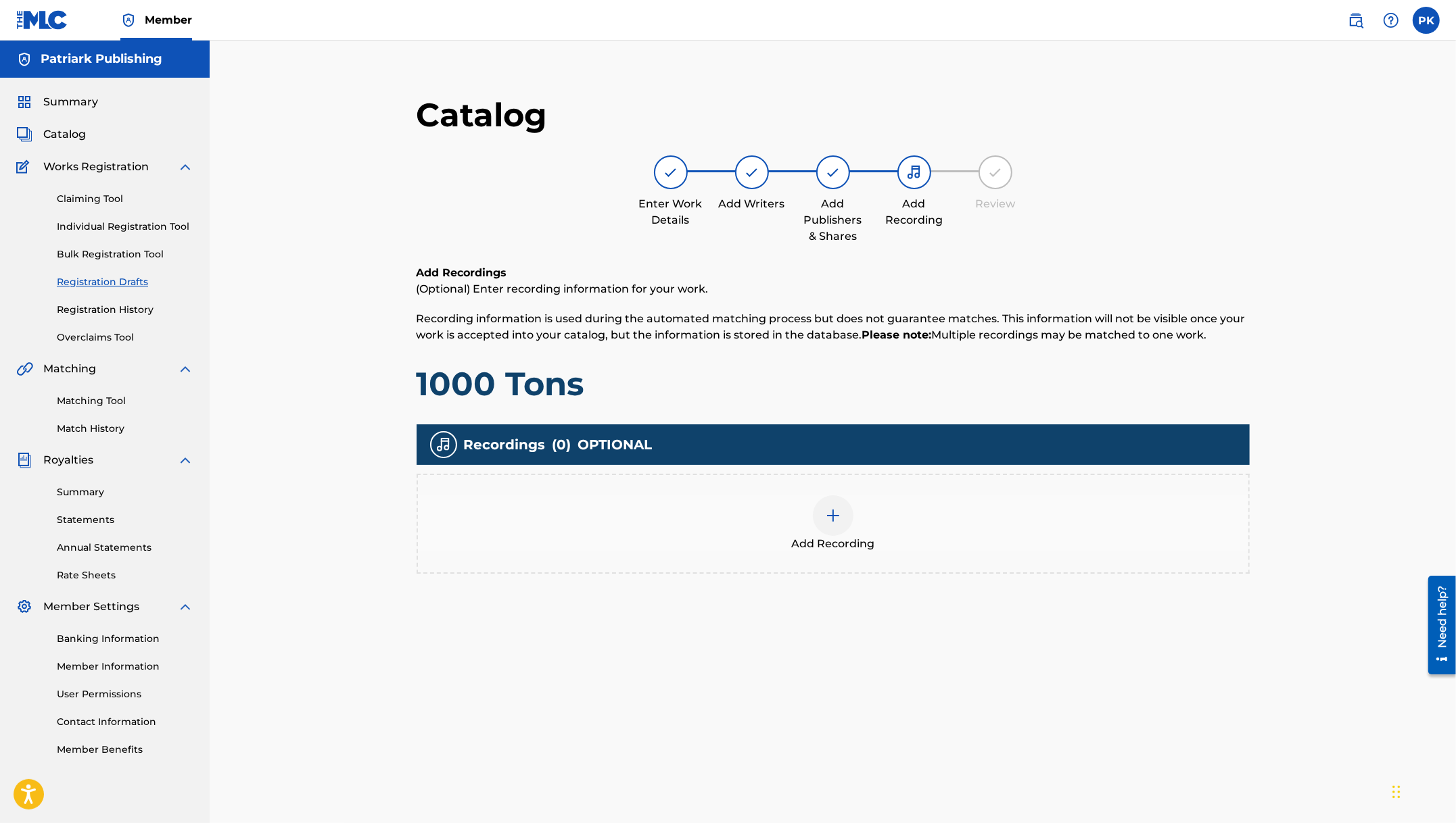
click at [833, 511] on img at bounding box center [833, 516] width 16 height 16
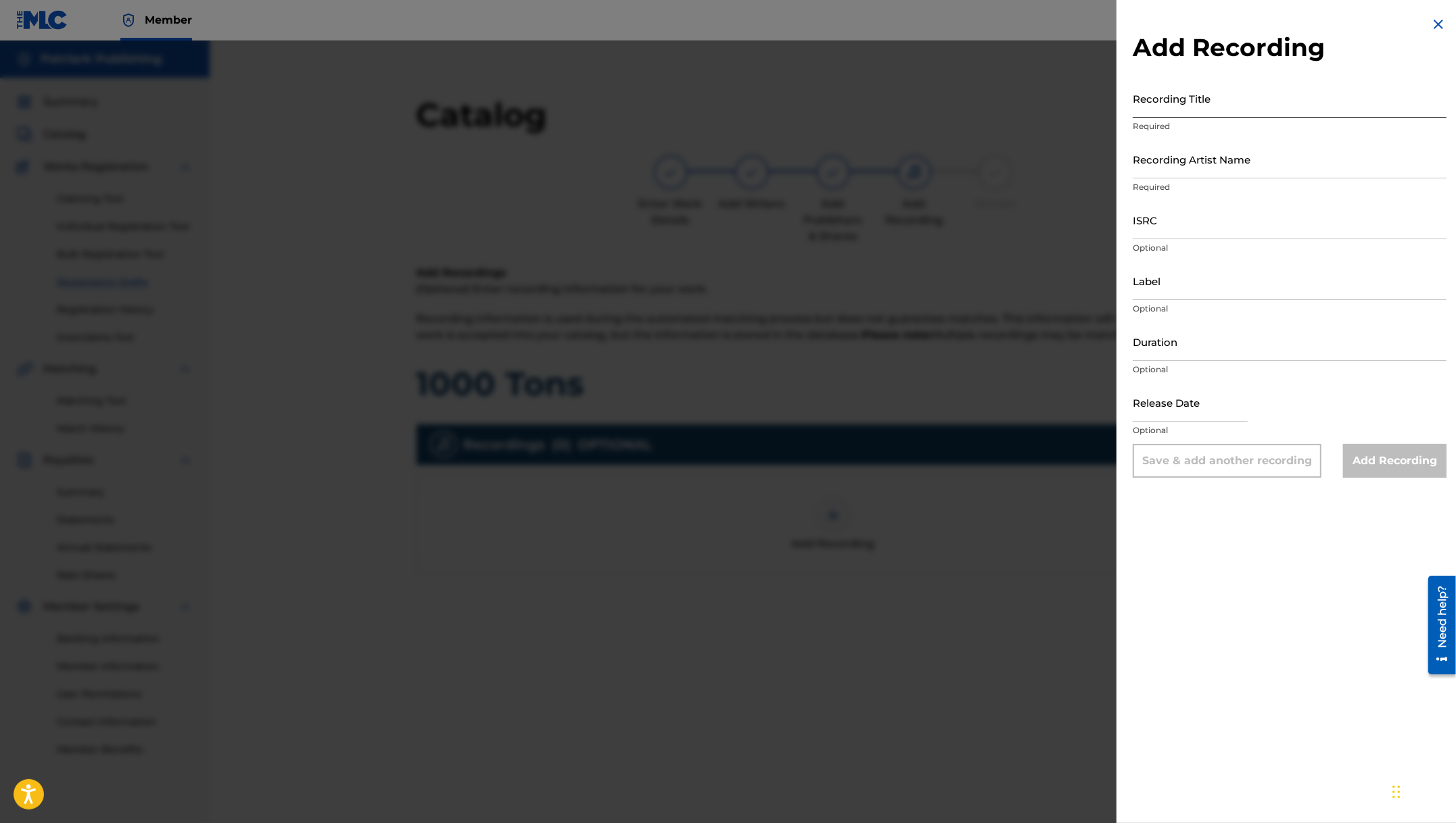
click at [1162, 99] on input "Recording Title" at bounding box center [1289, 98] width 313 height 38
type input "1000 Tons"
click at [1214, 160] on input "Recording Artist Name" at bounding box center [1289, 159] width 313 height 38
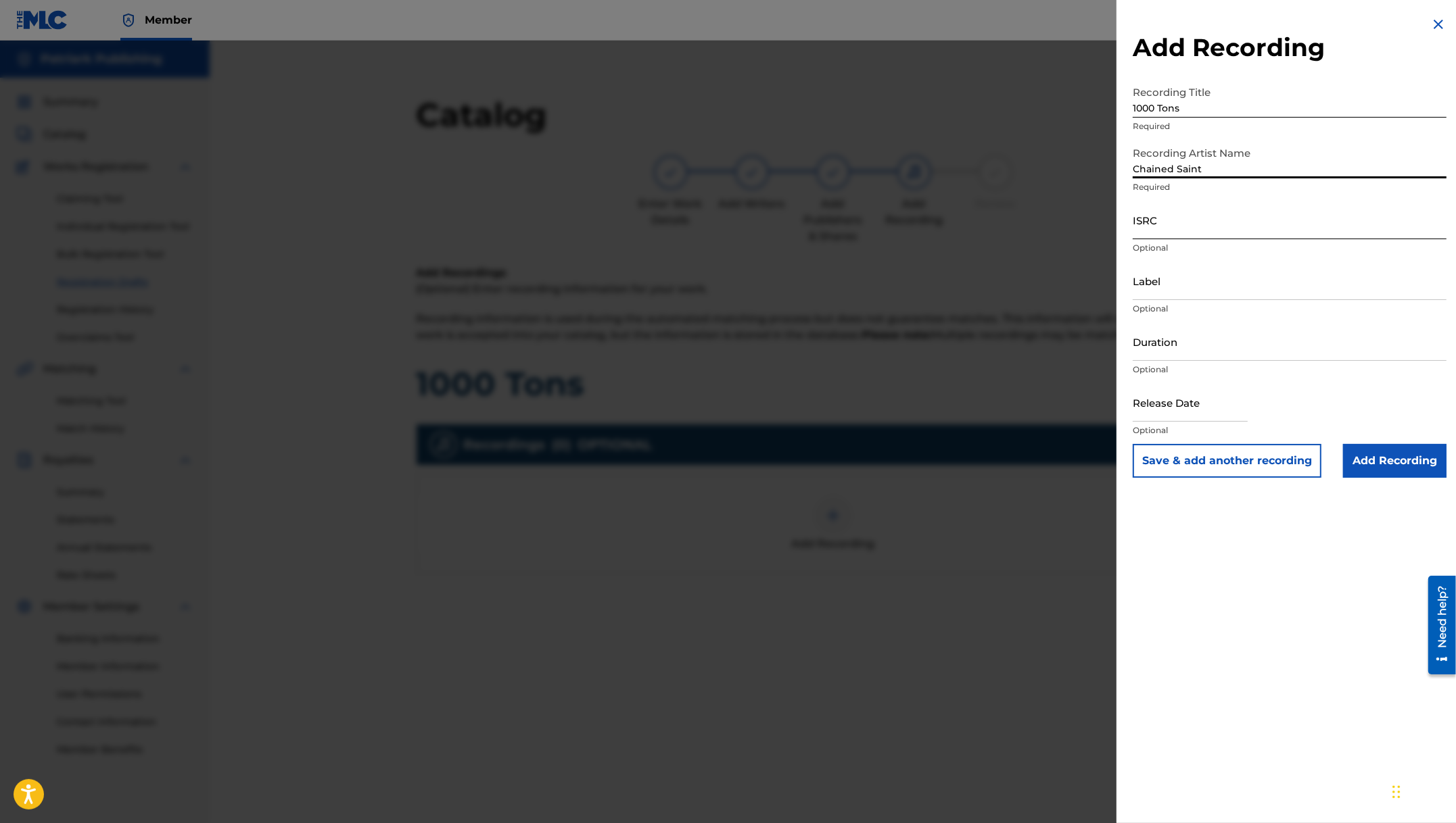
type input "Chained Saint"
click at [1210, 228] on input "ISRC" at bounding box center [1289, 219] width 313 height 38
paste input "QT22K2400009"
type input "QT22K2400009"
click at [1196, 286] on input "Label" at bounding box center [1289, 280] width 313 height 38
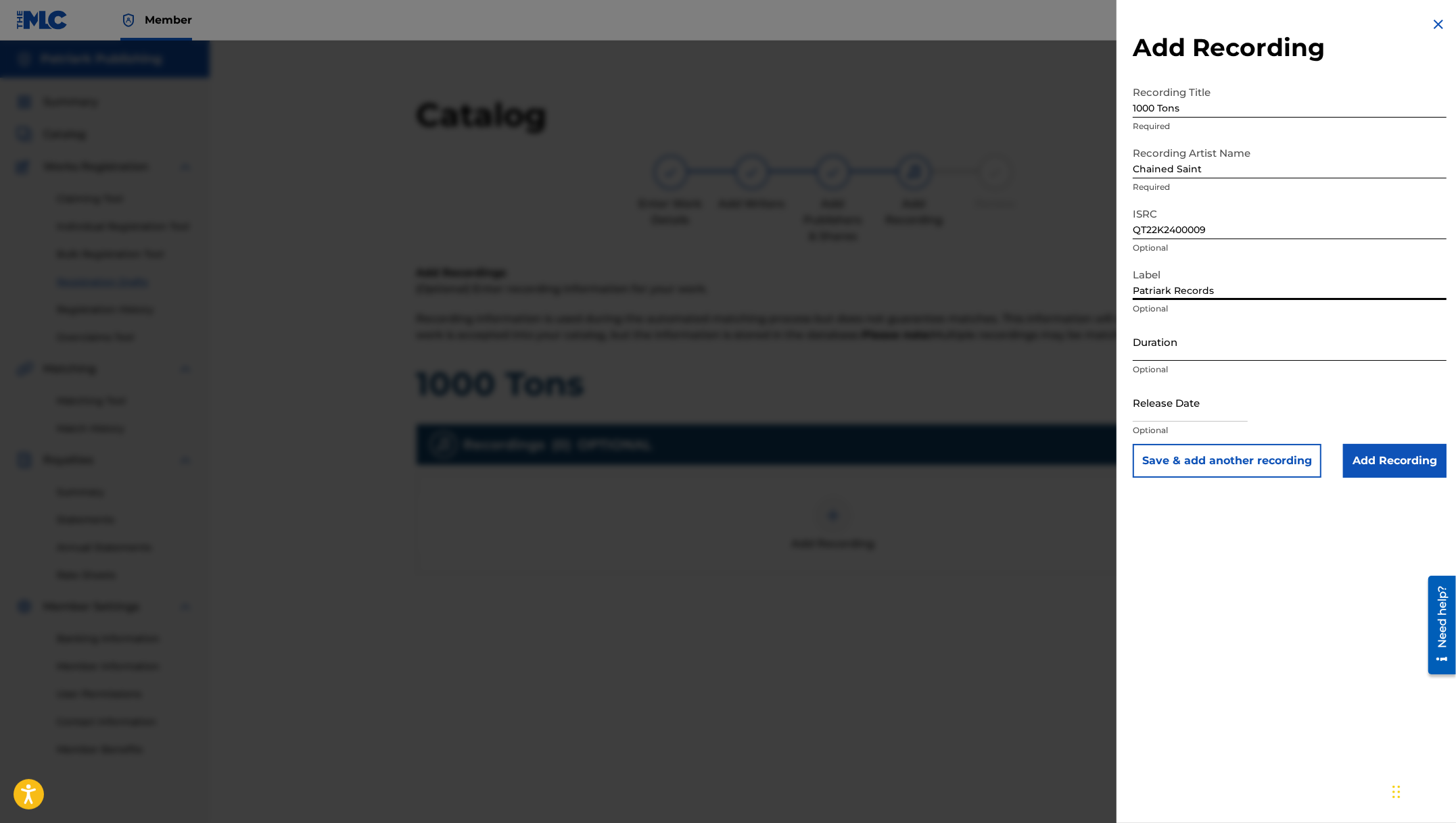
type input "Patriark Records"
click at [1202, 336] on input "Duration" at bounding box center [1289, 341] width 313 height 38
type input "02:59"
click at [1212, 409] on input "text" at bounding box center [1190, 402] width 115 height 38
select select "8"
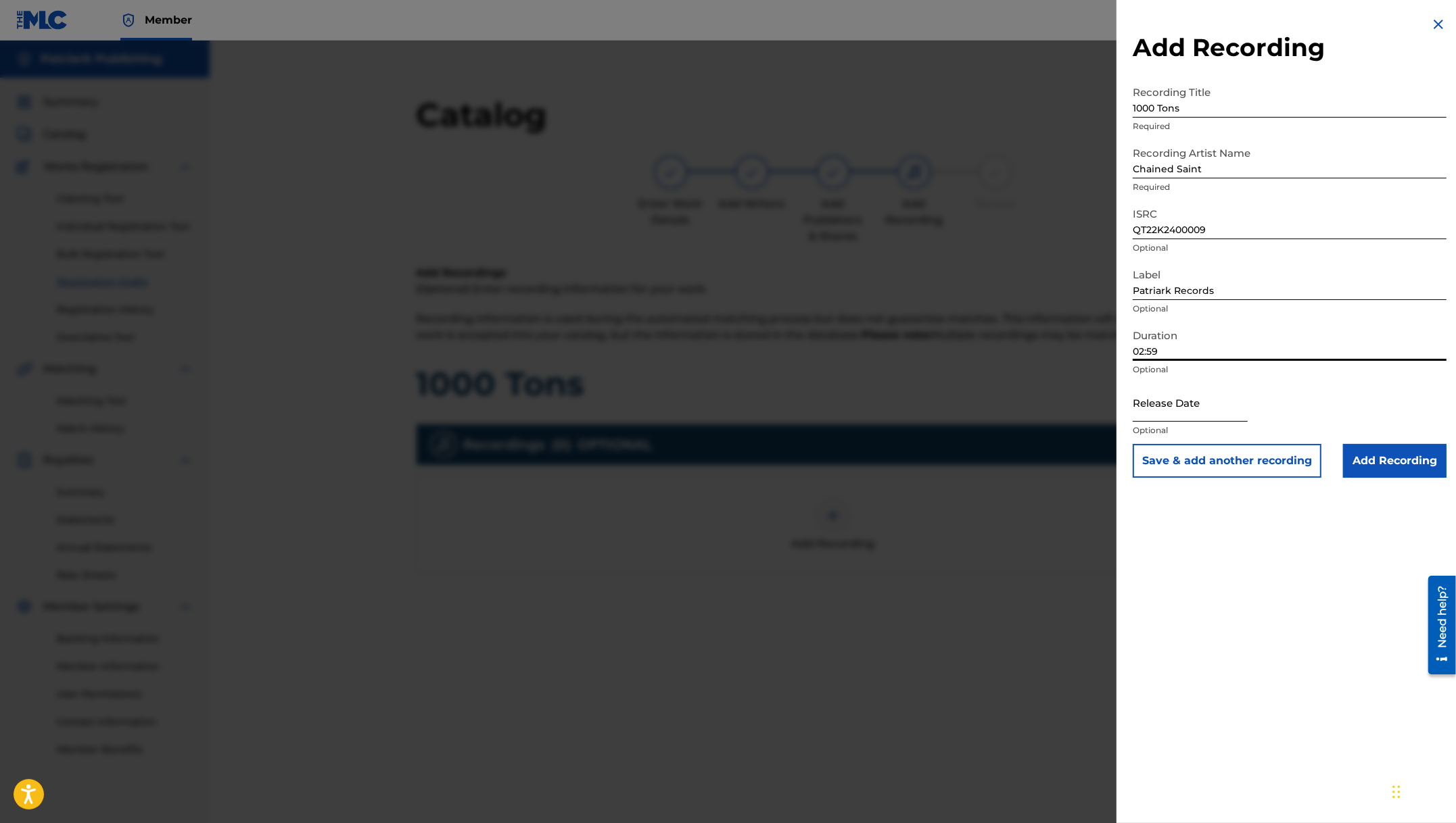
select select "2025"
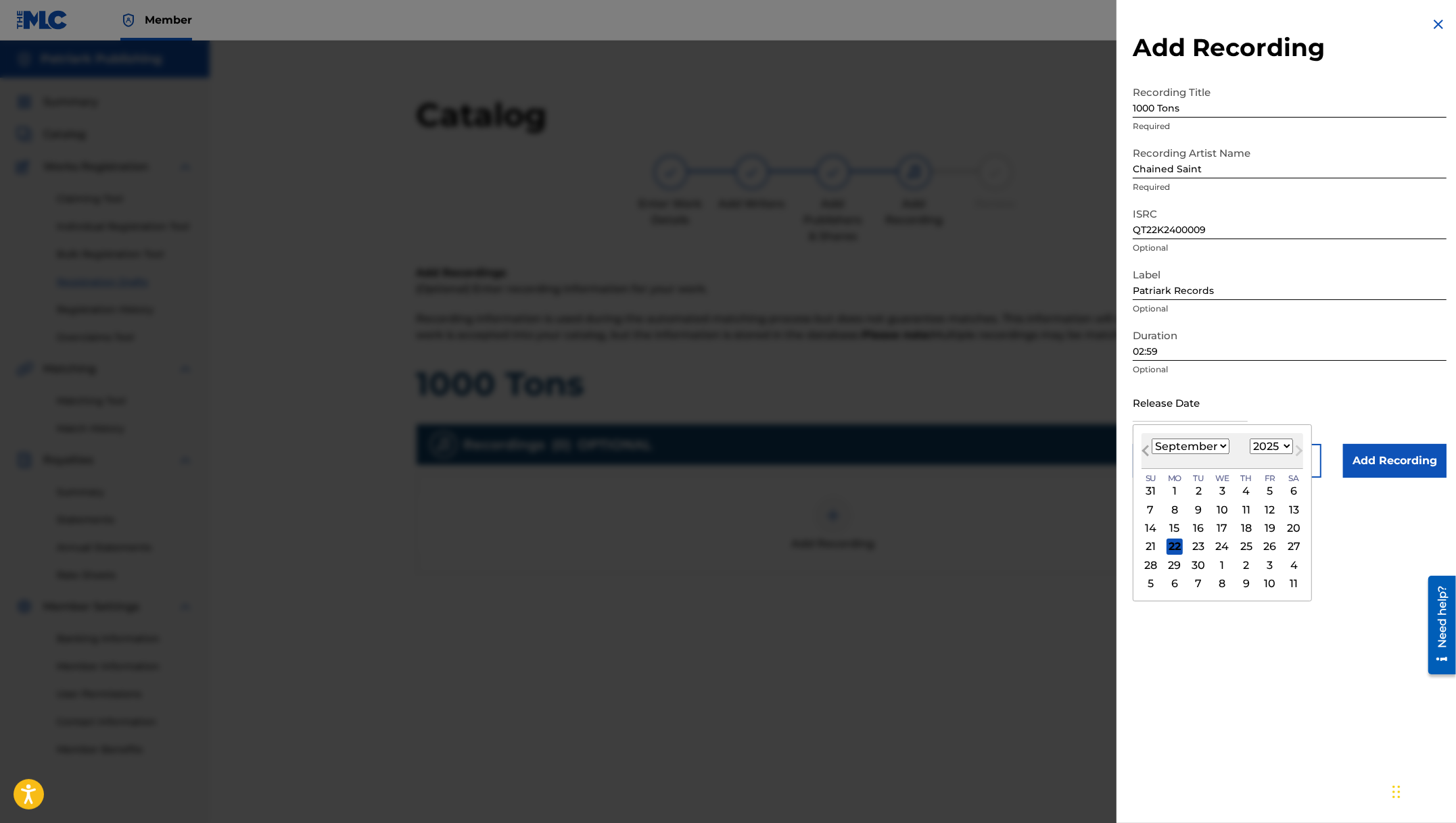
click at [1147, 447] on span "Previous Month" at bounding box center [1147, 453] width 0 height 20
select select "5"
click at [1248, 524] on div "19" at bounding box center [1246, 528] width 16 height 16
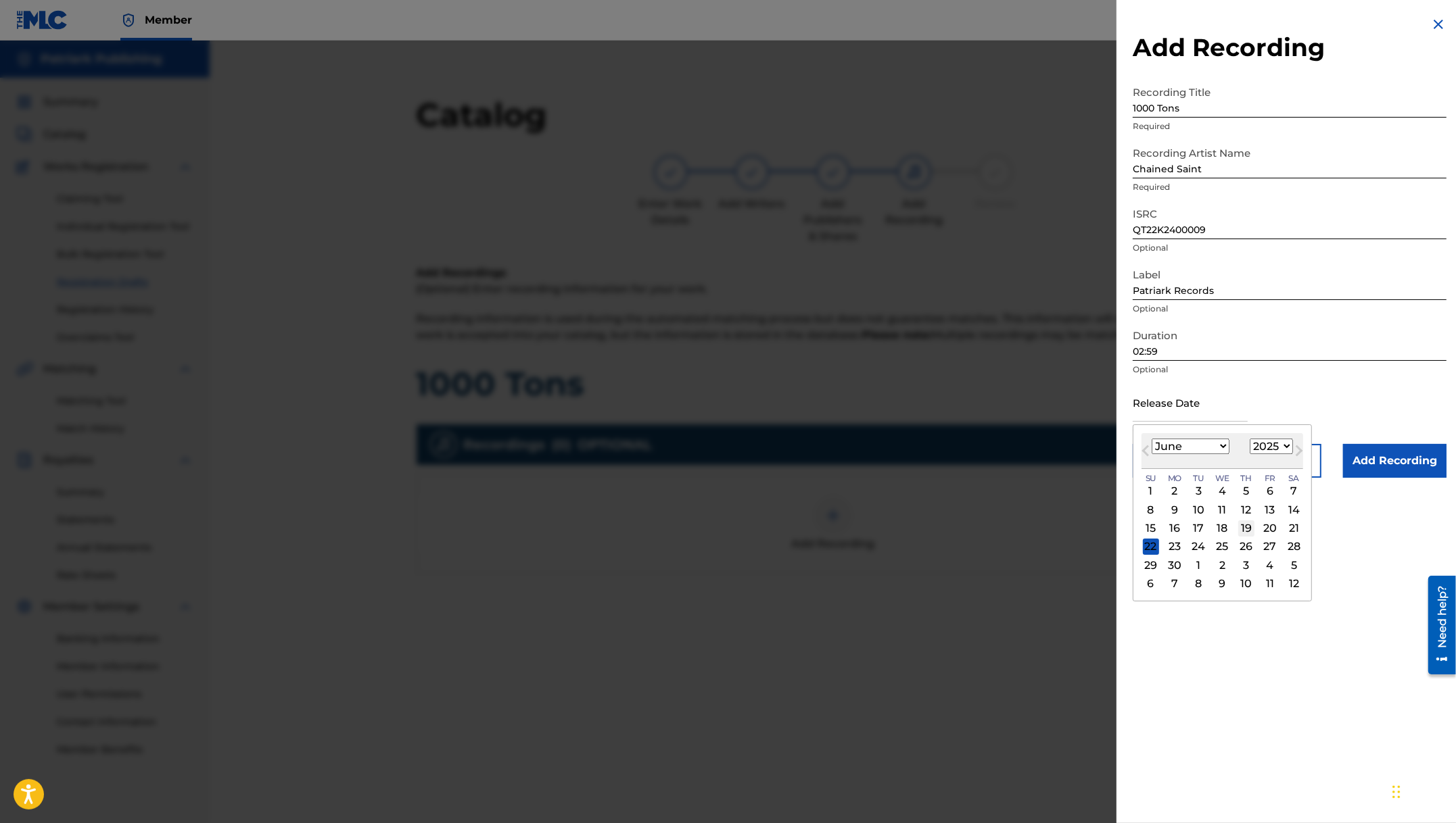
type input "[DATE]"
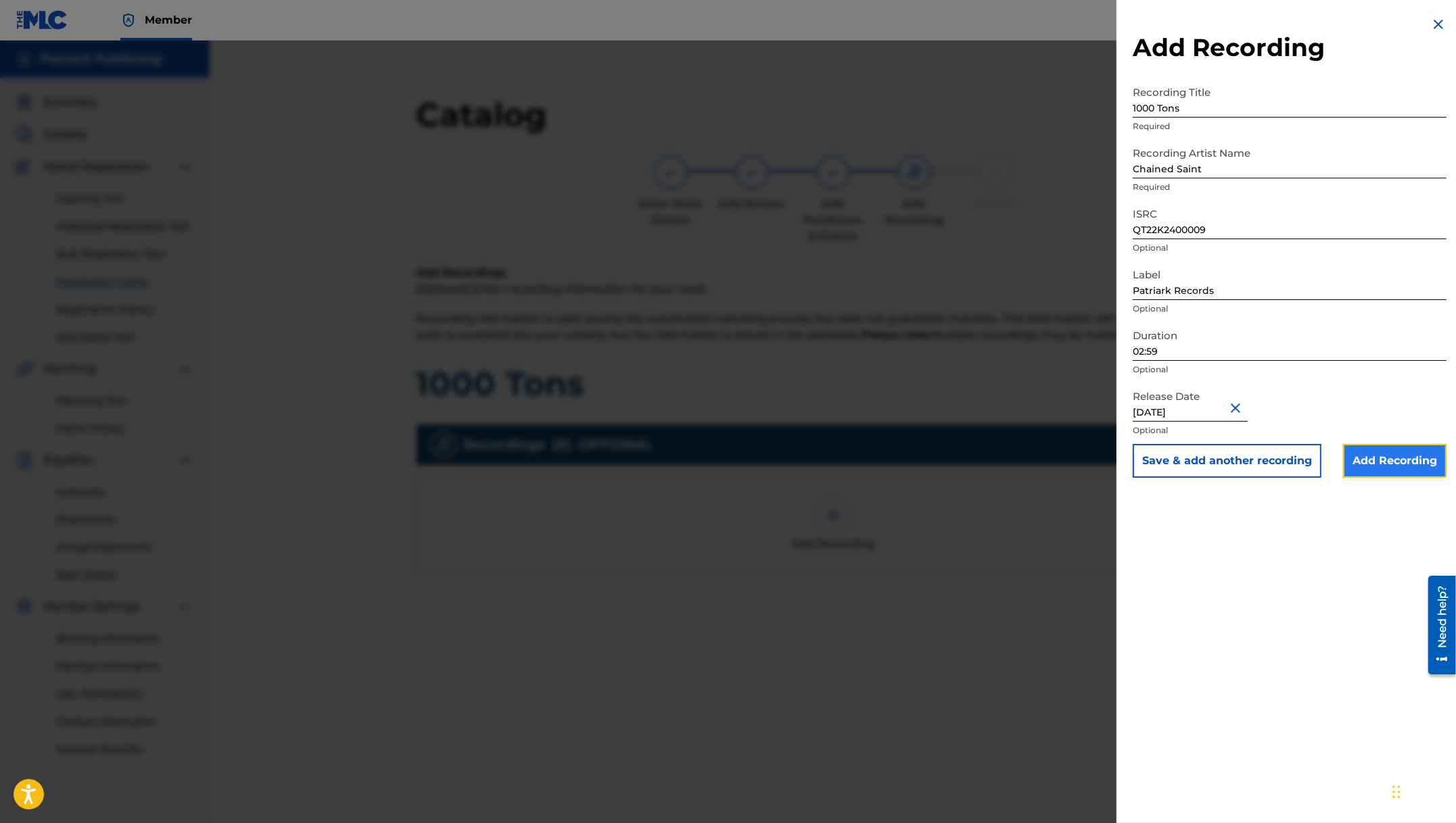
click at [1397, 459] on input "Add Recording" at bounding box center [1394, 461] width 103 height 34
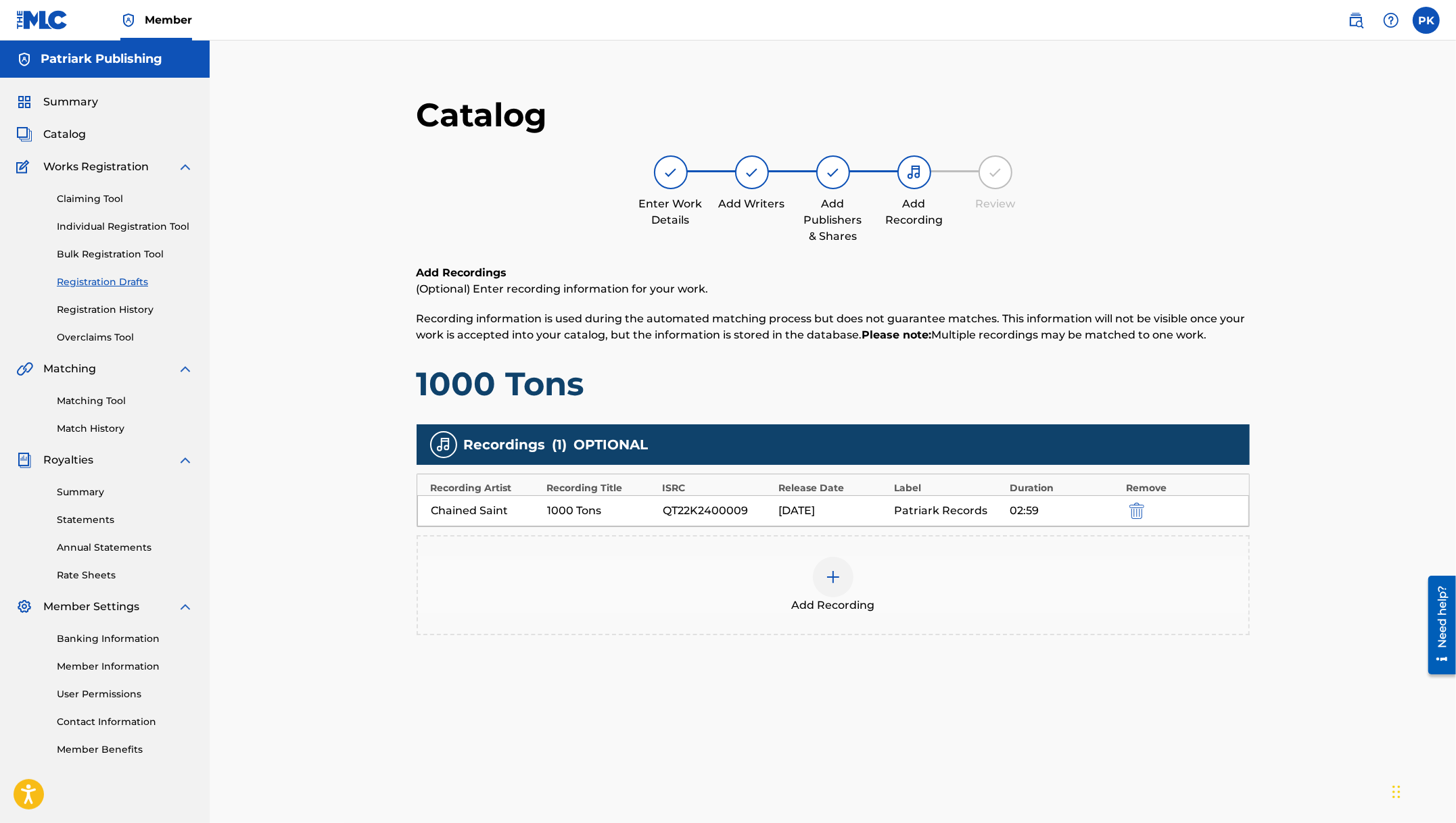
scroll to position [139, 0]
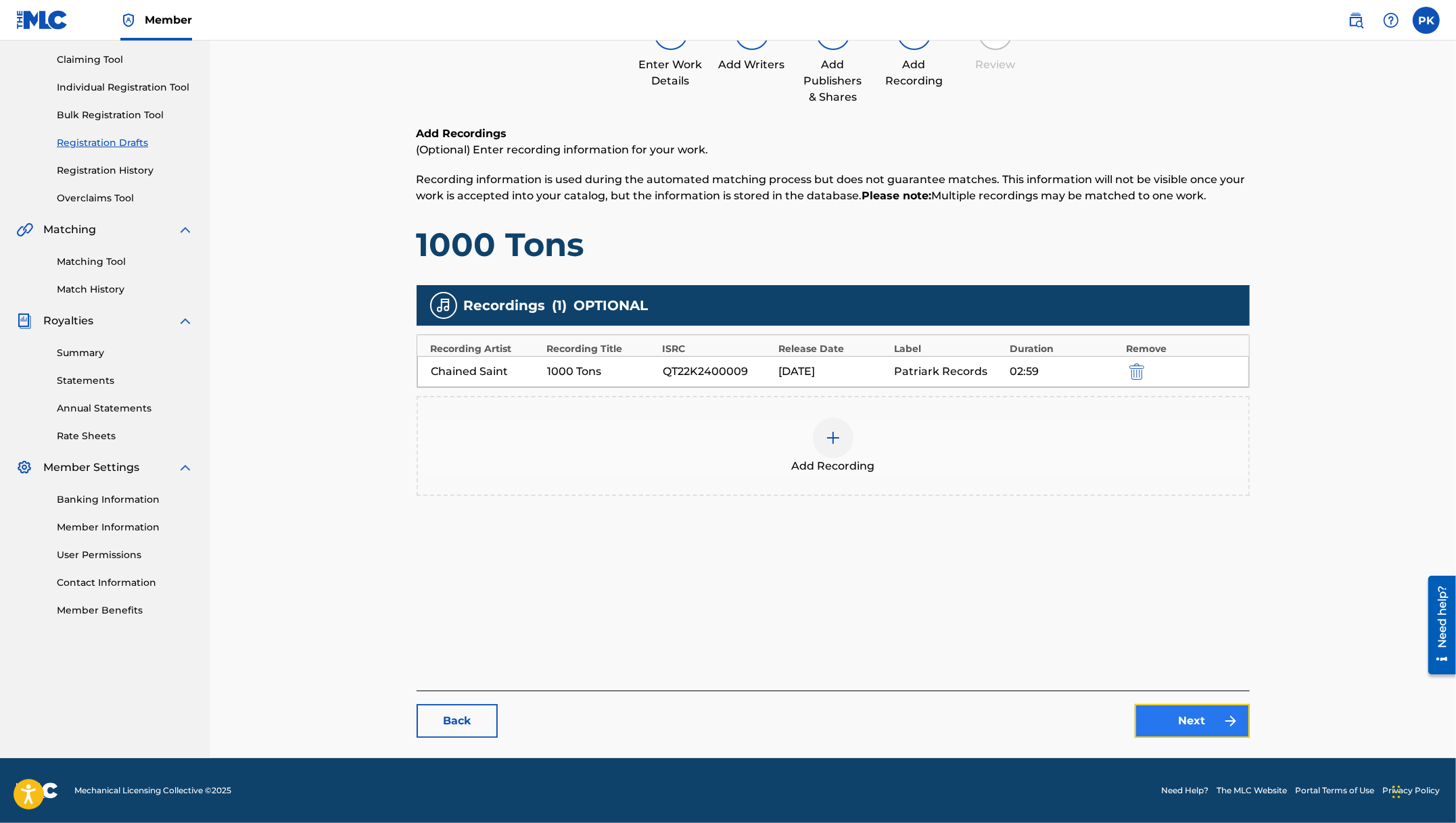
click at [1205, 725] on link "Next" at bounding box center [1191, 721] width 115 height 34
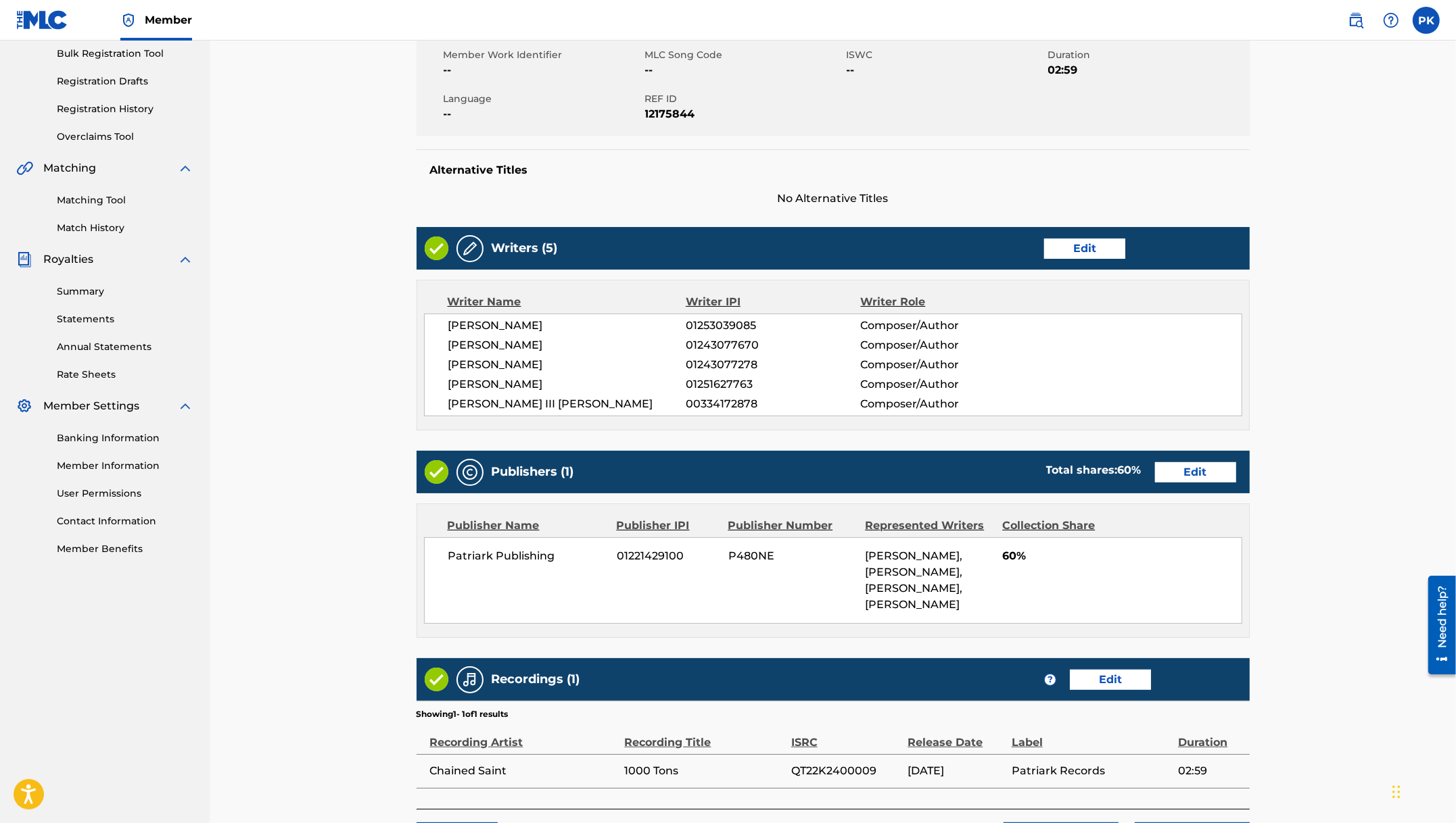
scroll to position [317, 0]
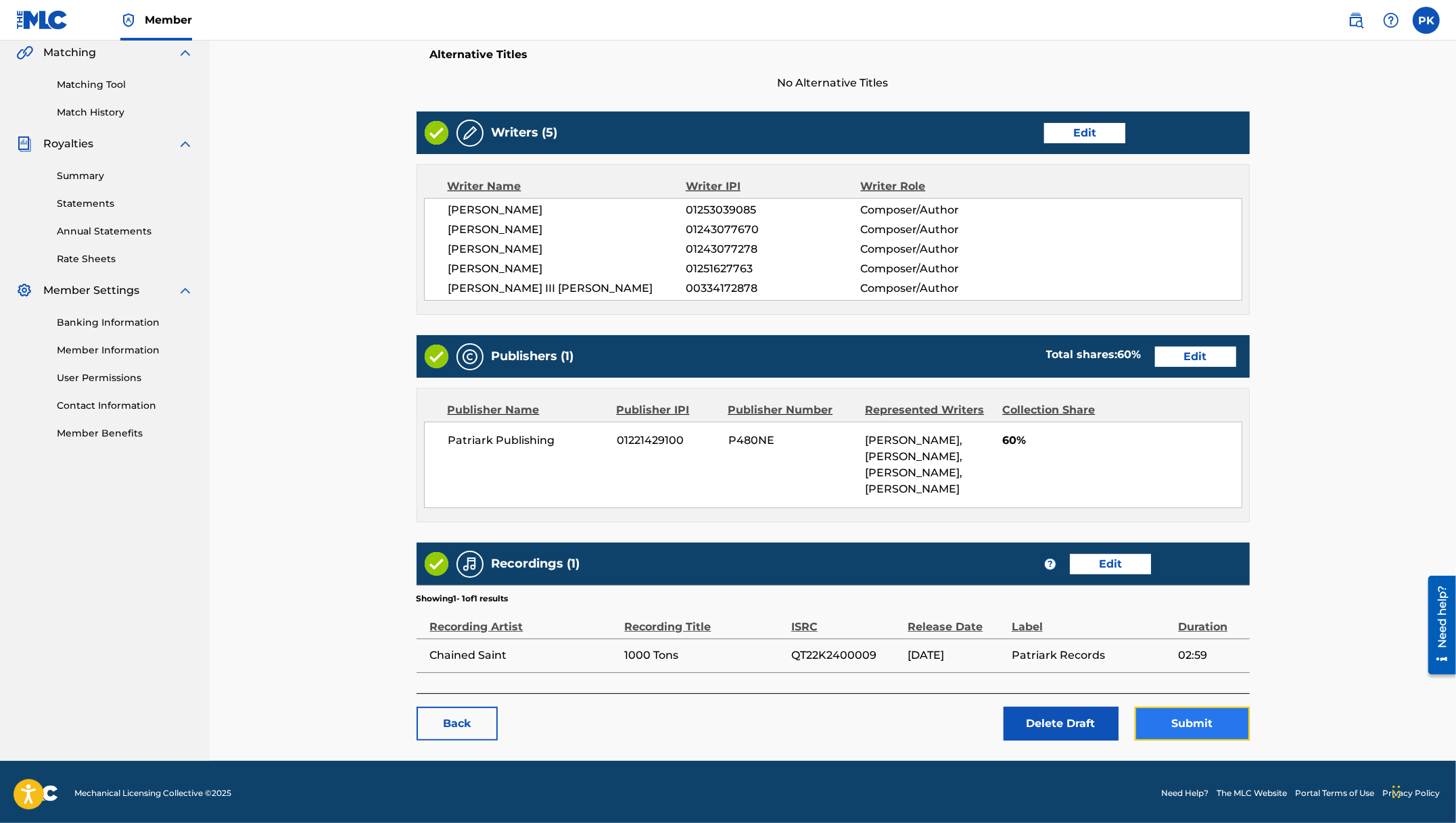
click at [1203, 730] on button "Submit" at bounding box center [1191, 724] width 115 height 34
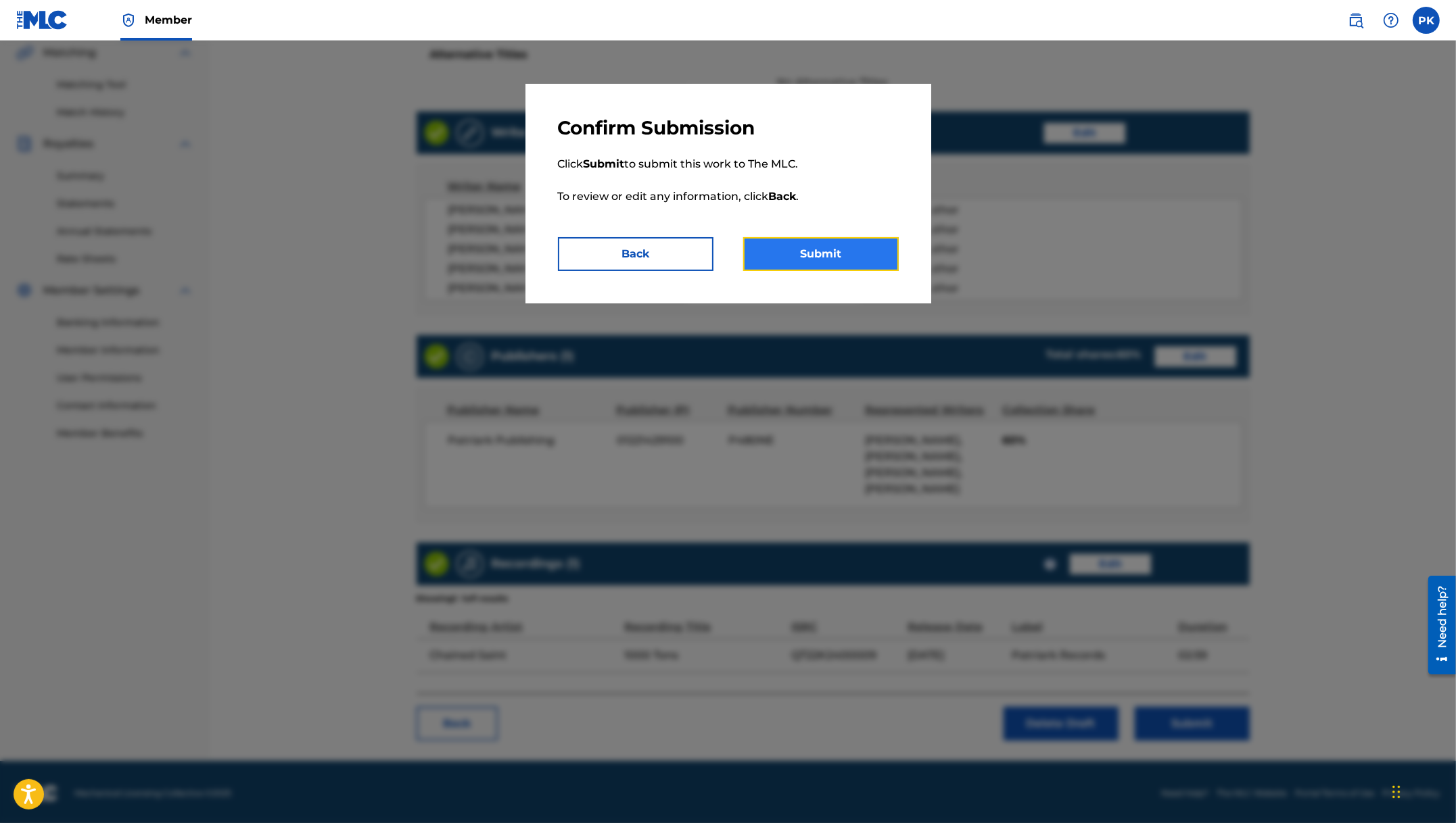
click at [822, 260] on button "Submit" at bounding box center [821, 254] width 155 height 34
